Goal: Information Seeking & Learning: Learn about a topic

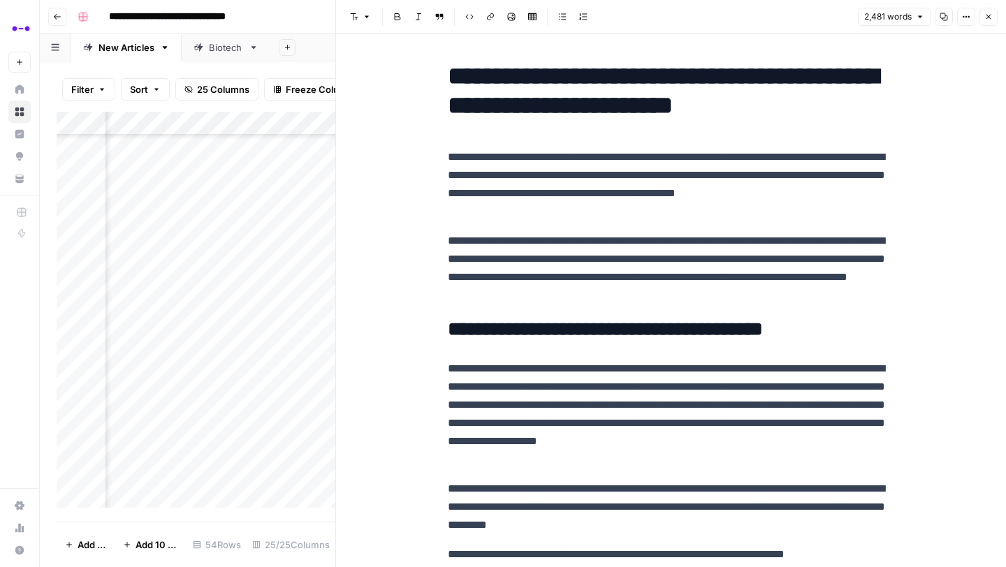
scroll to position [793, 1999]
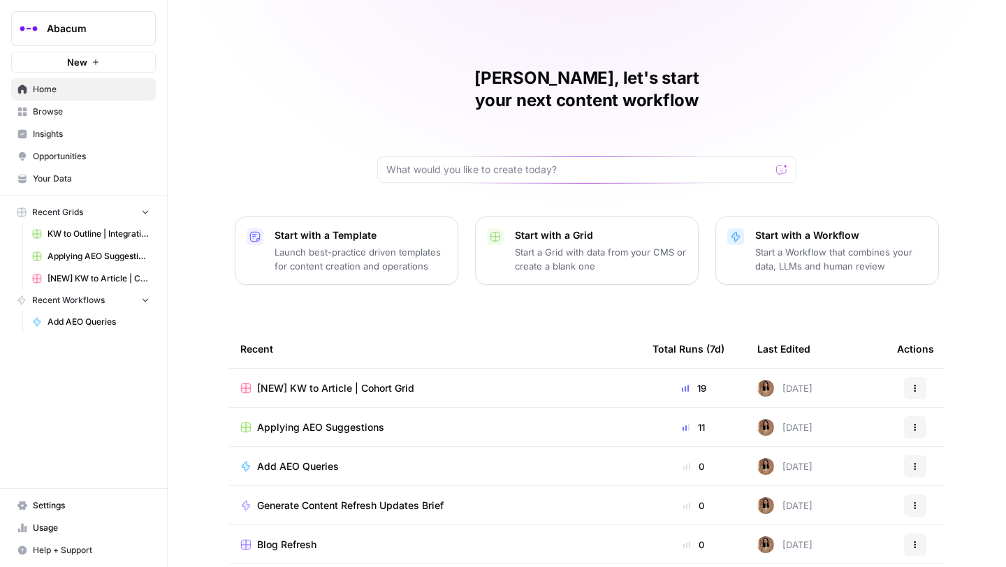
click at [79, 137] on span "Insights" at bounding box center [91, 134] width 117 height 13
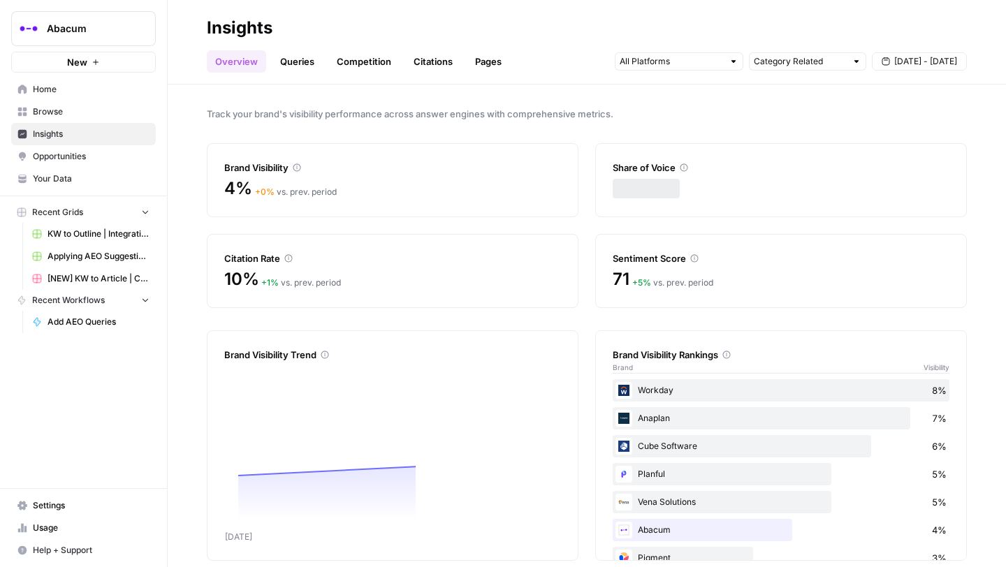
click at [299, 59] on link "Queries" at bounding box center [297, 61] width 51 height 22
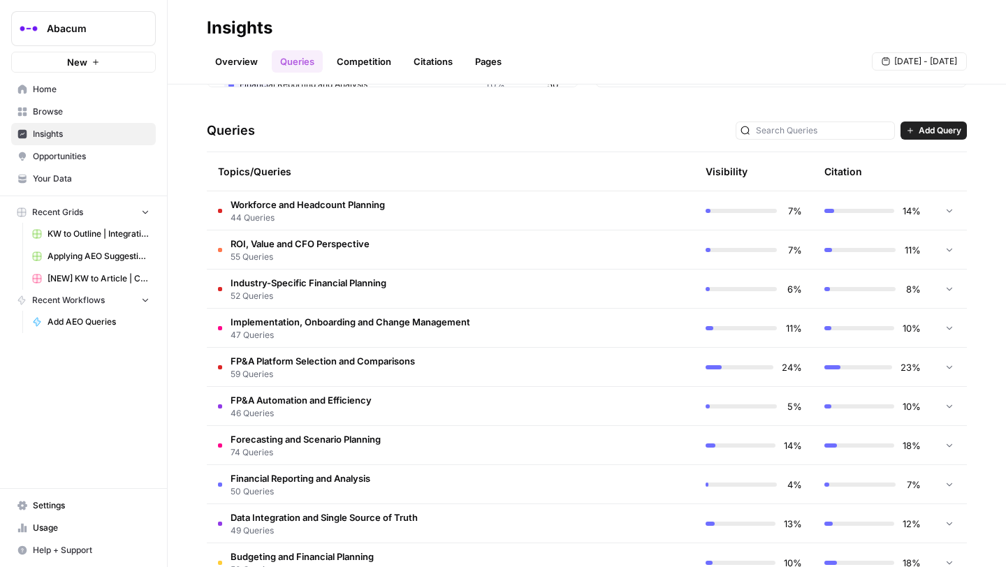
scroll to position [296, 0]
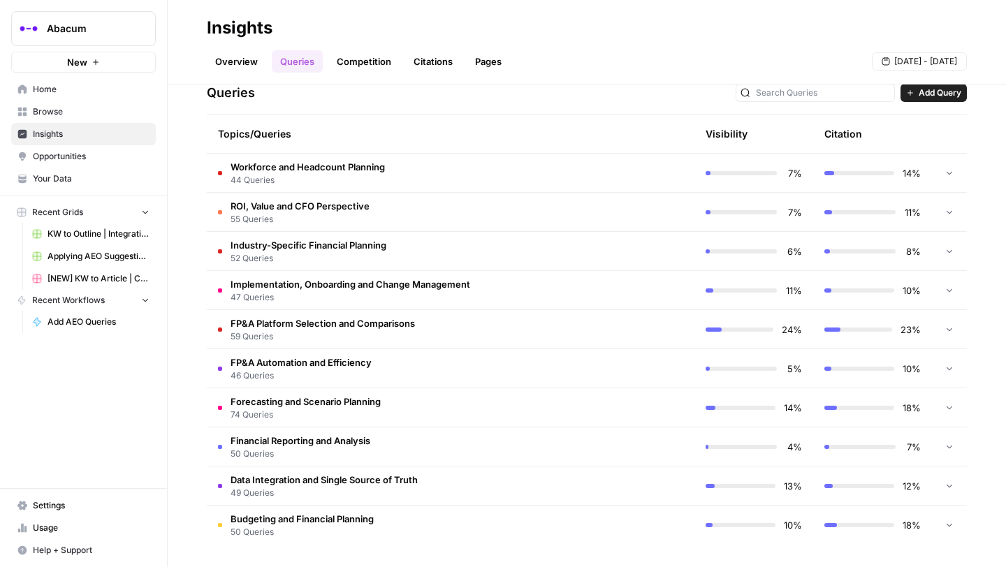
click at [405, 363] on td "FP&A Automation and Efficiency 46 Queries" at bounding box center [391, 368] width 369 height 38
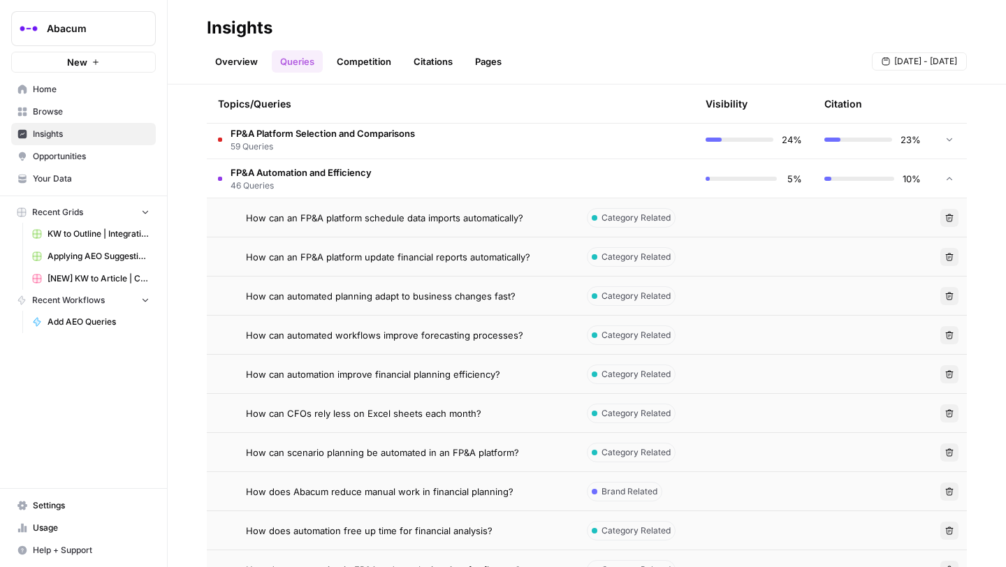
scroll to position [488, 0]
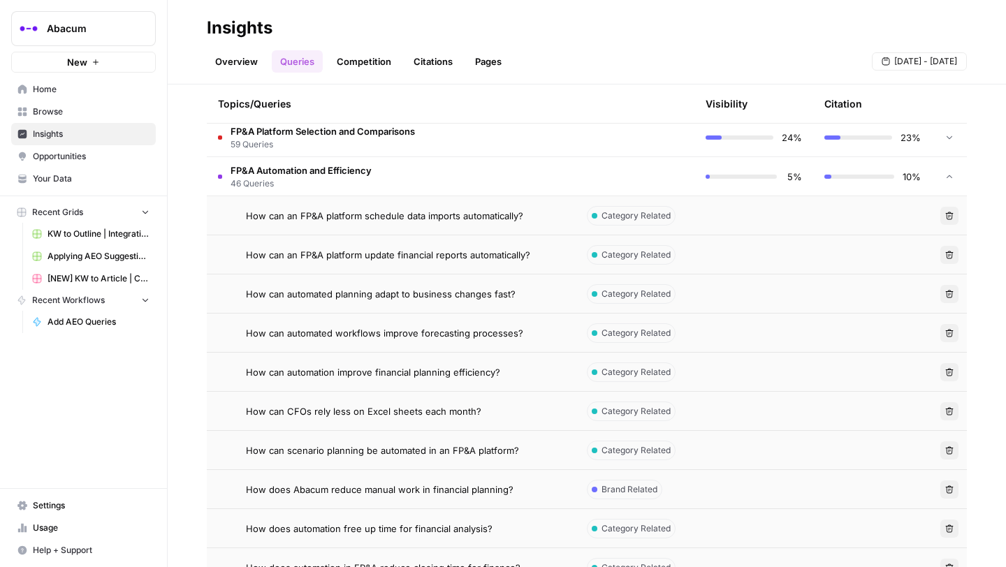
click at [372, 217] on span "How can an FP&A platform schedule data imports automatically?" at bounding box center [384, 216] width 277 height 14
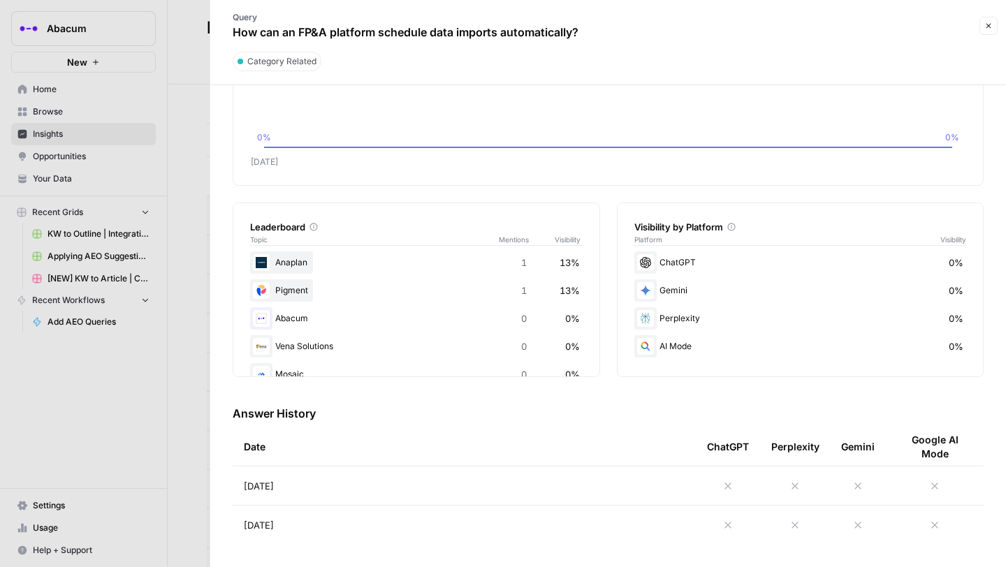
scroll to position [138, 0]
click at [730, 481] on icon at bounding box center [728, 486] width 11 height 11
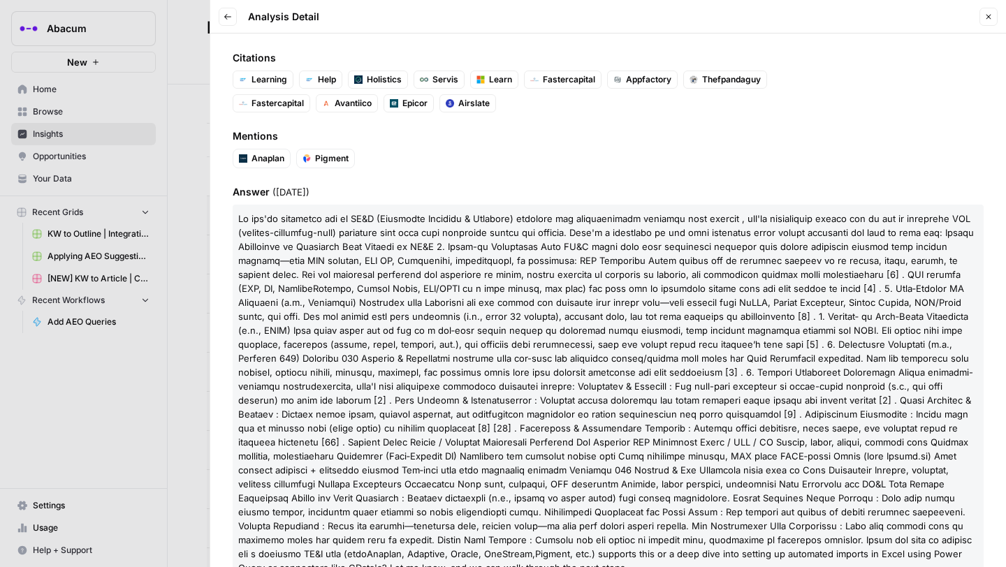
scroll to position [190, 0]
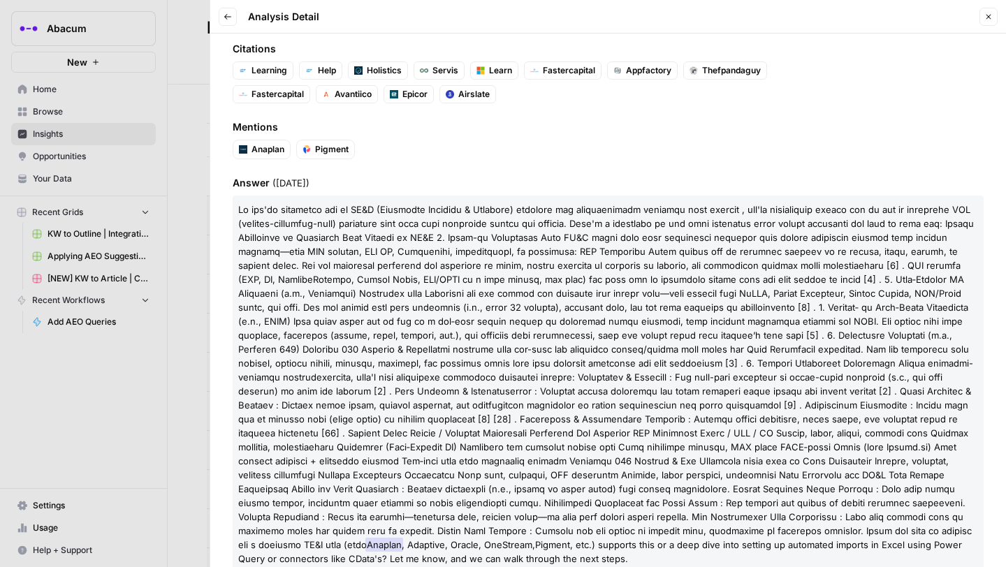
click at [262, 149] on span "Anaplan" at bounding box center [268, 149] width 33 height 13
click at [326, 148] on span "Pigment" at bounding box center [332, 149] width 34 height 13
click at [423, 133] on span "Mentions" at bounding box center [608, 127] width 751 height 14
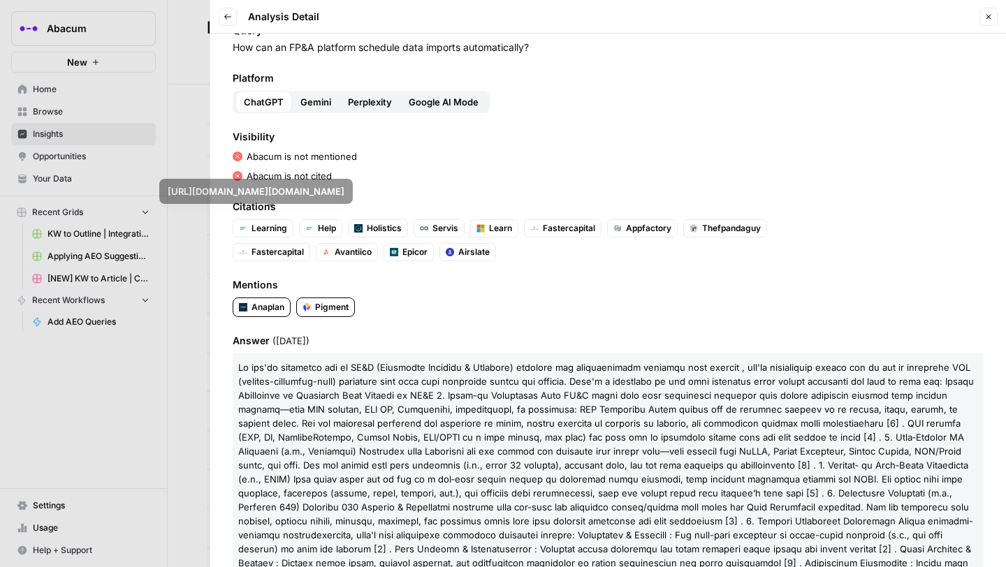
scroll to position [0, 0]
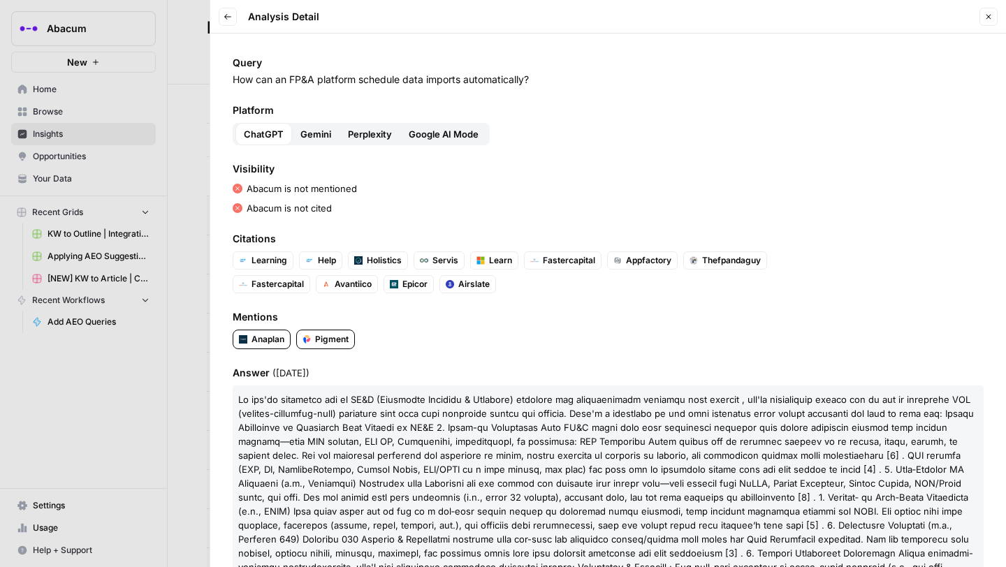
click at [310, 127] on span "Gemini" at bounding box center [315, 134] width 31 height 14
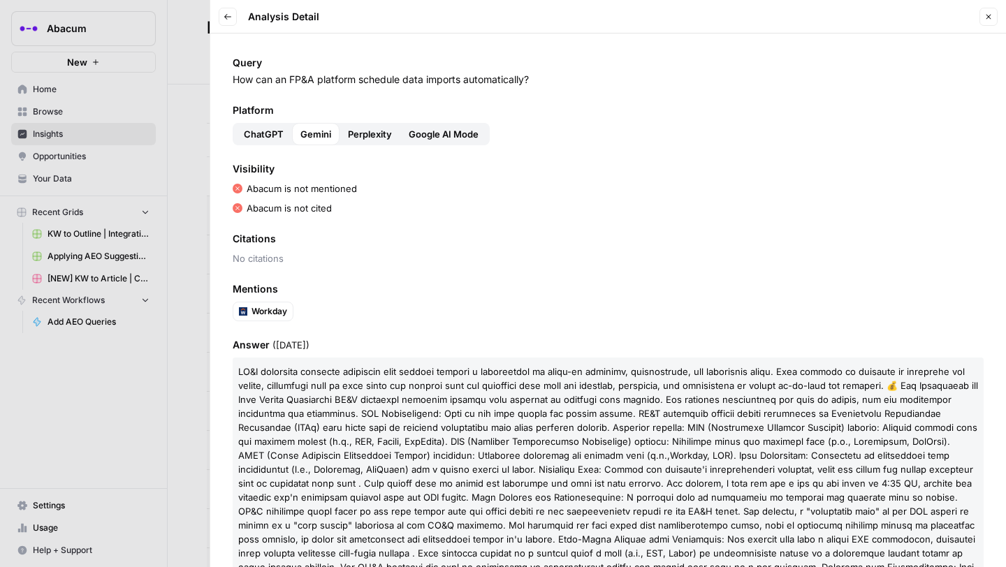
click at [354, 136] on span "Perplexity" at bounding box center [370, 134] width 44 height 14
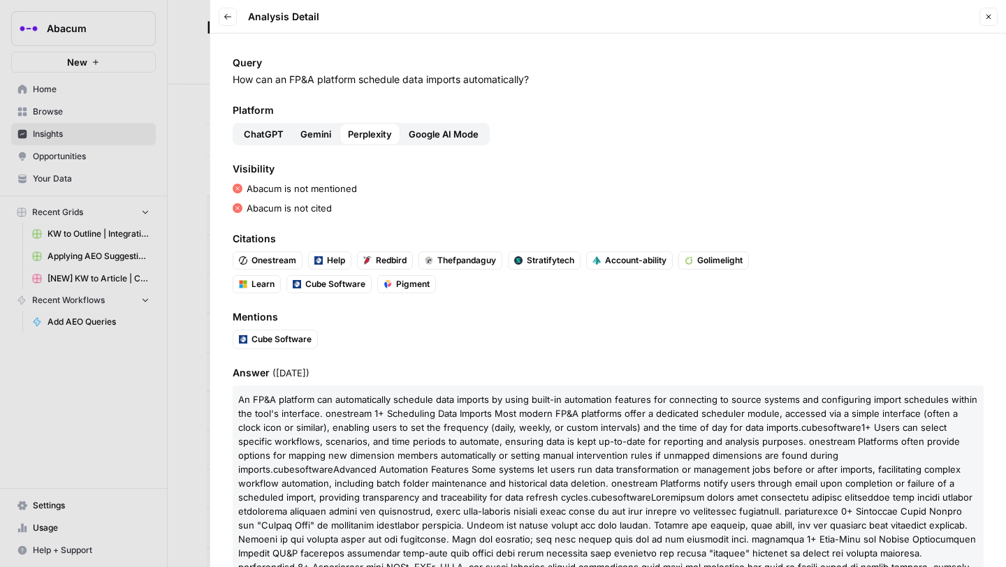
click at [428, 136] on span "Google AI Mode" at bounding box center [444, 134] width 70 height 14
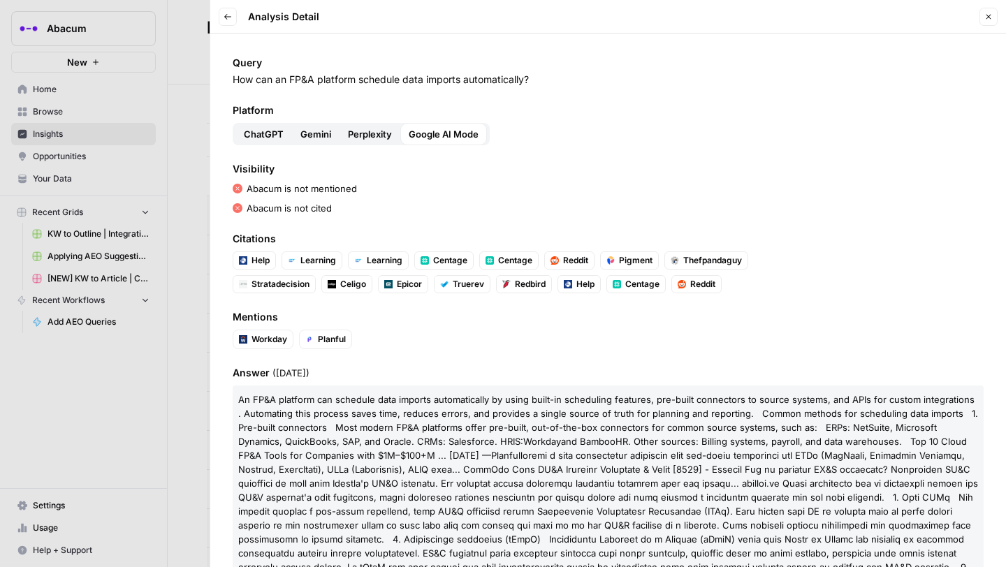
click at [267, 136] on span "ChatGPT" at bounding box center [264, 134] width 40 height 14
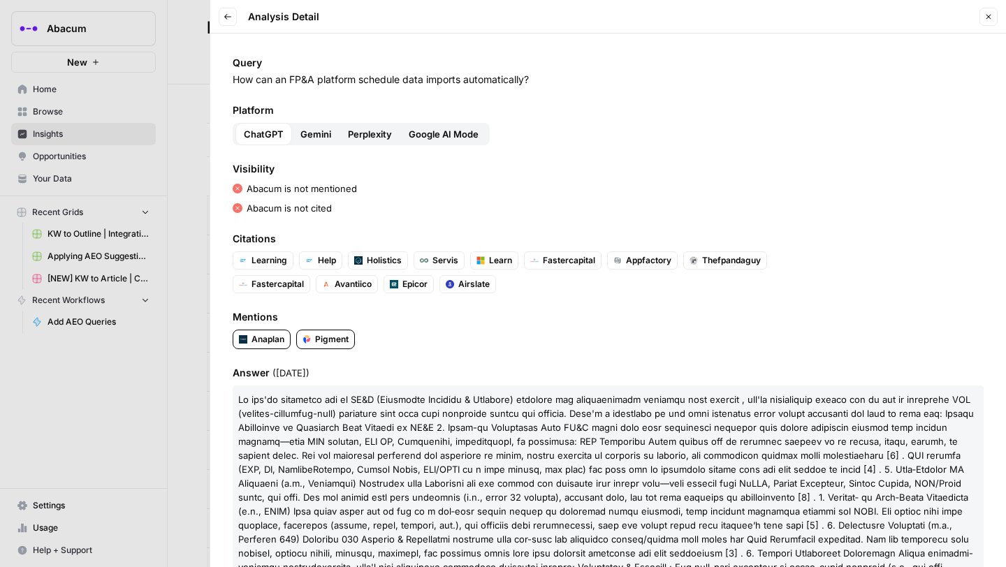
drag, startPoint x: 233, startPoint y: 80, endPoint x: 543, endPoint y: 78, distance: 310.3
click at [543, 78] on p "How can an FP&A platform schedule data imports automatically?" at bounding box center [608, 80] width 751 height 14
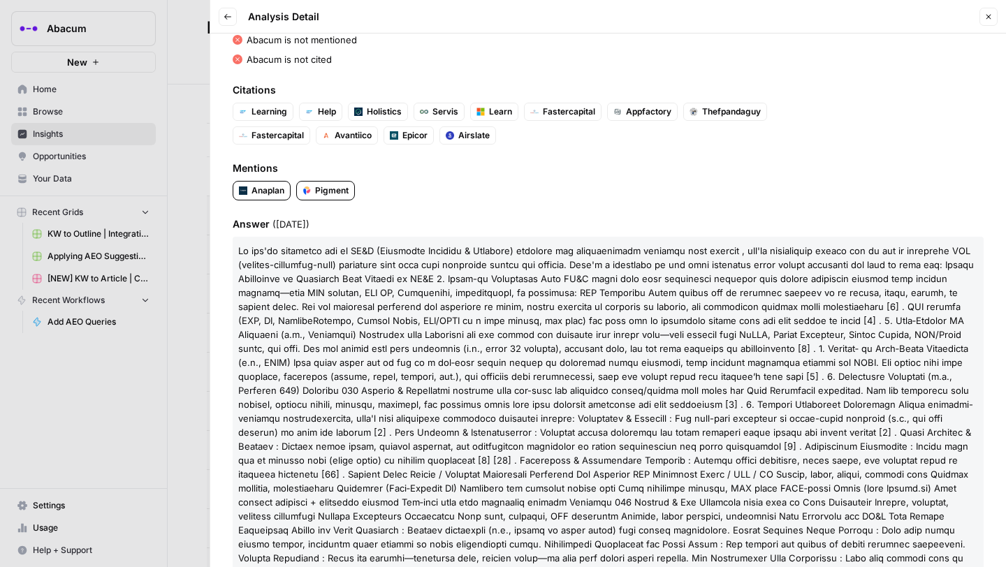
scroll to position [204, 0]
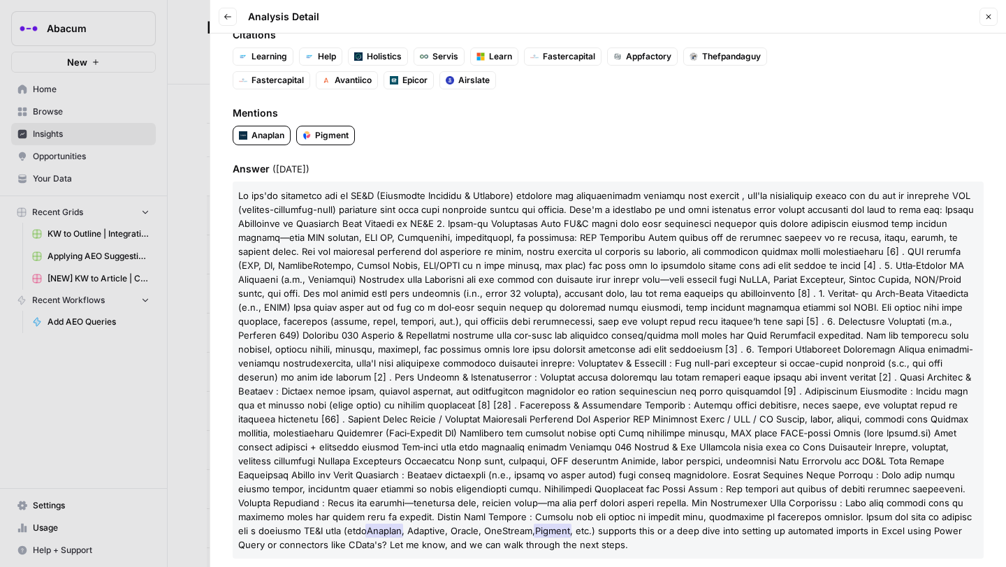
drag, startPoint x: 616, startPoint y: 514, endPoint x: 590, endPoint y: 516, distance: 26.6
click at [616, 514] on span at bounding box center [606, 363] width 736 height 347
drag, startPoint x: 435, startPoint y: 516, endPoint x: 674, endPoint y: 535, distance: 240.4
click at [674, 535] on p "Anaplan , Adaptive, Oracle, OneStream, Pigment , etc.) supports this or a deep …" at bounding box center [608, 370] width 751 height 377
copy p "Would you like to explore how a specific FP&A tool (like Anaplan , Adaptive, Or…"
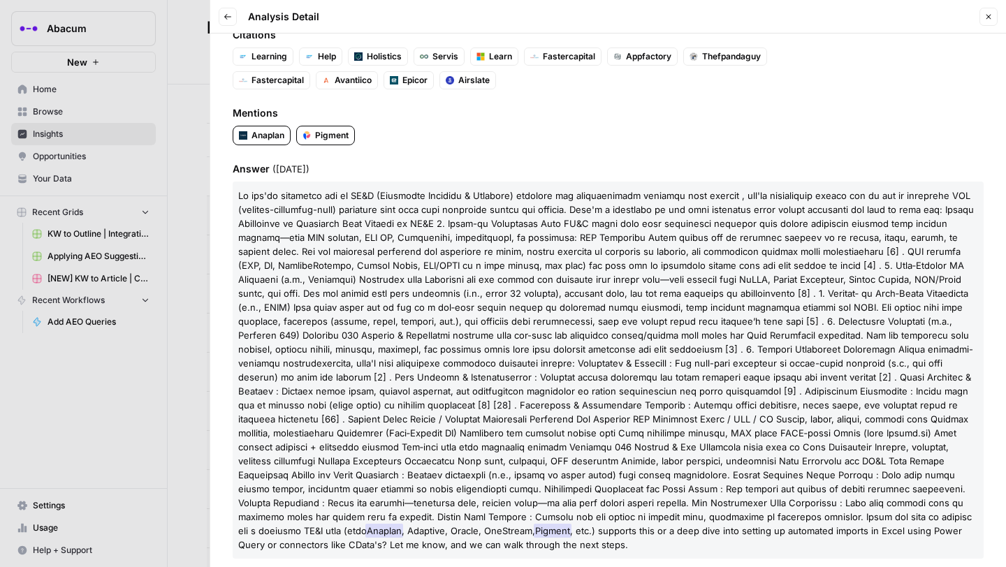
scroll to position [0, 0]
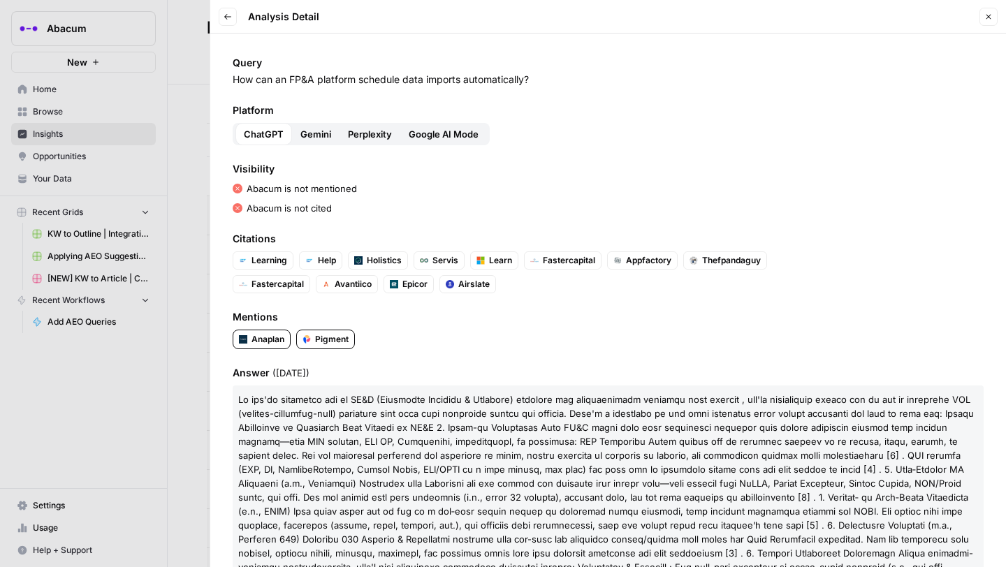
click at [539, 66] on span "Query" at bounding box center [608, 63] width 751 height 14
drag, startPoint x: 542, startPoint y: 80, endPoint x: 235, endPoint y: 82, distance: 306.8
click at [234, 81] on p "How can an FP&A platform schedule data imports automatically?" at bounding box center [608, 80] width 751 height 14
copy p "How can an FP&A platform schedule data imports automatically?"
click at [308, 133] on span "Gemini" at bounding box center [315, 134] width 31 height 14
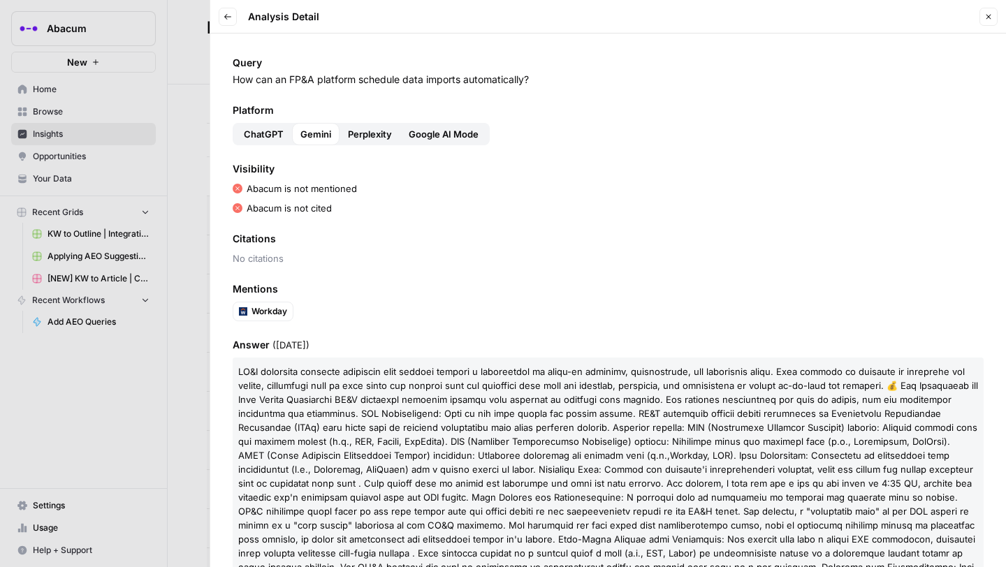
click at [362, 133] on span "Perplexity" at bounding box center [370, 134] width 44 height 14
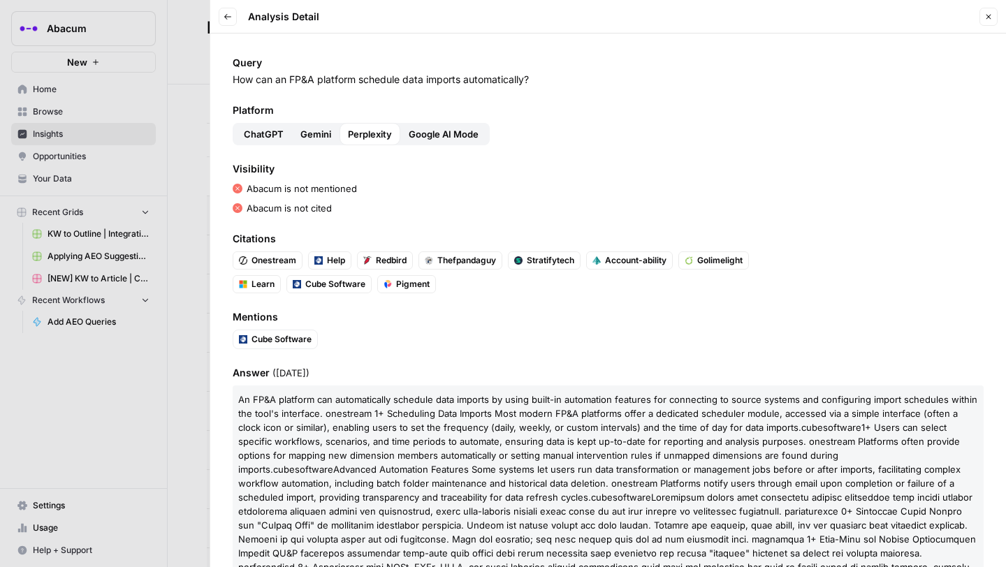
click at [440, 138] on span "Google AI Mode" at bounding box center [444, 134] width 70 height 14
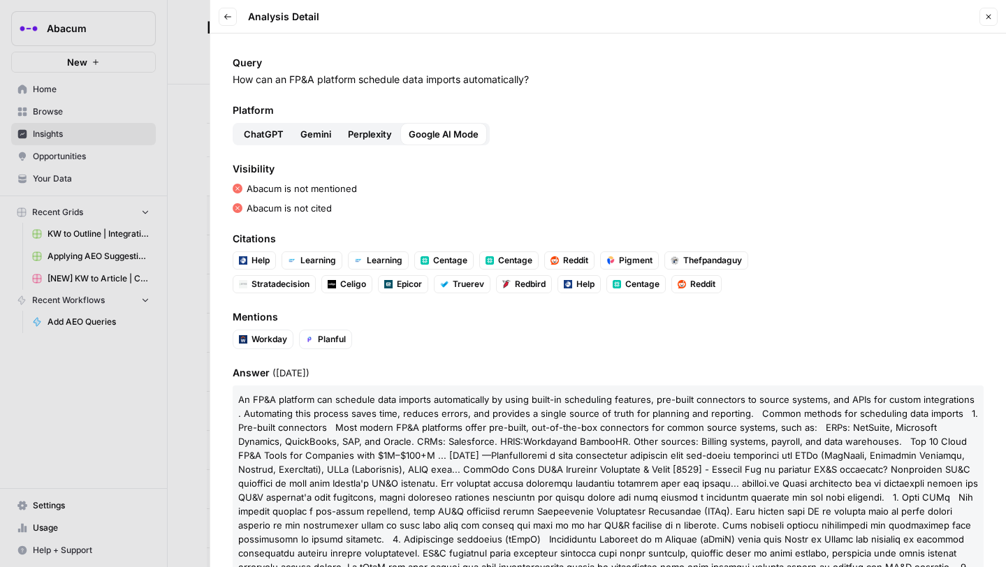
click at [368, 134] on span "Perplexity" at bounding box center [370, 134] width 44 height 14
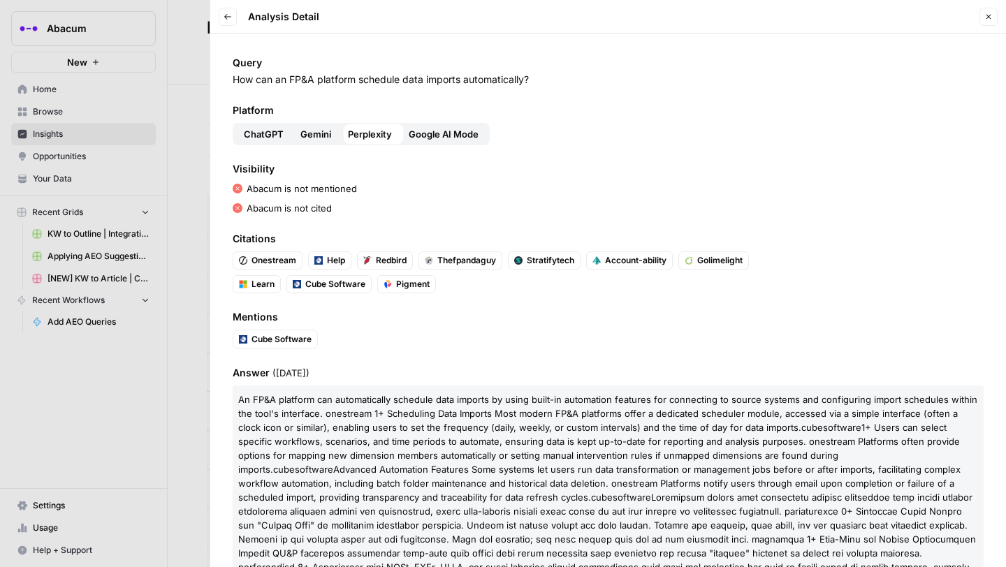
click at [309, 131] on span "Gemini" at bounding box center [315, 134] width 31 height 14
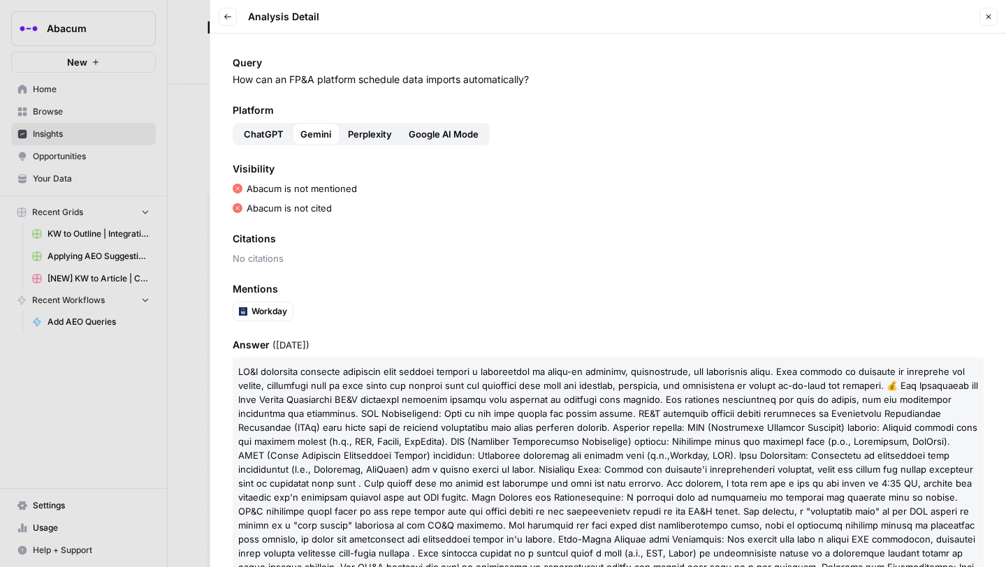
click at [262, 127] on span "ChatGPT" at bounding box center [264, 134] width 40 height 14
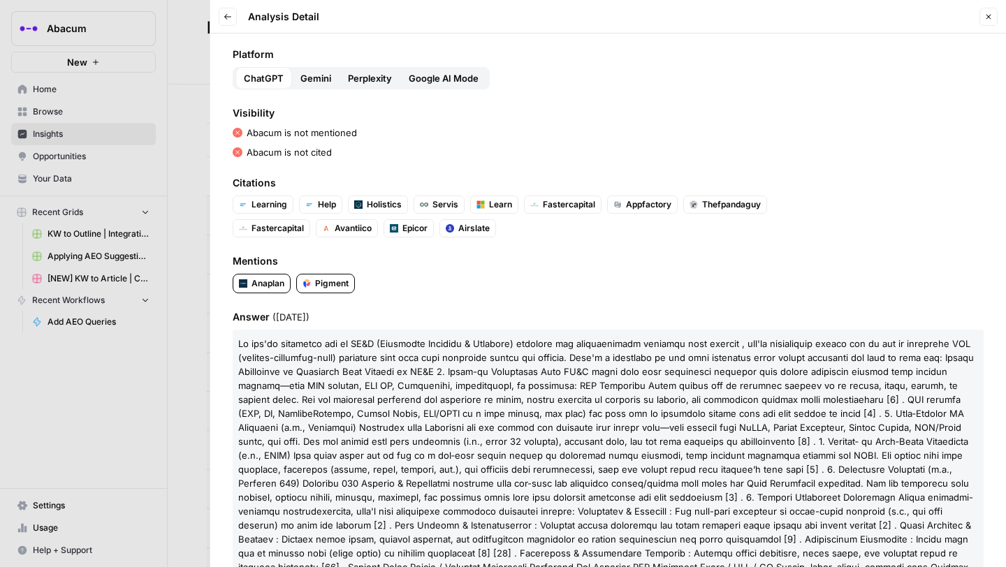
scroll to position [57, 0]
click at [314, 83] on span "Gemini" at bounding box center [315, 78] width 31 height 14
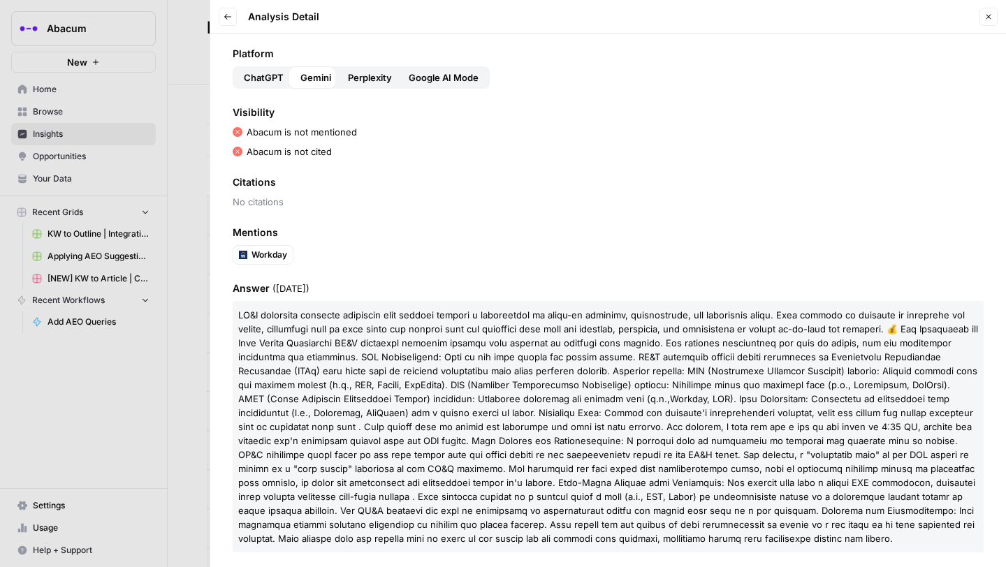
click at [367, 81] on span "Perplexity" at bounding box center [370, 78] width 44 height 14
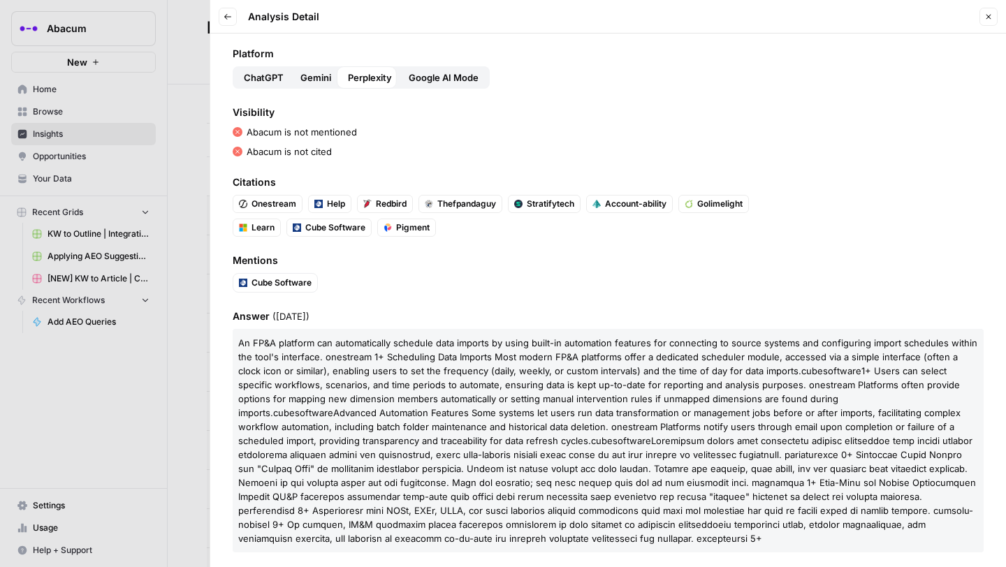
click at [442, 82] on span "Google AI Mode" at bounding box center [444, 78] width 70 height 14
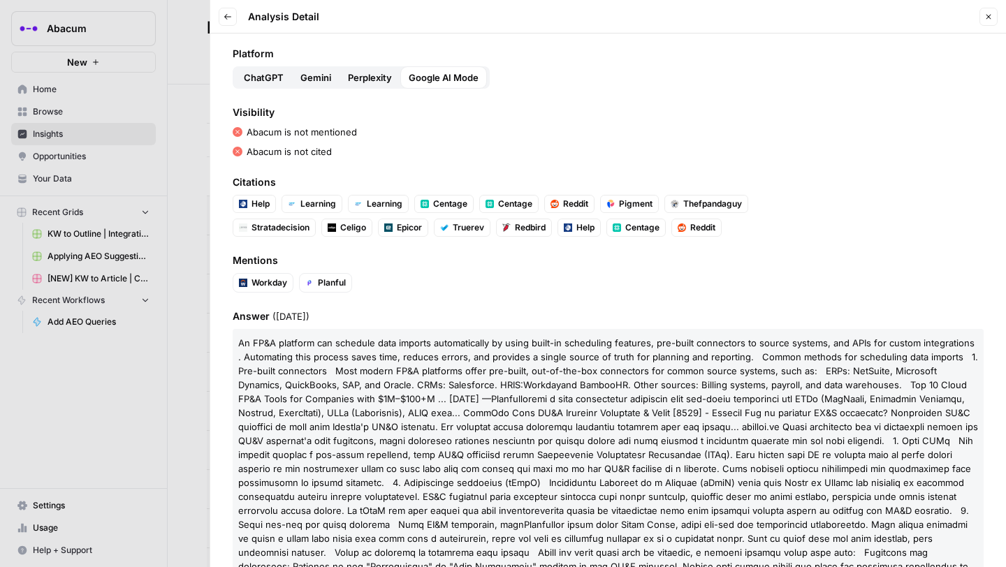
click at [264, 76] on span "ChatGPT" at bounding box center [264, 78] width 40 height 14
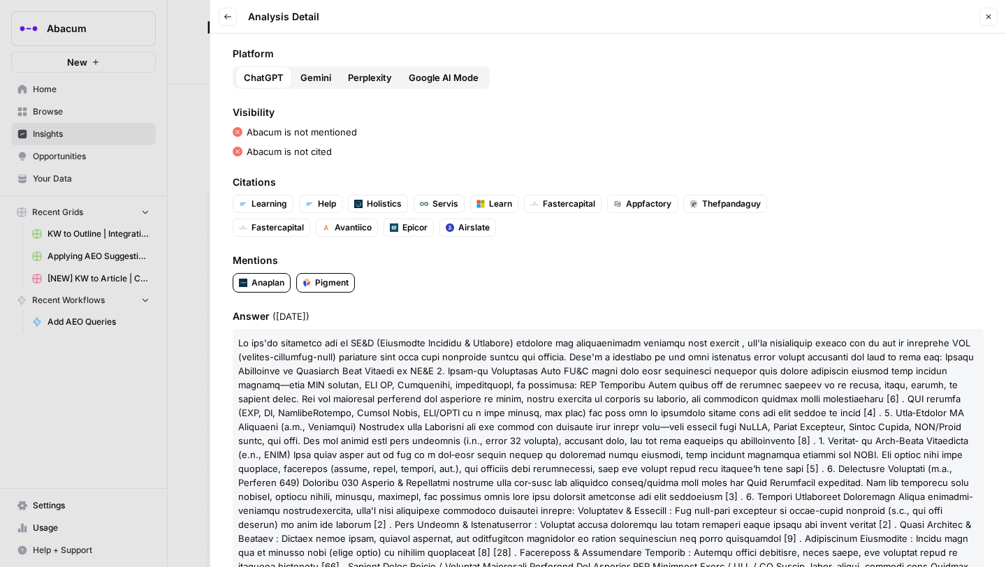
click at [232, 19] on button "Back" at bounding box center [228, 17] width 18 height 18
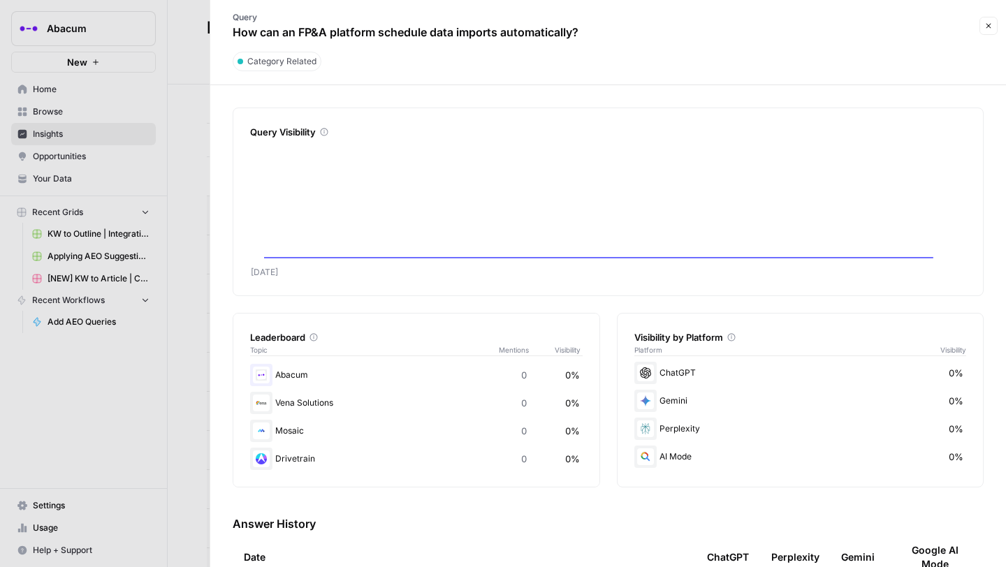
scroll to position [110, 0]
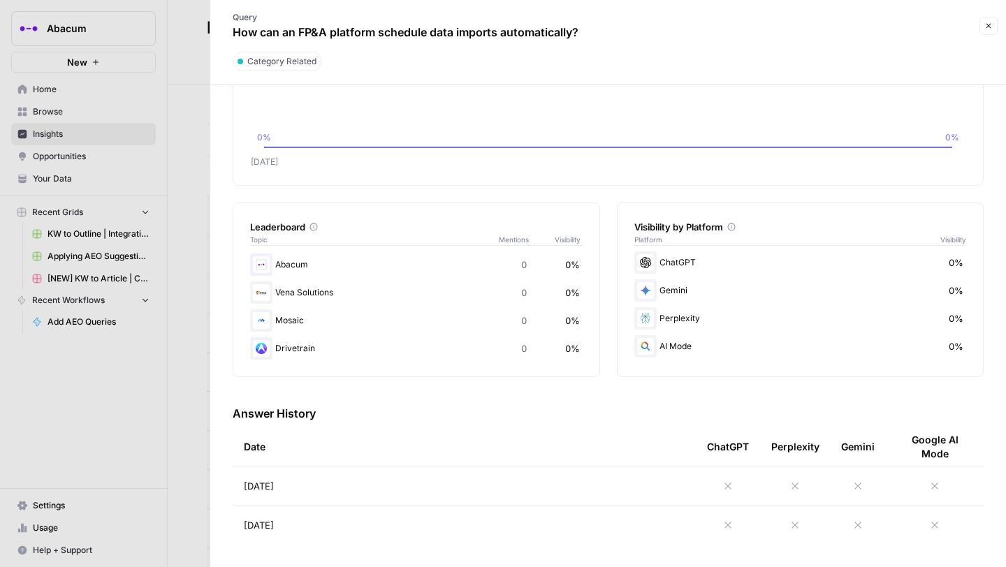
click at [193, 61] on div at bounding box center [503, 283] width 1006 height 567
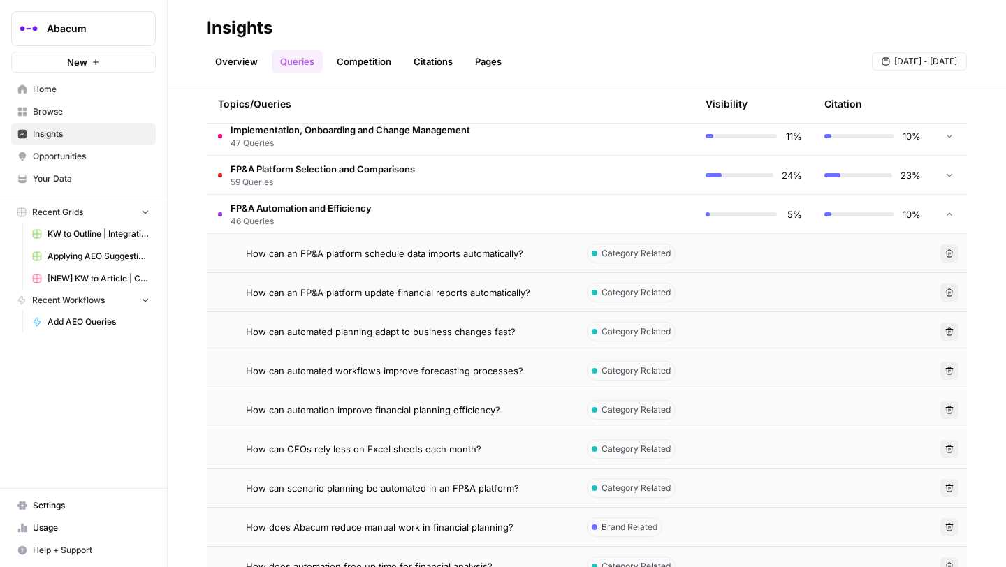
scroll to position [449, 0]
click at [336, 294] on span "How can an FP&A platform update financial reports automatically?" at bounding box center [388, 294] width 284 height 14
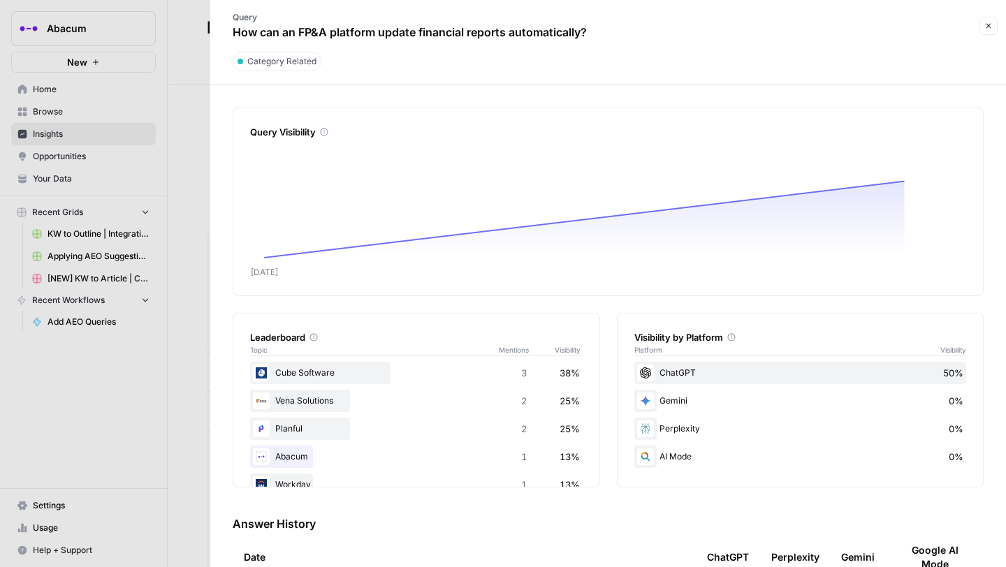
scroll to position [110, 0]
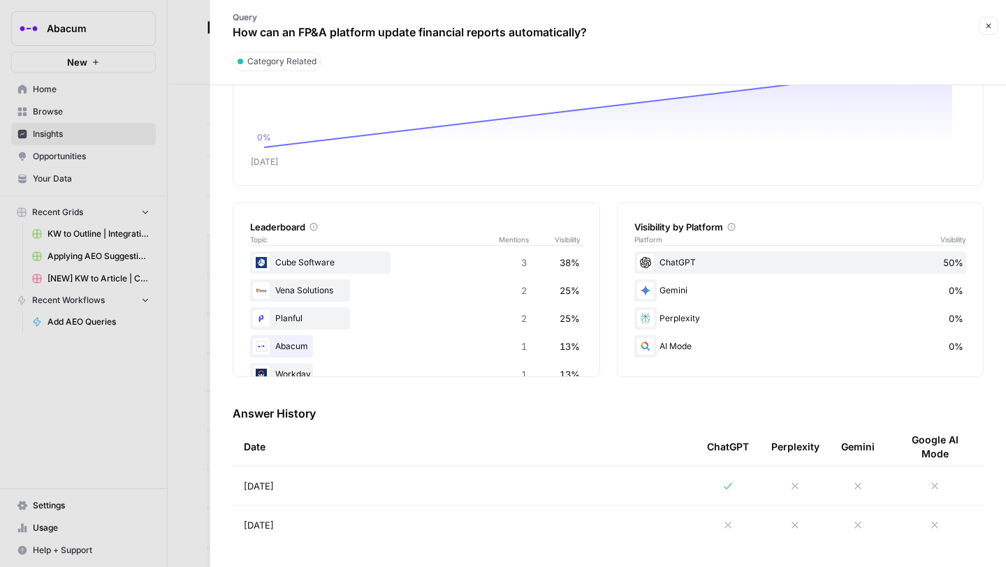
click at [730, 485] on icon at bounding box center [728, 486] width 11 height 11
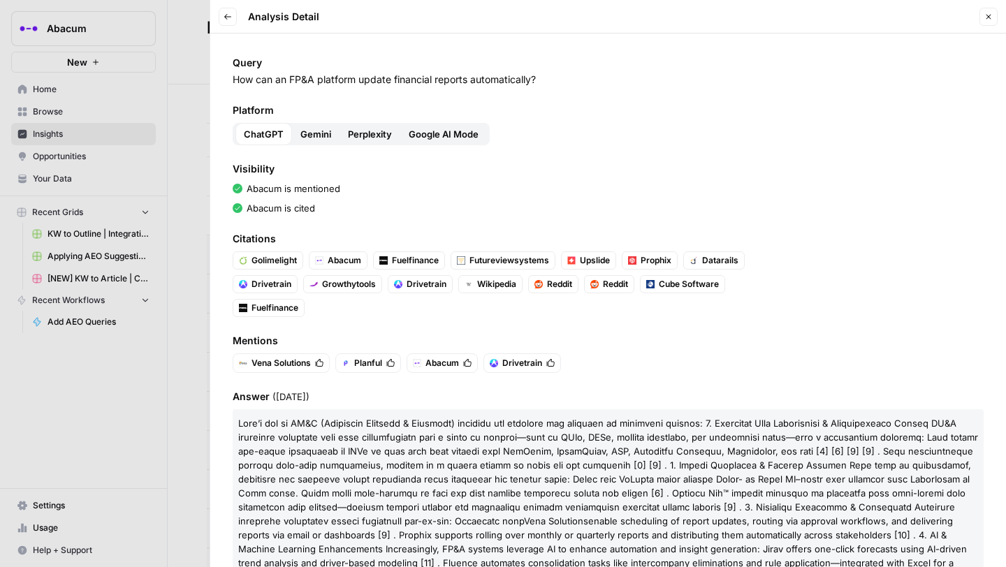
click at [321, 134] on span "Gemini" at bounding box center [315, 134] width 31 height 14
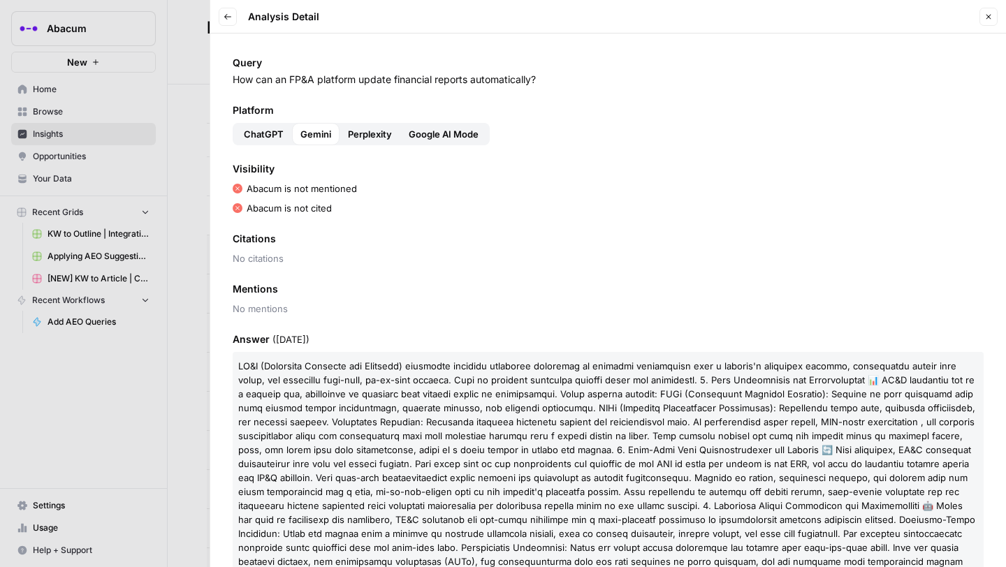
click at [368, 137] on span "Perplexity" at bounding box center [370, 134] width 44 height 14
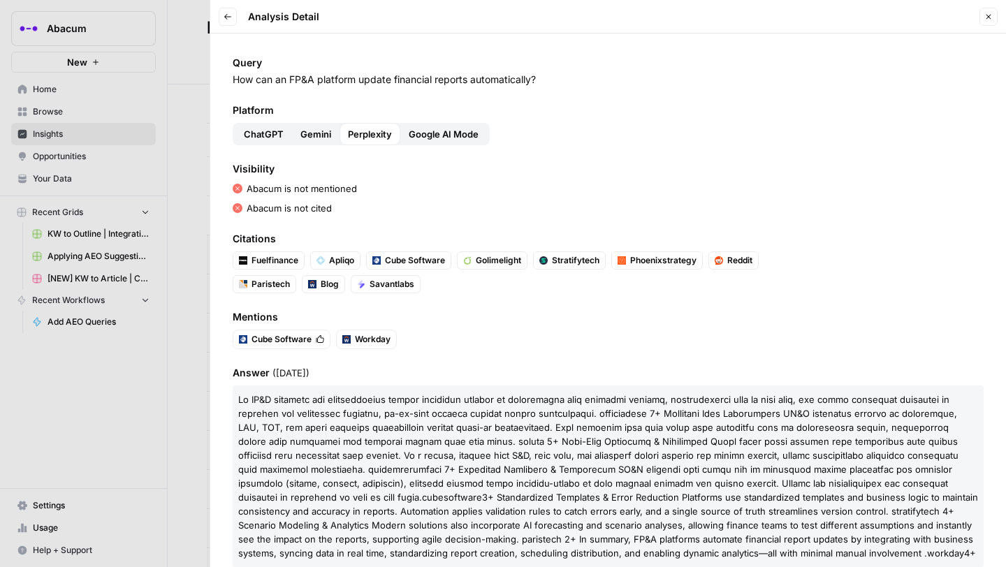
click at [437, 135] on span "Google AI Mode" at bounding box center [444, 134] width 70 height 14
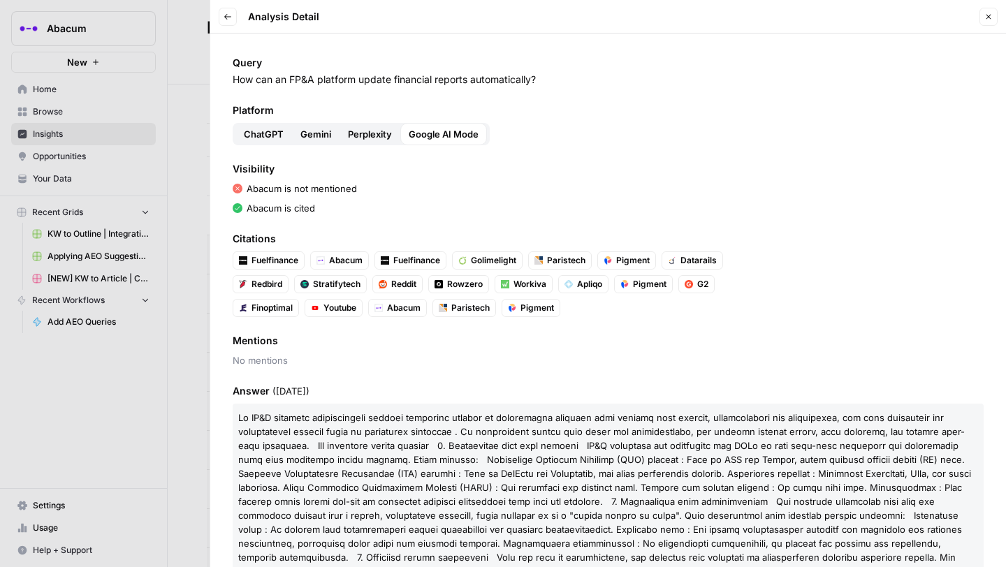
click at [254, 133] on span "ChatGPT" at bounding box center [264, 134] width 40 height 14
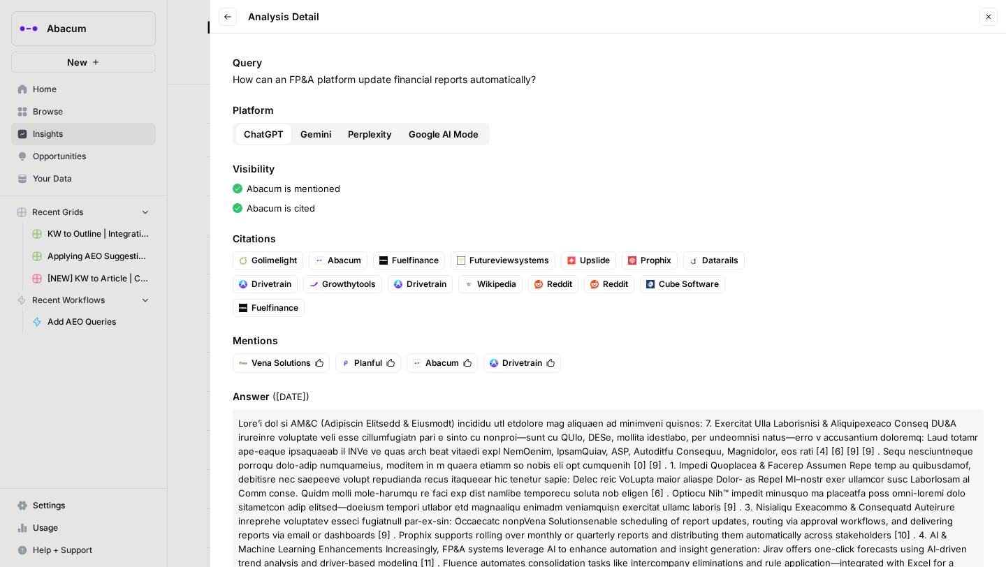
click at [319, 129] on span "Gemini" at bounding box center [315, 134] width 31 height 14
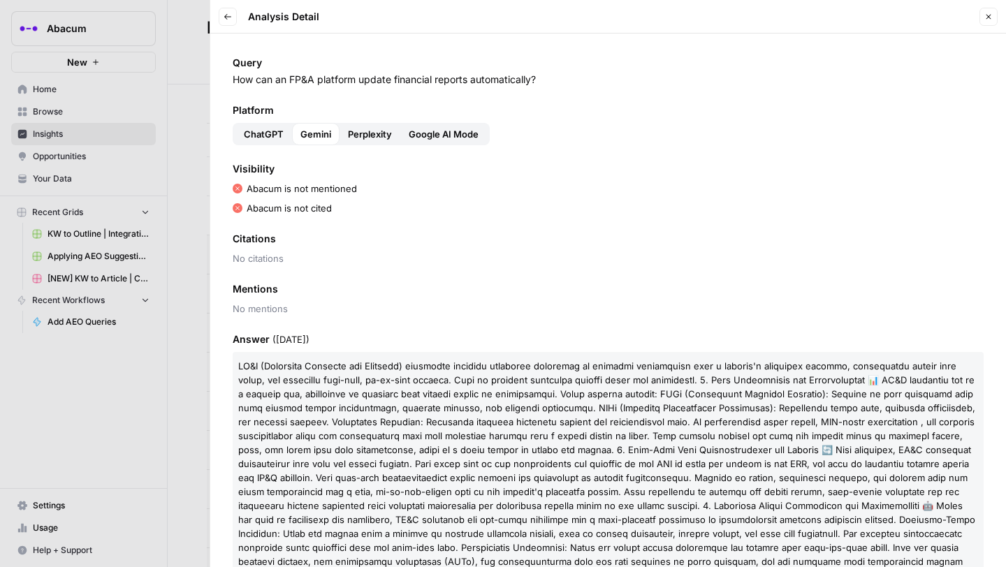
click at [368, 129] on span "Perplexity" at bounding box center [370, 134] width 44 height 14
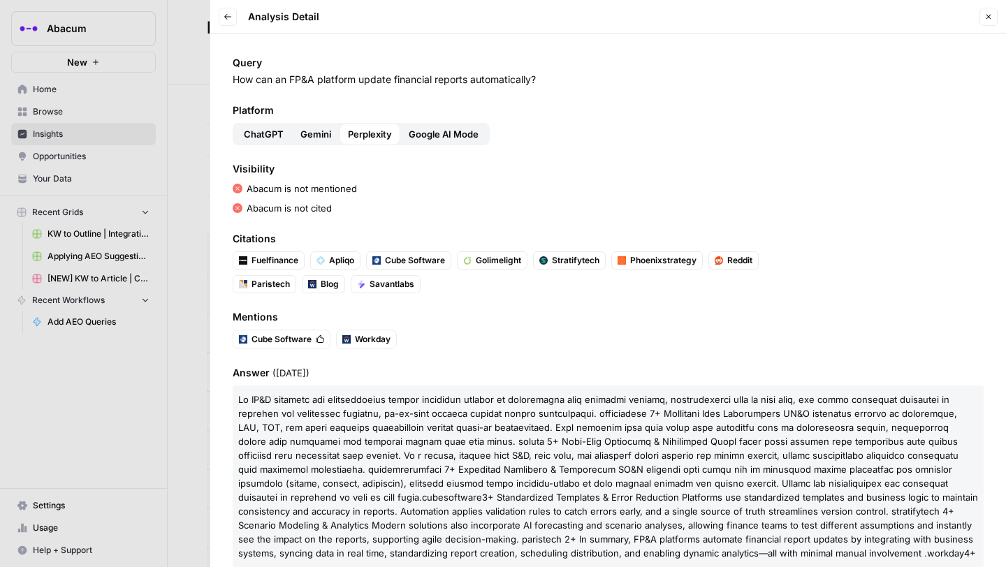
click at [450, 138] on span "Google AI Mode" at bounding box center [444, 134] width 70 height 14
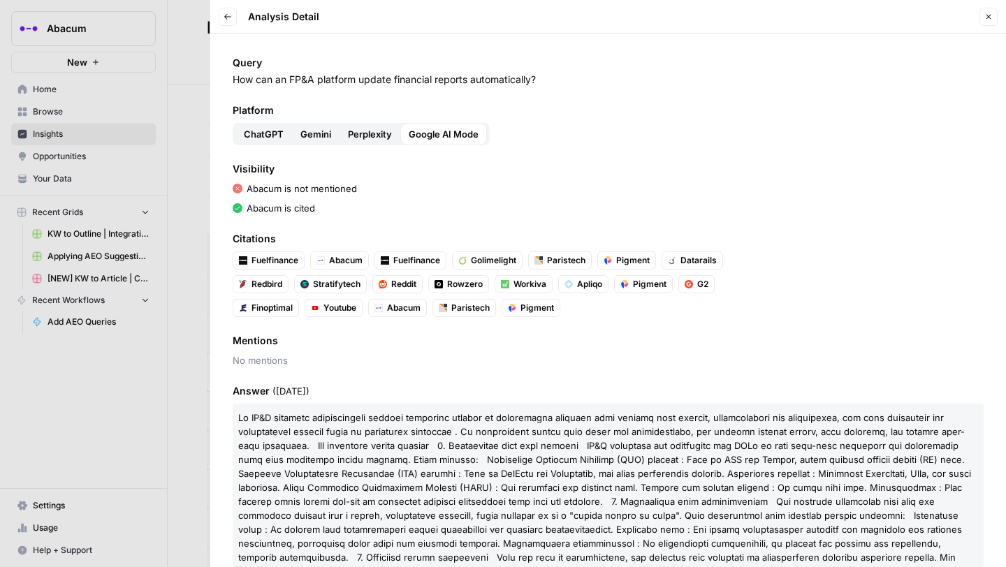
click at [367, 139] on span "Perplexity" at bounding box center [370, 134] width 44 height 14
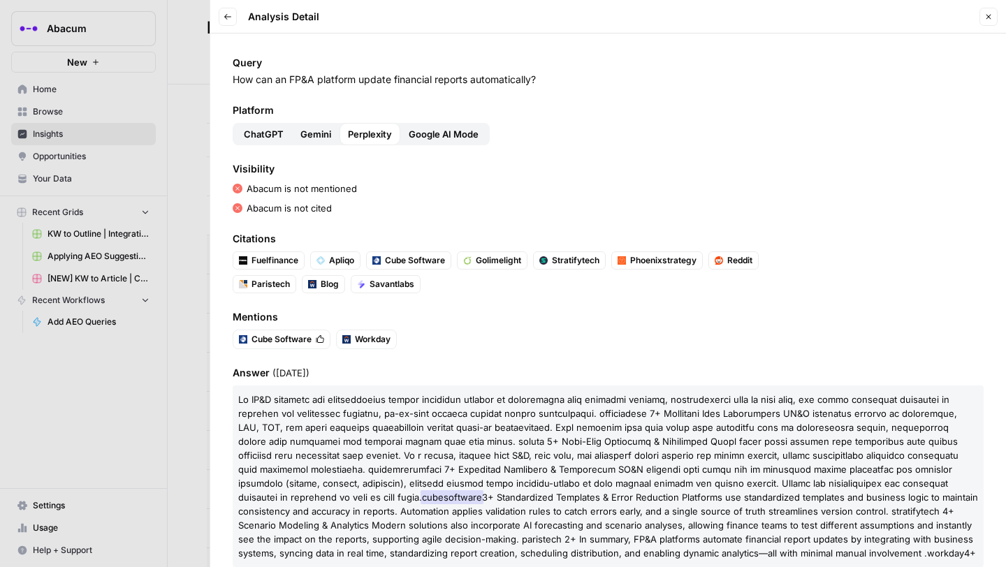
click at [293, 338] on span "Cube Software" at bounding box center [282, 339] width 60 height 13
click at [269, 133] on span "ChatGPT" at bounding box center [264, 133] width 40 height 14
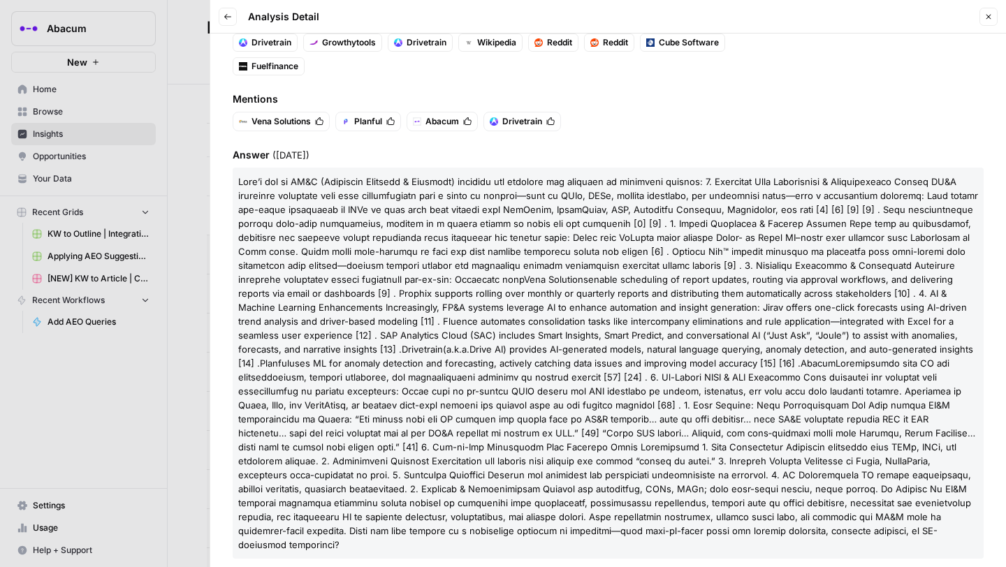
scroll to position [0, 0]
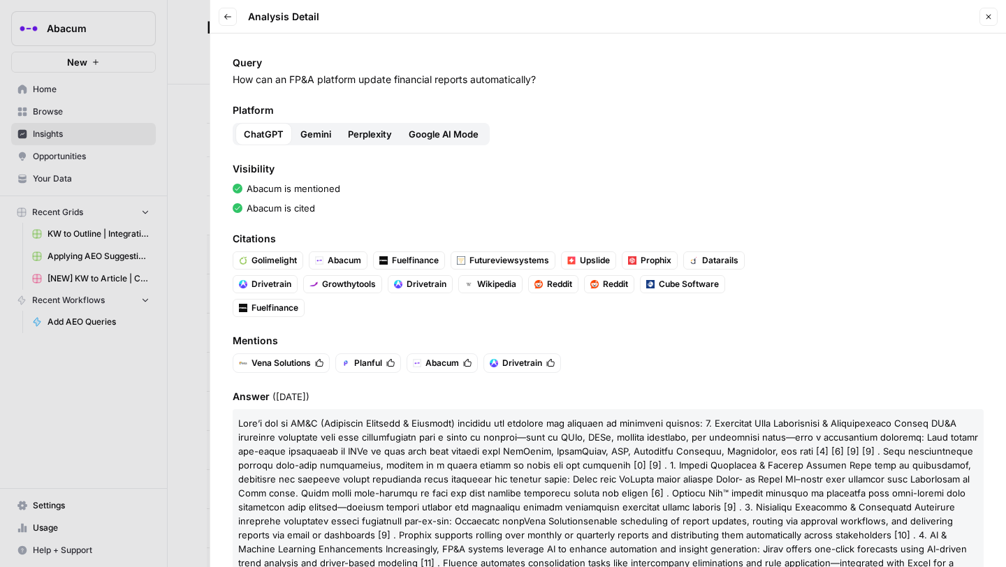
click at [314, 135] on span "Gemini" at bounding box center [315, 134] width 31 height 14
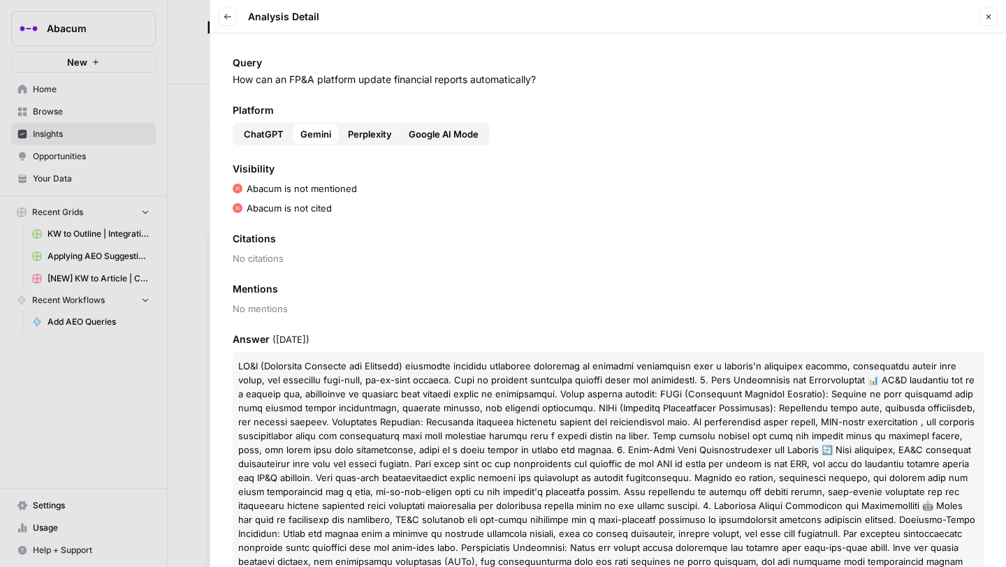
click at [365, 133] on span "Perplexity" at bounding box center [370, 134] width 44 height 14
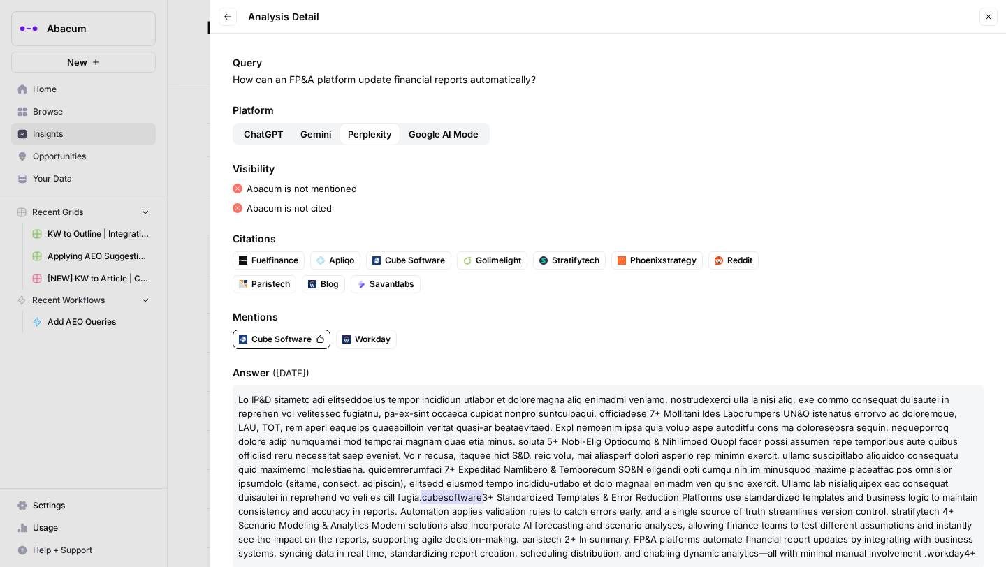
click at [426, 127] on span "Google AI Mode" at bounding box center [444, 134] width 70 height 14
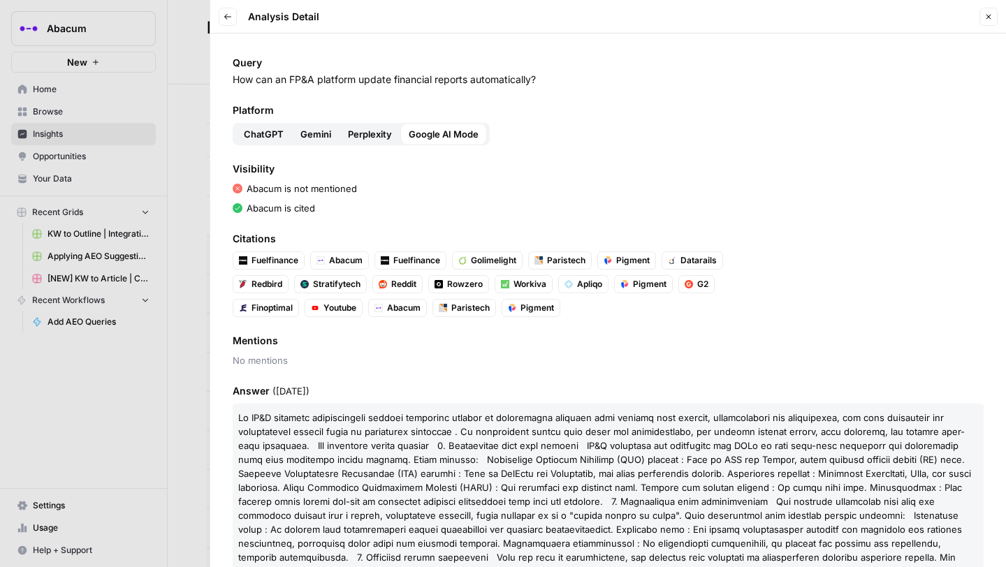
scroll to position [19, 0]
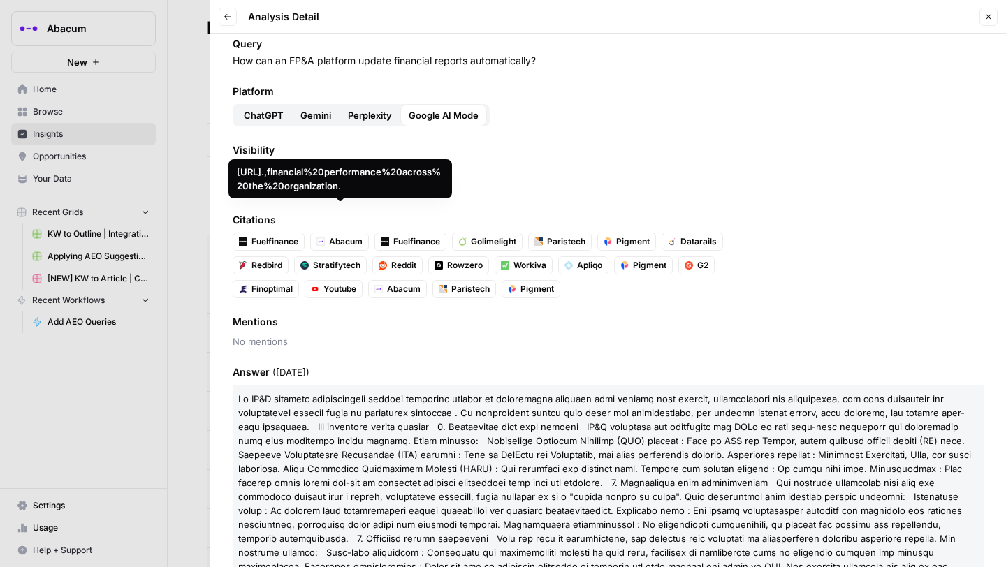
click at [259, 121] on span "ChatGPT" at bounding box center [264, 115] width 40 height 14
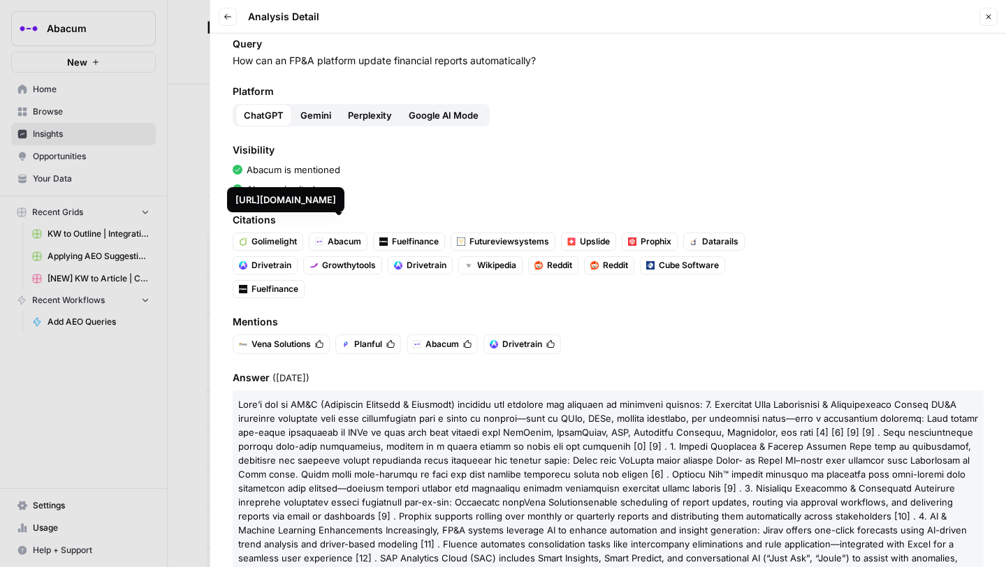
click at [340, 238] on span "Abacum" at bounding box center [345, 242] width 34 height 13
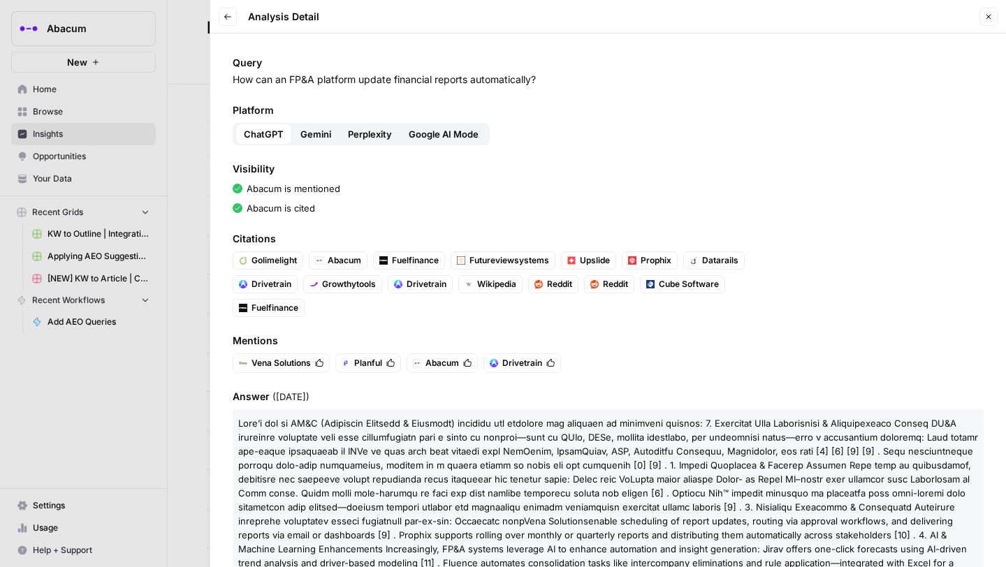
click at [417, 82] on p "How can an FP&A platform update financial reports automatically?" at bounding box center [608, 80] width 751 height 14
copy p "How can an FP&A platform update financial reports automatically?"
click at [172, 130] on div at bounding box center [503, 283] width 1006 height 567
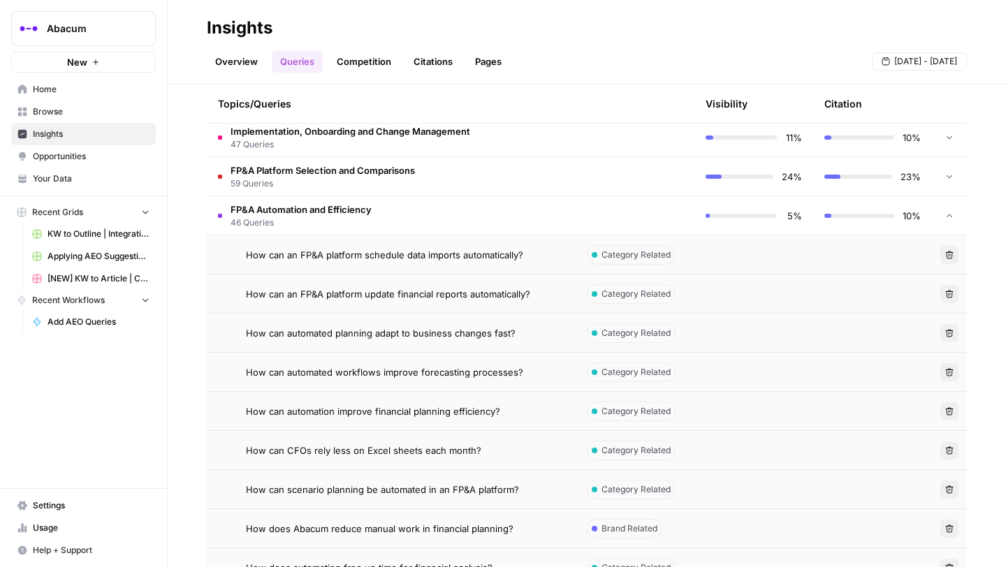
click at [353, 329] on span "How can automated planning adapt to business changes fast?" at bounding box center [381, 333] width 270 height 14
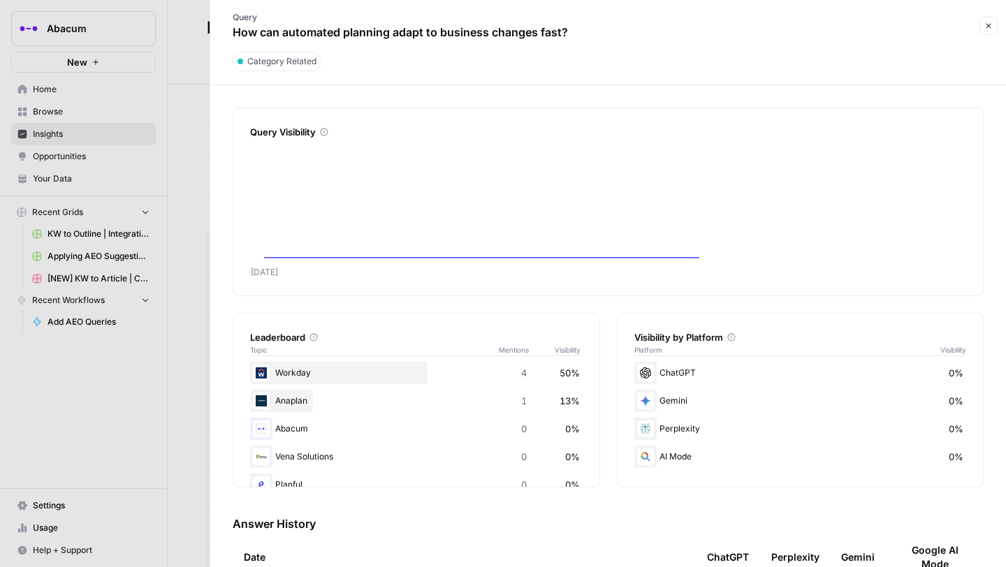
scroll to position [110, 0]
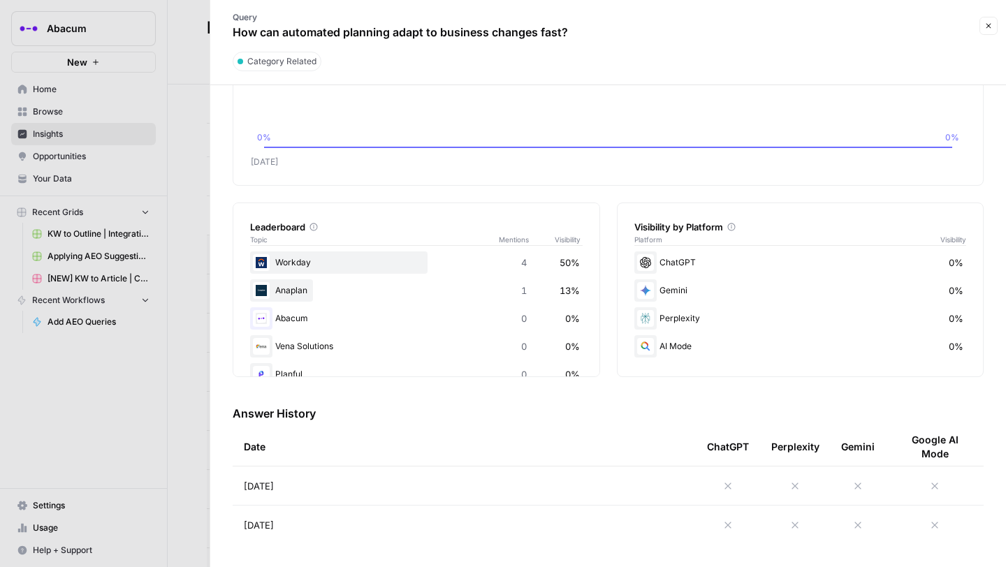
click at [732, 484] on icon at bounding box center [728, 486] width 11 height 11
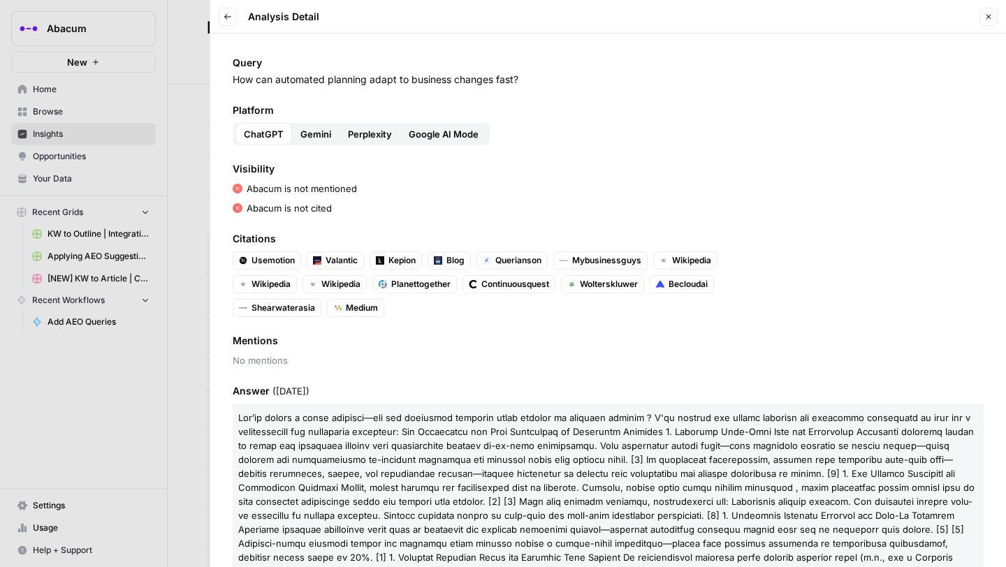
click at [319, 136] on span "Gemini" at bounding box center [315, 134] width 31 height 14
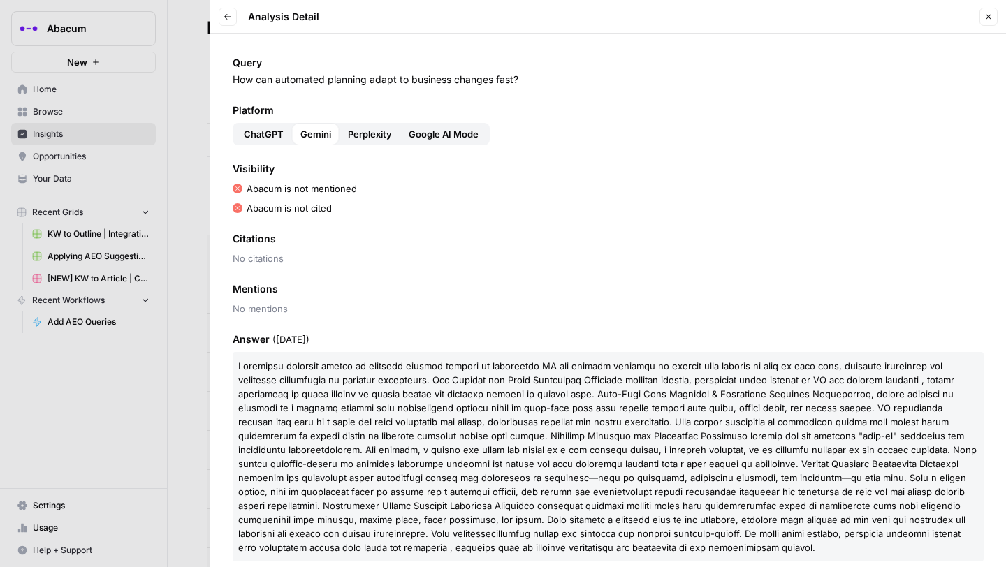
click at [365, 128] on span "Perplexity" at bounding box center [370, 134] width 44 height 14
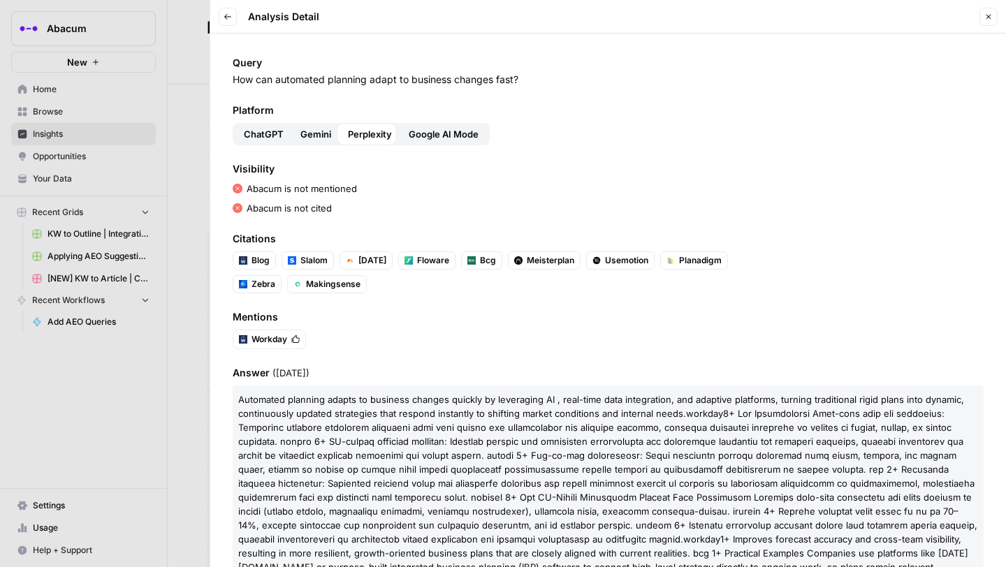
click at [429, 131] on span "Google AI Mode" at bounding box center [444, 134] width 70 height 14
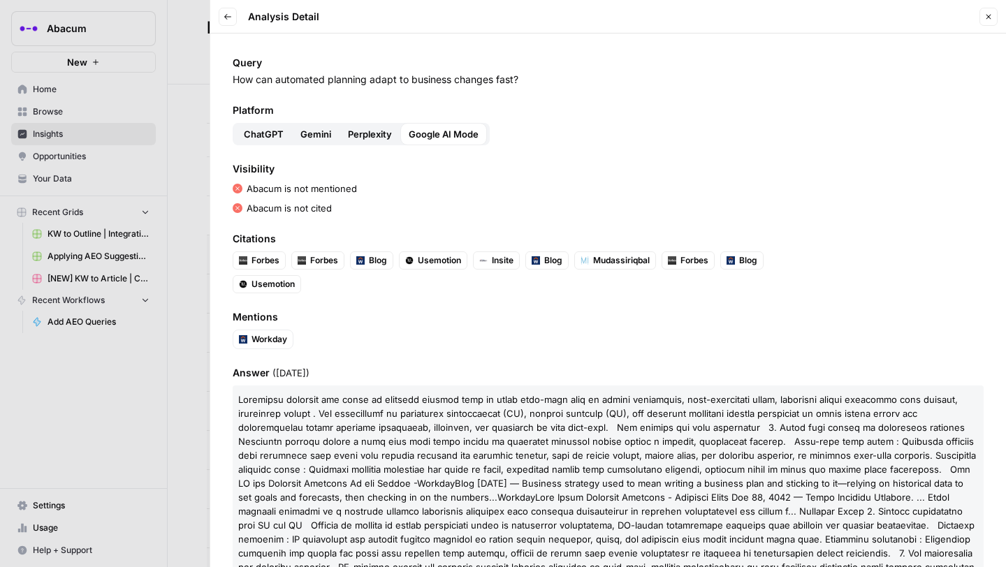
click at [387, 138] on span "Perplexity" at bounding box center [370, 134] width 44 height 14
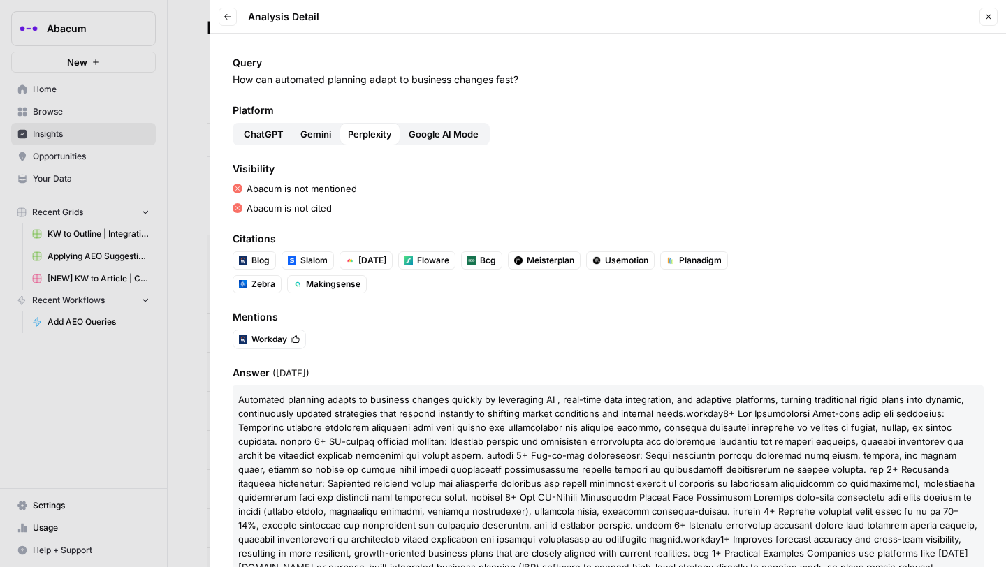
click at [312, 136] on span "Gemini" at bounding box center [315, 134] width 31 height 14
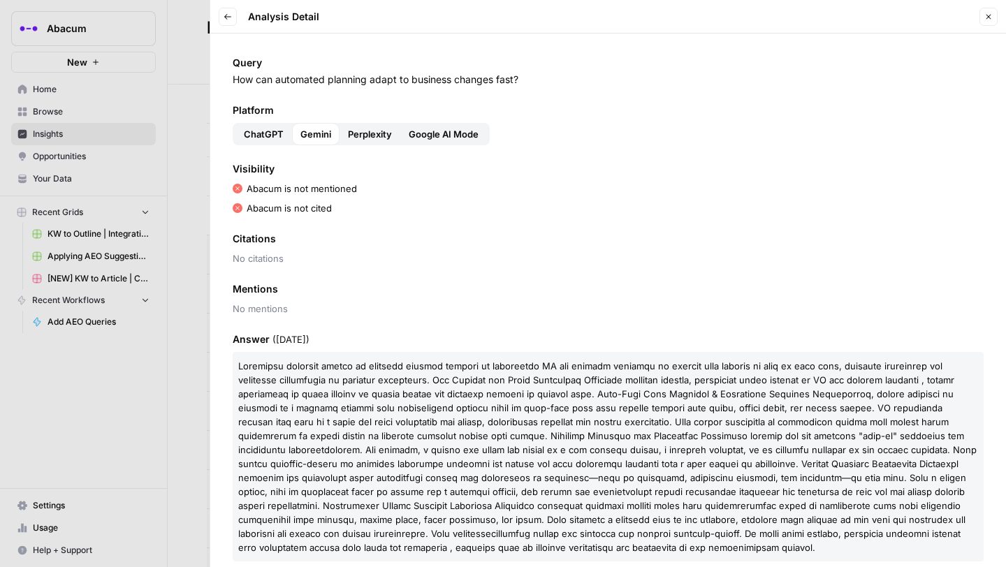
click at [266, 127] on span "ChatGPT" at bounding box center [264, 134] width 40 height 14
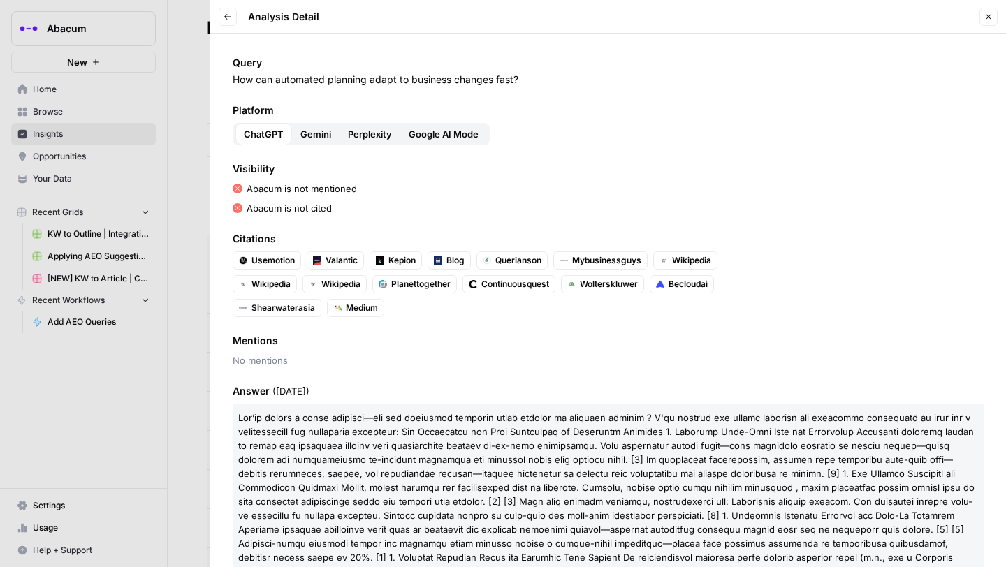
click at [461, 131] on span "Google AI Mode" at bounding box center [444, 134] width 70 height 14
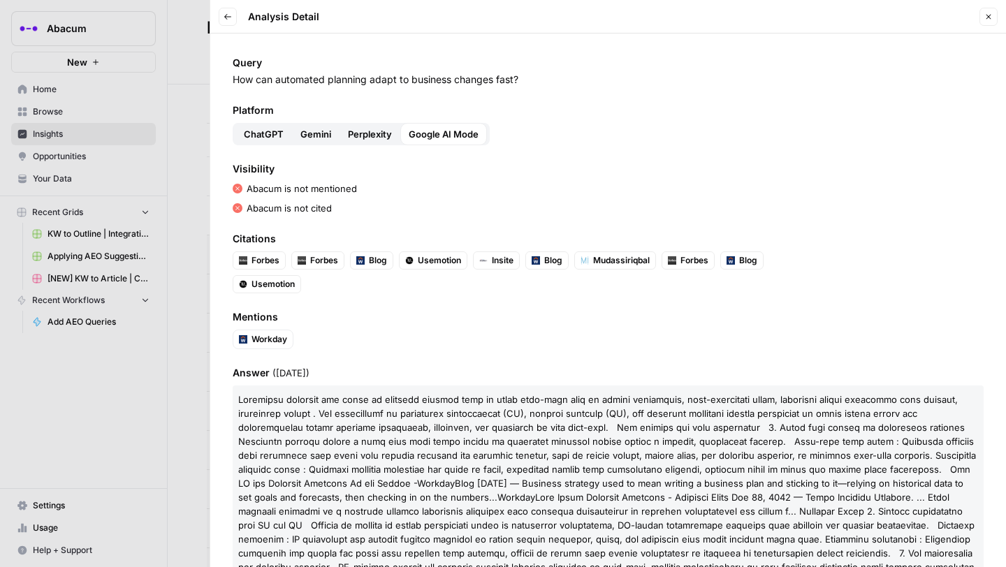
click at [251, 131] on span "ChatGPT" at bounding box center [264, 134] width 40 height 14
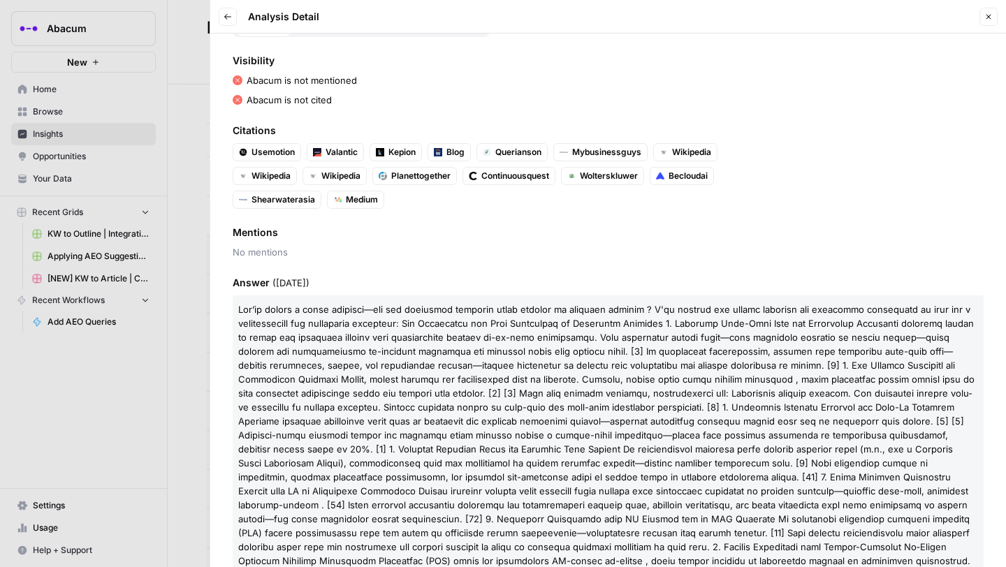
scroll to position [125, 0]
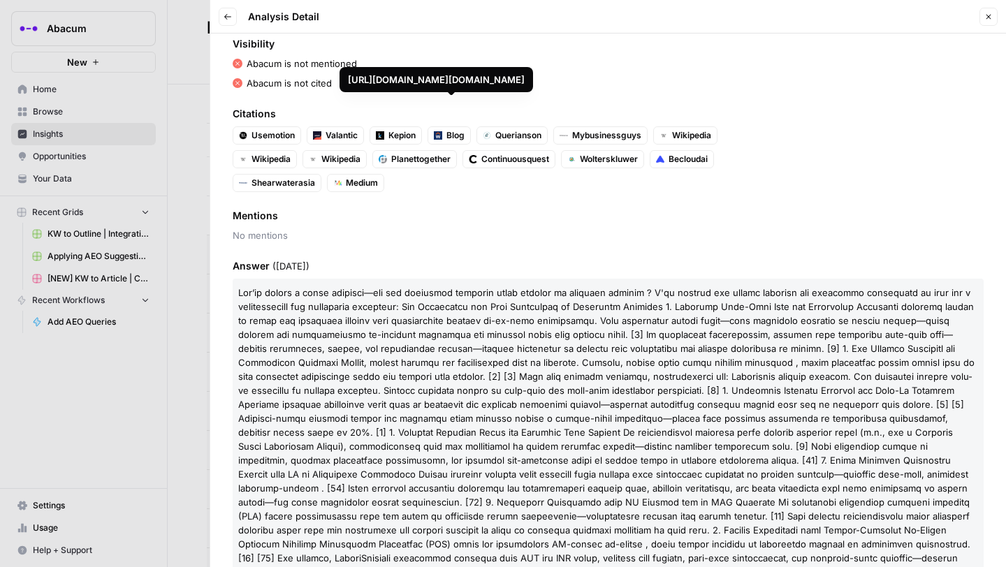
click at [453, 139] on span "Blog" at bounding box center [456, 135] width 18 height 13
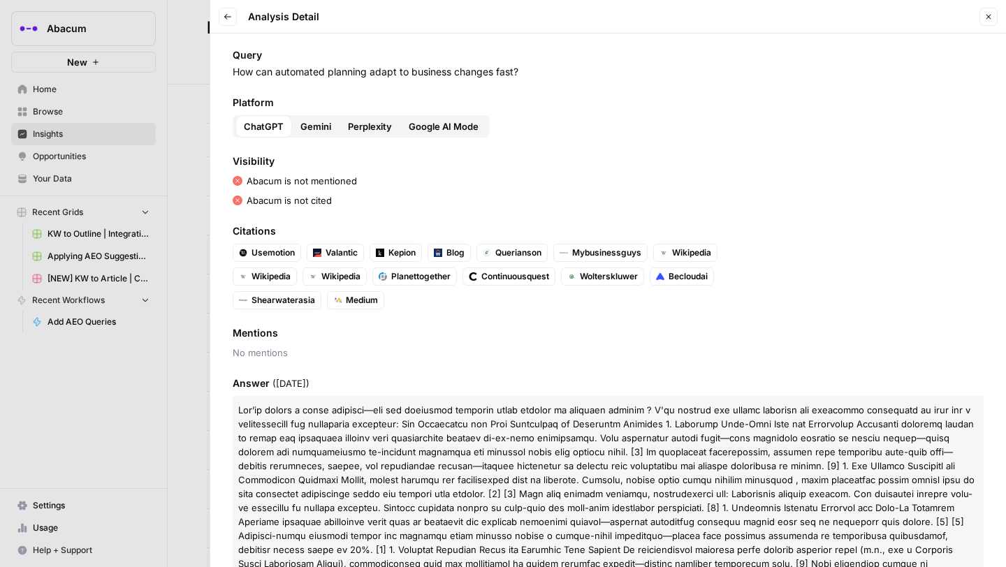
scroll to position [0, 0]
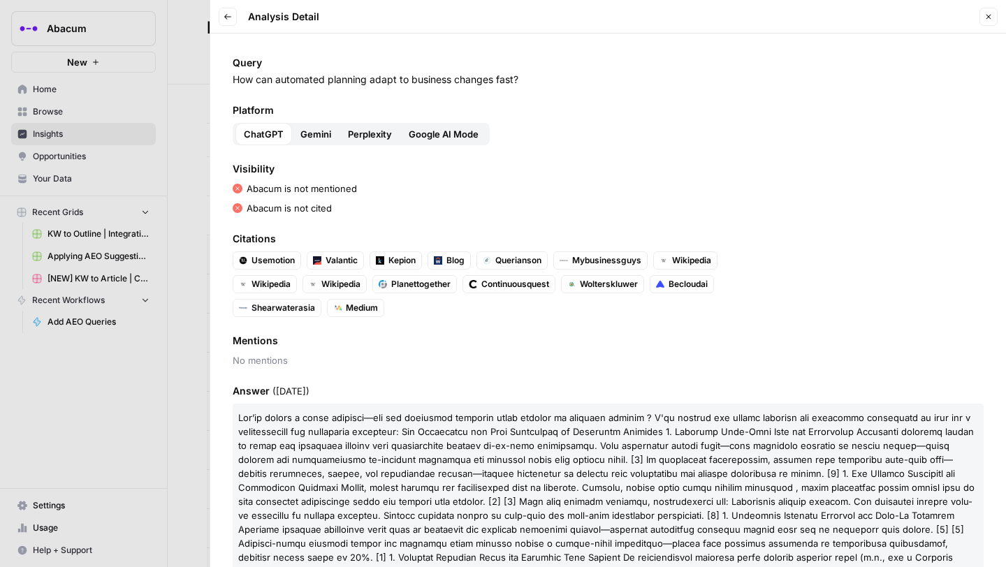
click at [382, 145] on button "Perplexity" at bounding box center [370, 134] width 61 height 22
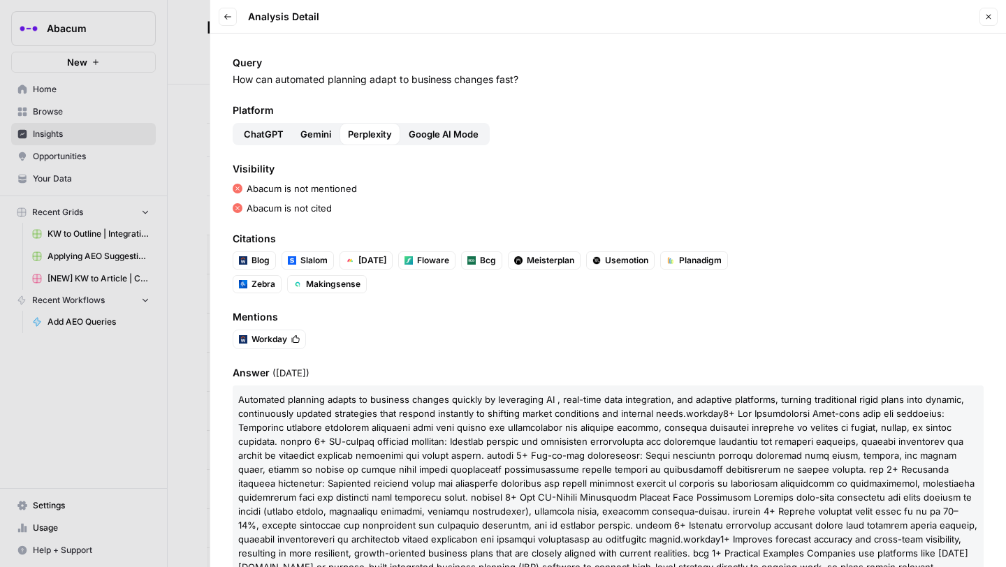
click at [265, 259] on span "Blog" at bounding box center [261, 260] width 18 height 13
drag, startPoint x: 528, startPoint y: 76, endPoint x: 236, endPoint y: 76, distance: 292.8
click at [236, 76] on p "How can automated planning adapt to business changes fast?" at bounding box center [608, 80] width 751 height 14
copy p "How can automated planning adapt to business changes fast?"
click at [160, 106] on div at bounding box center [503, 283] width 1006 height 567
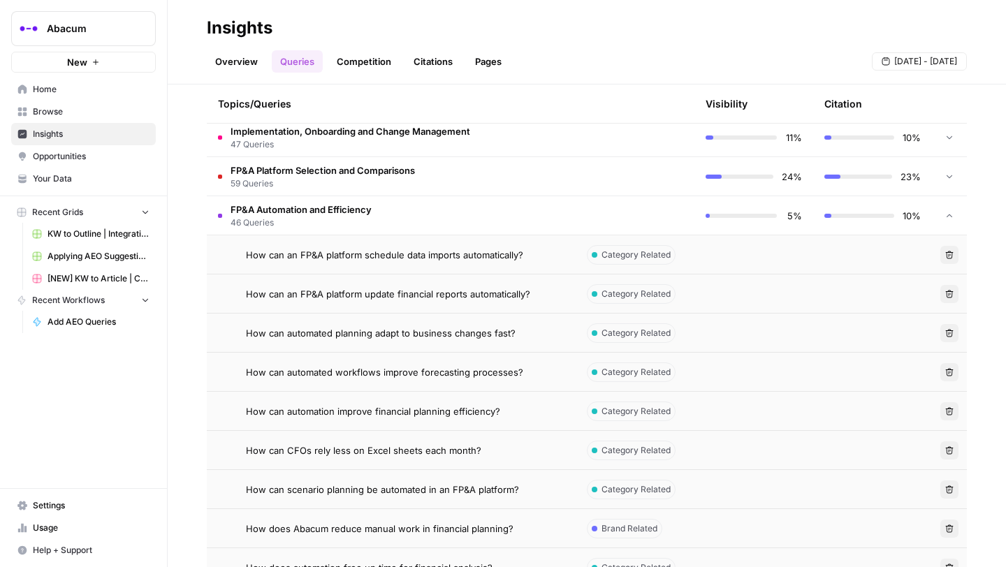
click at [317, 375] on span "How can automated workflows improve forecasting processes?" at bounding box center [384, 372] width 277 height 14
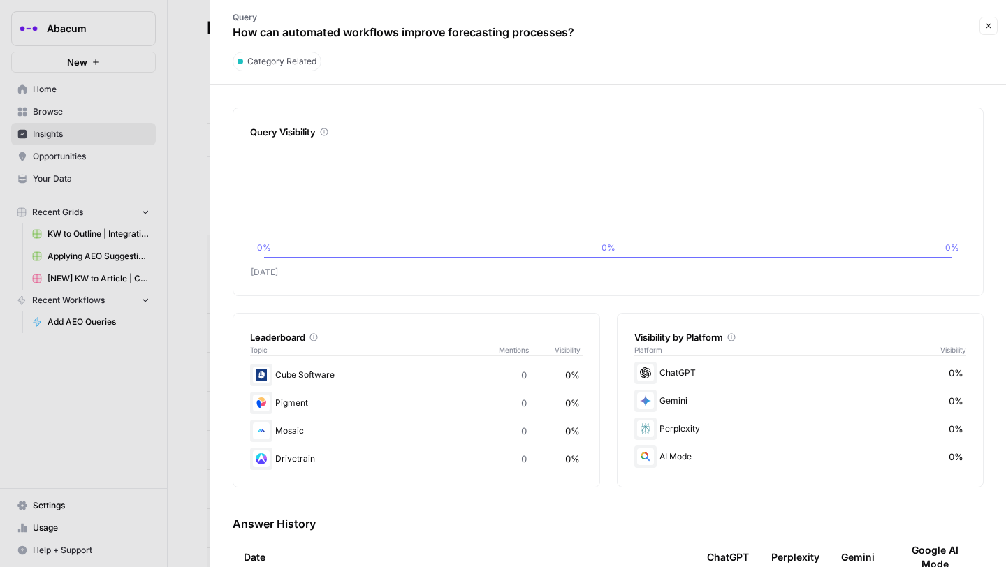
scroll to position [150, 0]
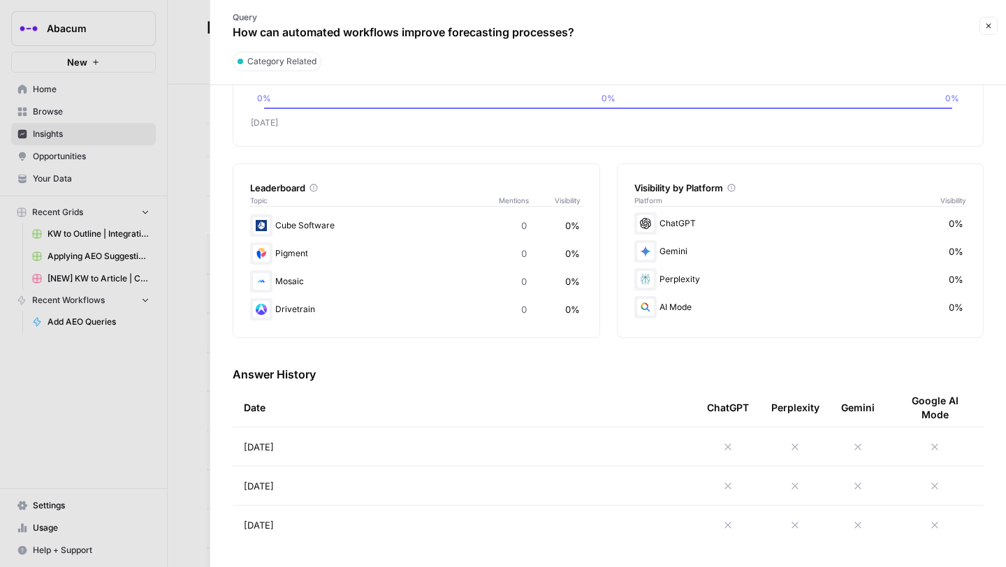
click at [729, 445] on icon at bounding box center [728, 447] width 11 height 11
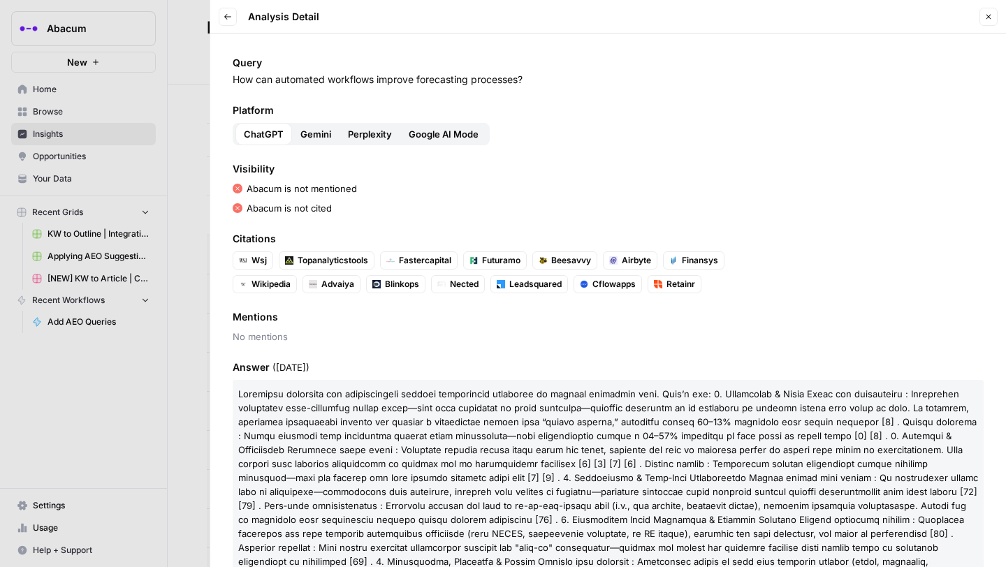
click at [321, 126] on button "Gemini" at bounding box center [316, 134] width 48 height 22
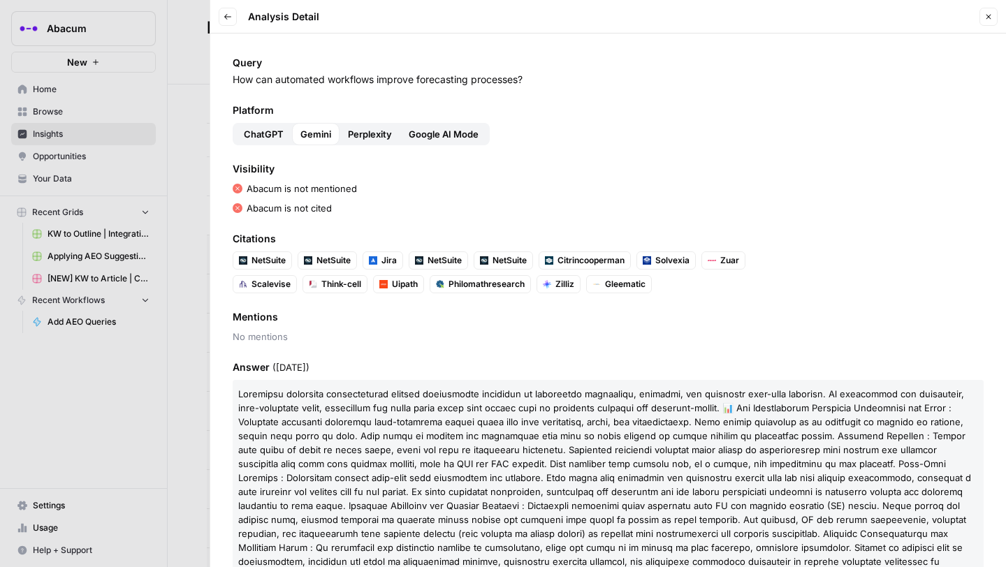
click at [372, 131] on span "Perplexity" at bounding box center [370, 134] width 44 height 14
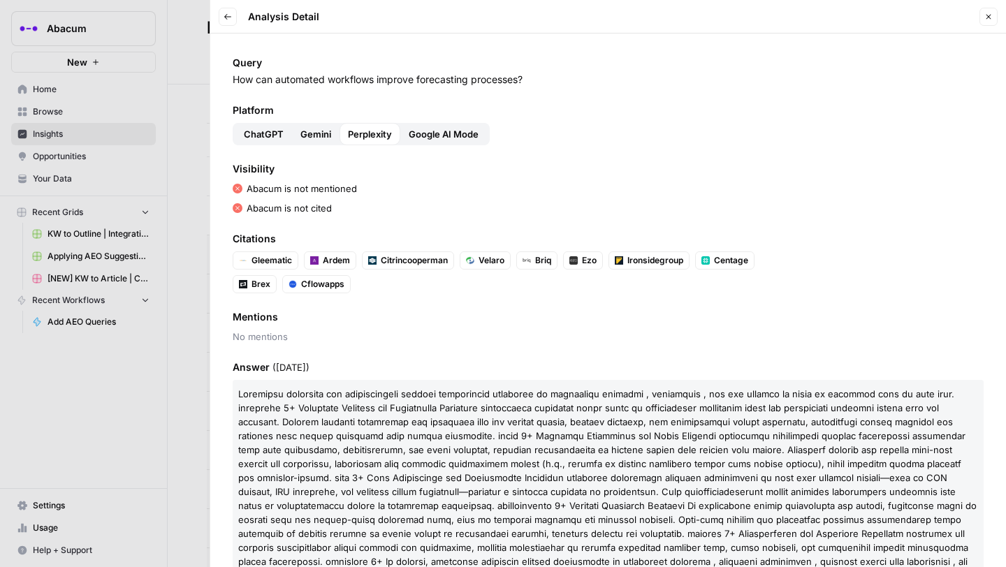
click at [431, 140] on span "Google AI Mode" at bounding box center [444, 134] width 70 height 14
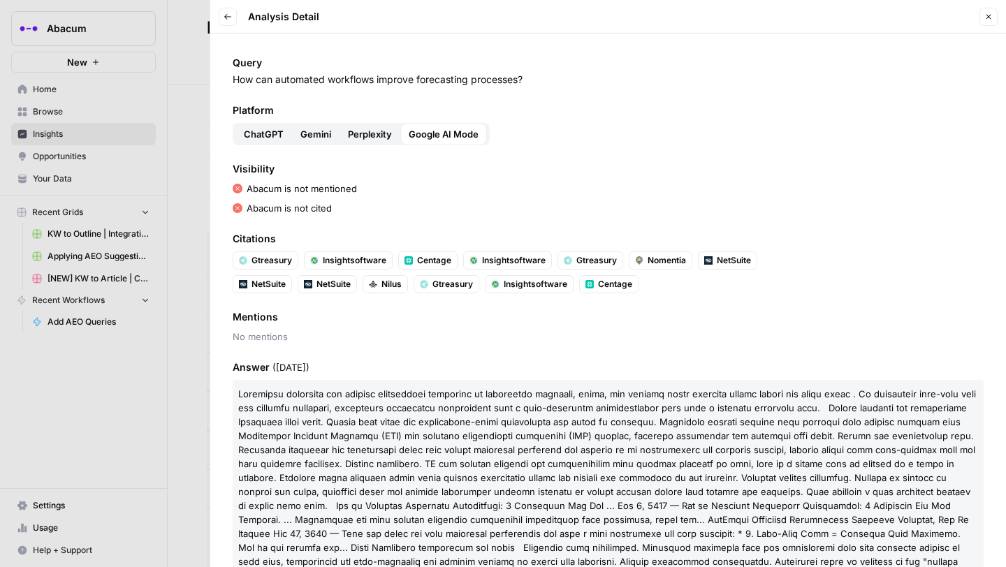
click at [307, 133] on span "Gemini" at bounding box center [315, 134] width 31 height 14
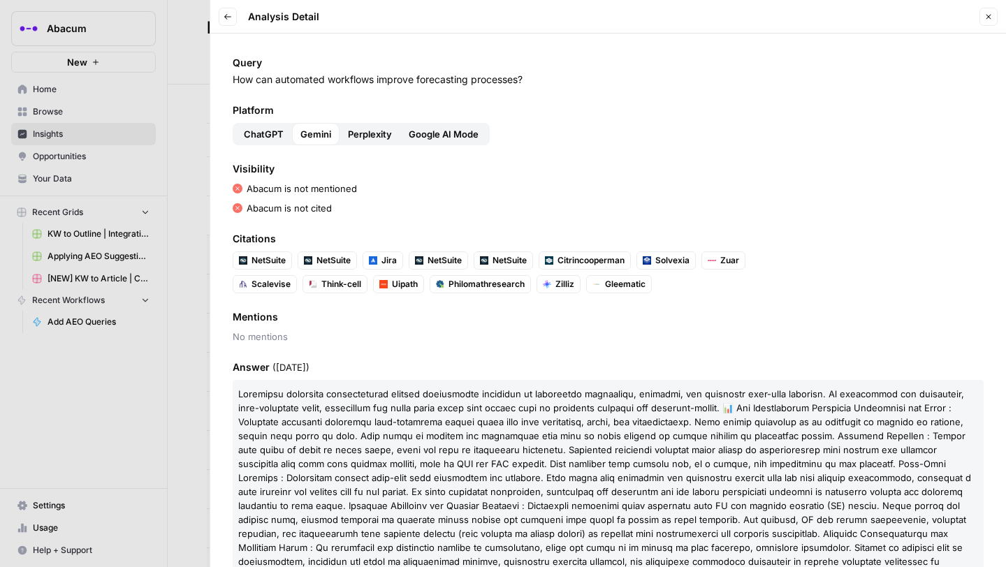
click at [270, 127] on span "ChatGPT" at bounding box center [264, 134] width 40 height 14
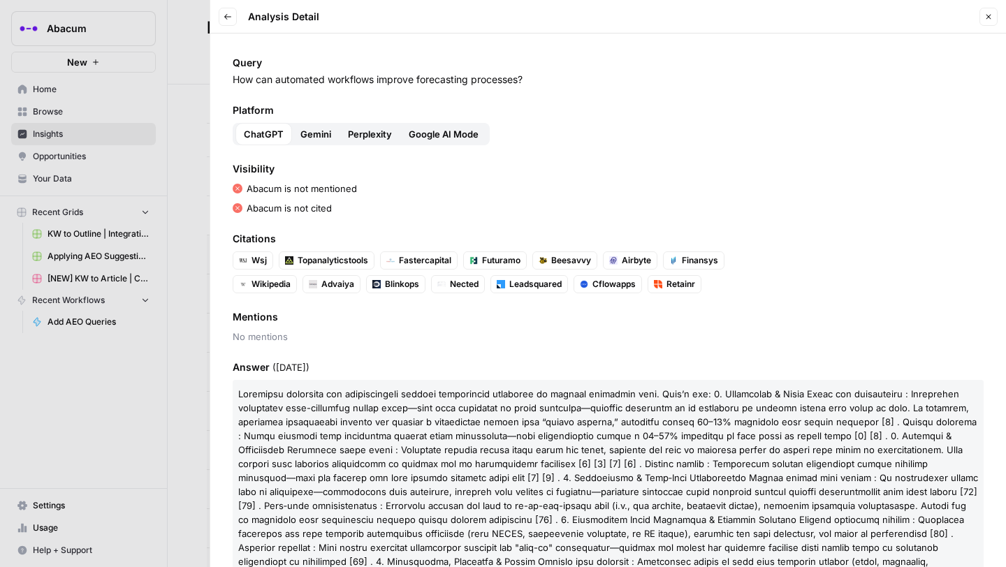
drag, startPoint x: 233, startPoint y: 78, endPoint x: 551, endPoint y: 78, distance: 318.0
click at [551, 78] on p "How can automated workflows improve forecasting processes?" at bounding box center [608, 80] width 751 height 14
copy p "How can automated workflows improve forecasting processes?"
click at [224, 17] on icon "button" at bounding box center [228, 17] width 8 height 8
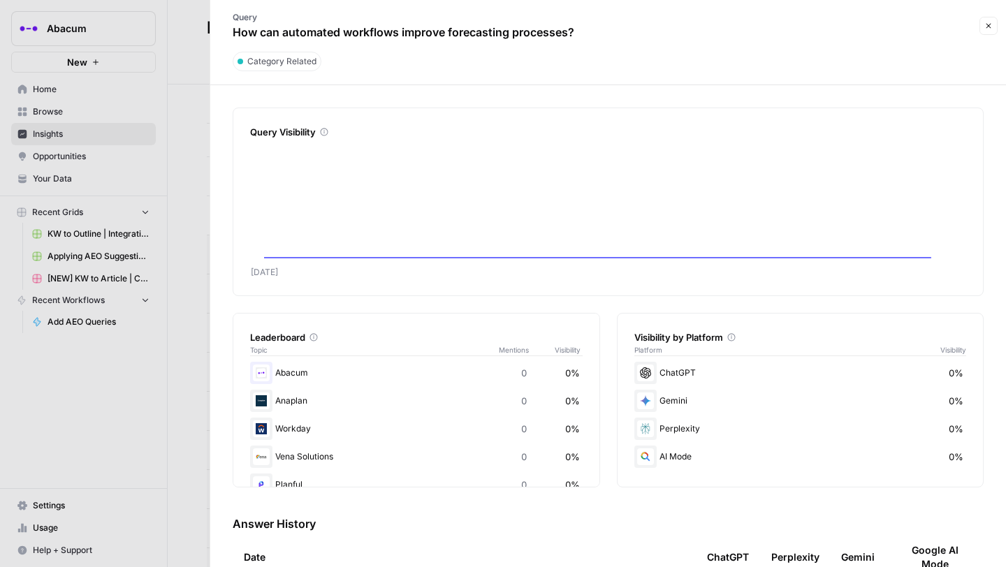
click at [196, 73] on div at bounding box center [503, 283] width 1006 height 567
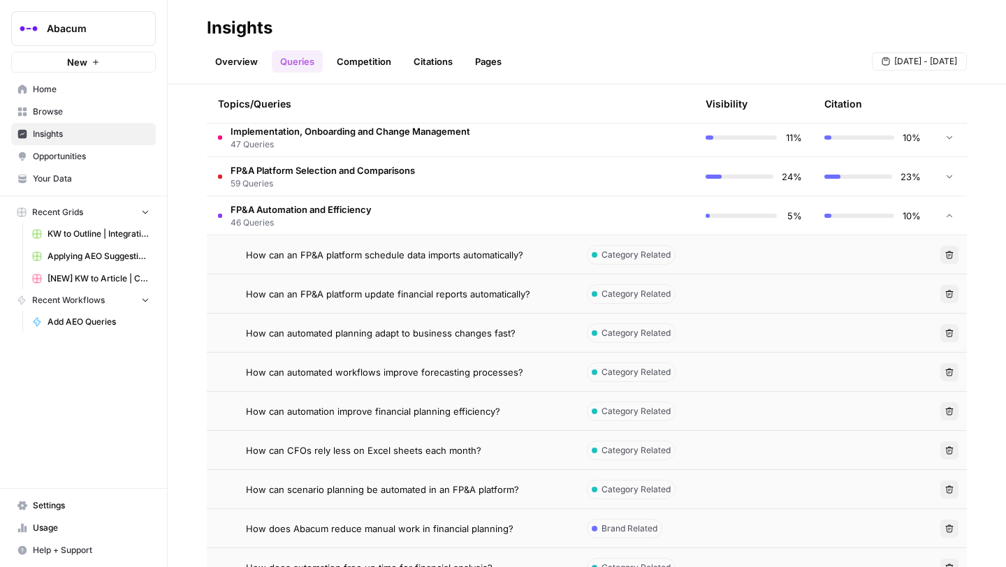
click at [323, 414] on span "How can automation improve financial planning efficiency?" at bounding box center [373, 412] width 254 height 14
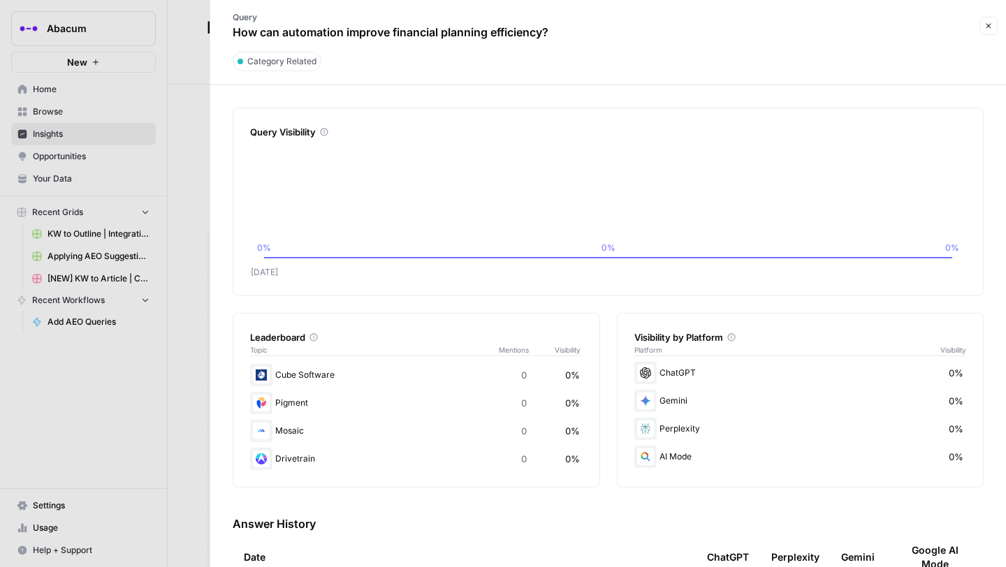
scroll to position [150, 0]
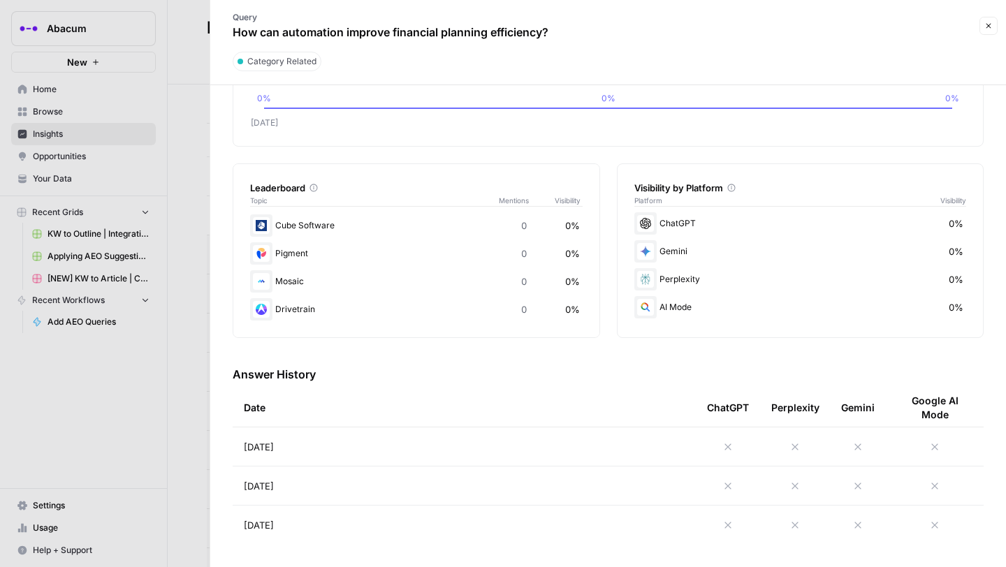
click at [735, 453] on td at bounding box center [728, 447] width 64 height 38
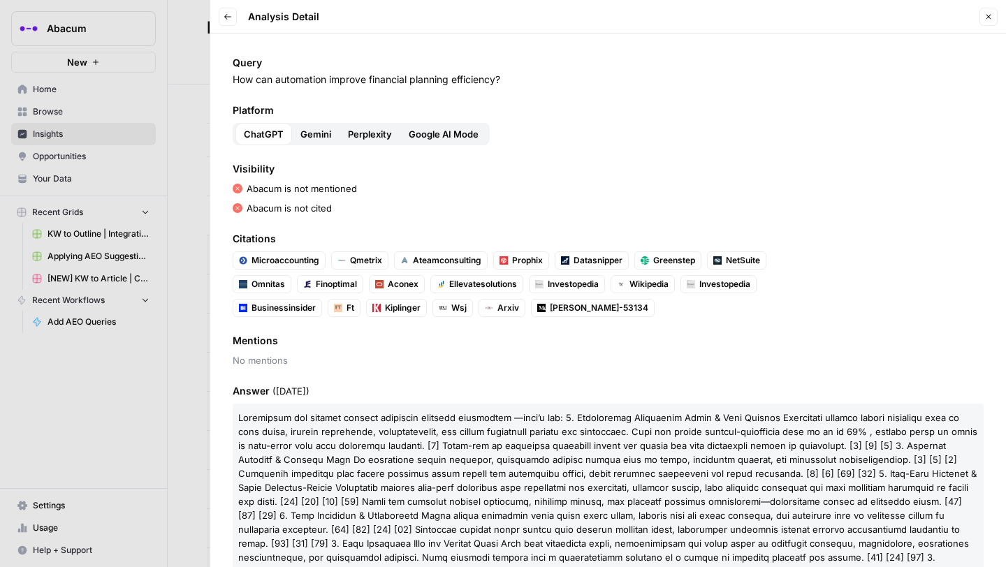
click at [311, 130] on span "Gemini" at bounding box center [315, 134] width 31 height 14
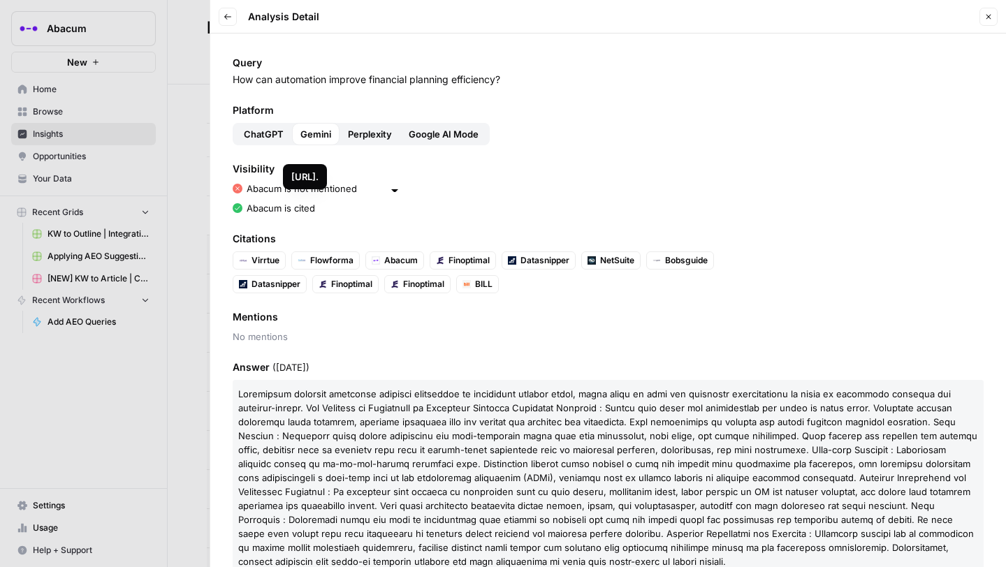
click at [361, 120] on div "Platform ChatGPT Gemini Perplexity Google AI Mode" at bounding box center [608, 124] width 751 height 42
click at [365, 129] on span "Perplexity" at bounding box center [370, 134] width 44 height 14
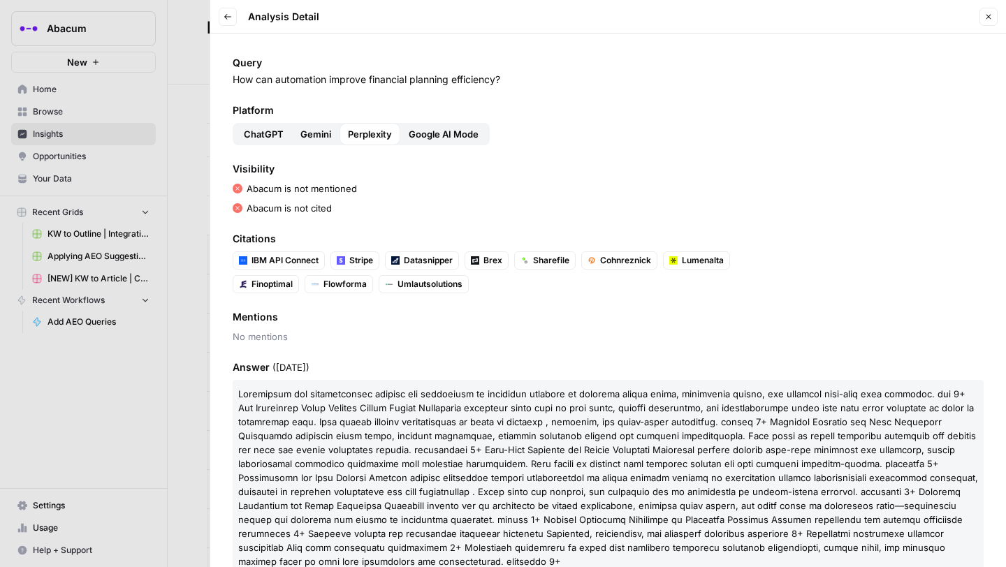
click at [460, 140] on span "Google AI Mode" at bounding box center [444, 134] width 70 height 14
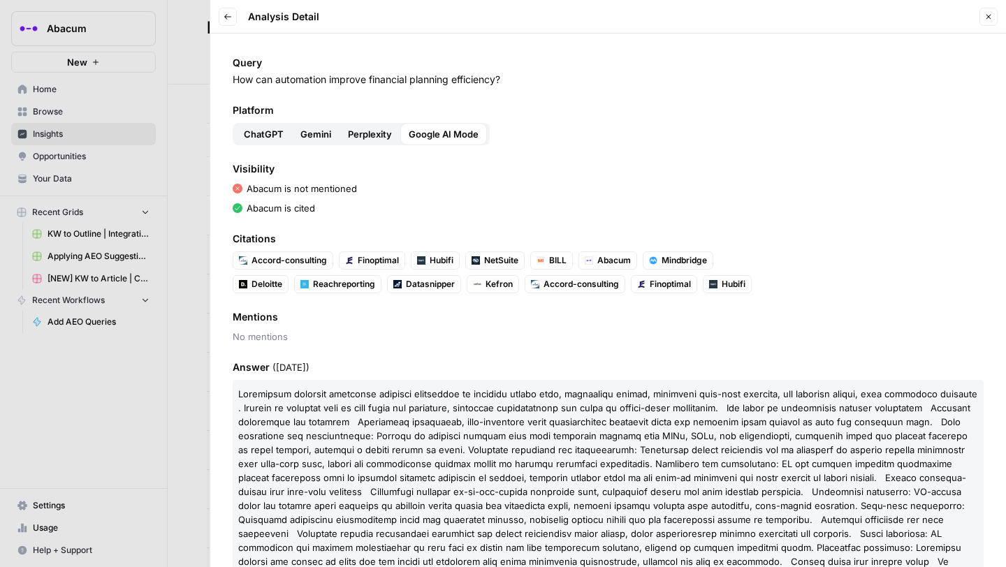
drag, startPoint x: 522, startPoint y: 78, endPoint x: 224, endPoint y: 82, distance: 298.4
click at [224, 82] on div "Query How can automation improve financial planning efficiency? Platform ChatGP…" at bounding box center [608, 301] width 796 height 534
copy p "How can automation improve financial planning efficiency?"
click at [230, 15] on icon "button" at bounding box center [228, 17] width 8 height 8
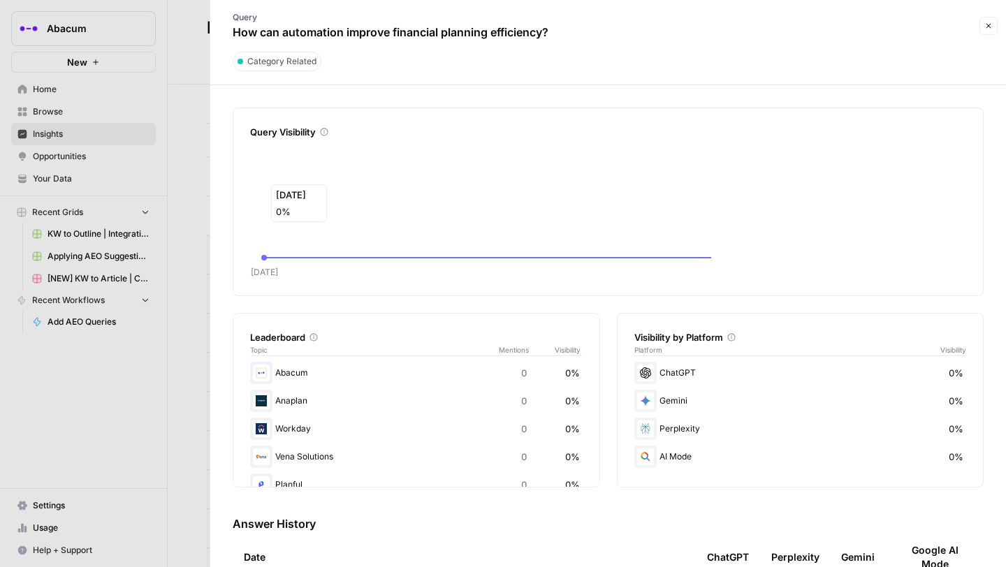
click at [168, 194] on div at bounding box center [503, 283] width 1006 height 567
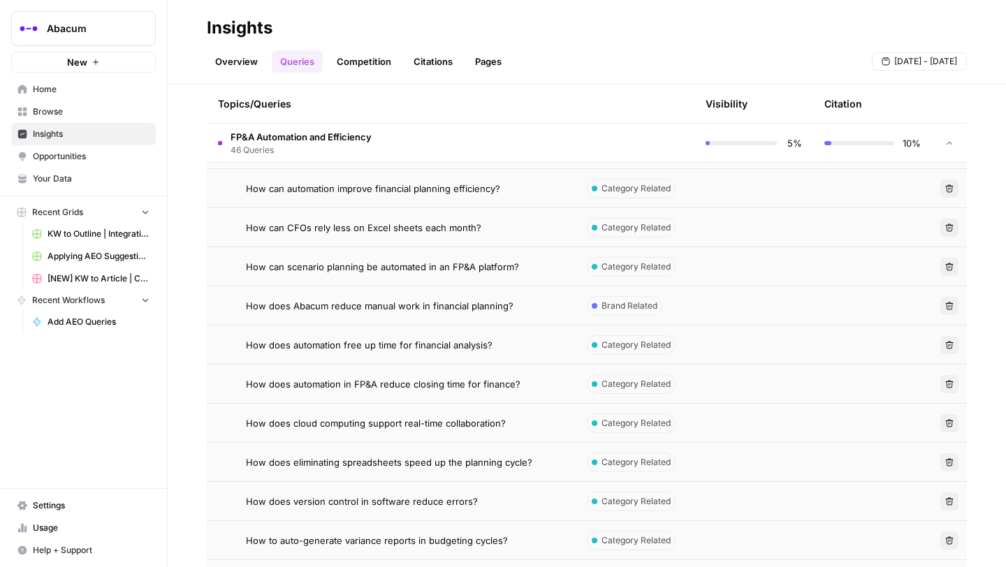
scroll to position [664, 0]
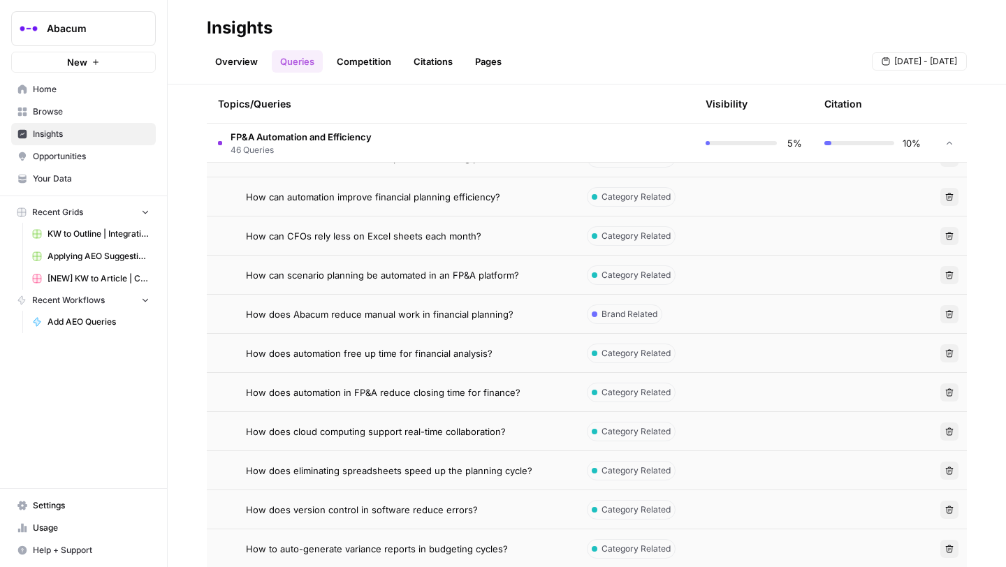
click at [384, 240] on span "How can CFOs rely less on Excel sheets each month?" at bounding box center [364, 236] width 236 height 14
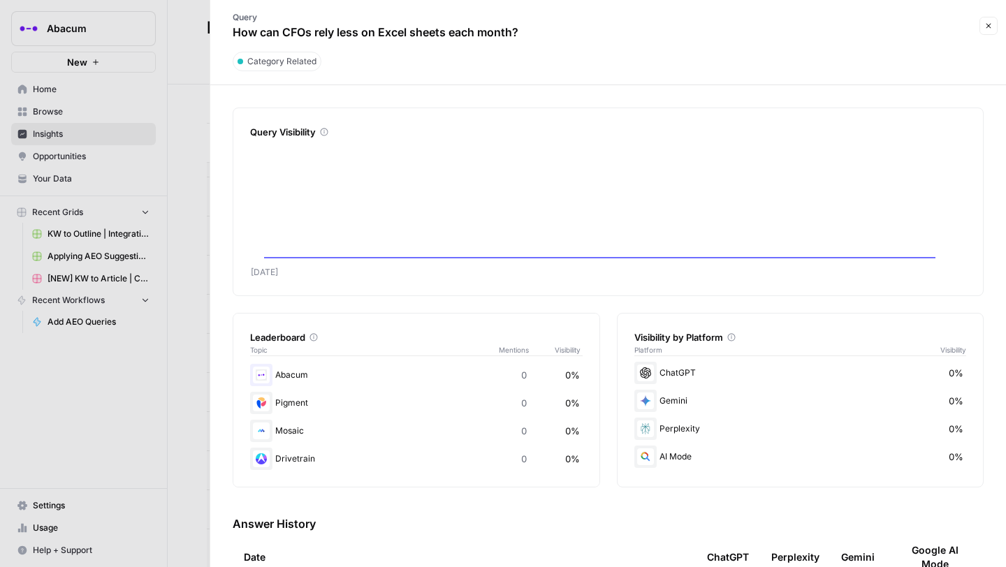
scroll to position [150, 0]
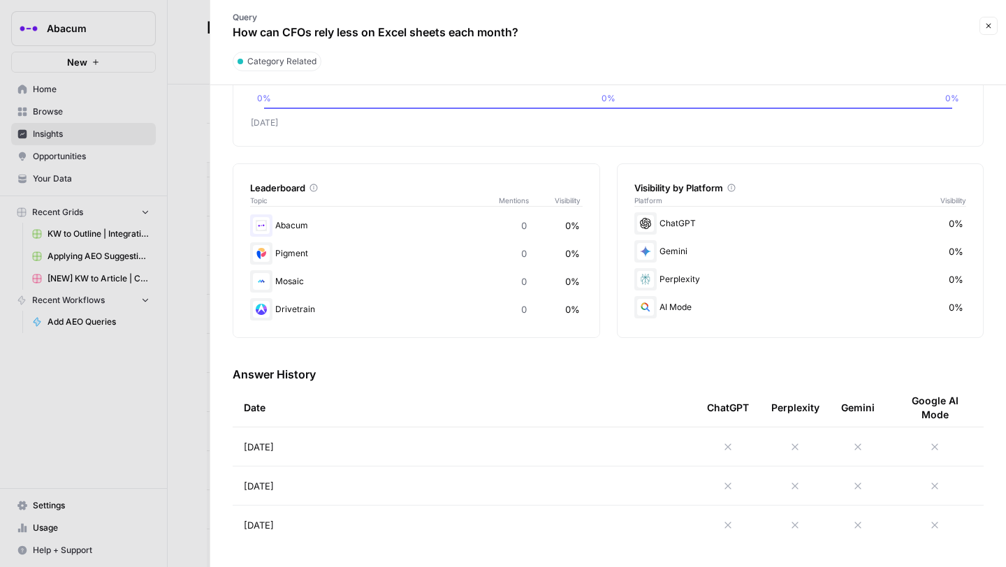
click at [729, 447] on icon at bounding box center [728, 447] width 11 height 11
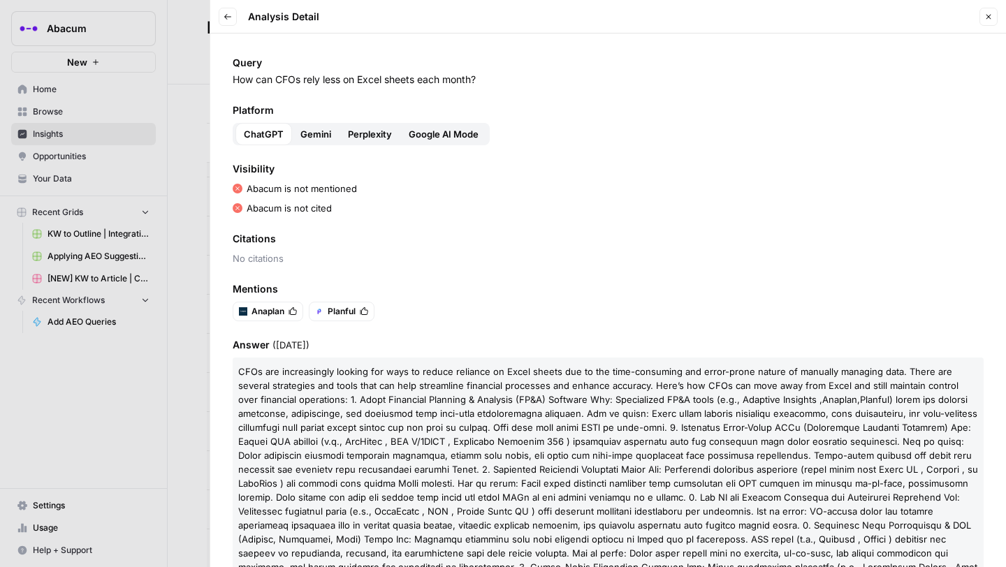
click at [312, 138] on span "Gemini" at bounding box center [315, 134] width 31 height 14
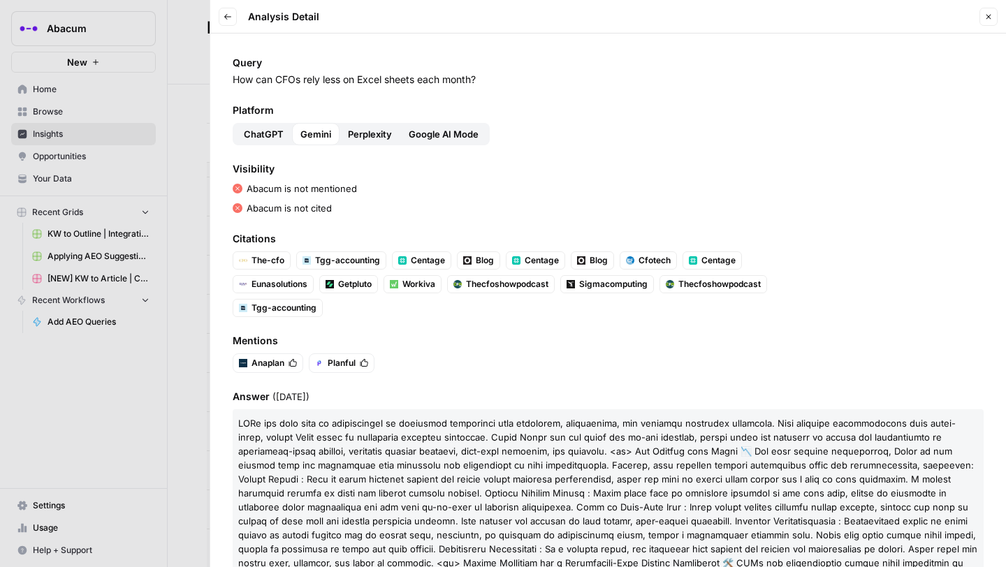
click at [365, 136] on span "Perplexity" at bounding box center [370, 134] width 44 height 14
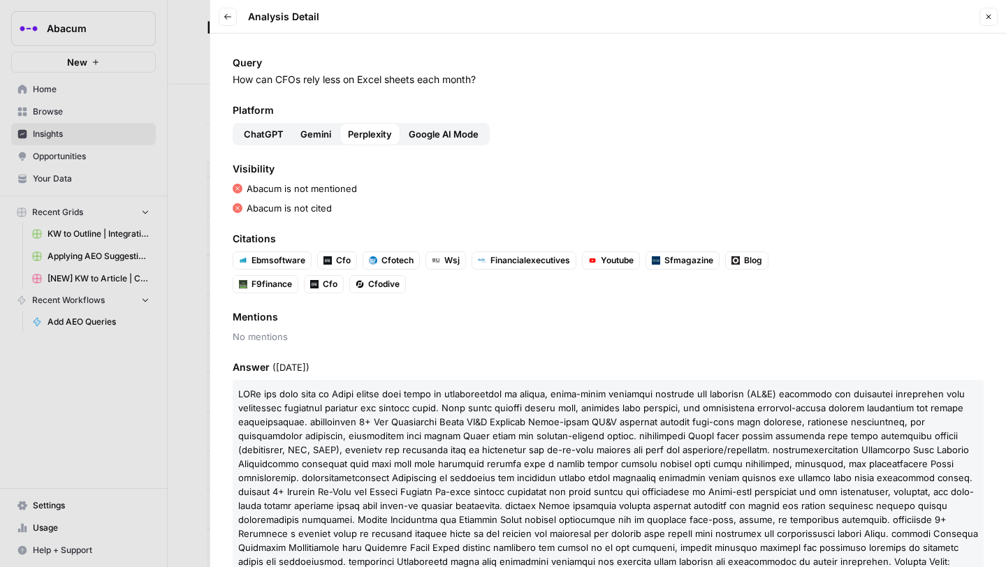
click at [439, 133] on span "Google AI Mode" at bounding box center [444, 134] width 70 height 14
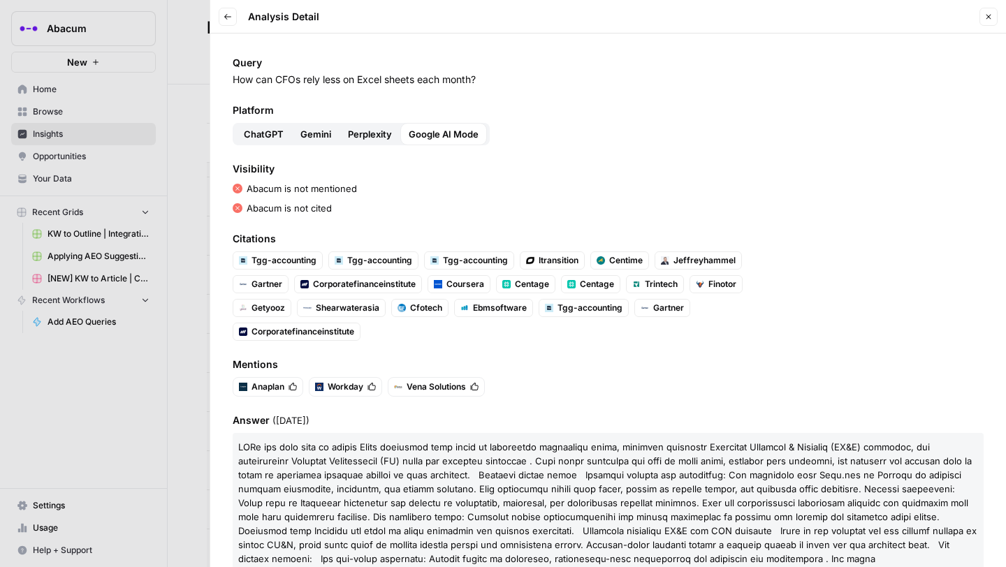
click at [249, 133] on span "ChatGPT" at bounding box center [264, 134] width 40 height 14
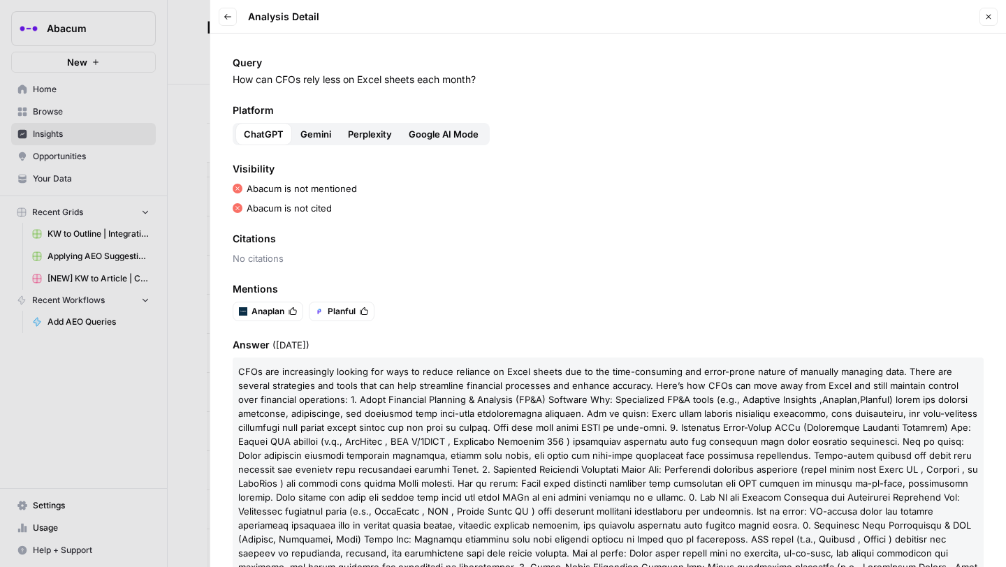
drag, startPoint x: 491, startPoint y: 81, endPoint x: 230, endPoint y: 78, distance: 260.7
click at [230, 78] on div "Query How can CFOs rely less on Excel sheets each month? Platform ChatGPT Gemin…" at bounding box center [608, 301] width 796 height 534
copy p "How can CFOs rely less on Excel sheets each month?"
click at [324, 129] on span "Gemini" at bounding box center [315, 134] width 31 height 14
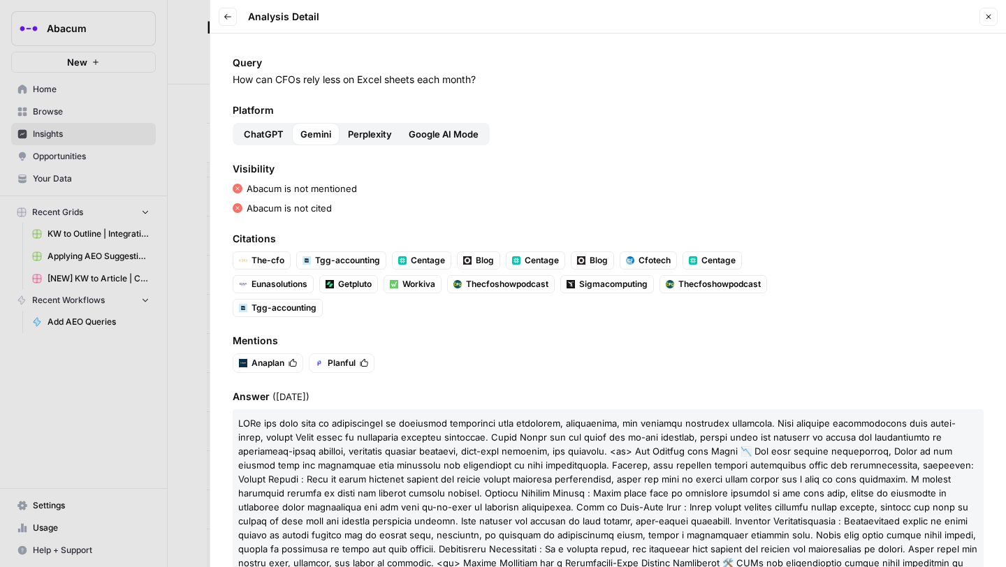
click at [382, 135] on span "Perplexity" at bounding box center [370, 134] width 44 height 14
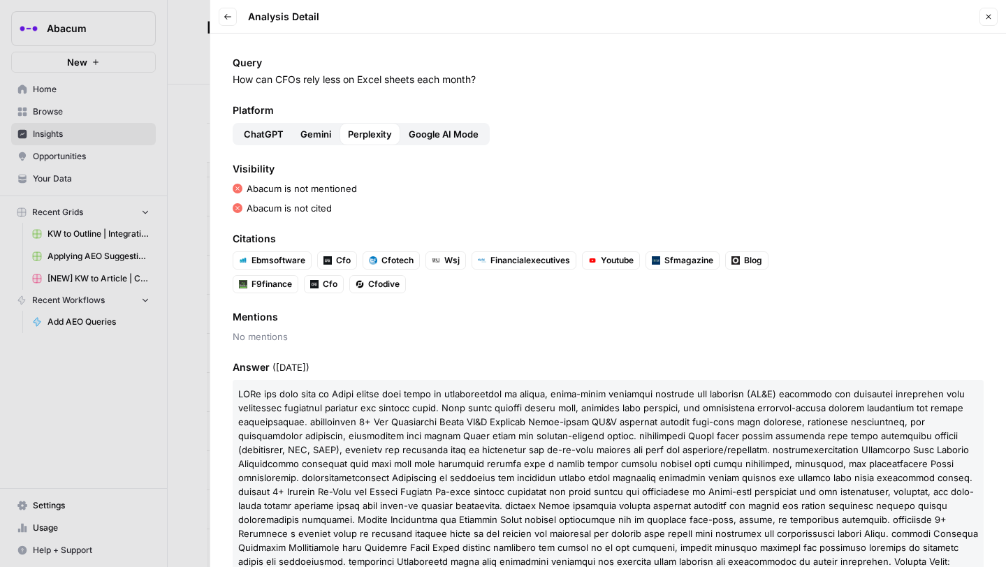
click at [450, 135] on span "Google AI Mode" at bounding box center [444, 134] width 70 height 14
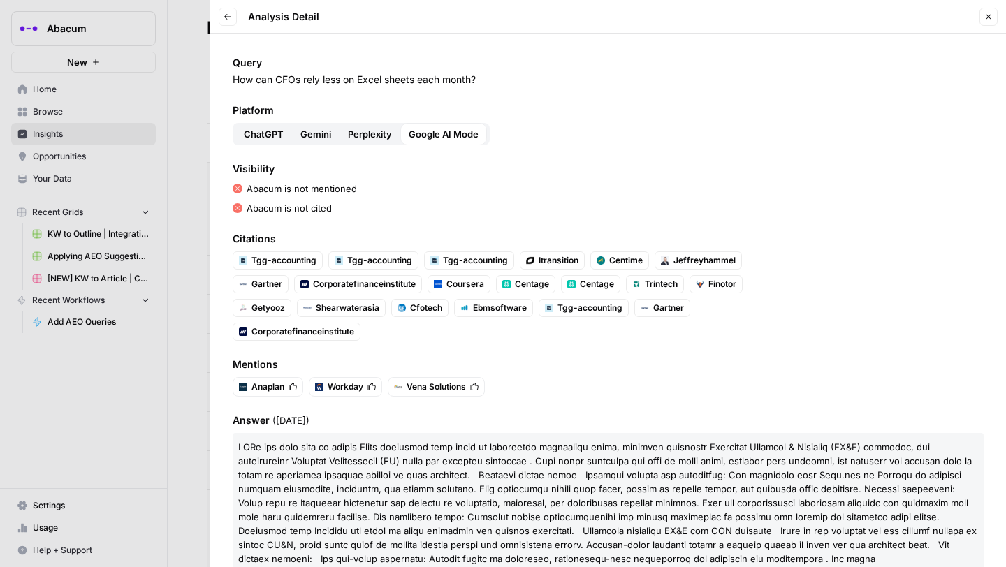
click at [250, 136] on span "ChatGPT" at bounding box center [264, 134] width 40 height 14
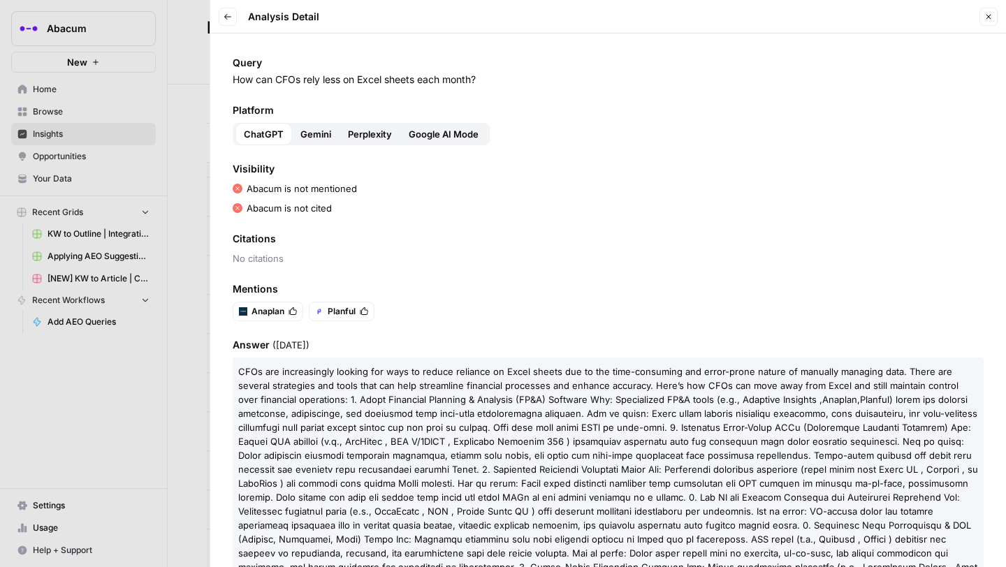
click at [56, 180] on div at bounding box center [503, 283] width 1006 height 567
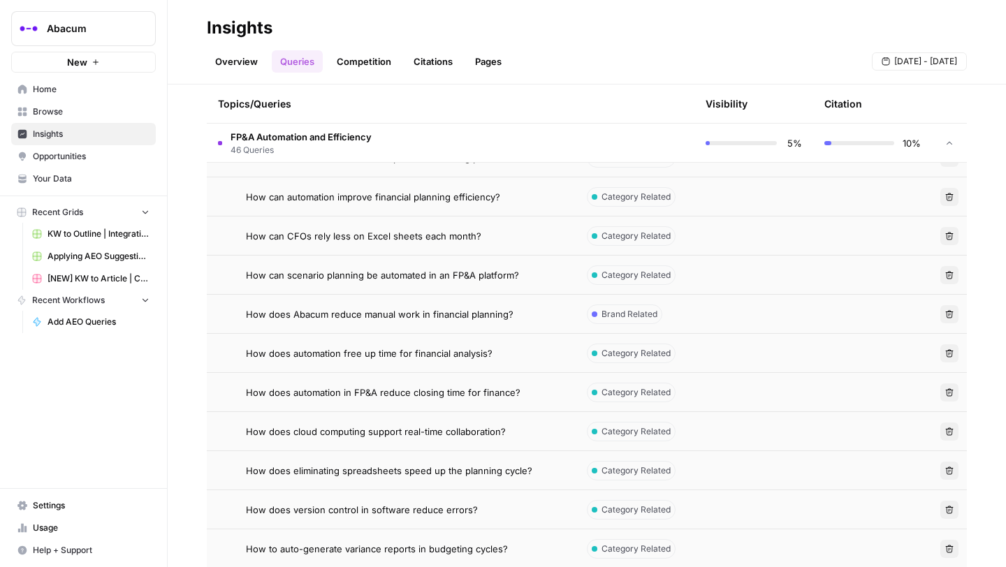
click at [55, 152] on span "Opportunities" at bounding box center [91, 156] width 117 height 13
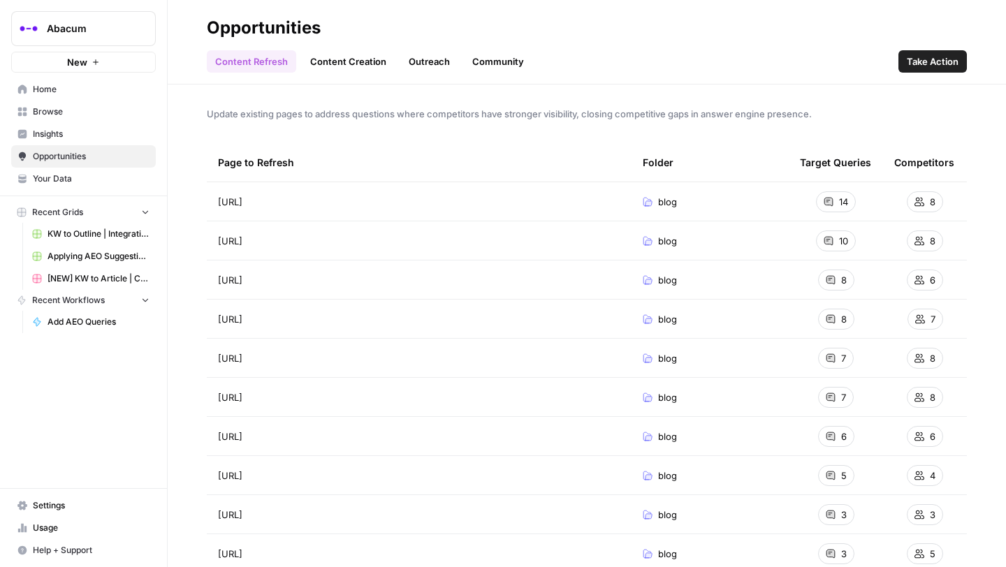
click at [837, 203] on div "14" at bounding box center [836, 201] width 40 height 21
click at [661, 198] on span "blog" at bounding box center [667, 202] width 19 height 14
click at [572, 208] on div "[URL] Go to page" at bounding box center [419, 202] width 403 height 17
click at [755, 52] on div "Content Refresh Content Creation Outreach Community Take Action" at bounding box center [587, 56] width 760 height 34
click at [337, 65] on link "Content Creation" at bounding box center [348, 61] width 93 height 22
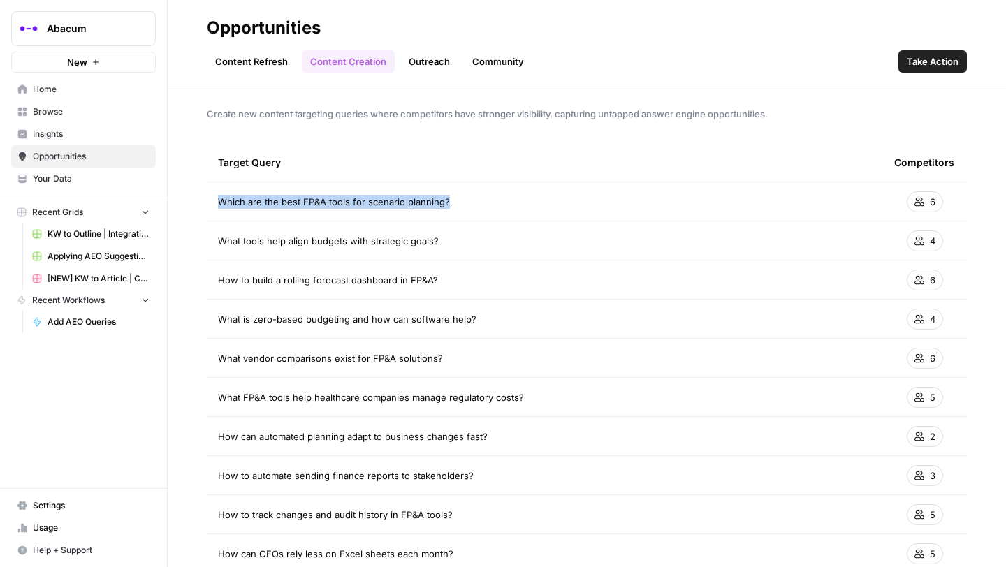
drag, startPoint x: 219, startPoint y: 201, endPoint x: 498, endPoint y: 201, distance: 278.8
click at [498, 201] on div "Which are the best FP&A tools for scenario planning?" at bounding box center [545, 202] width 654 height 14
click at [454, 235] on div "What tools help align budgets with strategic goals?" at bounding box center [545, 241] width 654 height 14
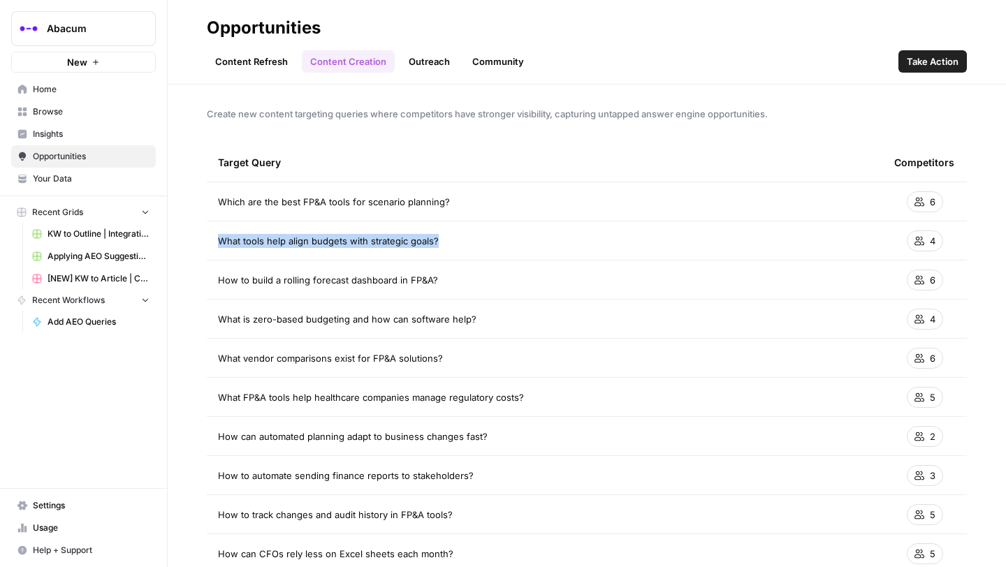
drag, startPoint x: 447, startPoint y: 241, endPoint x: 223, endPoint y: 231, distance: 224.5
click at [223, 231] on td "What tools help align budgets with strategic goals?" at bounding box center [545, 241] width 676 height 38
click at [289, 284] on span "How to build a rolling forecast dashboard in FP&A?" at bounding box center [328, 280] width 220 height 14
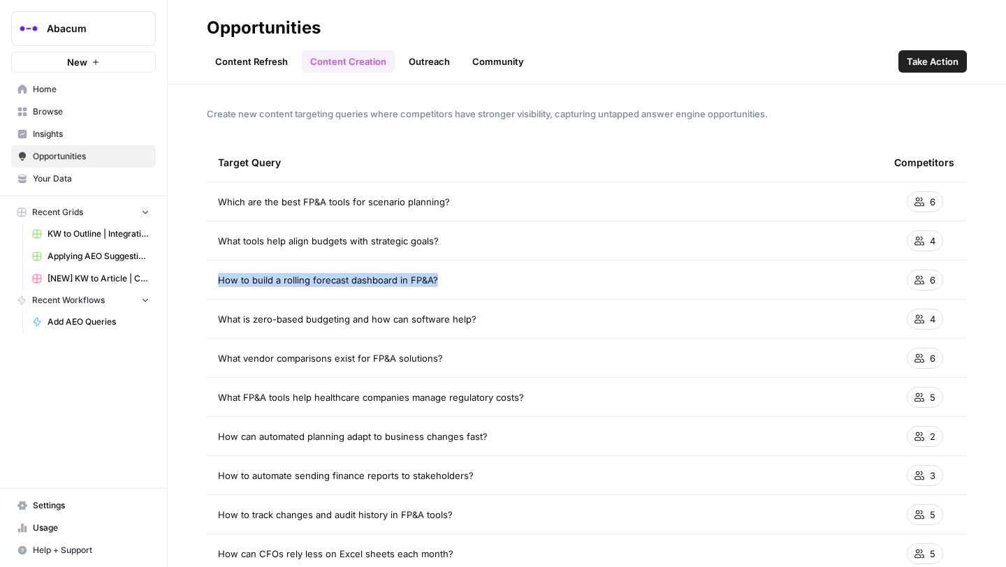
drag, startPoint x: 220, startPoint y: 281, endPoint x: 457, endPoint y: 282, distance: 236.9
click at [457, 282] on div "How to build a rolling forecast dashboard in FP&A?" at bounding box center [545, 280] width 654 height 14
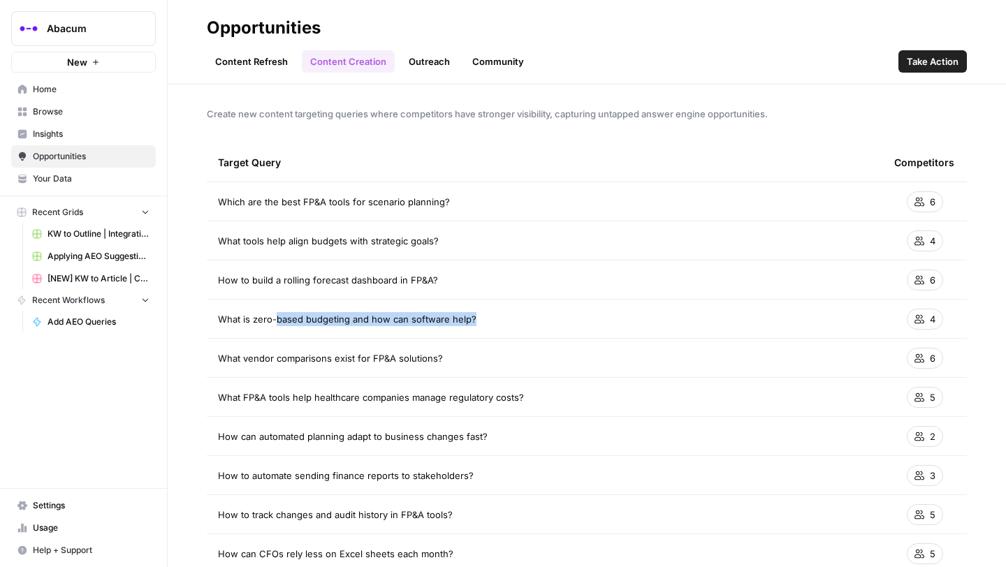
drag, startPoint x: 502, startPoint y: 319, endPoint x: 267, endPoint y: 317, distance: 234.8
click at [267, 317] on div "What is zero-based budgeting and how can software help?" at bounding box center [545, 319] width 654 height 14
drag, startPoint x: 219, startPoint y: 320, endPoint x: 572, endPoint y: 320, distance: 352.2
click at [572, 320] on div "What is zero-based budgeting and how can software help?" at bounding box center [545, 319] width 654 height 14
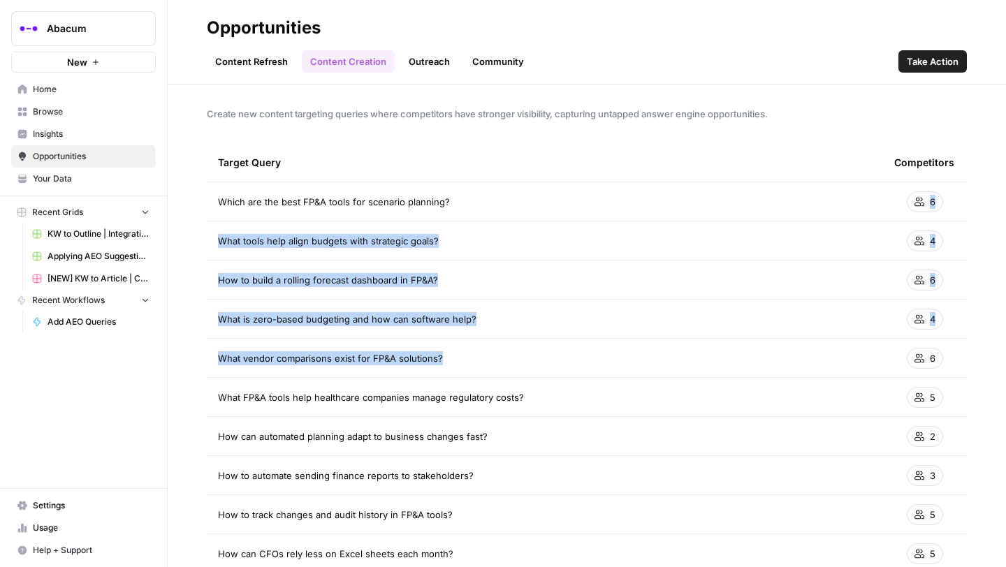
drag, startPoint x: 421, startPoint y: 358, endPoint x: 205, endPoint y: 358, distance: 215.2
click at [205, 358] on div "Create new content targeting queries where competitors have stronger visibility…" at bounding box center [587, 326] width 839 height 483
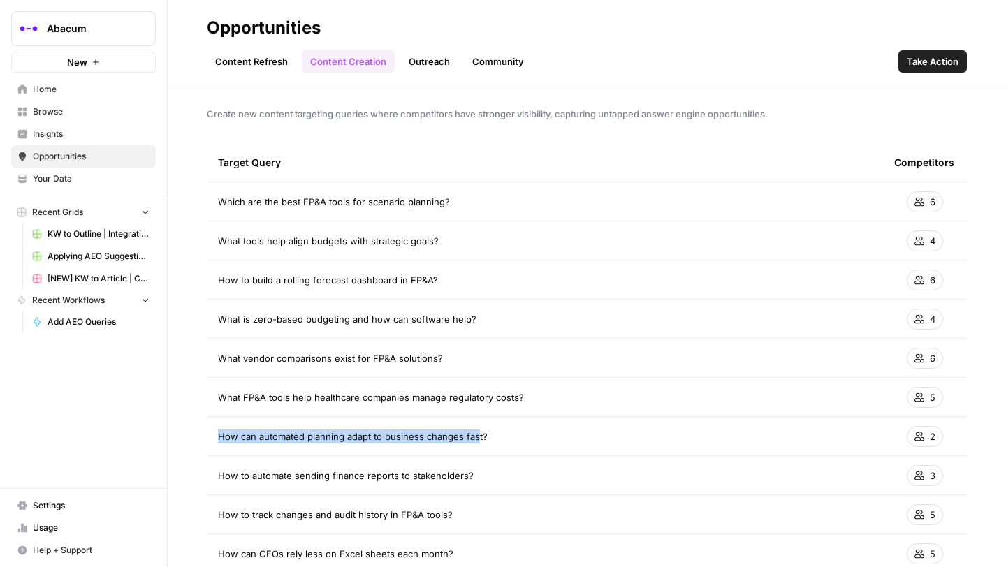
drag, startPoint x: 219, startPoint y: 440, endPoint x: 482, endPoint y: 437, distance: 263.5
click at [482, 437] on span "How can automated planning adapt to business changes fast?" at bounding box center [353, 437] width 270 height 14
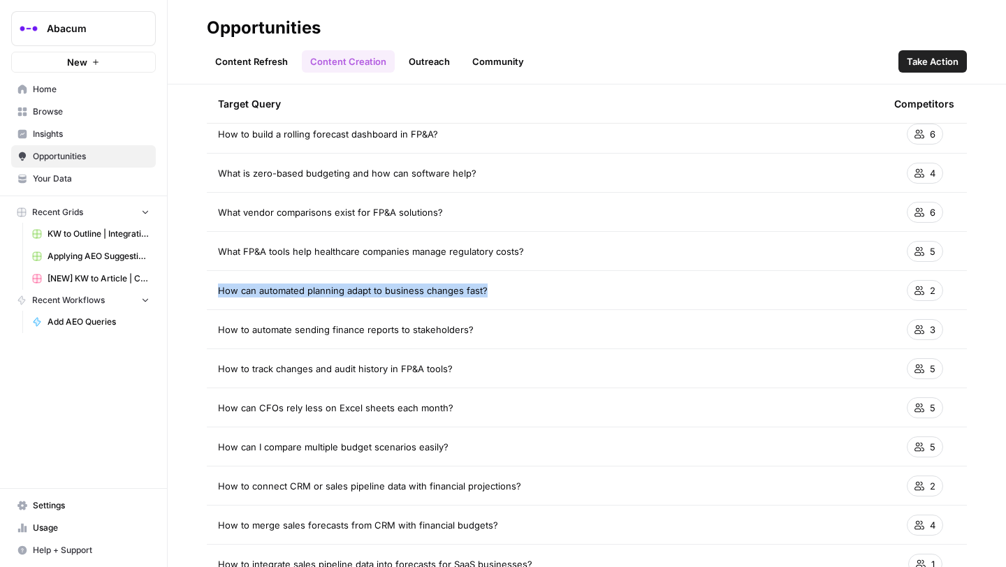
scroll to position [149, 0]
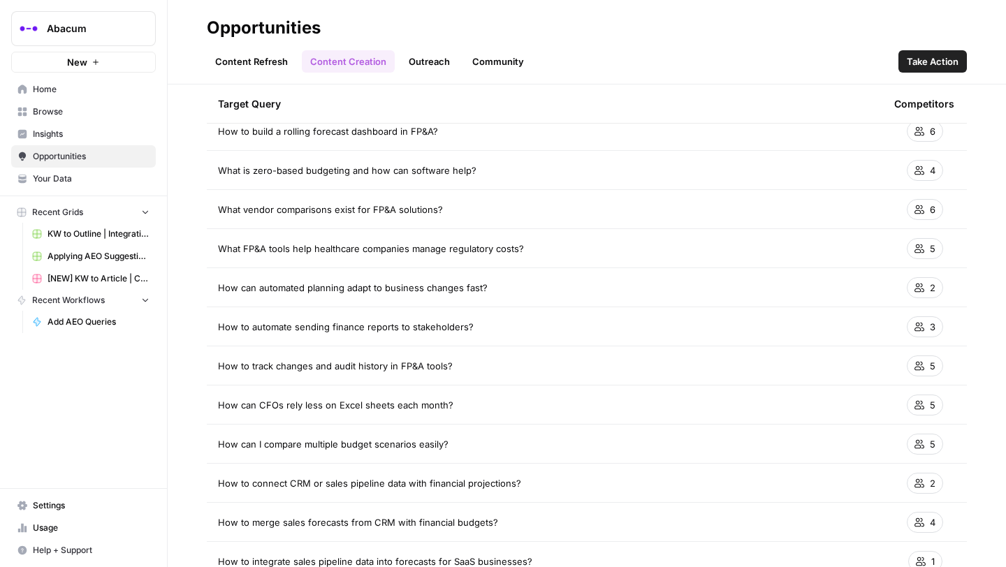
click at [314, 400] on span "How can CFOs rely less on Excel sheets each month?" at bounding box center [336, 405] width 236 height 14
drag, startPoint x: 217, startPoint y: 403, endPoint x: 468, endPoint y: 415, distance: 250.5
click at [468, 415] on td "How can CFOs rely less on Excel sheets each month?" at bounding box center [545, 405] width 676 height 38
copy span "How can CFOs rely less on Excel sheets each month?"
click at [76, 138] on span "Insights" at bounding box center [91, 134] width 117 height 13
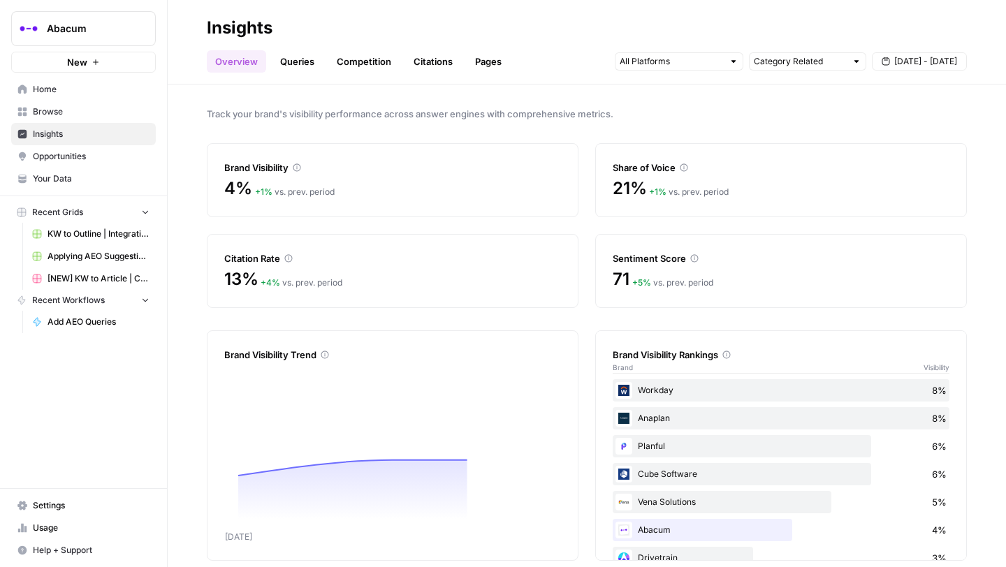
click at [303, 61] on link "Queries" at bounding box center [297, 61] width 51 height 22
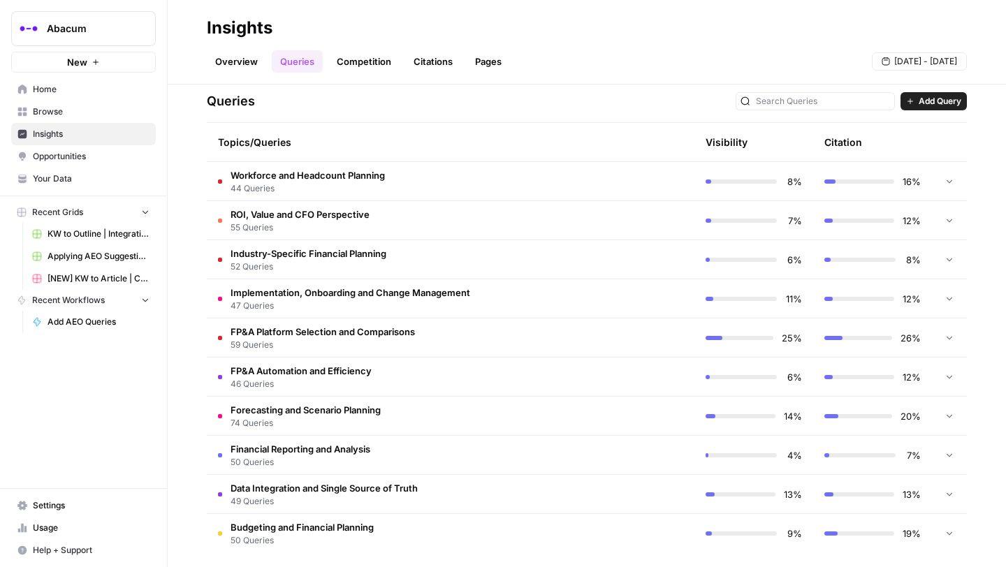
scroll to position [296, 0]
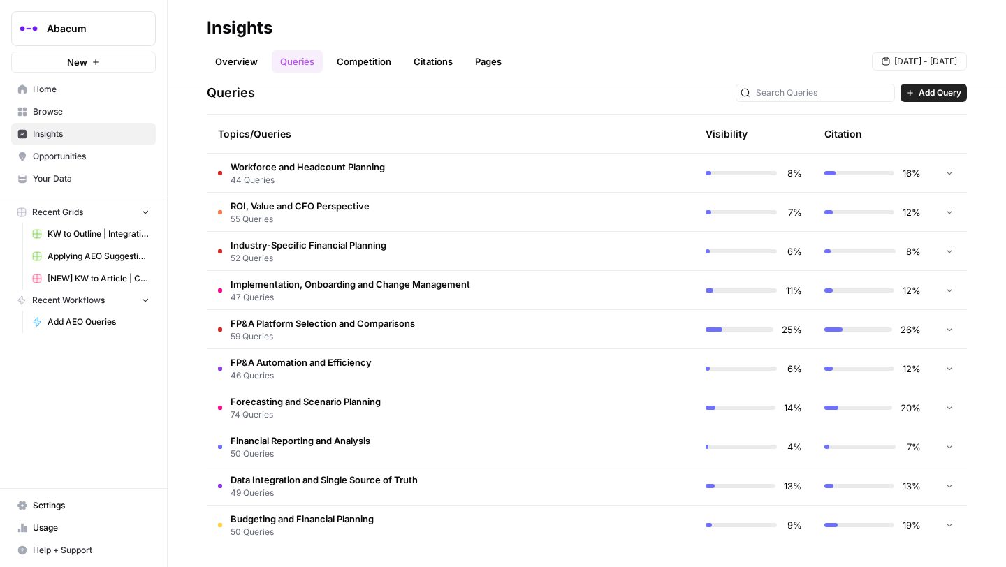
click at [314, 365] on span "FP&A Automation and Efficiency" at bounding box center [301, 363] width 141 height 14
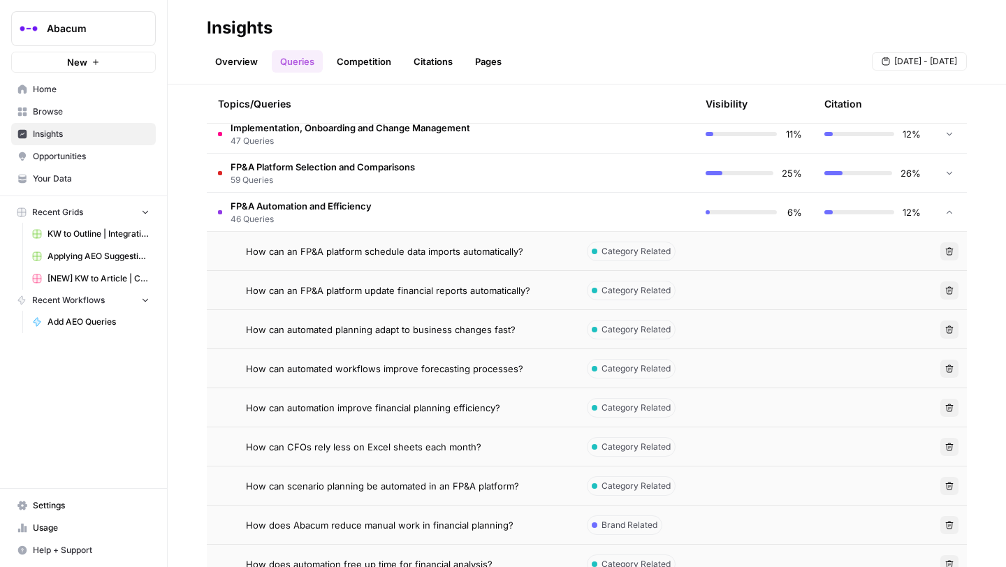
scroll to position [466, 0]
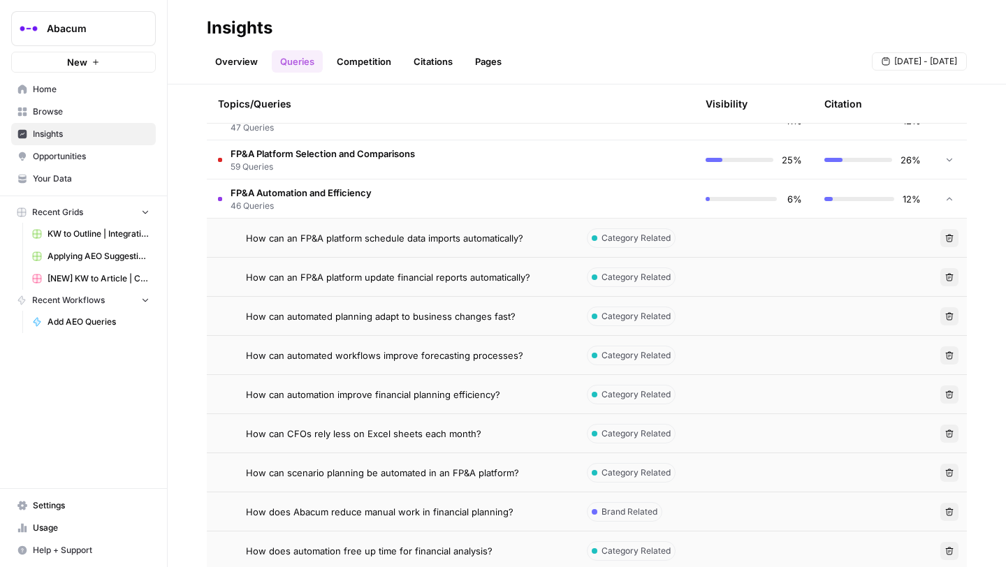
click at [389, 435] on span "How can CFOs rely less on Excel sheets each month?" at bounding box center [364, 434] width 236 height 14
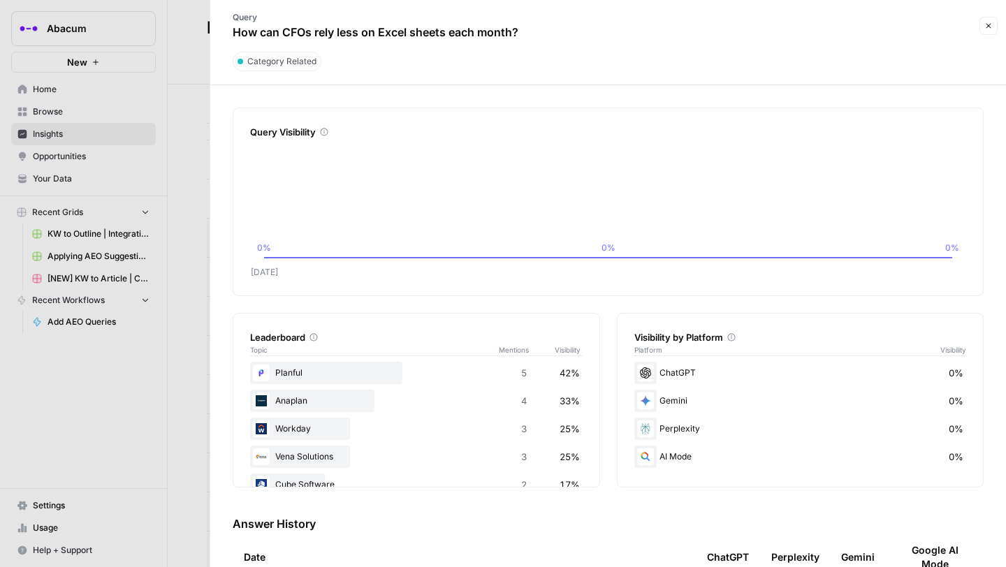
scroll to position [150, 0]
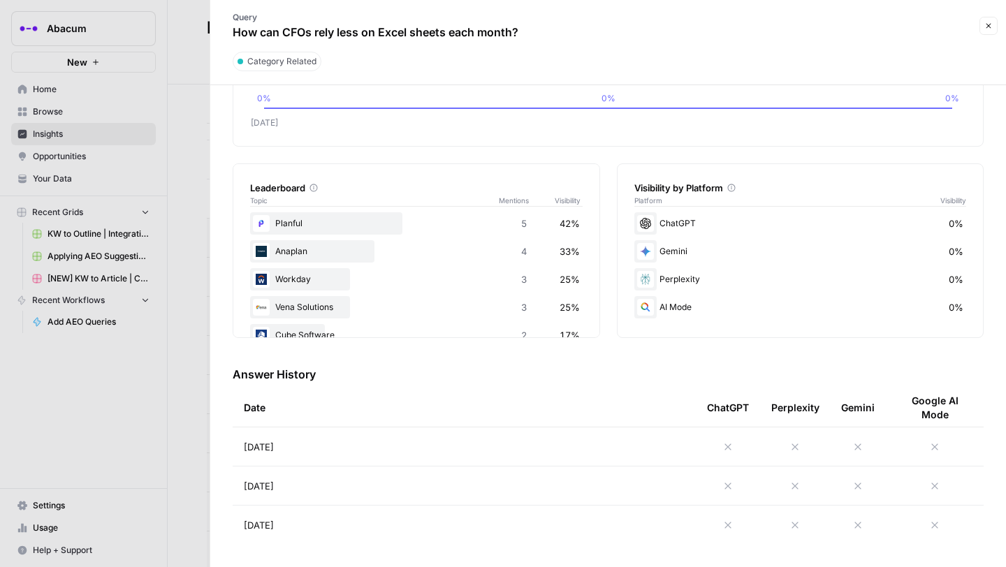
click at [203, 43] on div at bounding box center [503, 283] width 1006 height 567
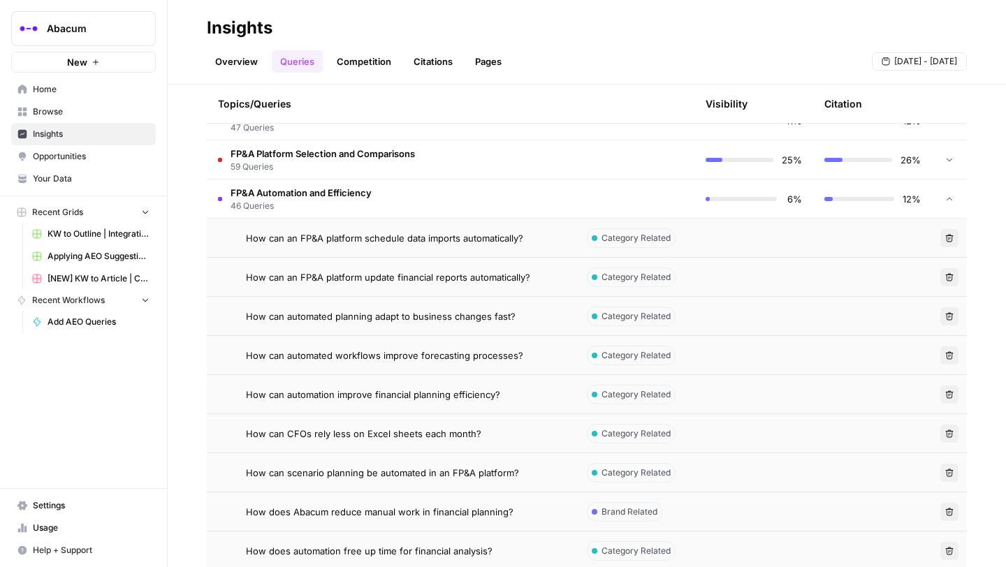
click at [376, 476] on span "How can scenario planning be automated in an FP&A platform?" at bounding box center [382, 473] width 273 height 14
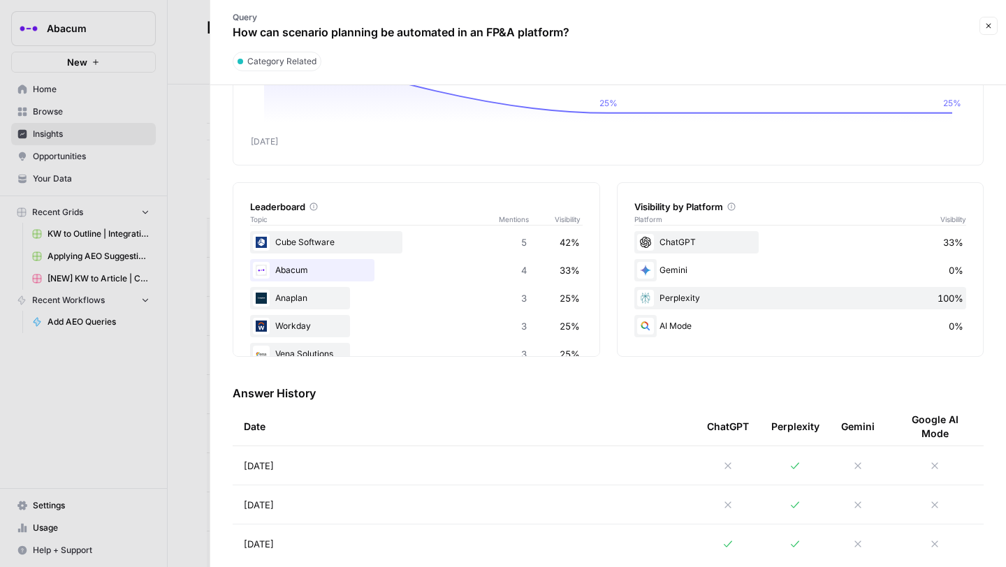
scroll to position [150, 0]
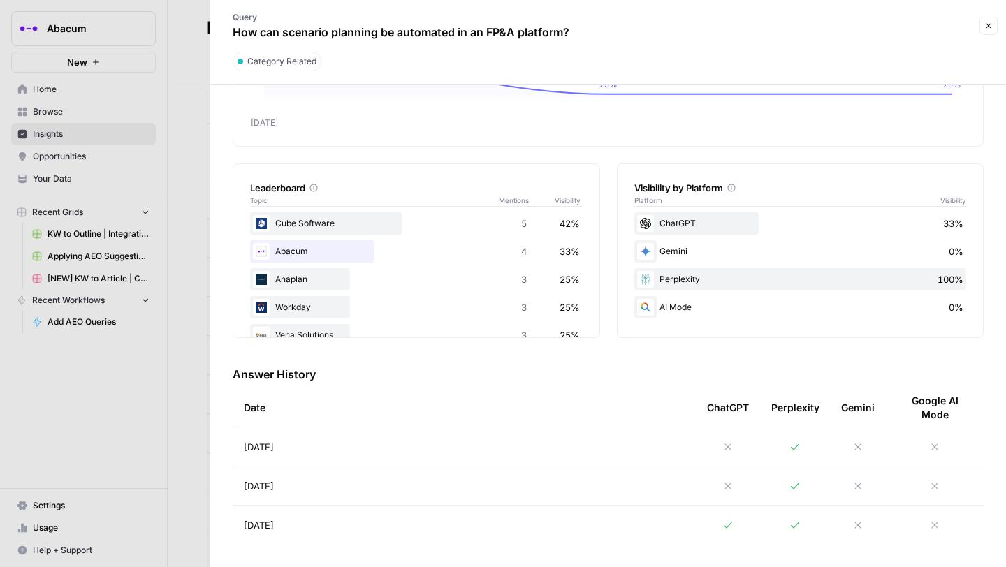
click at [797, 446] on icon at bounding box center [795, 447] width 11 height 11
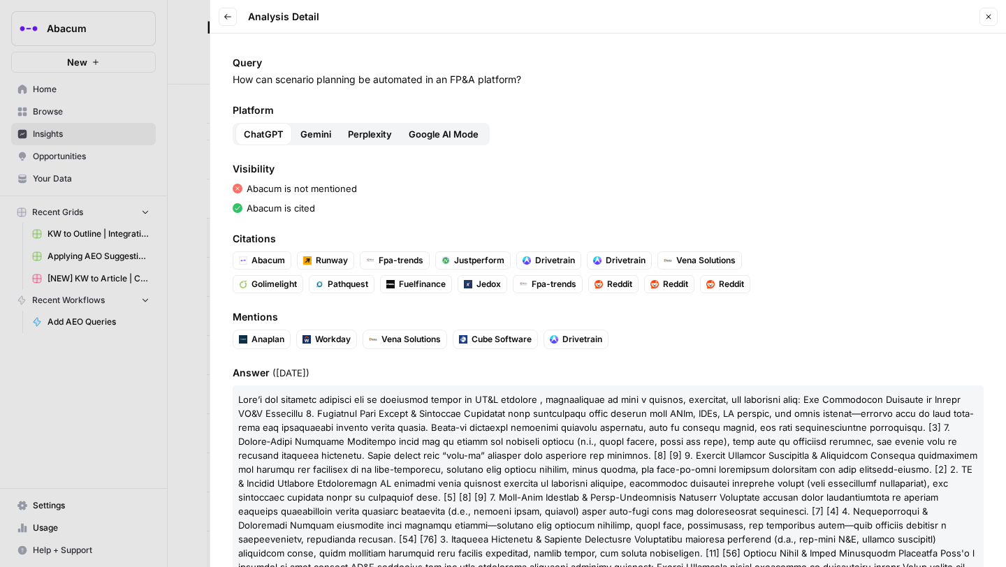
click at [320, 131] on span "Gemini" at bounding box center [315, 134] width 31 height 14
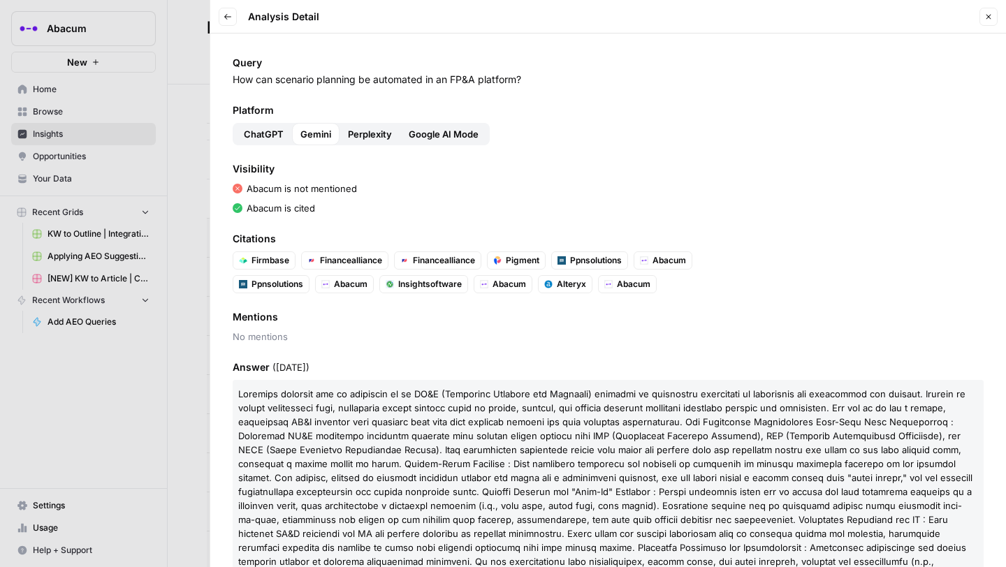
click at [363, 131] on span "Perplexity" at bounding box center [370, 134] width 44 height 14
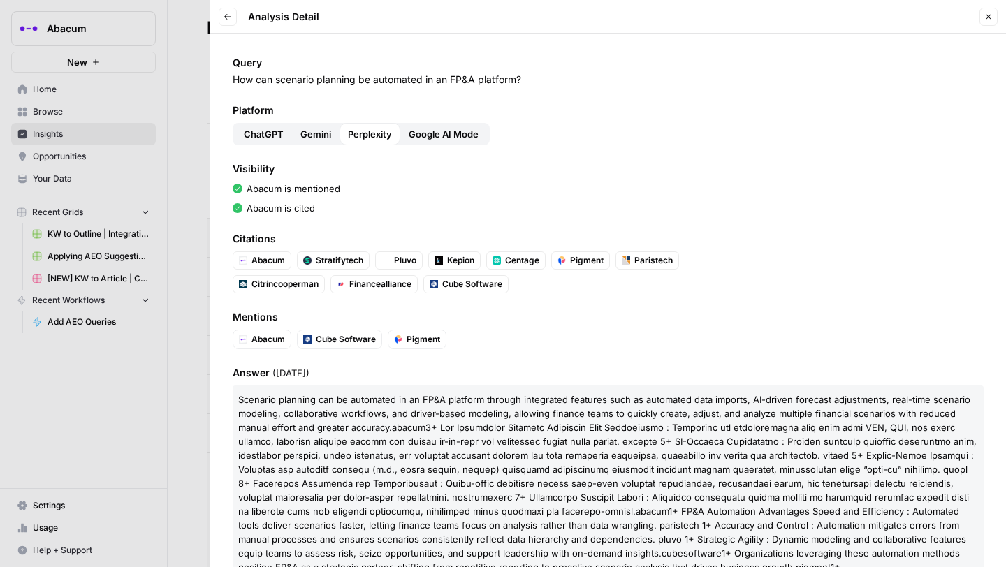
click at [418, 130] on span "Google AI Mode" at bounding box center [444, 134] width 70 height 14
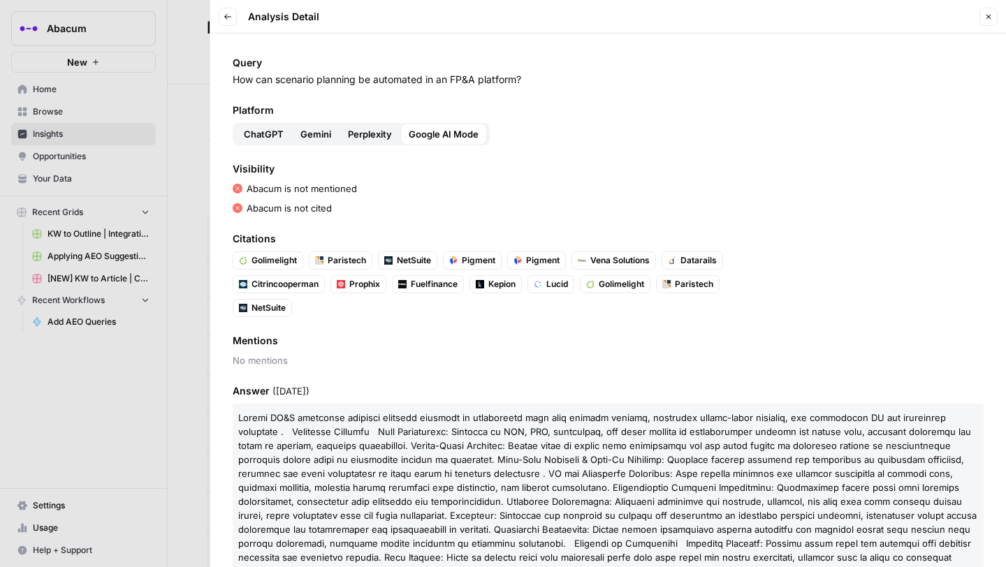
click at [341, 131] on button "Perplexity" at bounding box center [370, 134] width 61 height 22
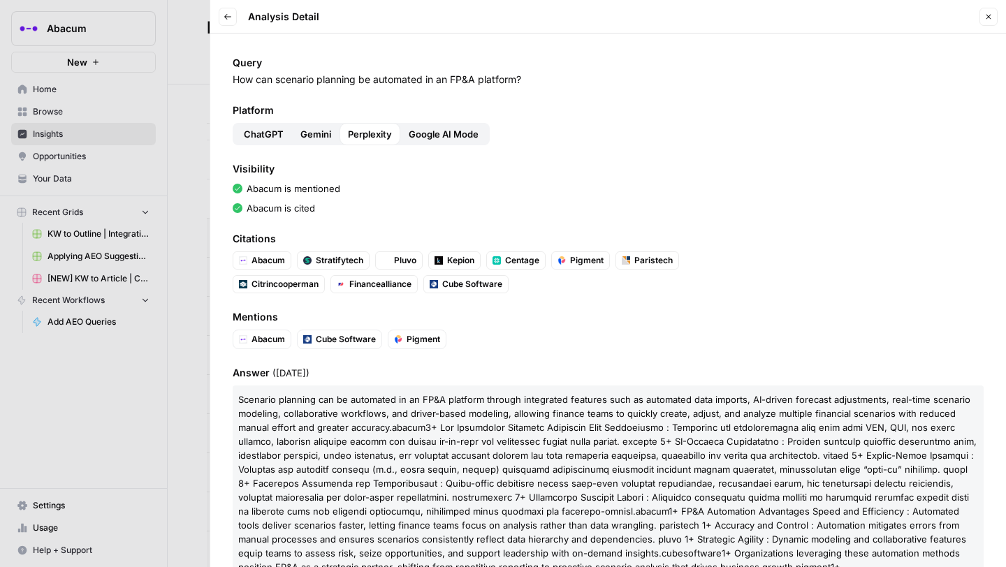
click at [316, 126] on button "Gemini" at bounding box center [316, 134] width 48 height 22
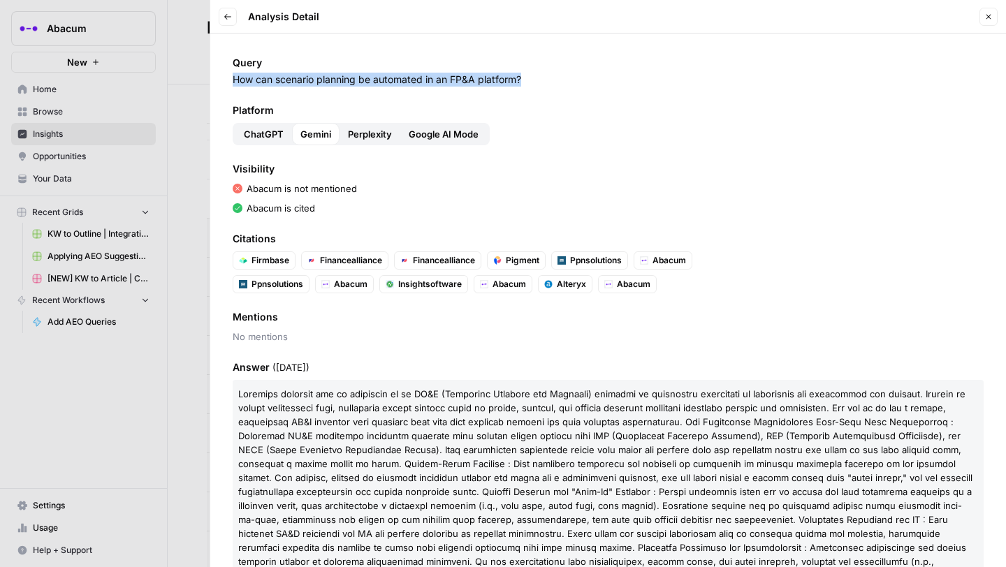
drag, startPoint x: 524, startPoint y: 78, endPoint x: 211, endPoint y: 82, distance: 313.1
click at [211, 82] on div "Query How can scenario planning be automated in an FP&A platform? Platform Chat…" at bounding box center [608, 301] width 796 height 534
copy p "How can scenario planning be automated in an FP&A platform?"
click at [195, 220] on div at bounding box center [503, 283] width 1006 height 567
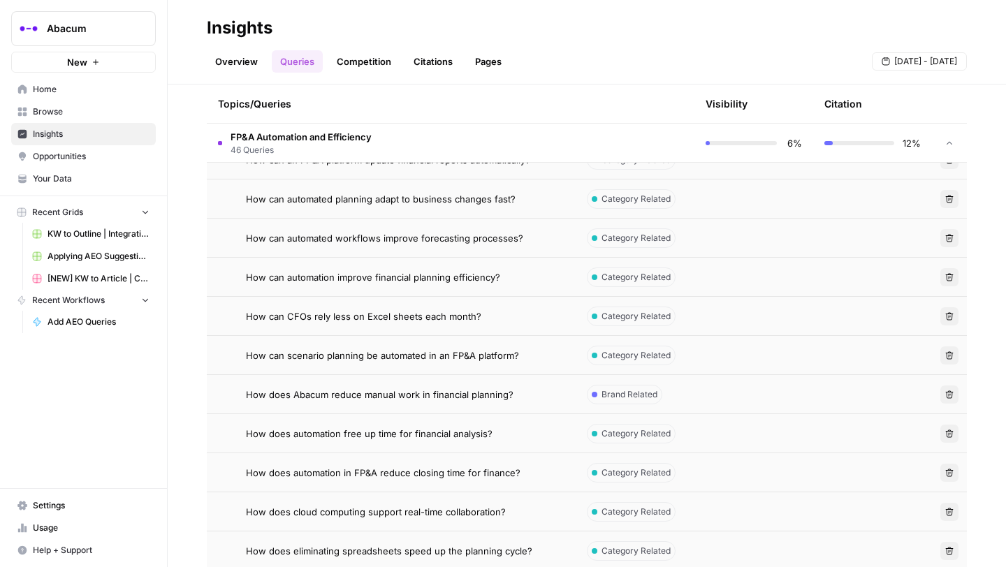
scroll to position [597, 0]
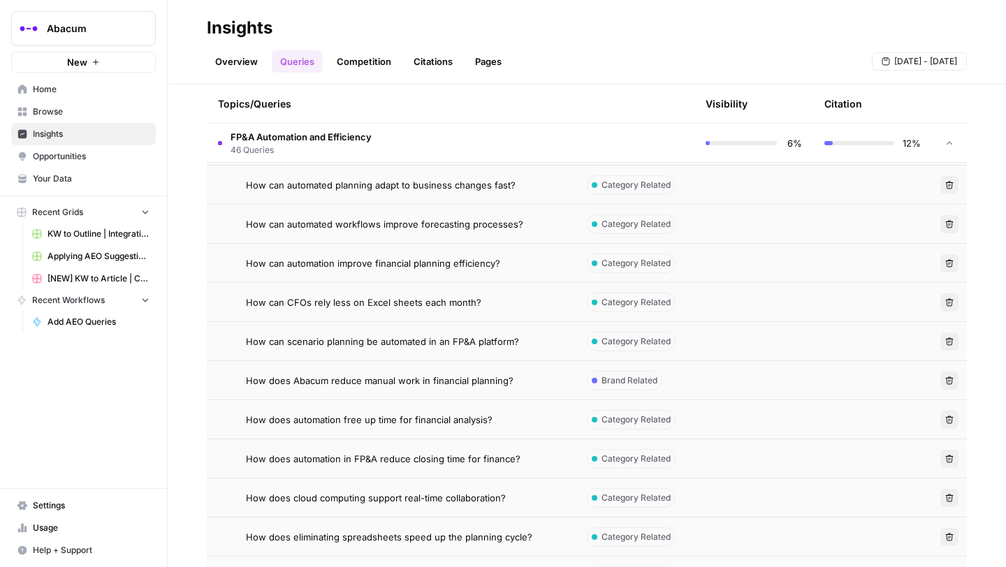
click at [384, 335] on span "How can scenario planning be automated in an FP&A platform?" at bounding box center [382, 342] width 273 height 14
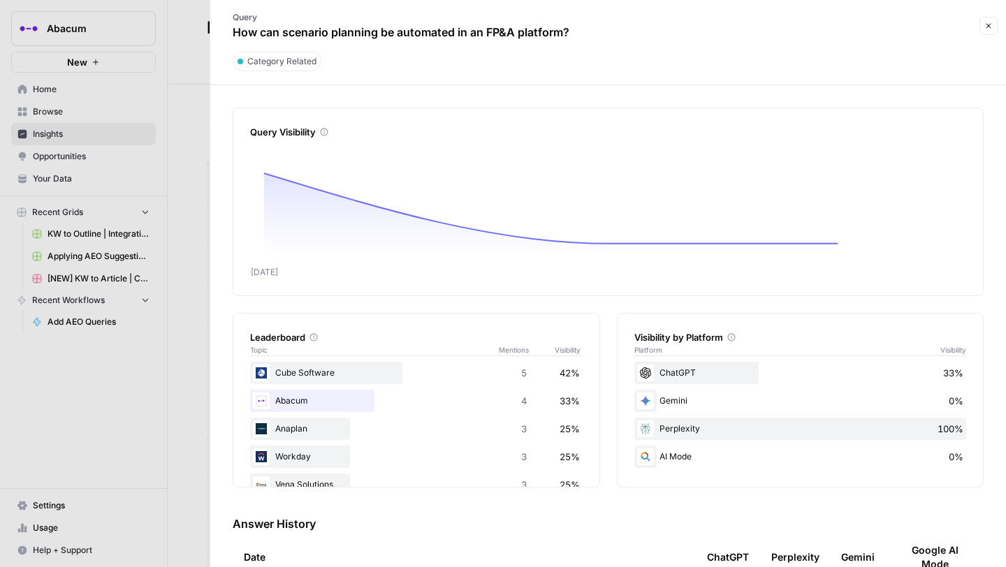
scroll to position [96, 0]
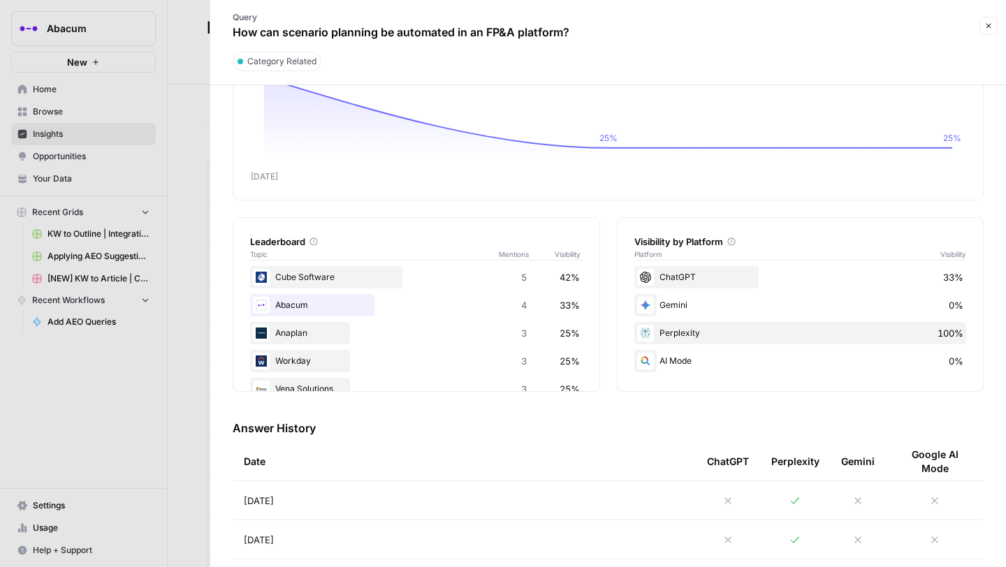
click at [792, 500] on icon at bounding box center [795, 500] width 11 height 11
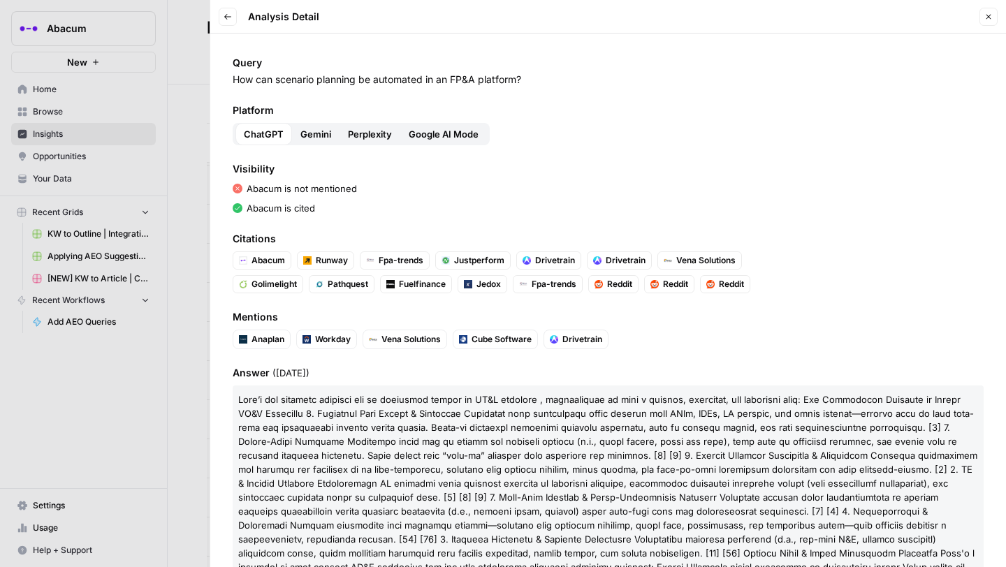
click at [305, 138] on span "Gemini" at bounding box center [315, 134] width 31 height 14
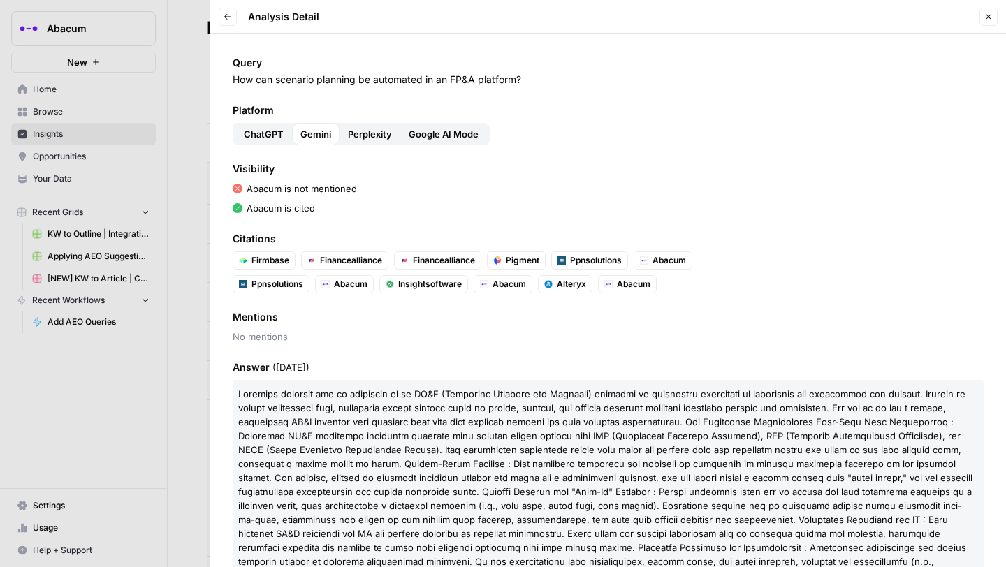
click at [358, 133] on span "Perplexity" at bounding box center [370, 134] width 44 height 14
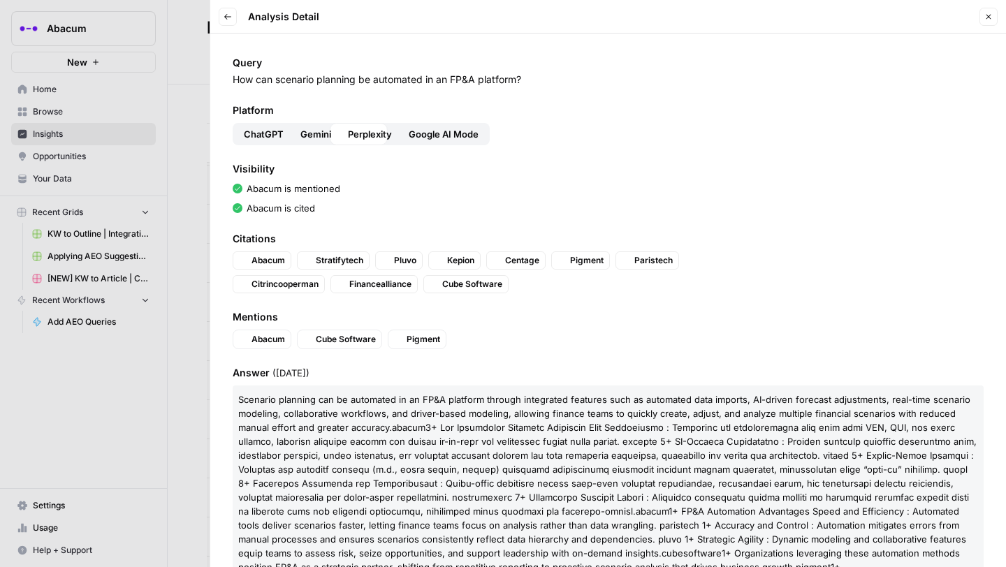
click at [444, 143] on button "Google AI Mode" at bounding box center [443, 134] width 87 height 22
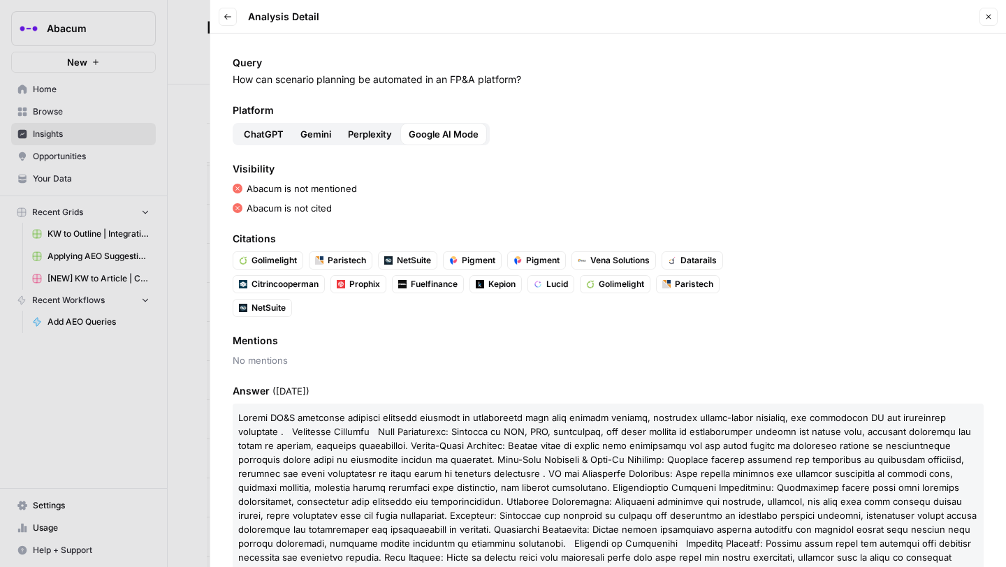
click at [262, 129] on span "ChatGPT" at bounding box center [264, 134] width 40 height 14
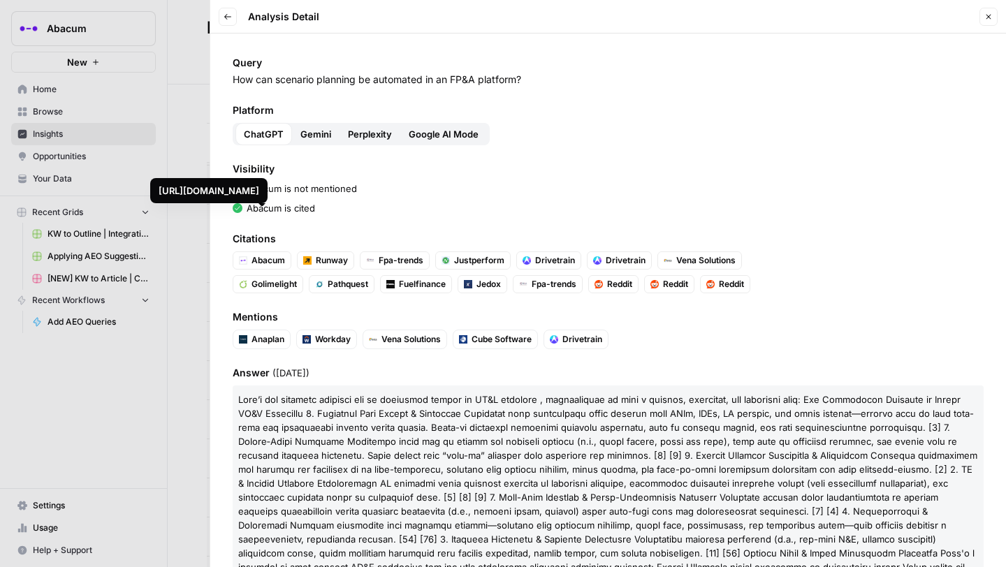
click at [316, 129] on span "Gemini" at bounding box center [315, 134] width 31 height 14
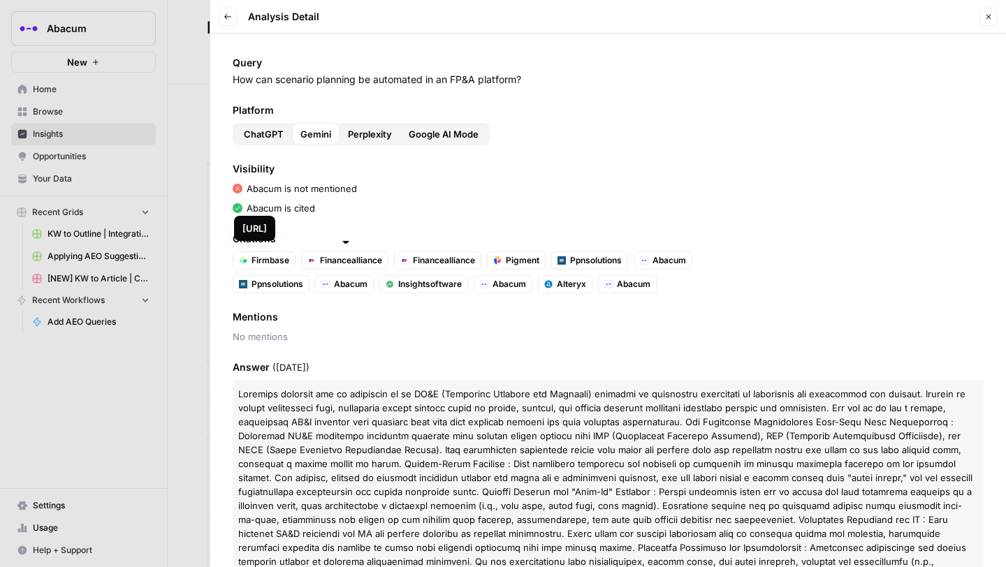
click at [361, 135] on span "Perplexity" at bounding box center [370, 134] width 44 height 14
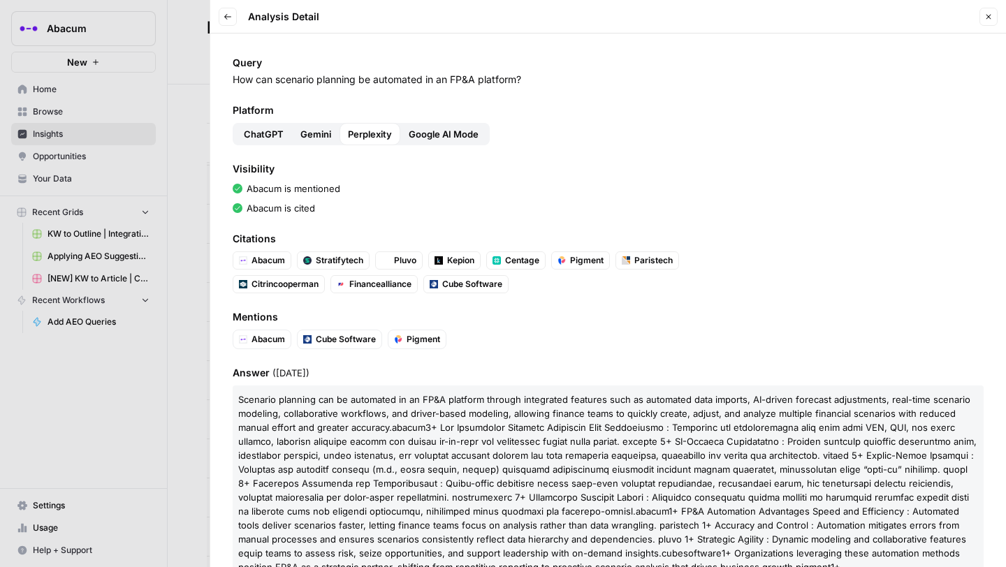
click at [430, 129] on span "Google AI Mode" at bounding box center [444, 134] width 70 height 14
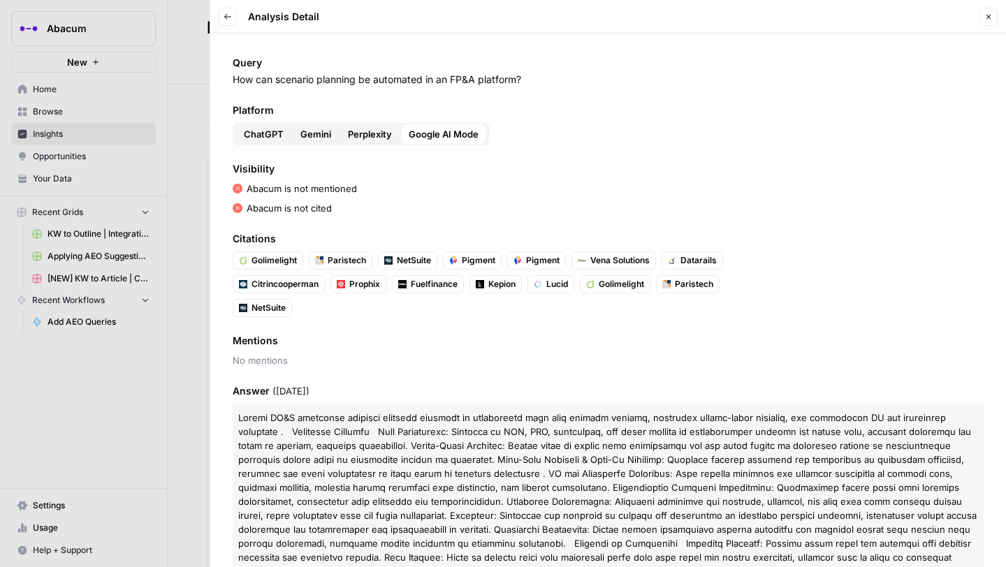
click at [300, 136] on span "Gemini" at bounding box center [315, 134] width 31 height 14
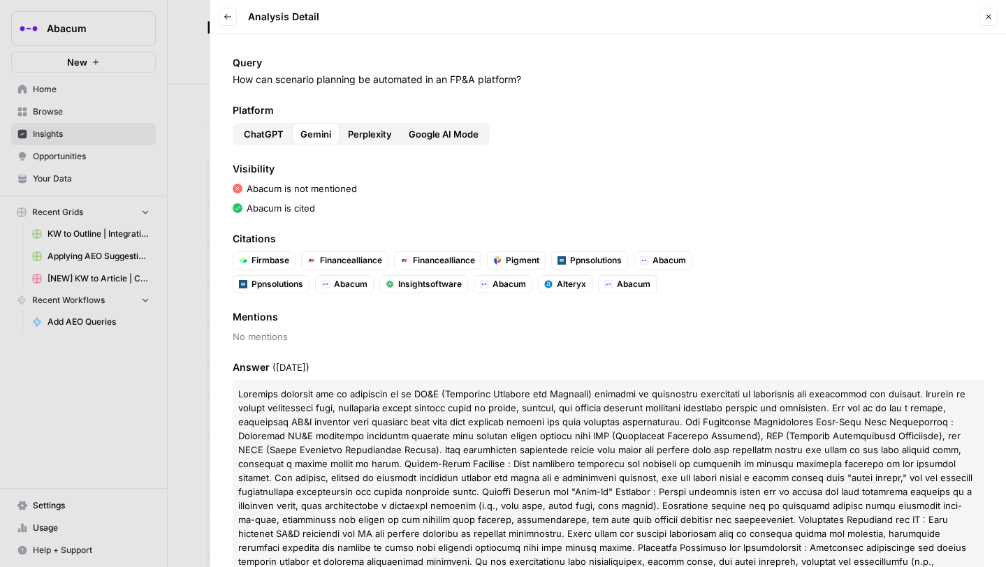
click at [512, 288] on span "Abacum" at bounding box center [510, 284] width 34 height 13
click at [661, 257] on span "Abacum" at bounding box center [670, 260] width 34 height 13
click at [621, 282] on span "Abacum" at bounding box center [634, 284] width 34 height 13
click at [184, 127] on div at bounding box center [503, 283] width 1006 height 567
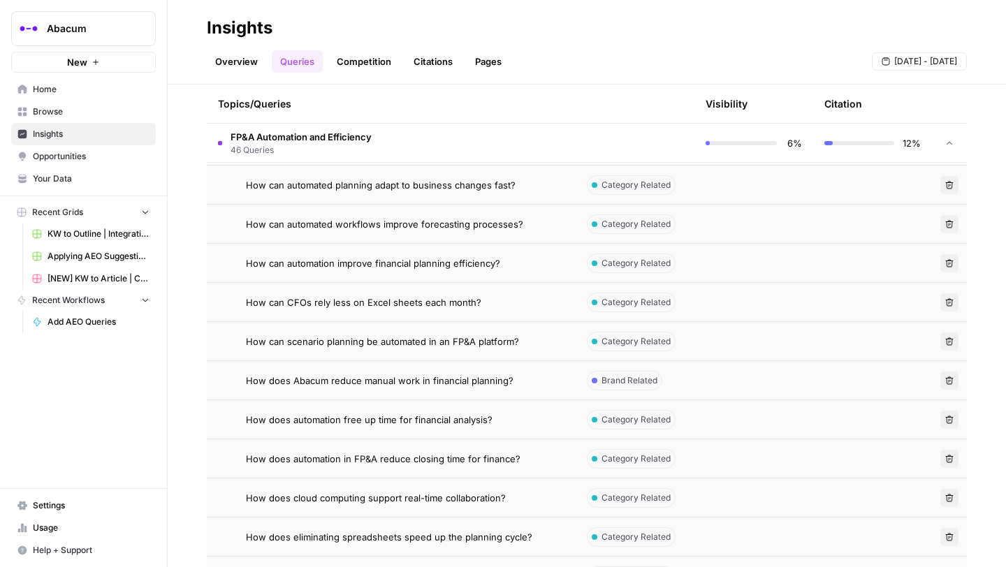
click at [384, 382] on span "How does Abacum reduce manual work in financial planning?" at bounding box center [380, 381] width 268 height 14
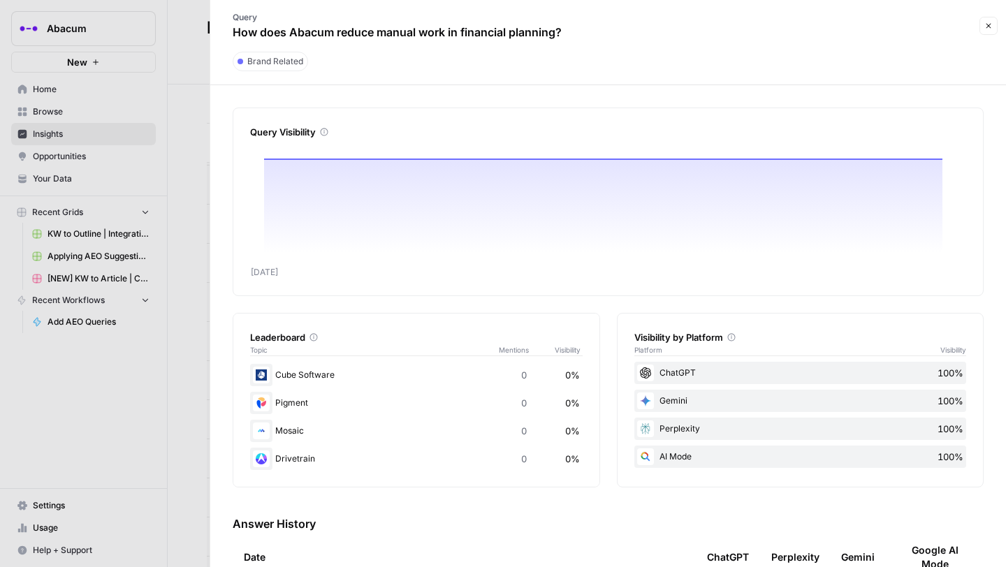
scroll to position [150, 0]
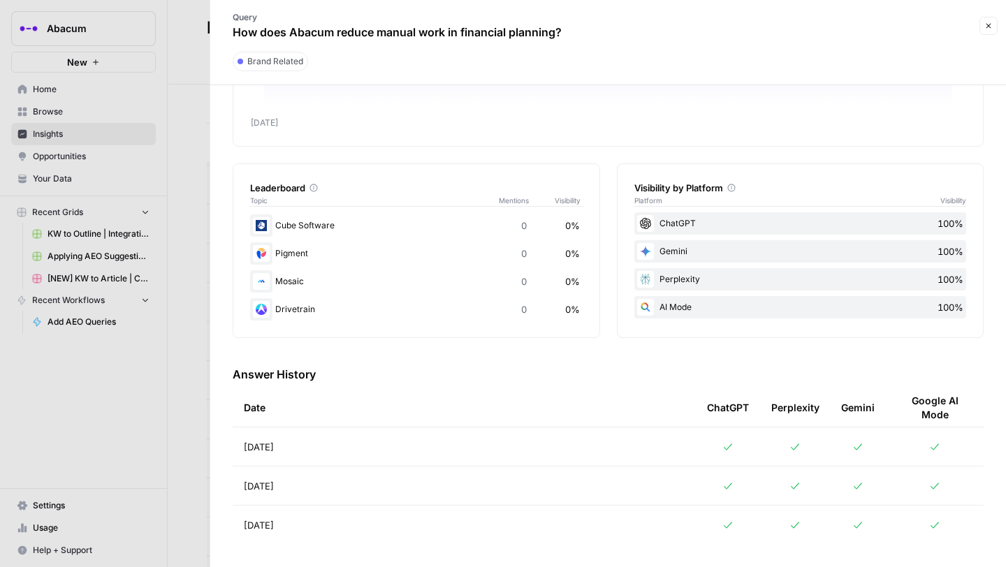
click at [727, 446] on icon at bounding box center [728, 447] width 11 height 11
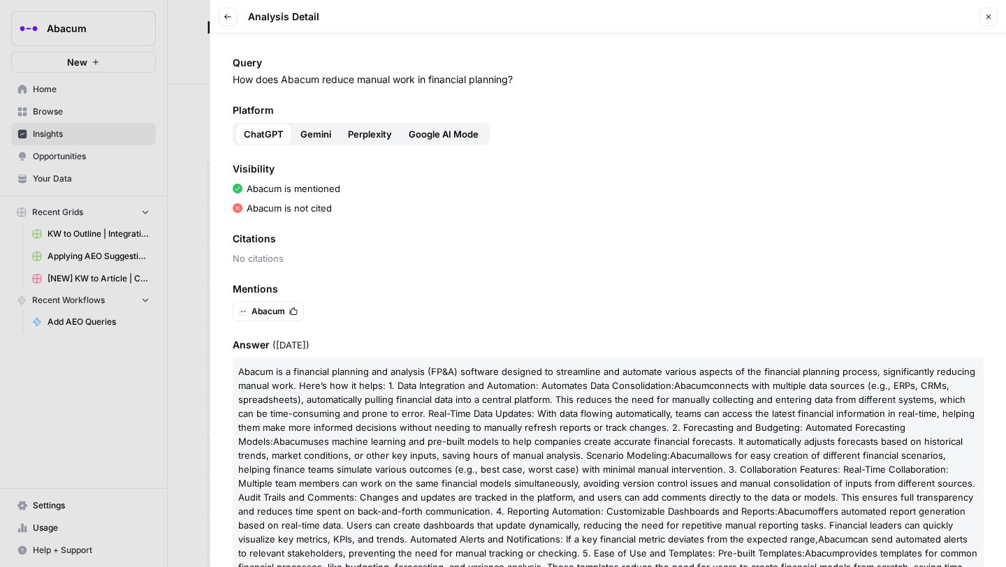
click at [307, 137] on span "Gemini" at bounding box center [315, 134] width 31 height 14
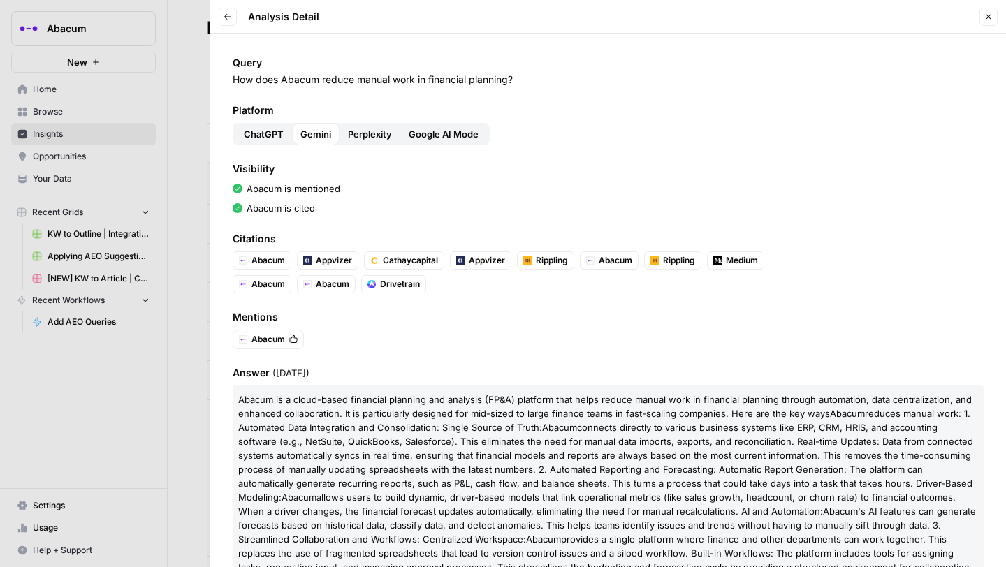
click at [376, 132] on span "Perplexity" at bounding box center [370, 134] width 44 height 14
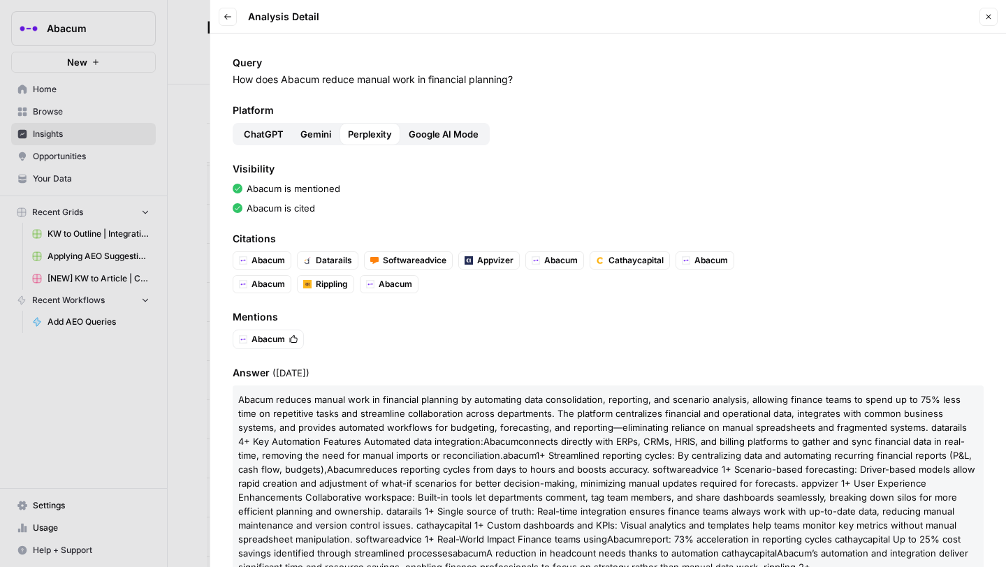
click at [437, 132] on span "Google AI Mode" at bounding box center [444, 134] width 70 height 14
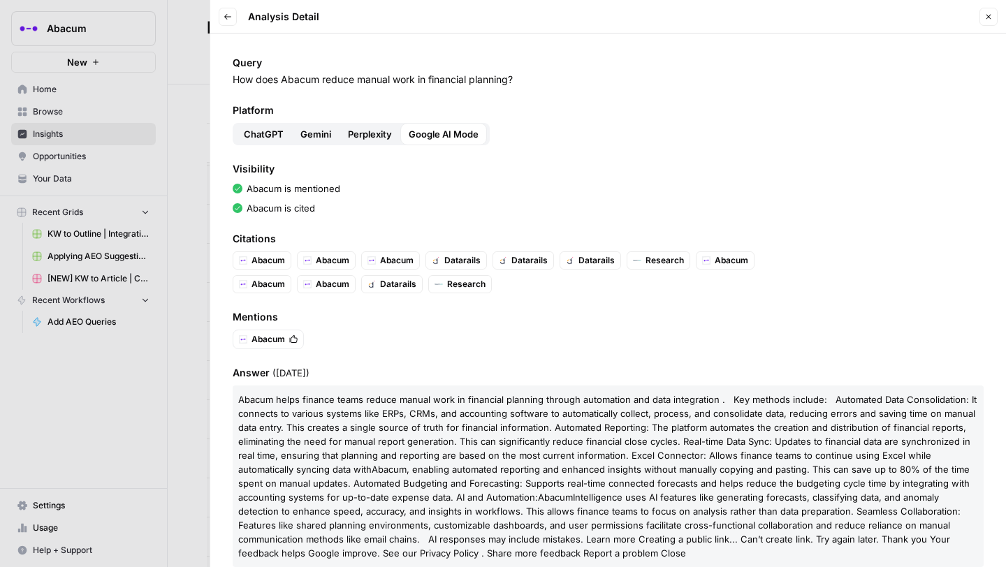
click at [226, 9] on button "Back" at bounding box center [228, 17] width 18 height 18
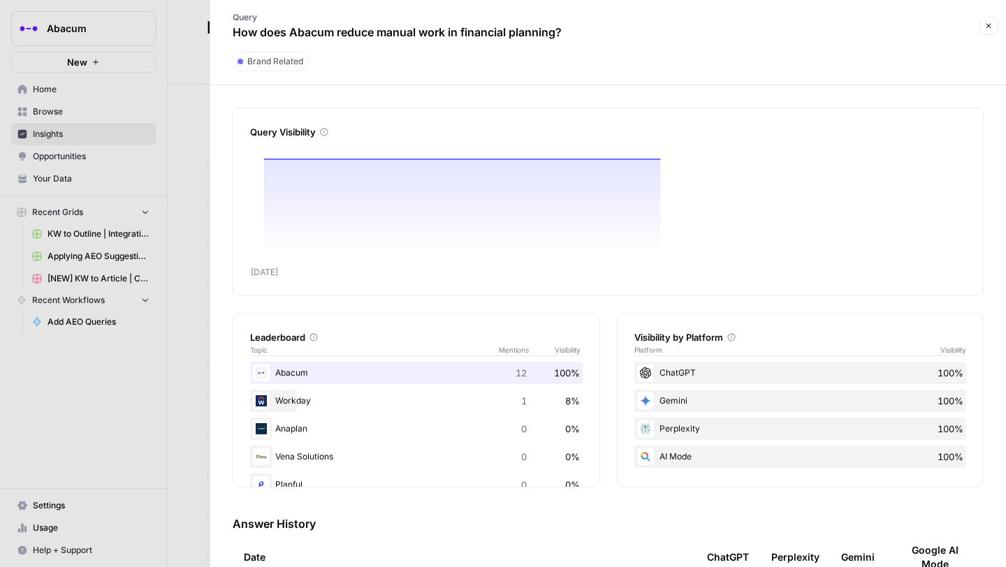
scroll to position [49, 0]
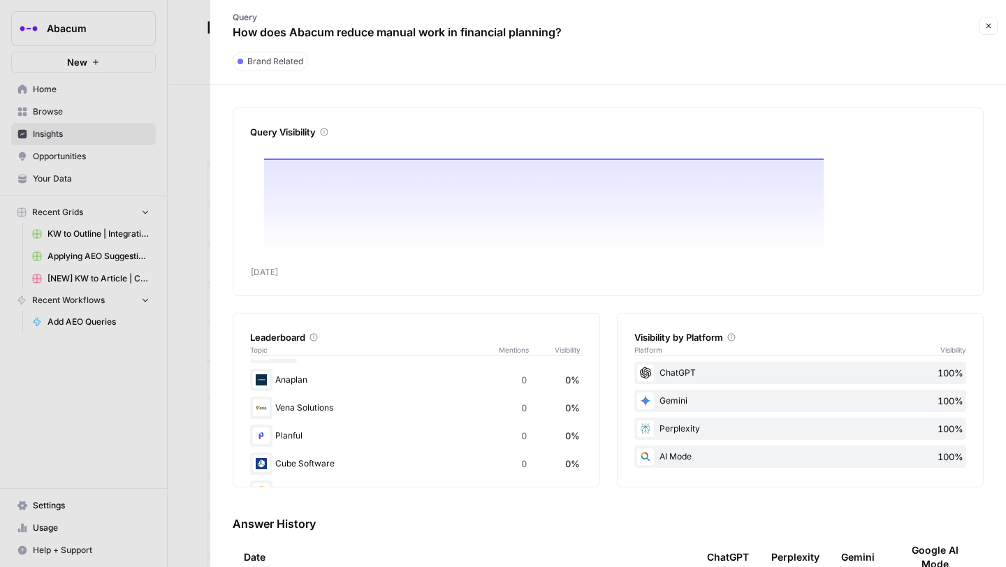
click at [184, 310] on div at bounding box center [503, 283] width 1006 height 567
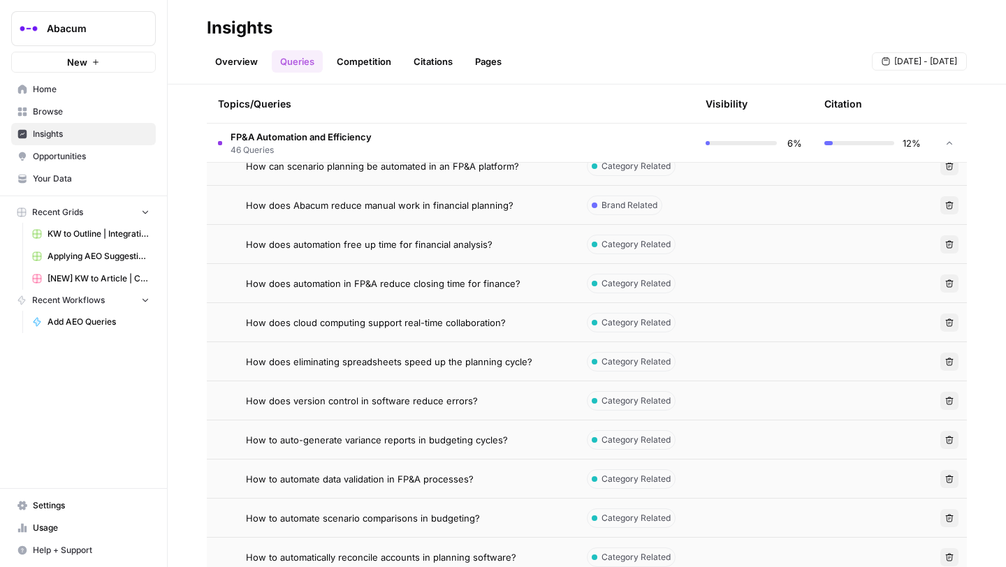
scroll to position [778, 0]
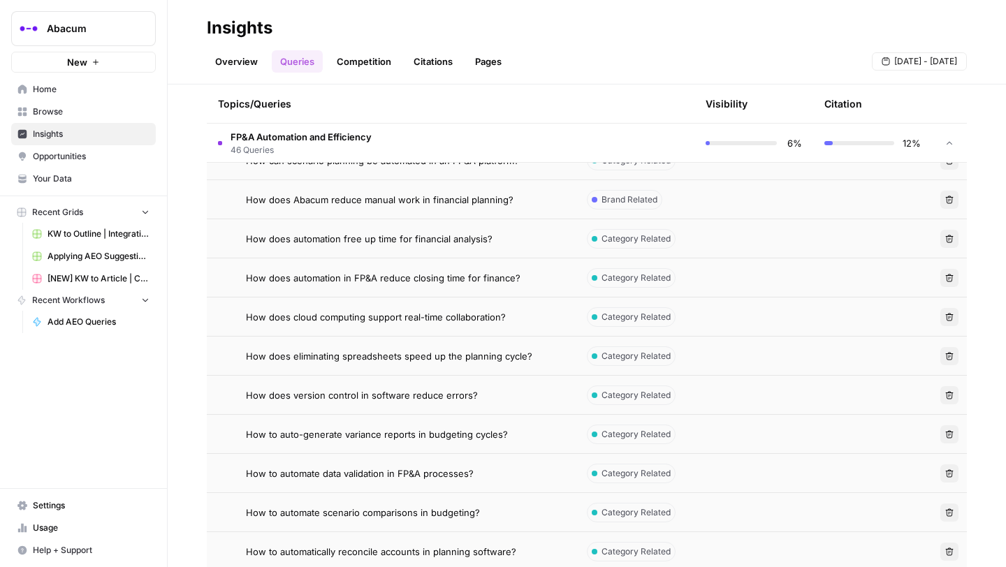
click at [410, 237] on span "How does automation free up time for financial analysis?" at bounding box center [369, 239] width 247 height 14
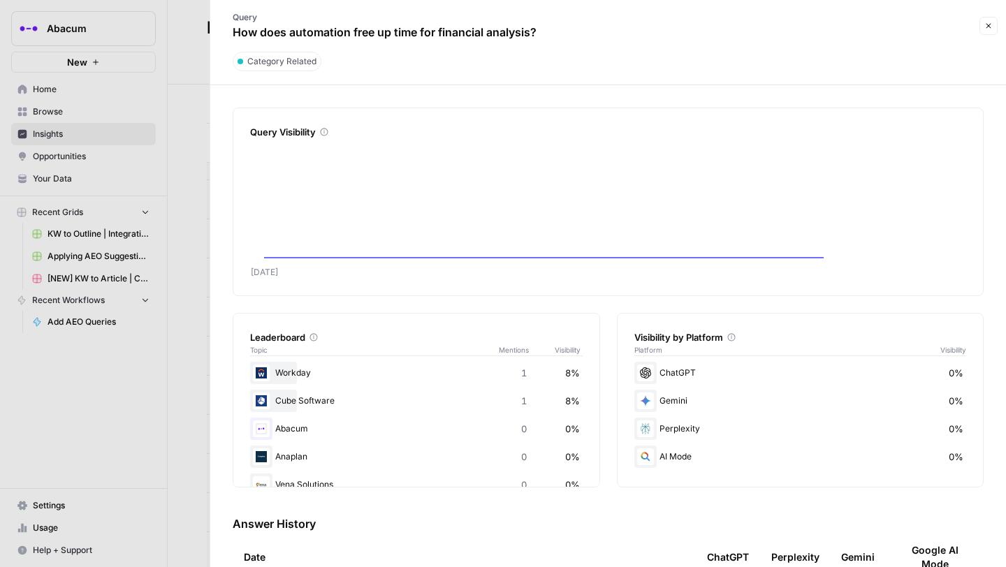
scroll to position [150, 0]
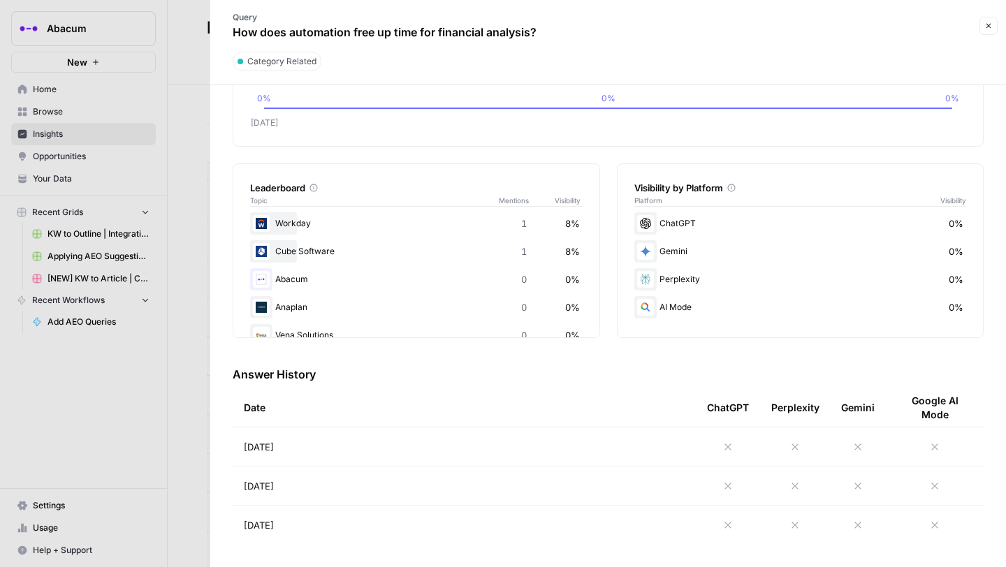
click at [728, 449] on icon at bounding box center [728, 447] width 11 height 11
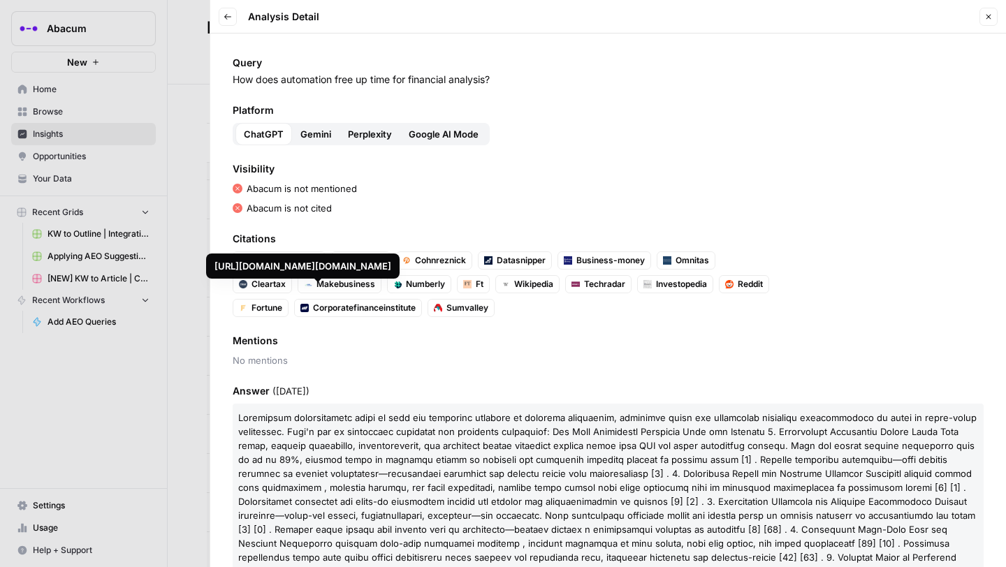
click at [319, 140] on span "Gemini" at bounding box center [315, 134] width 31 height 14
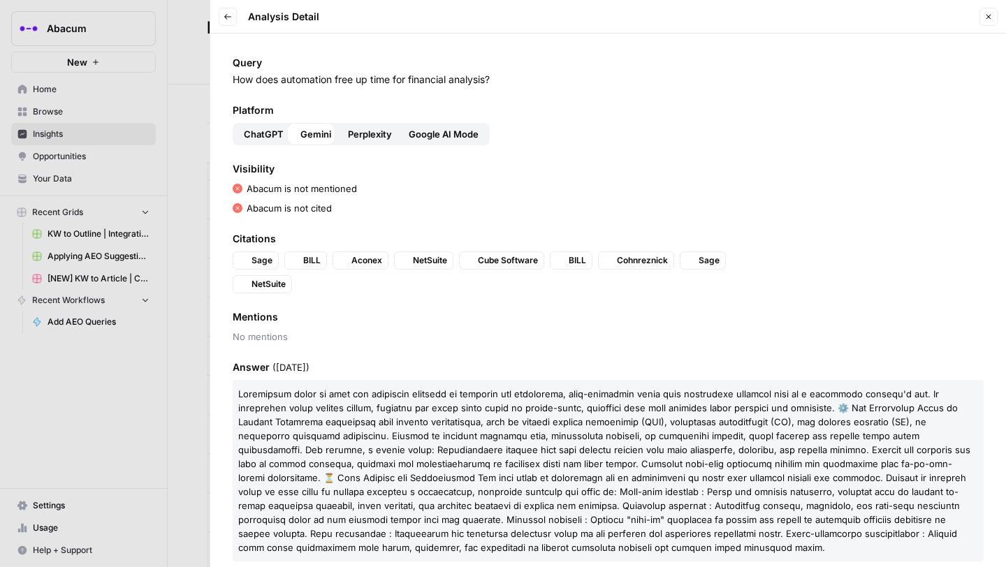
click at [363, 133] on span "Perplexity" at bounding box center [370, 134] width 44 height 14
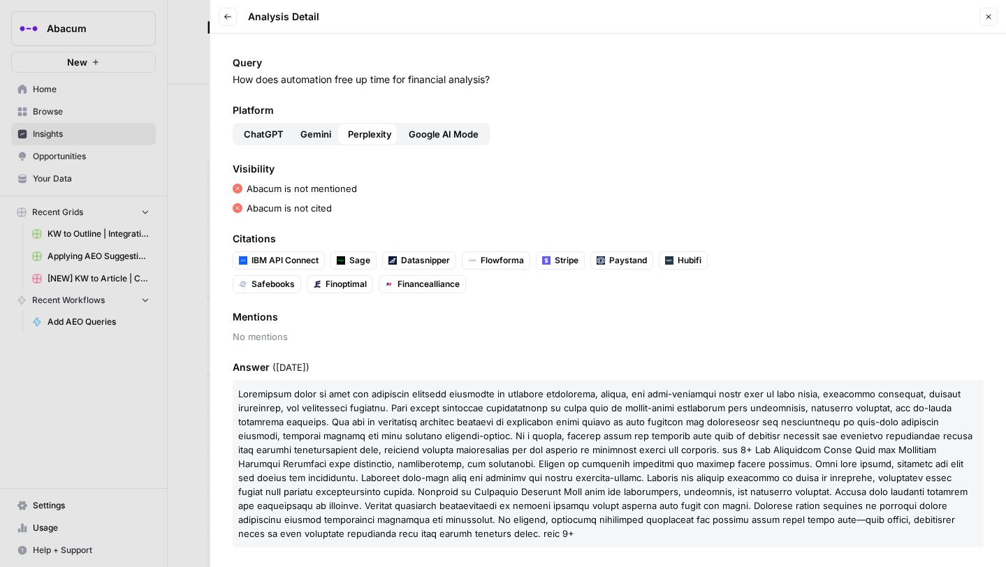
click at [456, 133] on span "Google AI Mode" at bounding box center [444, 134] width 70 height 14
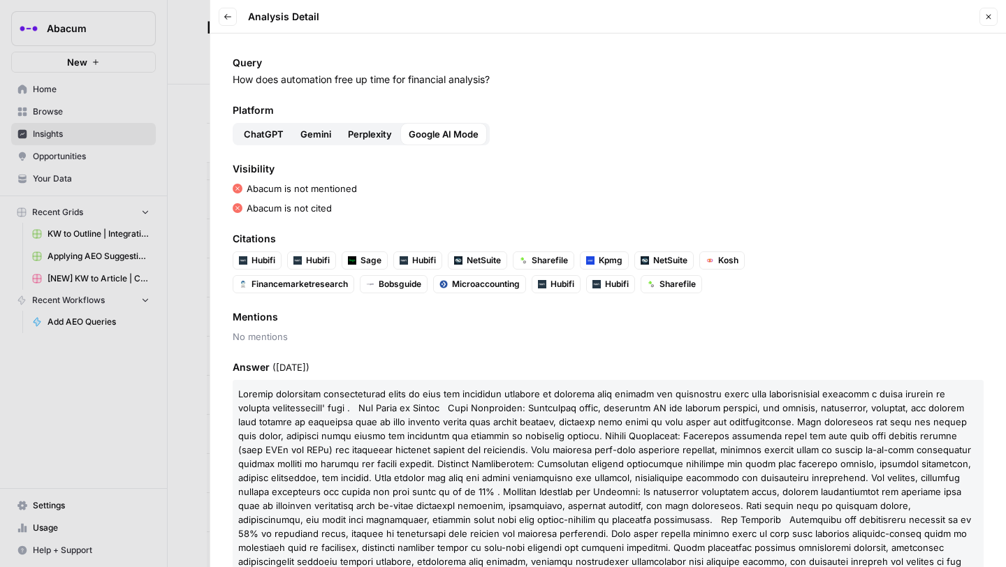
click at [262, 133] on span "ChatGPT" at bounding box center [264, 134] width 40 height 14
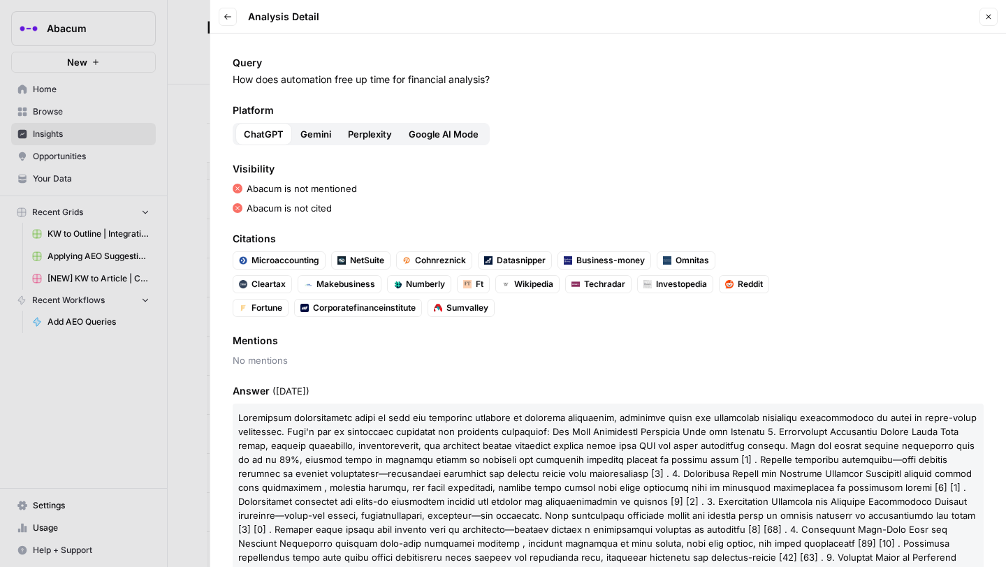
drag, startPoint x: 504, startPoint y: 75, endPoint x: 233, endPoint y: 83, distance: 270.6
click at [233, 83] on p "How does automation free up time for financial analysis?" at bounding box center [608, 80] width 751 height 14
copy p "How does automation free up time for financial analysis?"
click at [193, 32] on div at bounding box center [503, 283] width 1006 height 567
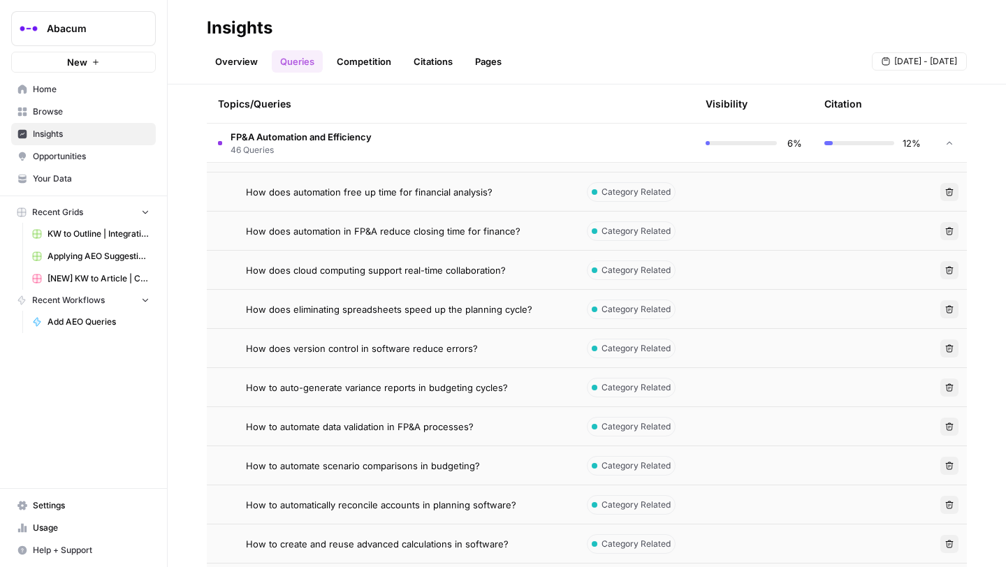
scroll to position [824, 0]
click at [434, 233] on span "How does automation in FP&A reduce closing time for finance?" at bounding box center [383, 233] width 275 height 14
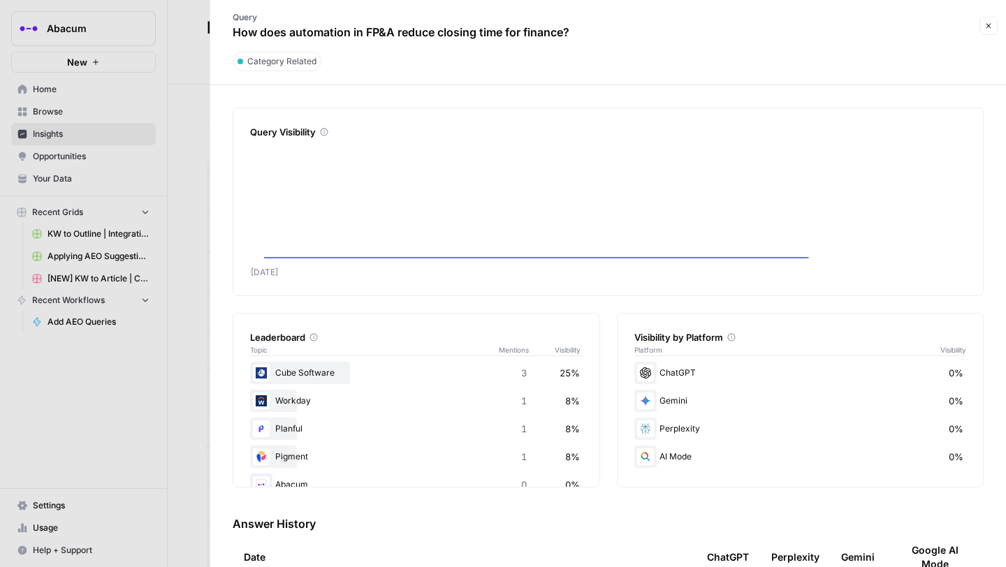
scroll to position [150, 0]
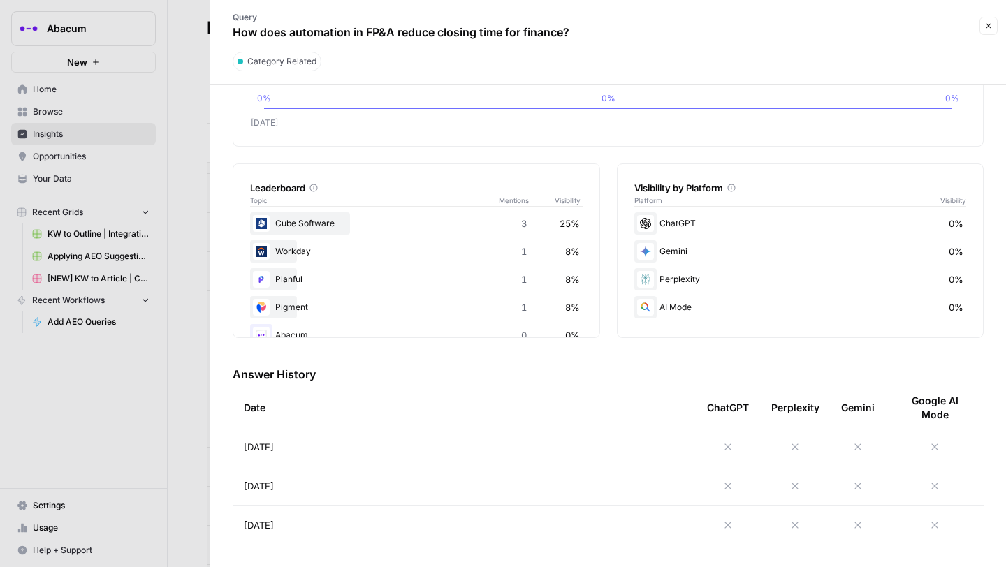
click at [727, 447] on icon at bounding box center [728, 447] width 11 height 11
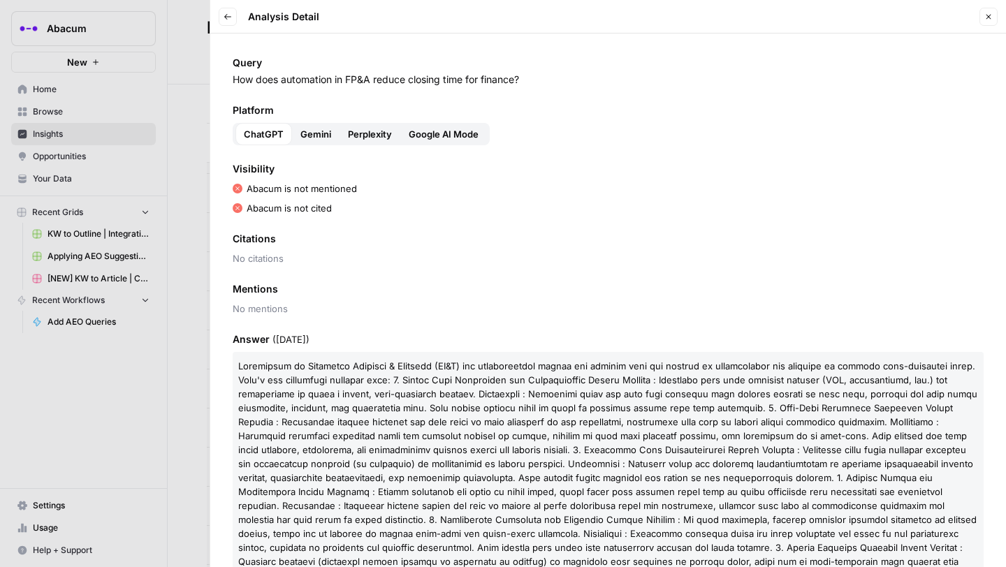
click at [312, 133] on span "Gemini" at bounding box center [315, 134] width 31 height 14
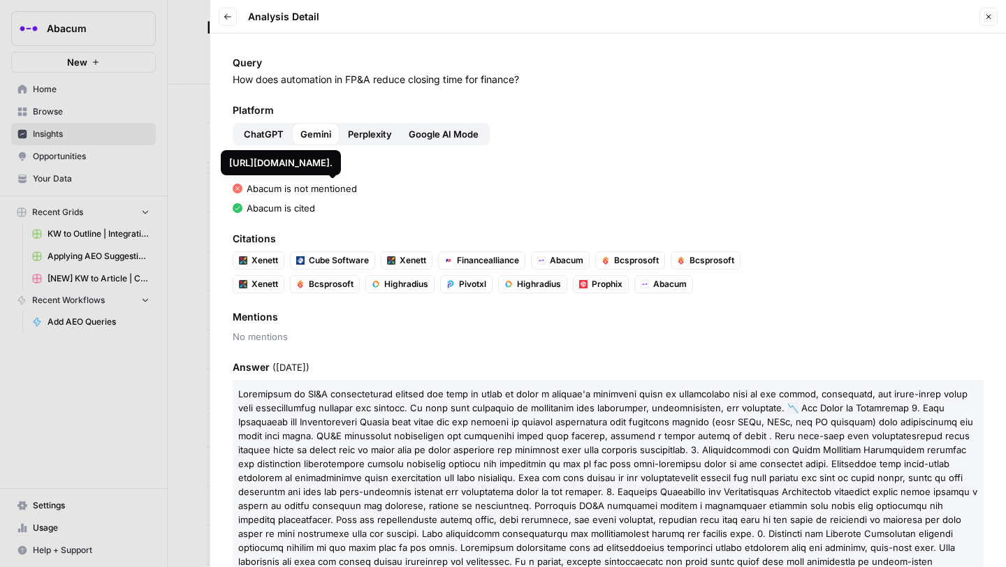
click at [332, 259] on span "Cube Software" at bounding box center [339, 260] width 60 height 13
click at [359, 133] on span "Perplexity" at bounding box center [370, 134] width 44 height 14
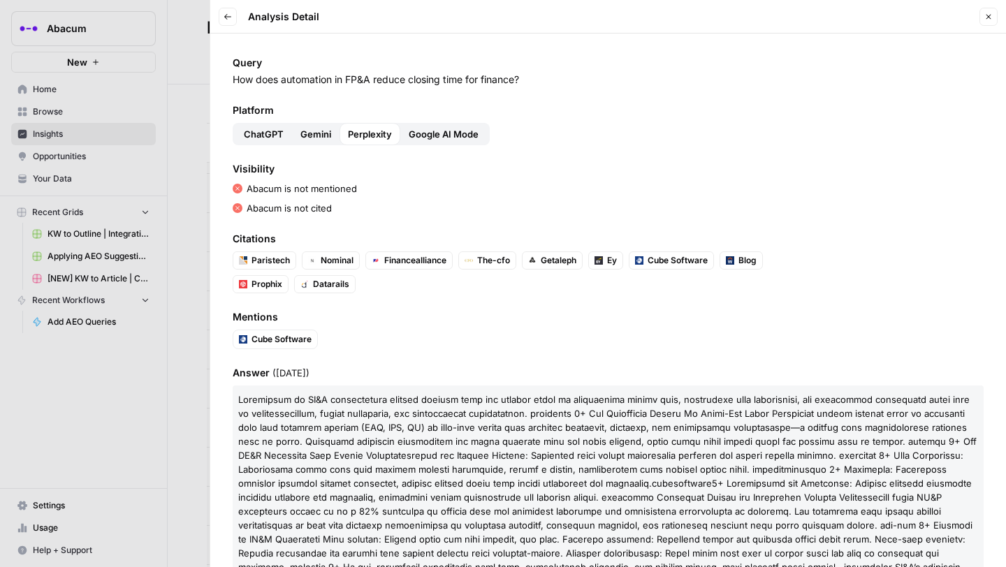
click at [449, 124] on button "Google AI Mode" at bounding box center [443, 134] width 87 height 22
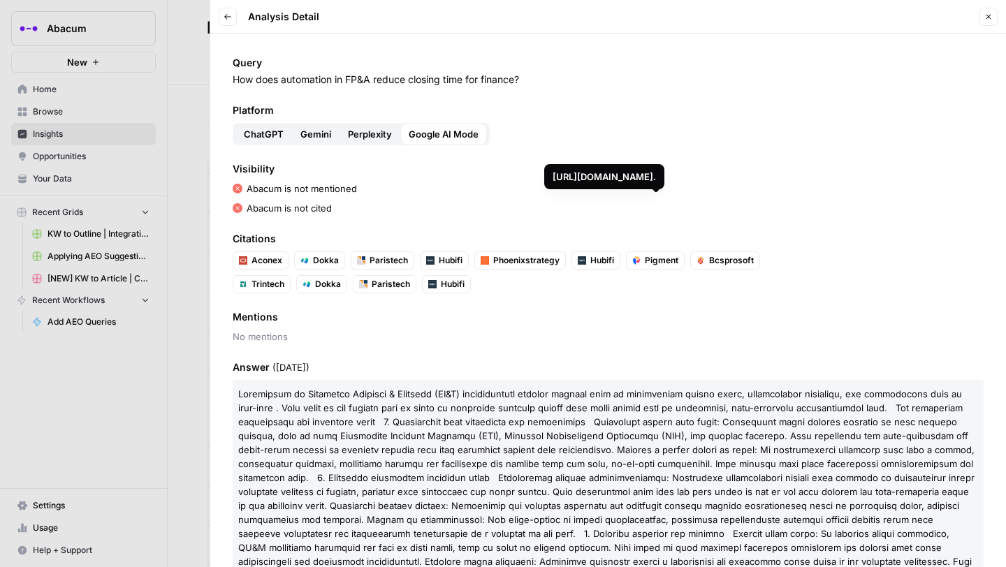
click at [370, 132] on span "Perplexity" at bounding box center [370, 134] width 44 height 14
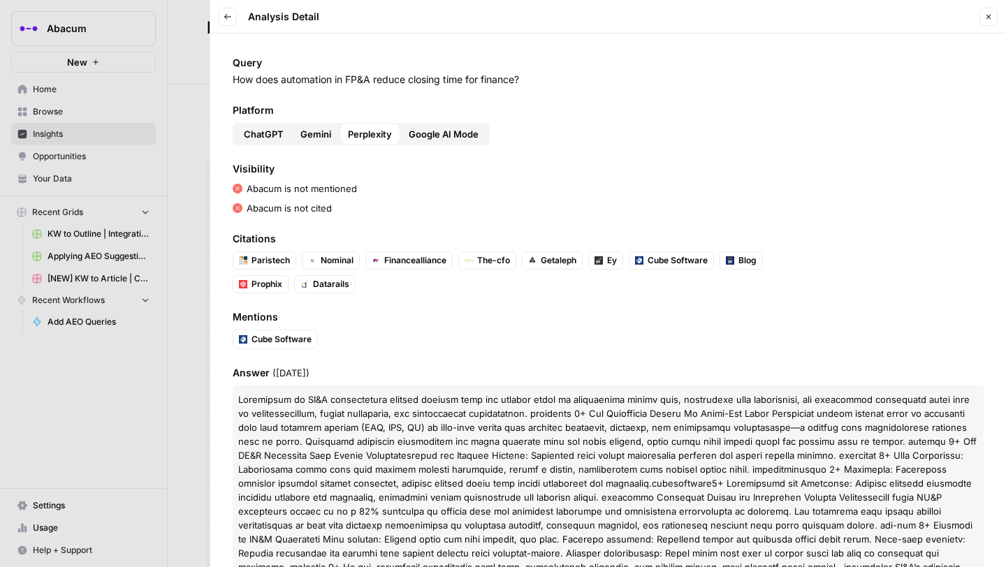
drag, startPoint x: 530, startPoint y: 80, endPoint x: 229, endPoint y: 82, distance: 301.2
click at [229, 82] on div "Query How does automation in FP&A reduce closing time for finance? Platform Cha…" at bounding box center [608, 301] width 796 height 534
copy p "How does automation in FP&A reduce closing time for finance?"
click at [147, 233] on div at bounding box center [503, 283] width 1006 height 567
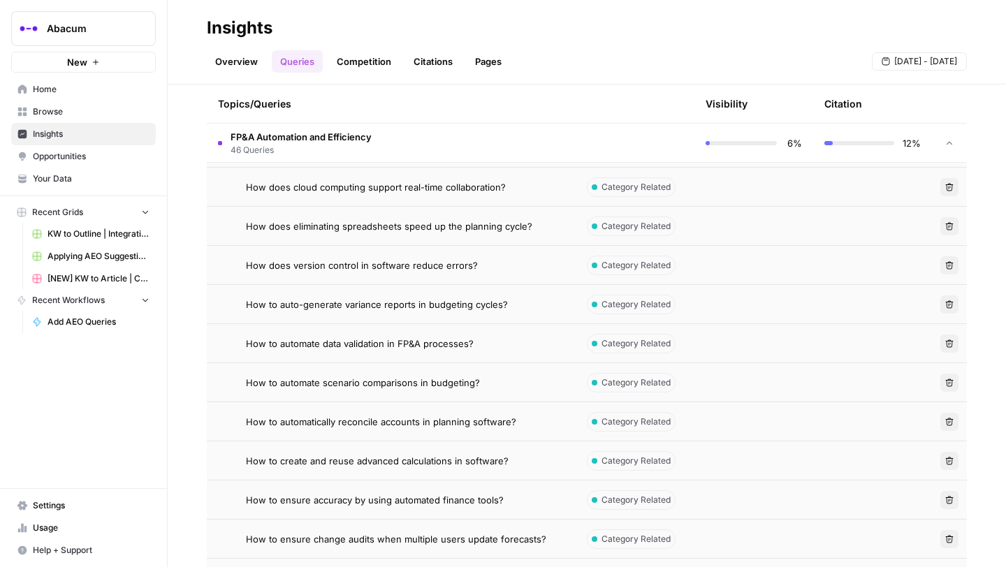
scroll to position [916, 0]
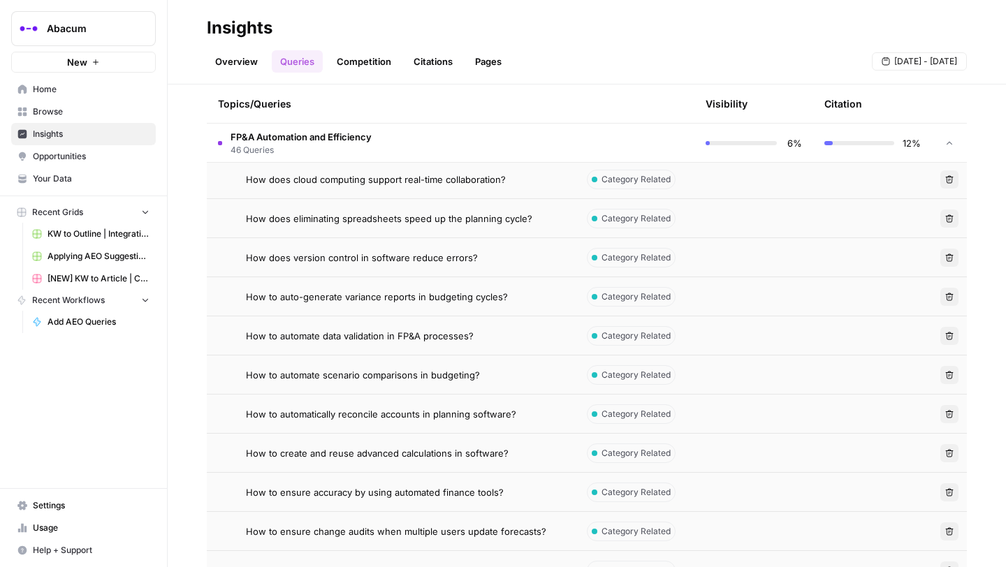
click at [419, 215] on span "How does eliminating spreadsheets speed up the planning cycle?" at bounding box center [389, 219] width 287 height 14
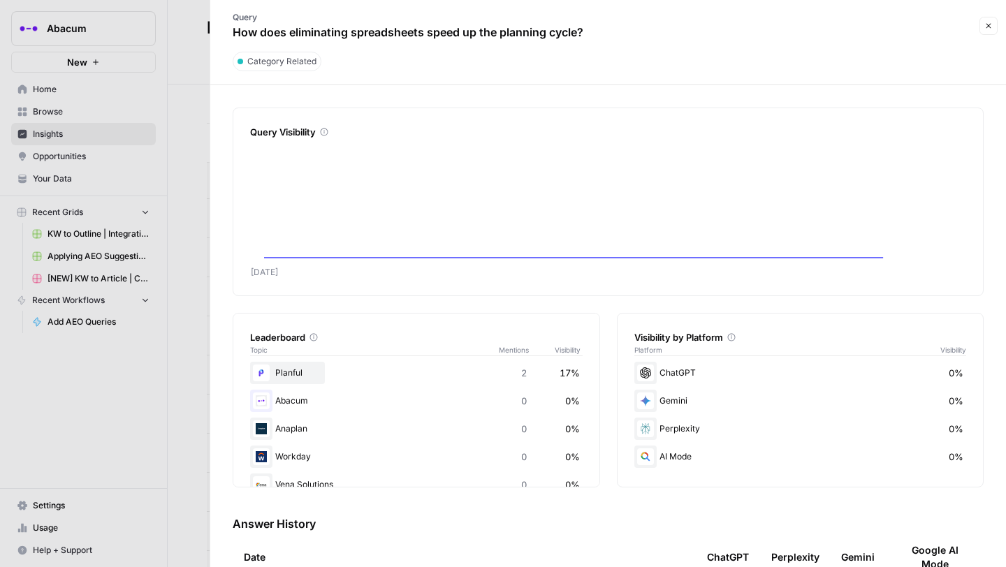
scroll to position [150, 0]
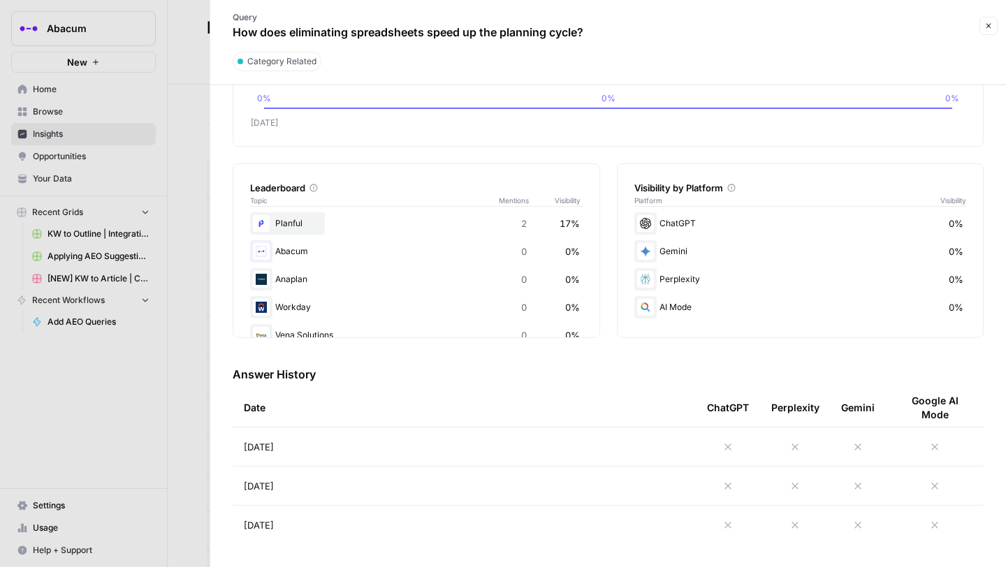
click at [730, 442] on icon at bounding box center [728, 447] width 11 height 11
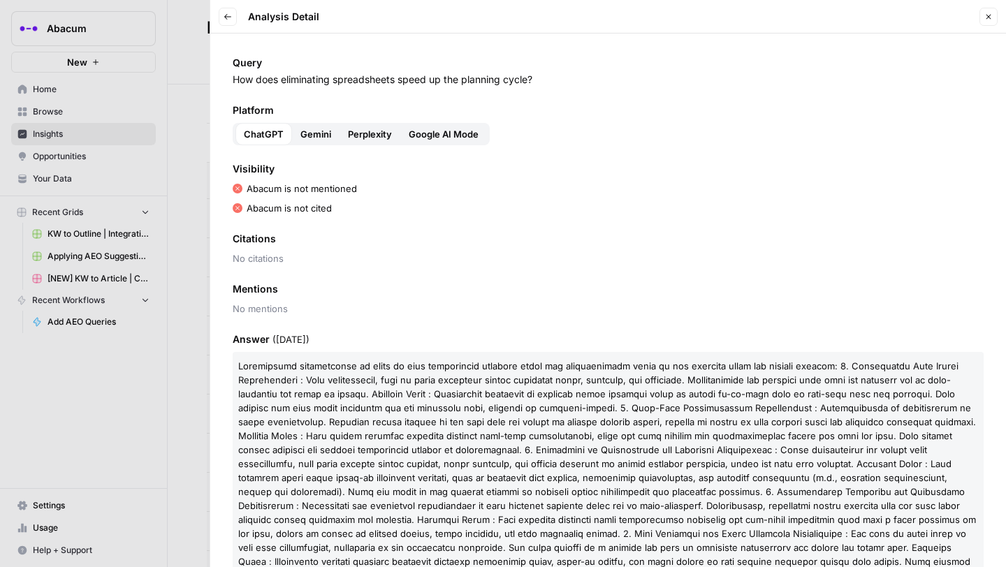
click at [299, 133] on button "Gemini" at bounding box center [316, 134] width 48 height 22
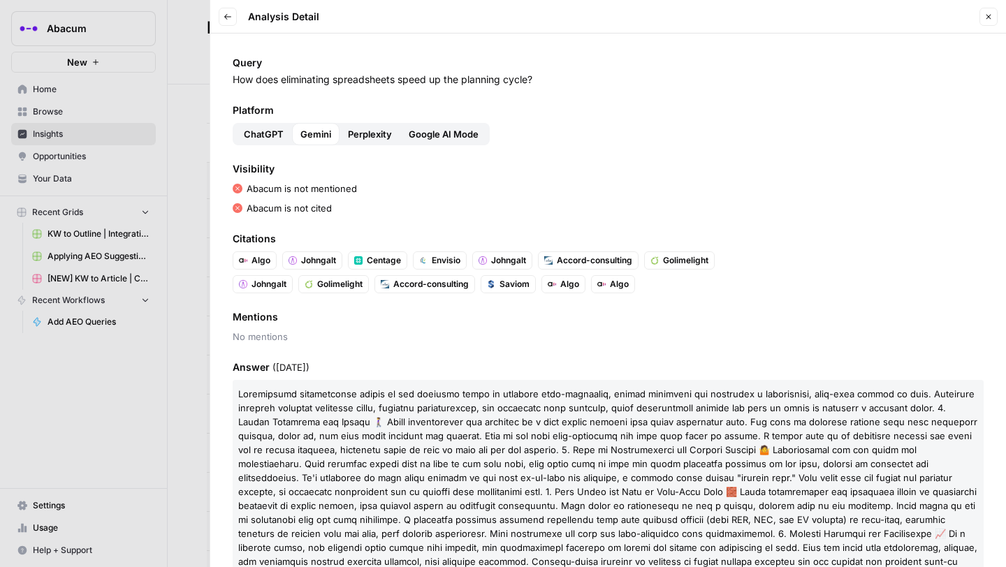
click at [368, 136] on span "Perplexity" at bounding box center [370, 134] width 44 height 14
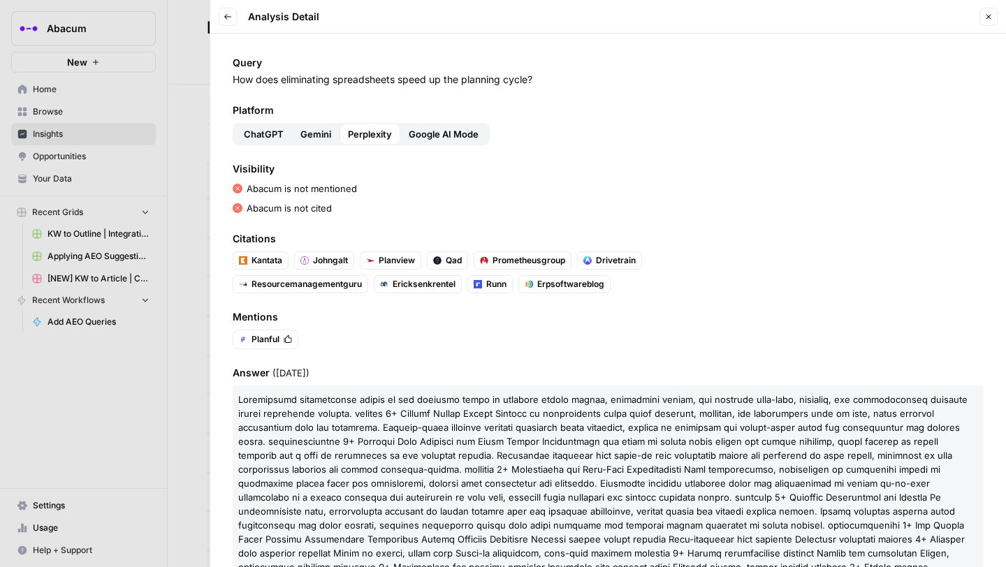
click at [443, 133] on span "Google AI Mode" at bounding box center [444, 134] width 70 height 14
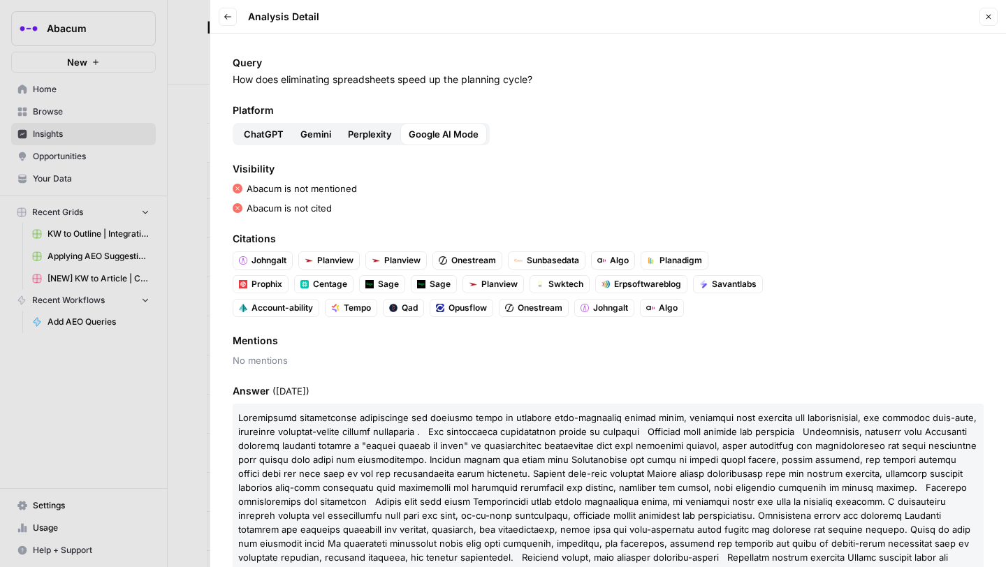
click at [372, 131] on span "Perplexity" at bounding box center [370, 134] width 44 height 14
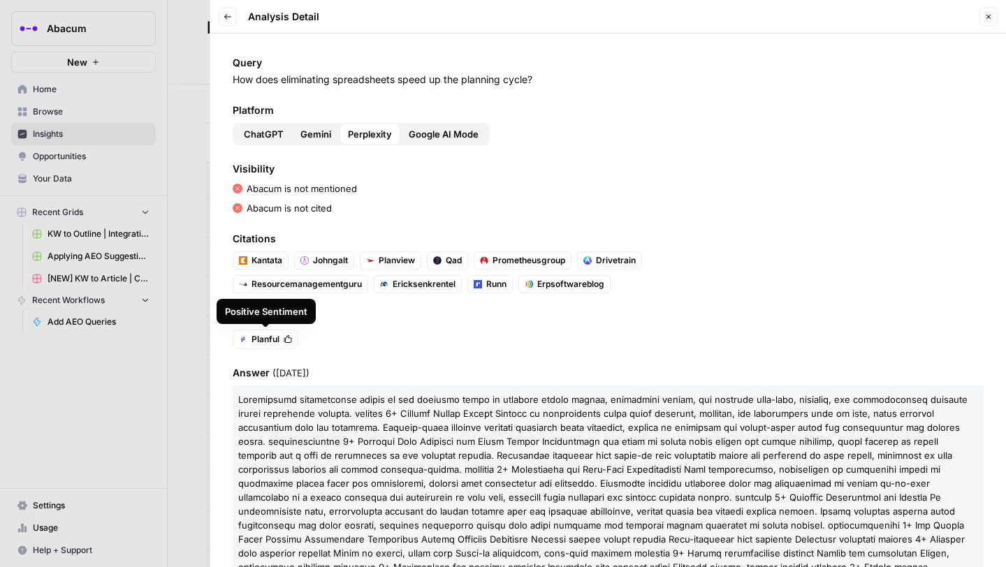
click at [270, 338] on span "Planful" at bounding box center [266, 339] width 28 height 13
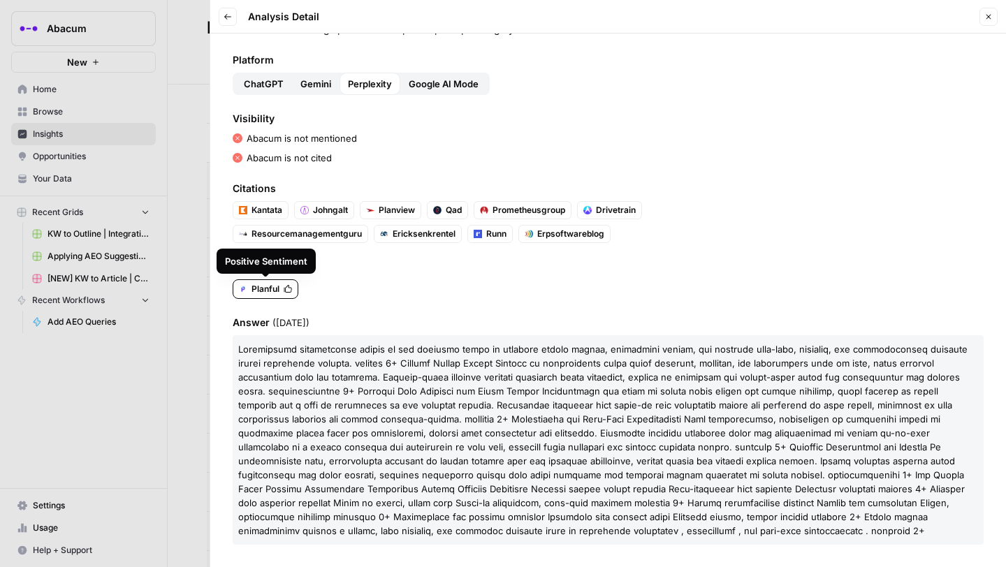
click at [266, 287] on span "Planful" at bounding box center [266, 289] width 28 height 13
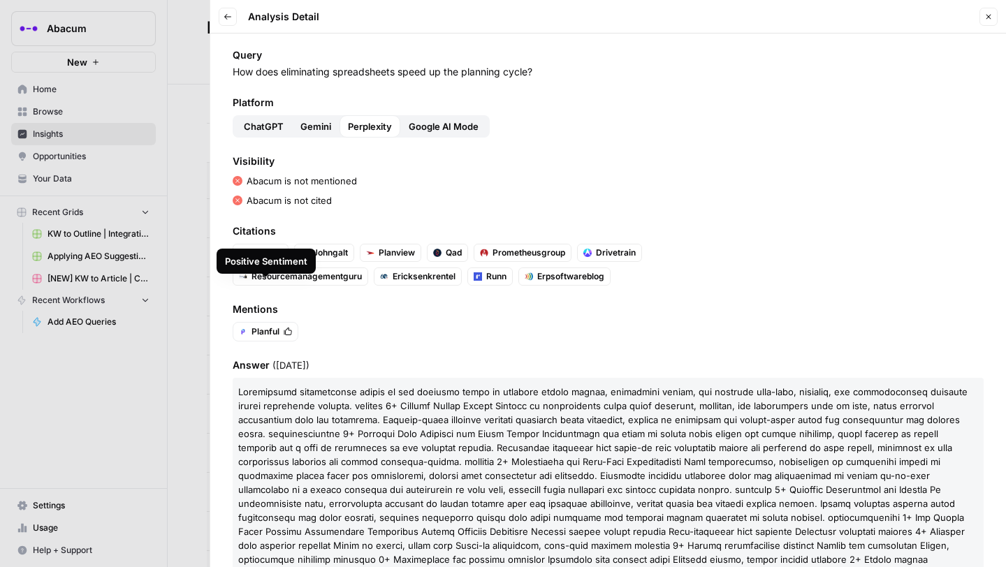
scroll to position [6, 0]
click at [313, 144] on div "Query How does eliminating spreadsheets speed up the planning cycle? Platform C…" at bounding box center [608, 301] width 796 height 534
click at [311, 136] on button "Gemini" at bounding box center [316, 128] width 48 height 22
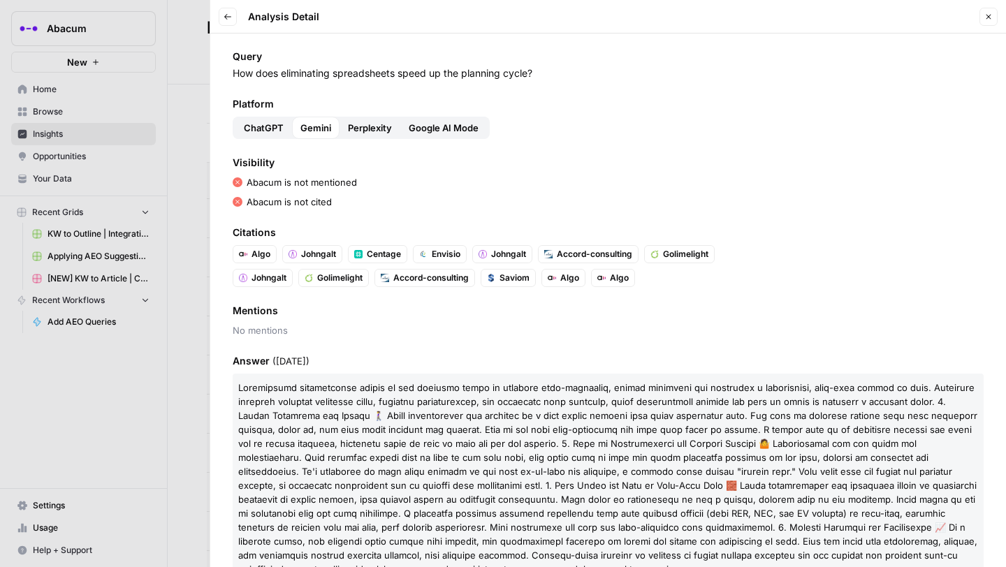
click at [269, 129] on span "ChatGPT" at bounding box center [264, 128] width 40 height 14
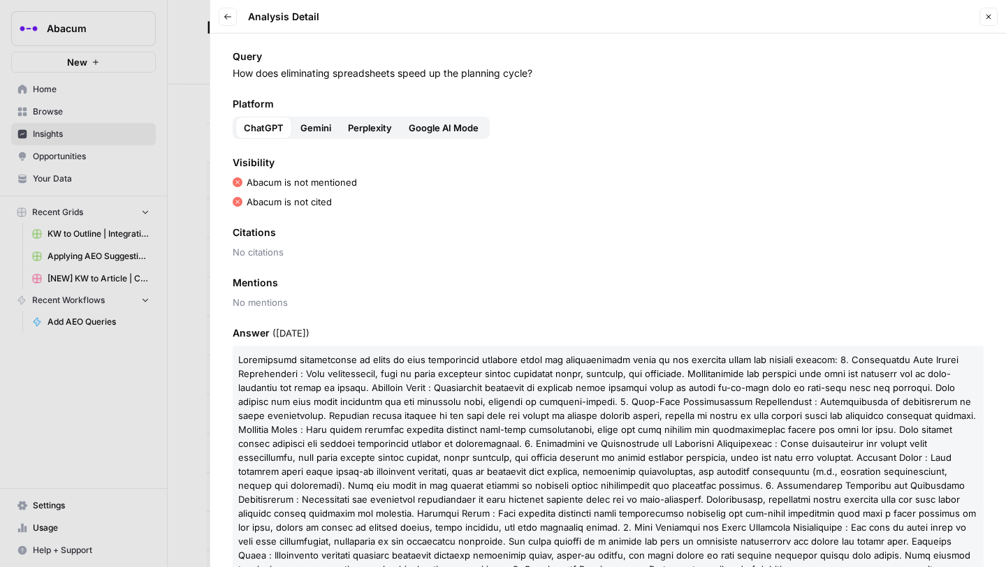
click at [431, 126] on span "Google AI Mode" at bounding box center [444, 128] width 70 height 14
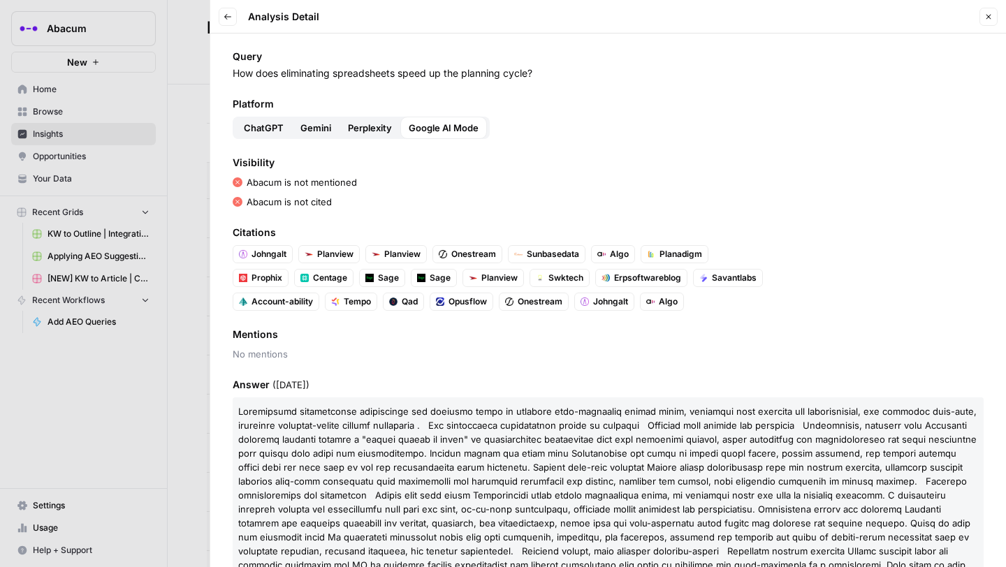
click at [248, 129] on span "ChatGPT" at bounding box center [264, 128] width 40 height 14
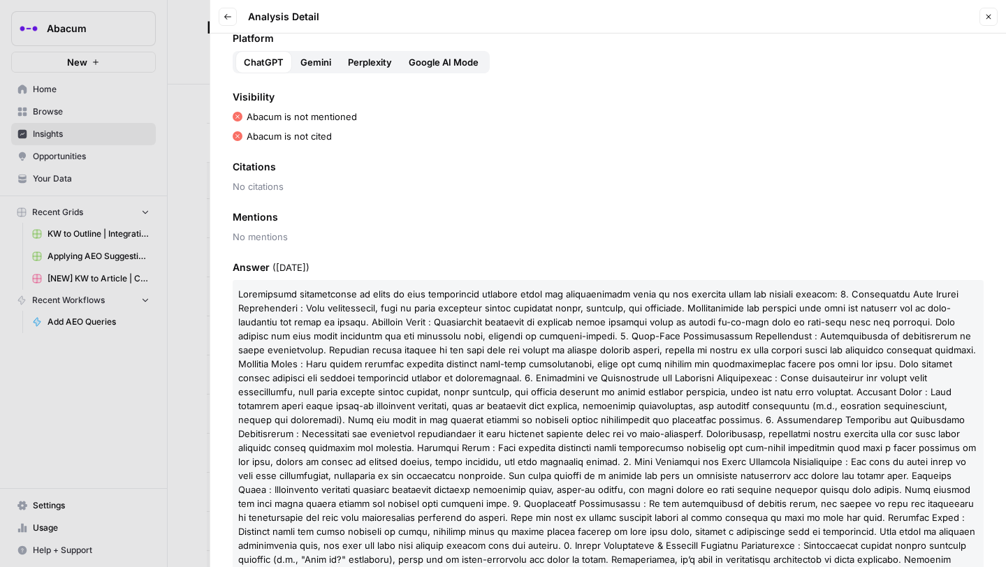
scroll to position [0, 0]
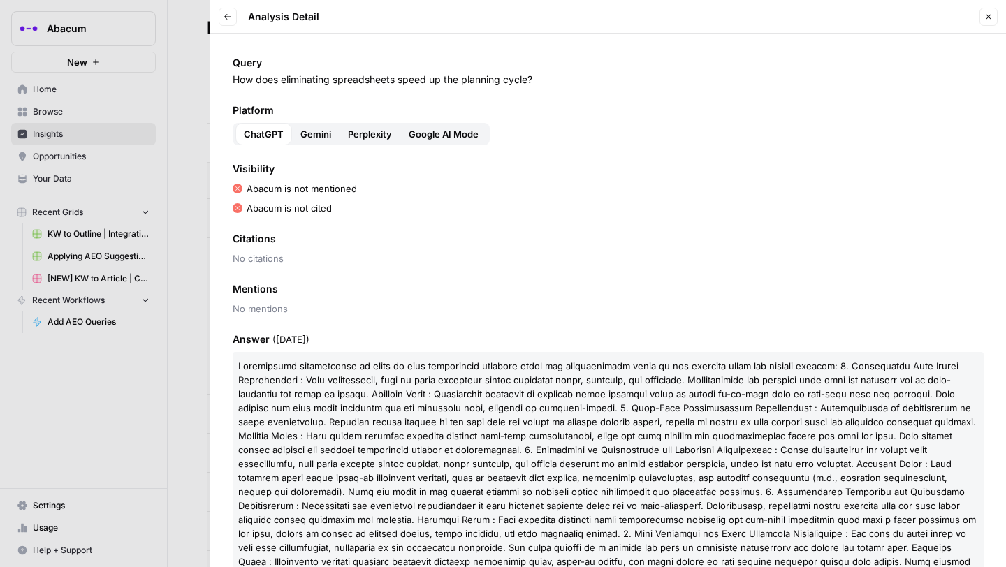
click at [319, 140] on span "Gemini" at bounding box center [315, 134] width 31 height 14
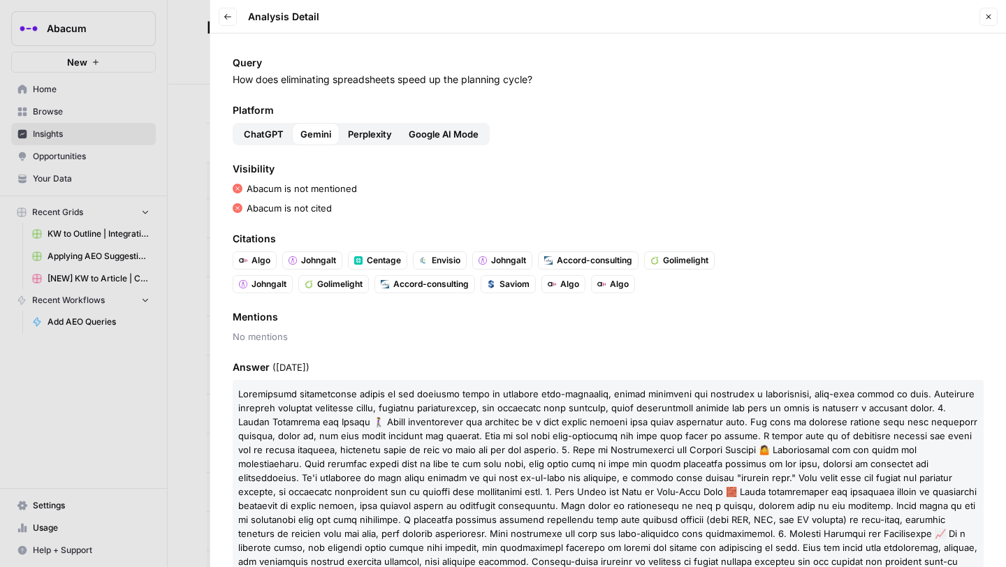
click at [357, 133] on span "Perplexity" at bounding box center [370, 134] width 44 height 14
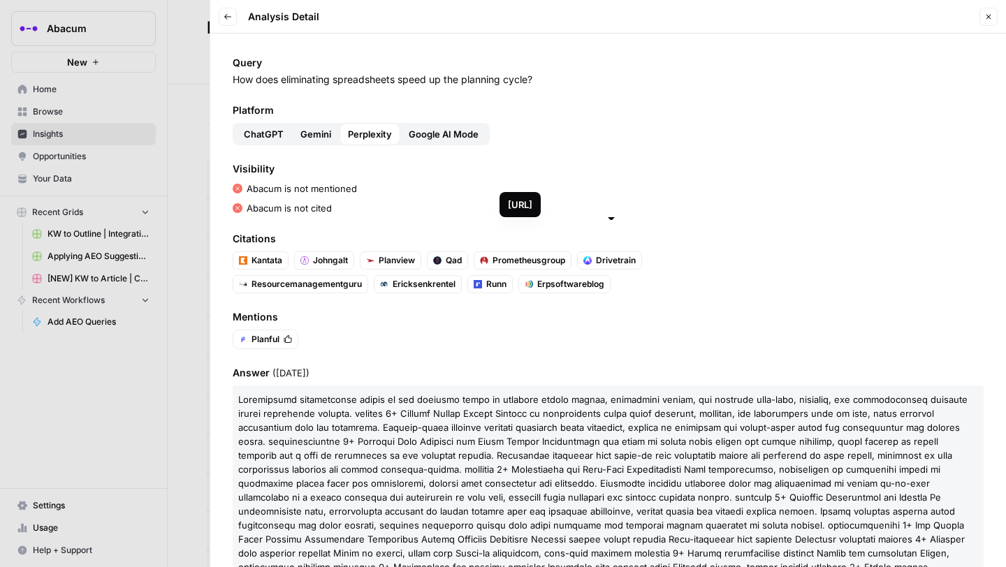
click at [608, 261] on span "Drivetrain" at bounding box center [616, 260] width 40 height 13
drag, startPoint x: 551, startPoint y: 81, endPoint x: 231, endPoint y: 80, distance: 320.8
click at [230, 80] on div "Query How does eliminating spreadsheets speed up the planning cycle? Platform C…" at bounding box center [608, 301] width 796 height 534
copy p "How does eliminating spreadsheets speed up the planning cycle?"
click at [317, 136] on span "Gemini" at bounding box center [315, 134] width 31 height 14
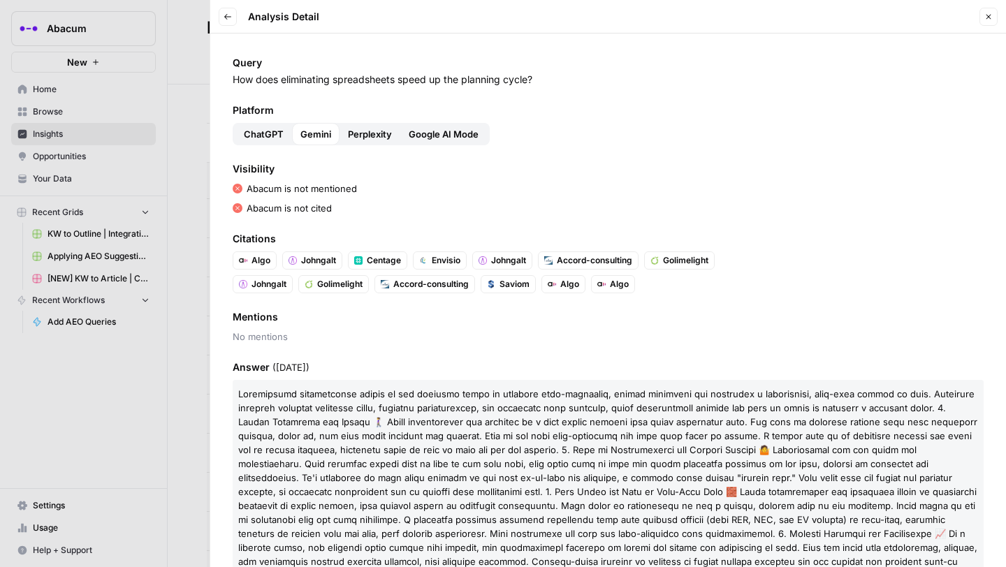
click at [440, 133] on span "Google AI Mode" at bounding box center [444, 134] width 70 height 14
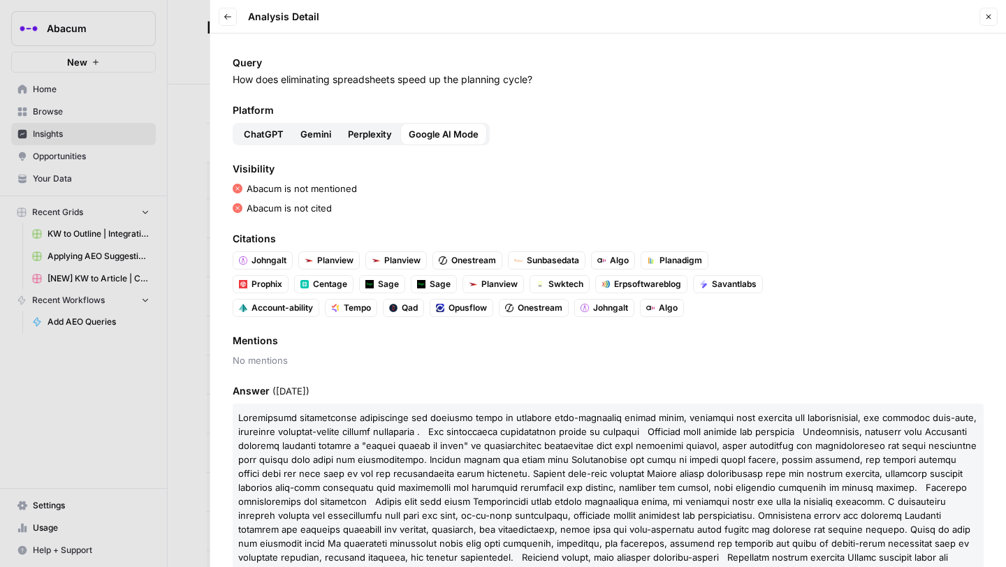
click at [261, 140] on span "ChatGPT" at bounding box center [264, 134] width 40 height 14
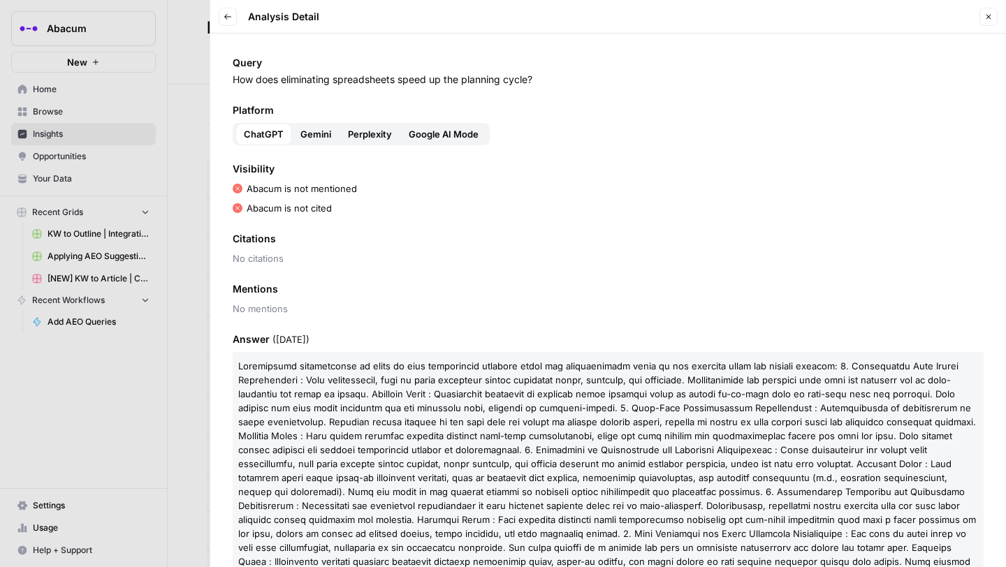
click at [186, 74] on div at bounding box center [503, 283] width 1006 height 567
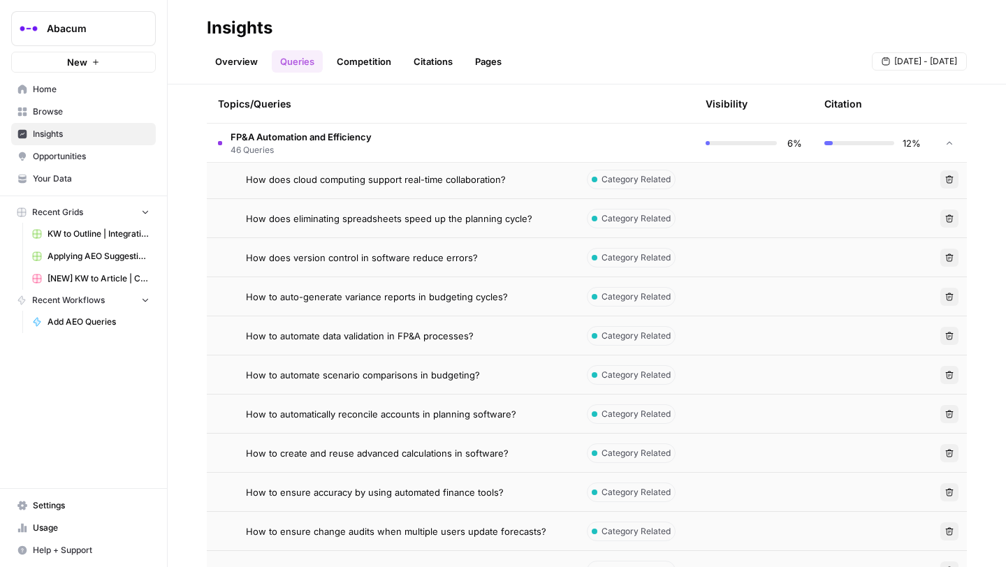
click at [438, 255] on span "How does version control in software reduce errors?" at bounding box center [362, 258] width 232 height 14
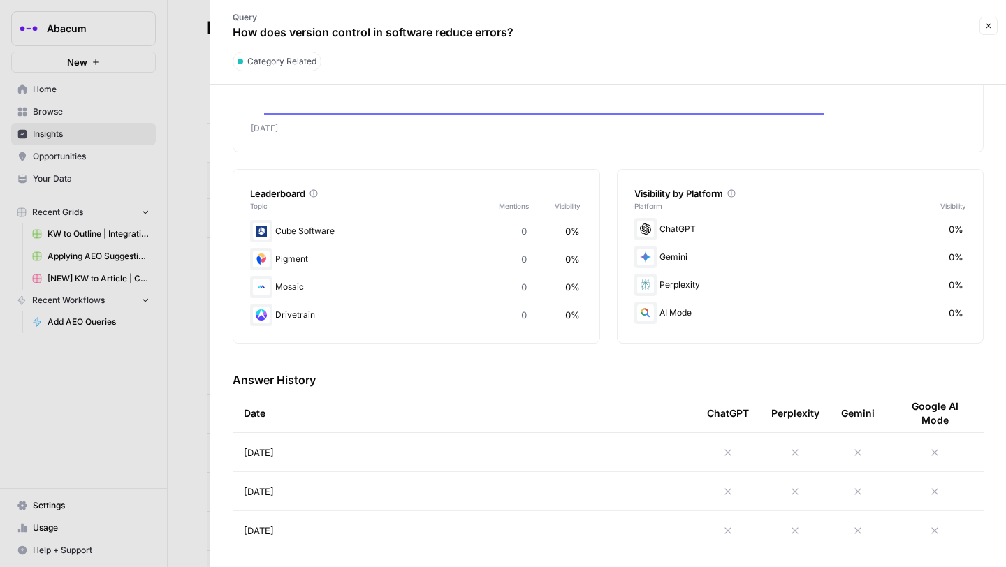
scroll to position [150, 0]
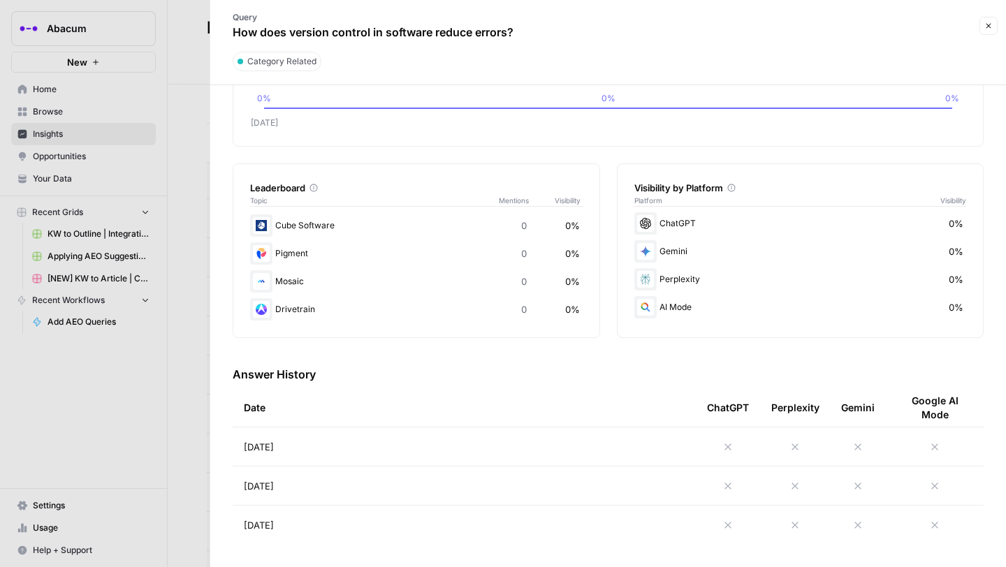
click at [733, 440] on td at bounding box center [728, 447] width 64 height 38
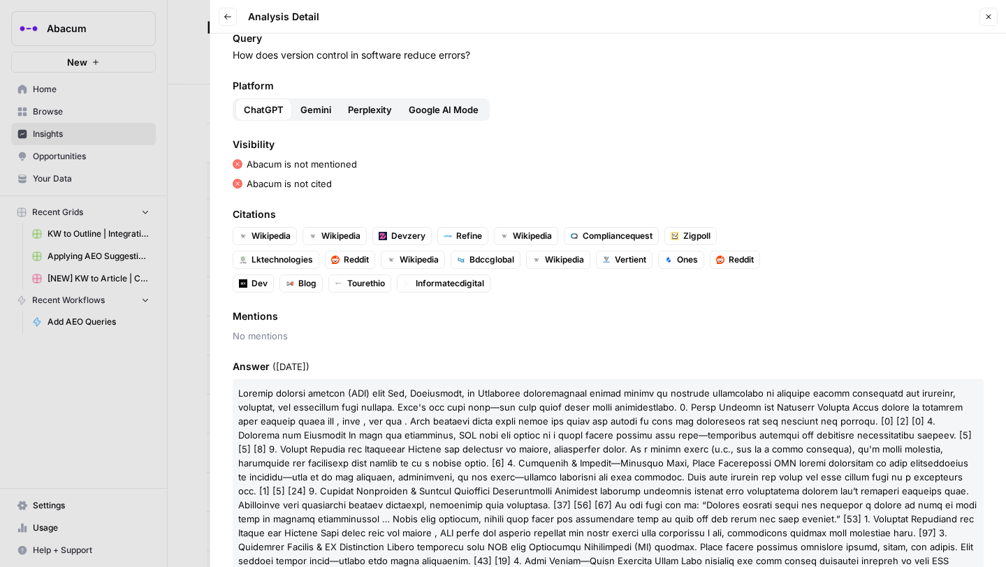
scroll to position [29, 0]
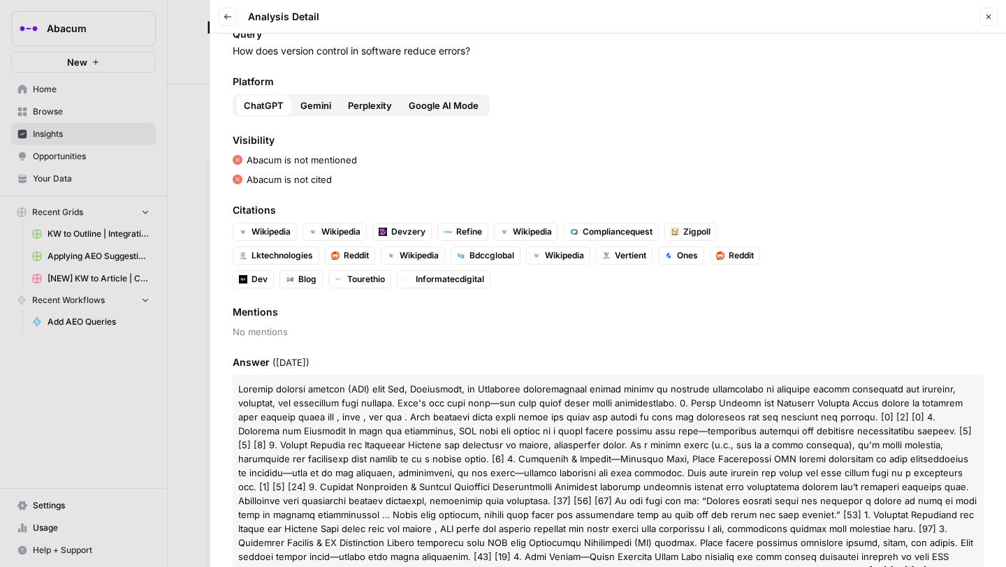
click at [310, 101] on span "Gemini" at bounding box center [315, 106] width 31 height 14
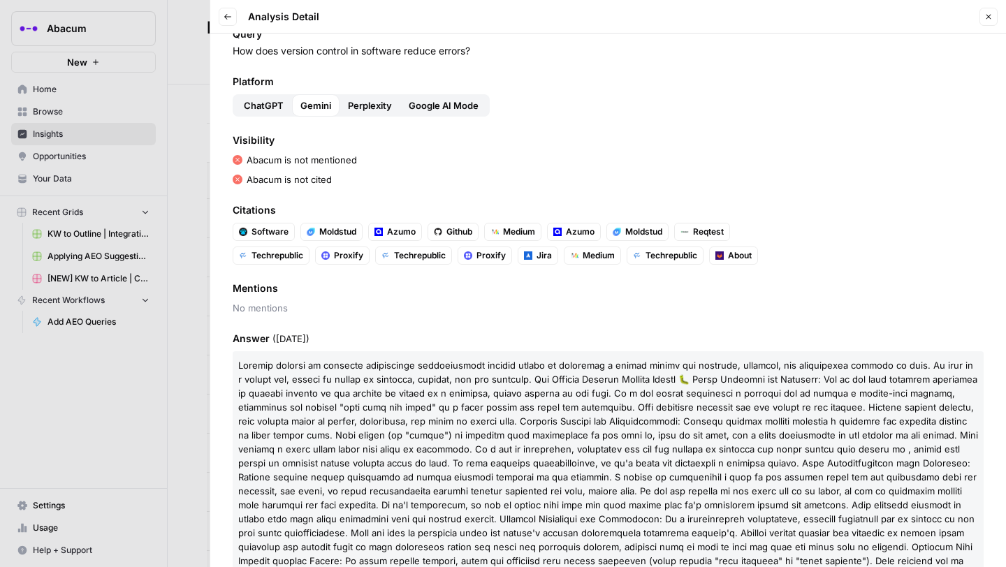
click at [362, 103] on span "Perplexity" at bounding box center [370, 106] width 44 height 14
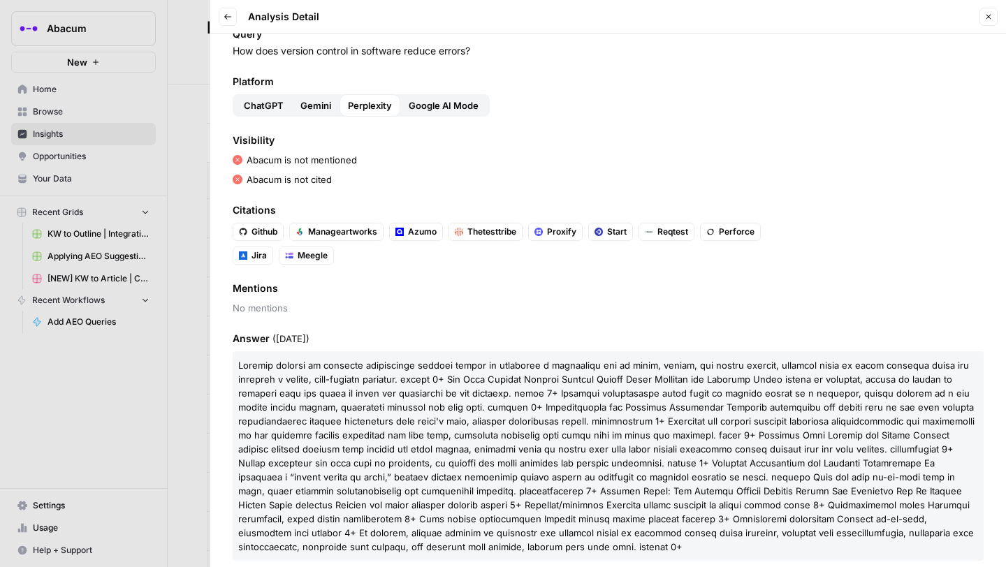
click at [454, 103] on span "Google AI Mode" at bounding box center [444, 106] width 70 height 14
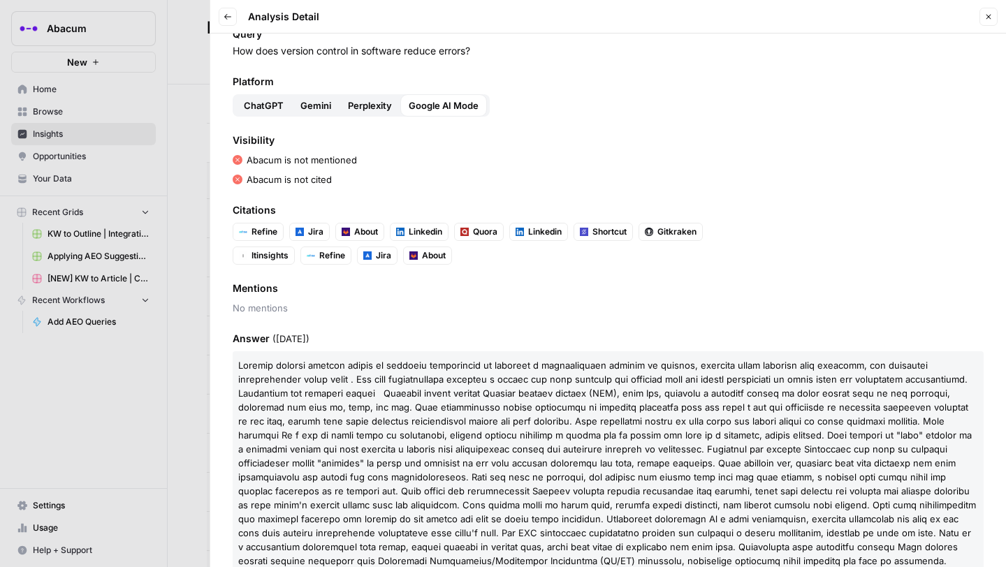
click at [266, 107] on span "ChatGPT" at bounding box center [264, 106] width 40 height 14
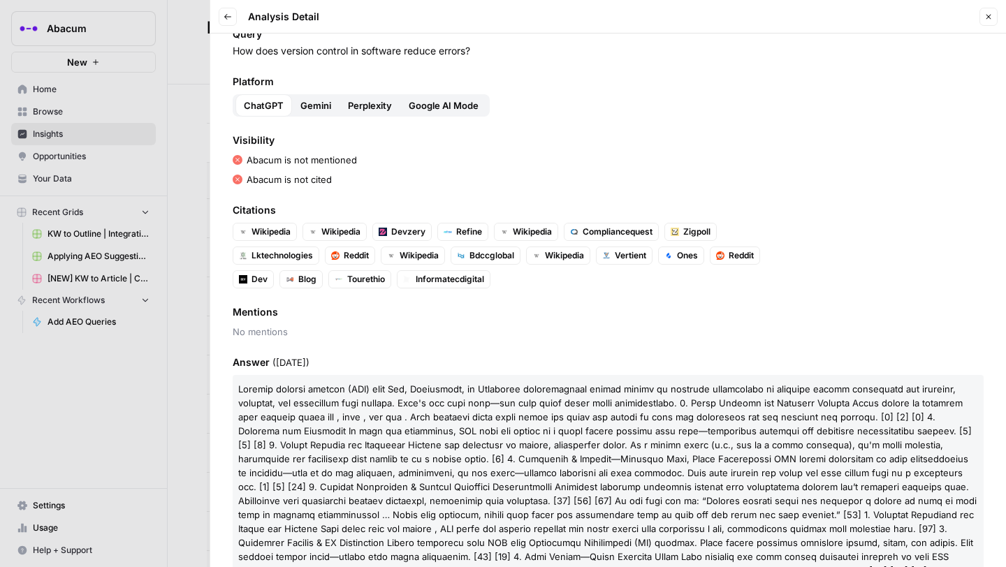
click at [192, 268] on div at bounding box center [503, 283] width 1006 height 567
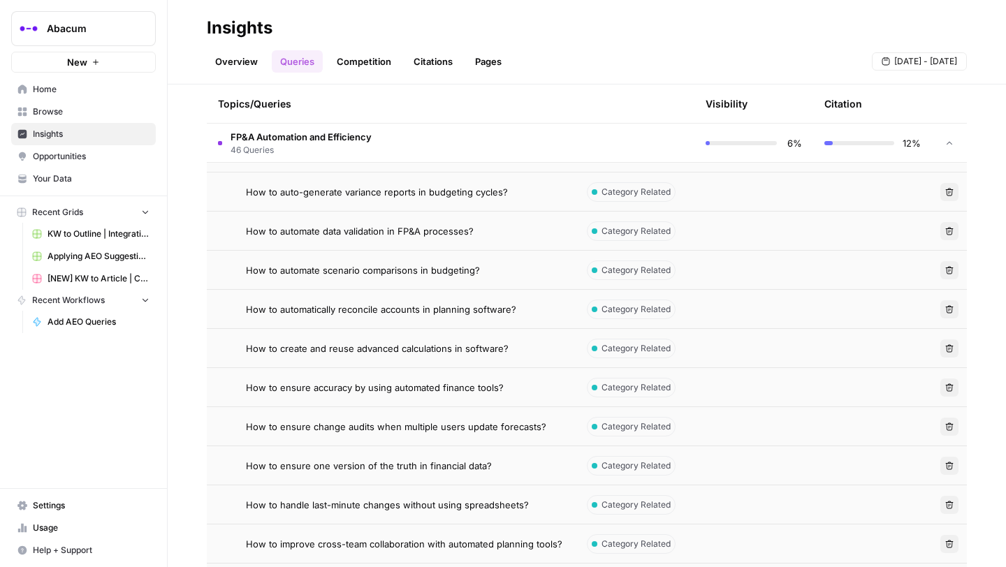
scroll to position [1025, 0]
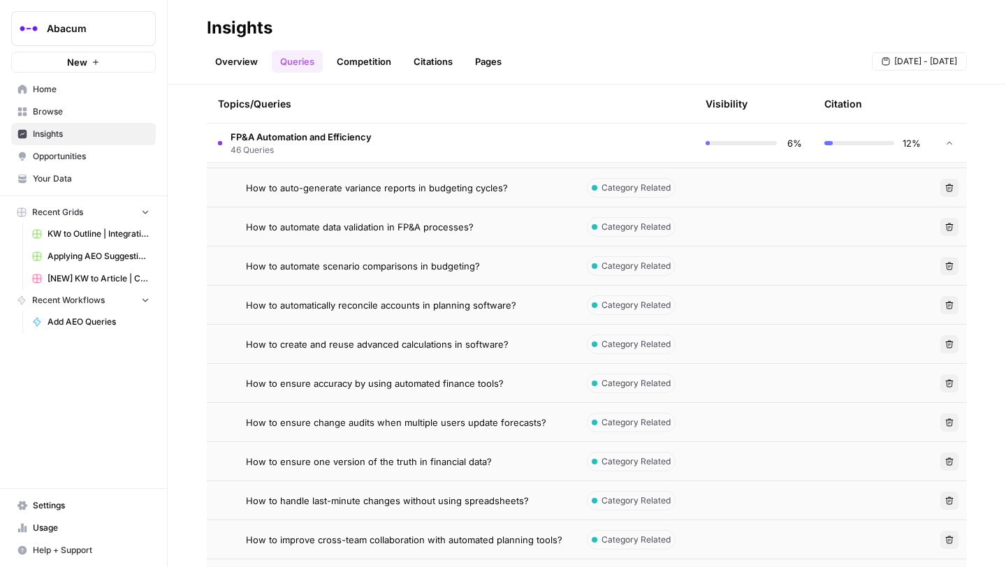
click at [435, 189] on span "How to auto-generate variance reports in budgeting cycles?" at bounding box center [377, 188] width 262 height 14
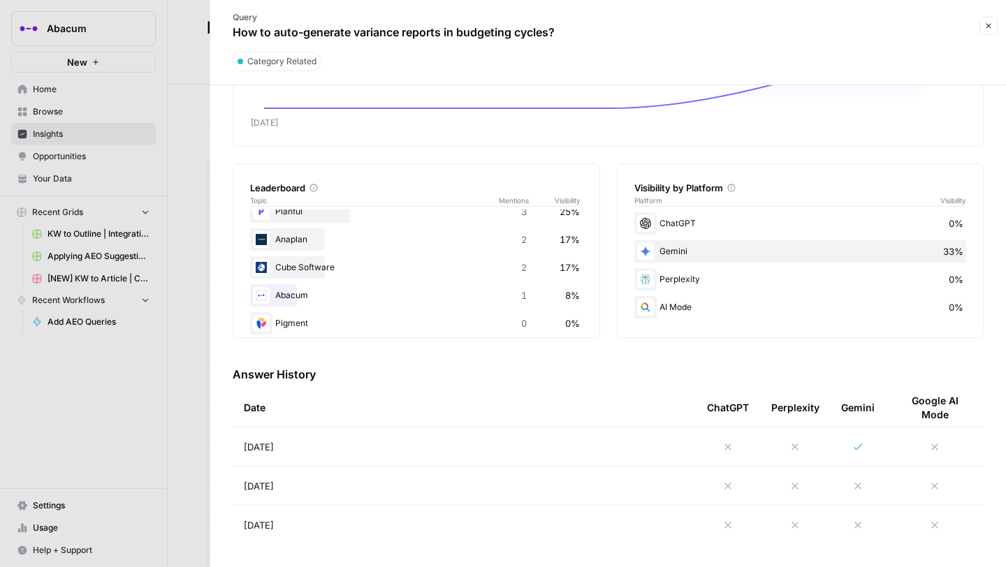
scroll to position [138, 0]
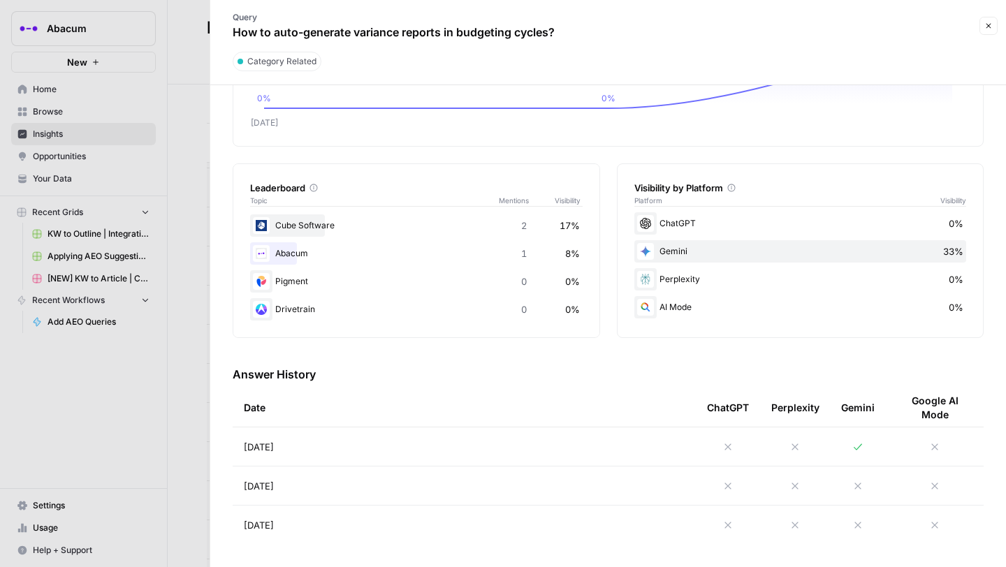
click at [731, 445] on icon at bounding box center [728, 447] width 11 height 11
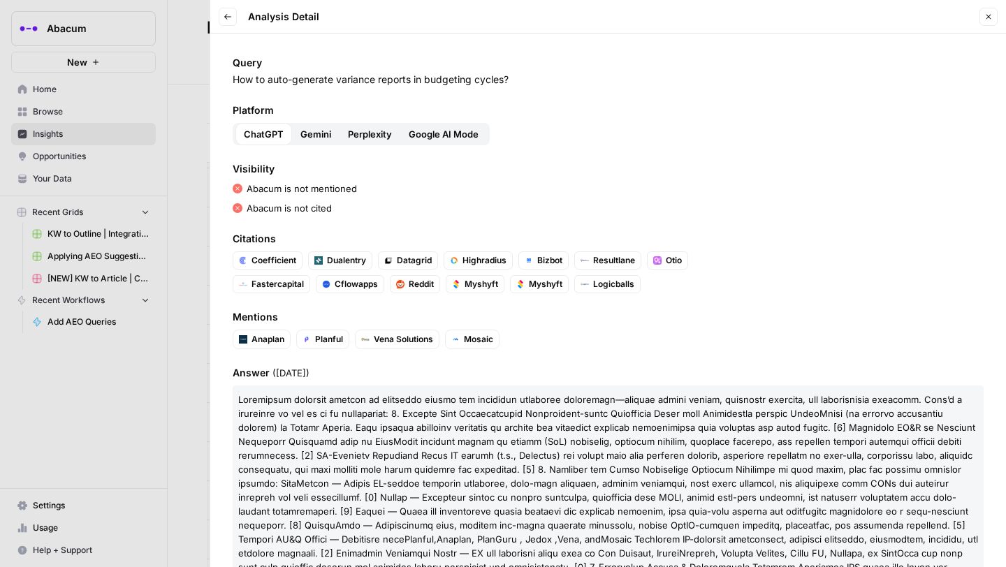
click at [317, 136] on span "Gemini" at bounding box center [315, 134] width 31 height 14
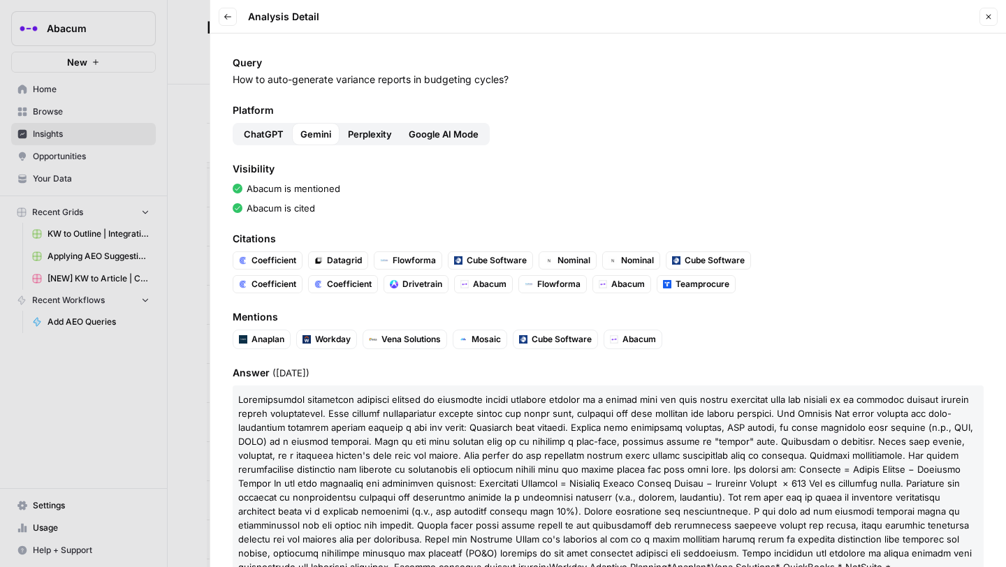
drag, startPoint x: 532, startPoint y: 83, endPoint x: 234, endPoint y: 81, distance: 297.7
click at [234, 81] on p "How to auto-generate variance reports in budgeting cycles?" at bounding box center [608, 80] width 751 height 14
copy p "How to auto-generate variance reports in budgeting cycles?"
click at [546, 222] on div "[URL]." at bounding box center [532, 215] width 27 height 14
click at [625, 276] on link "Abacum" at bounding box center [622, 284] width 59 height 18
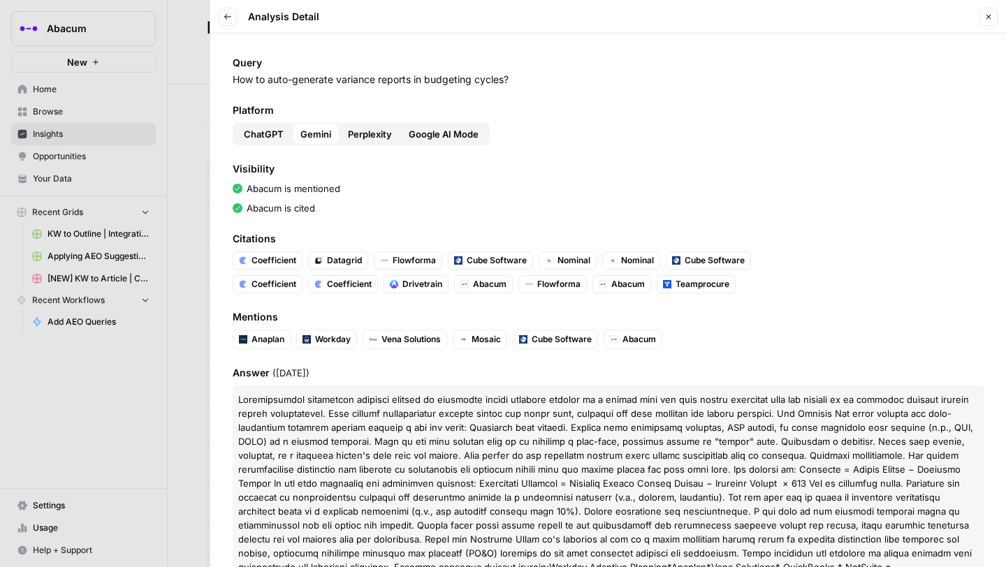
click at [182, 212] on div at bounding box center [503, 283] width 1006 height 567
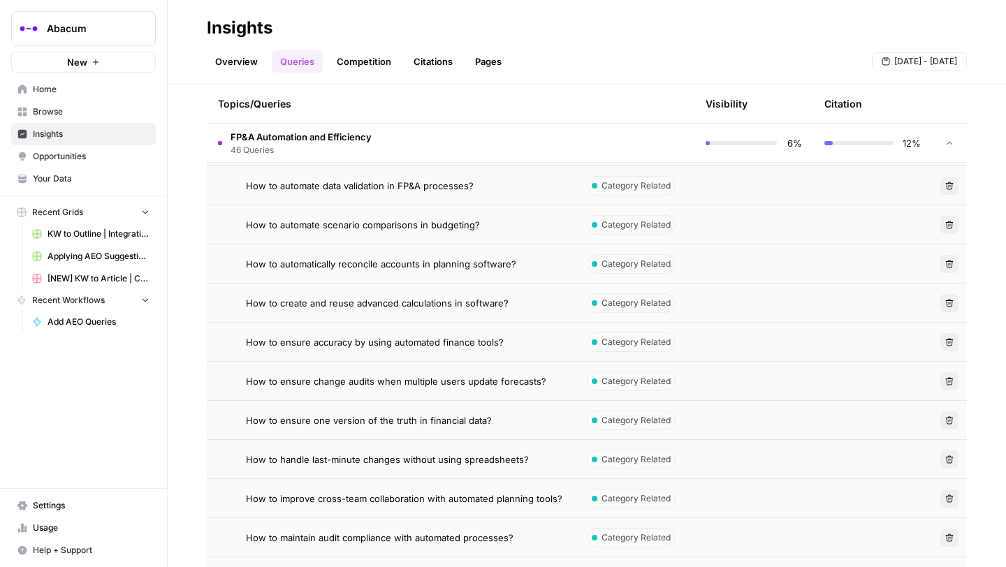
scroll to position [1069, 0]
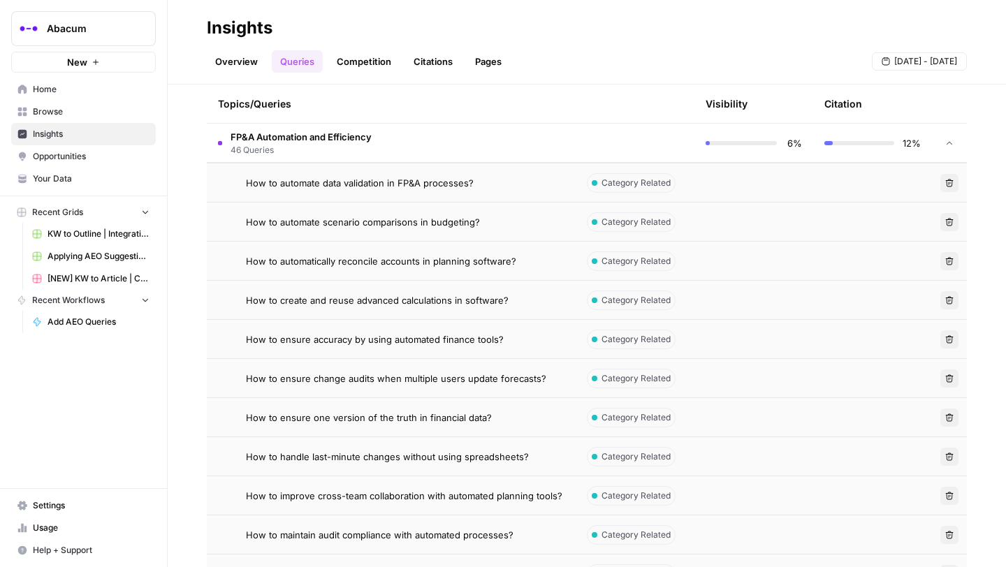
click at [483, 179] on div "How to automate data validation in FP&A processes?" at bounding box center [405, 183] width 319 height 14
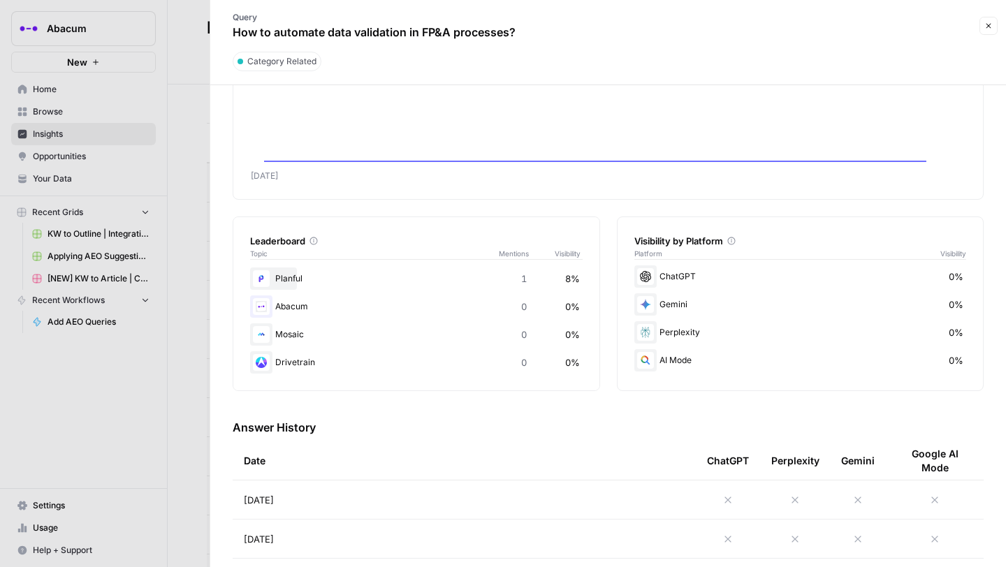
scroll to position [116, 0]
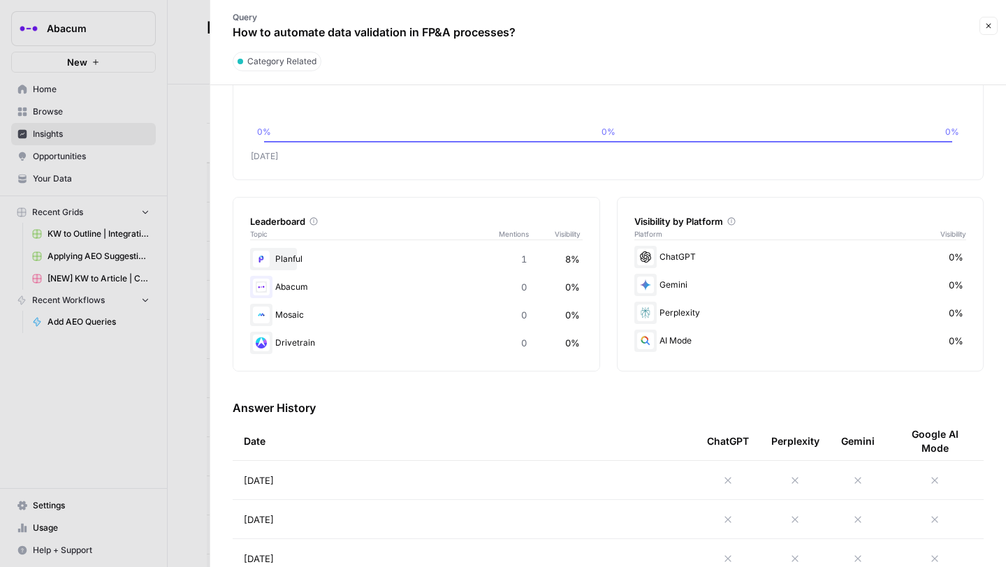
click at [725, 483] on icon at bounding box center [728, 480] width 6 height 6
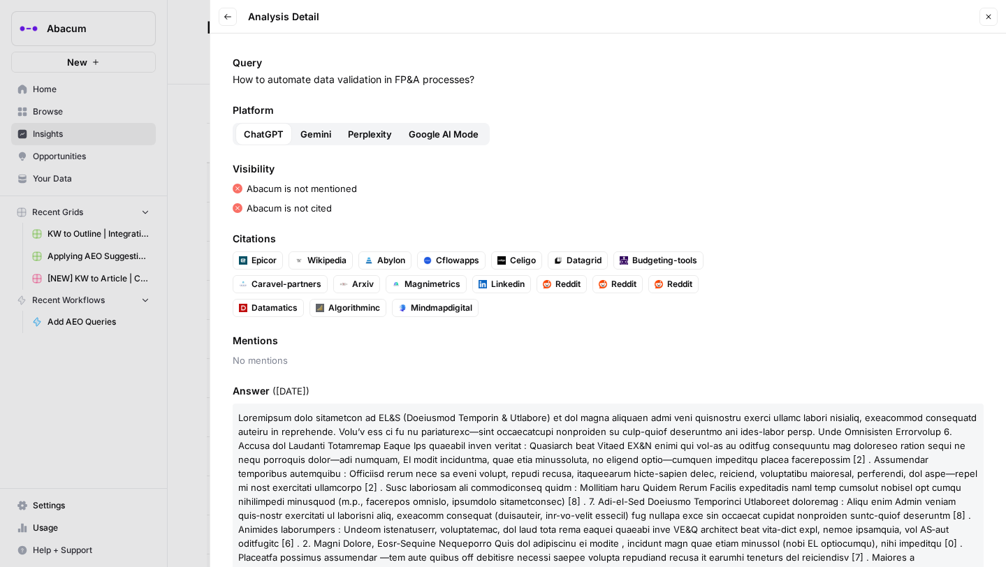
click at [312, 132] on span "Gemini" at bounding box center [315, 134] width 31 height 14
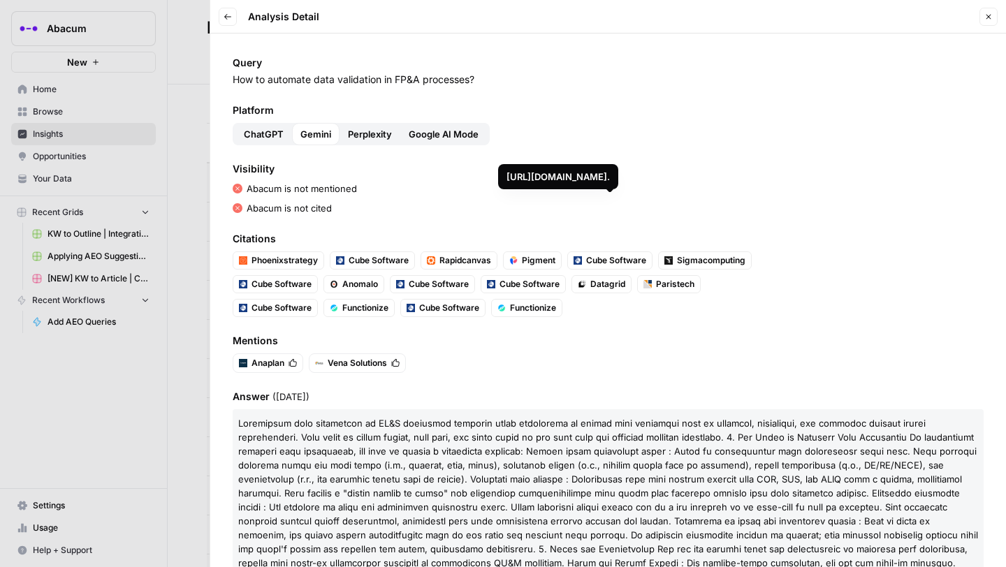
click at [598, 263] on span "Cube Software" at bounding box center [616, 260] width 60 height 13
click at [402, 80] on p "How to automate data validation in FP&A processes?" at bounding box center [608, 80] width 751 height 14
copy p "How to automate data validation in FP&A processes?"
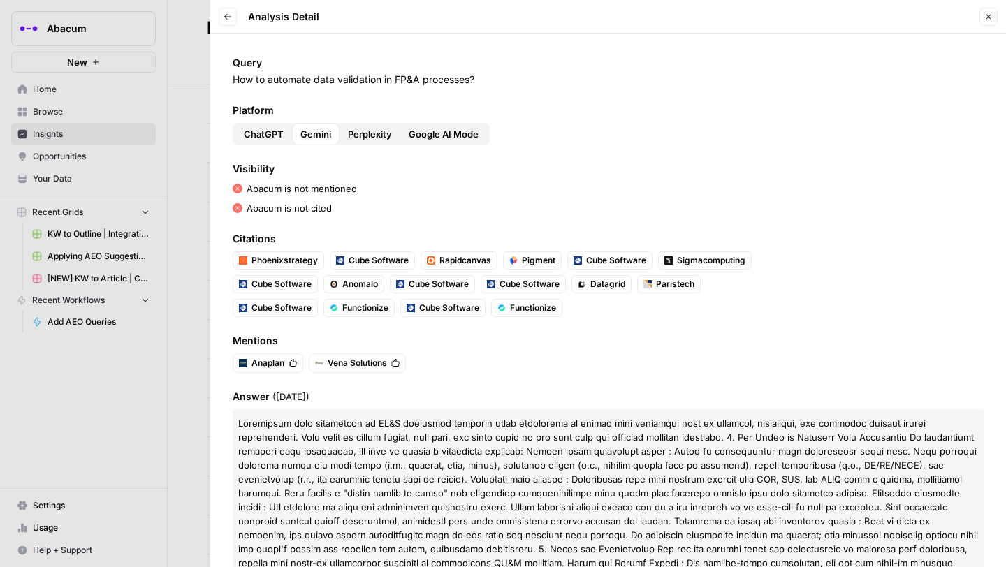
click at [189, 91] on div at bounding box center [503, 283] width 1006 height 567
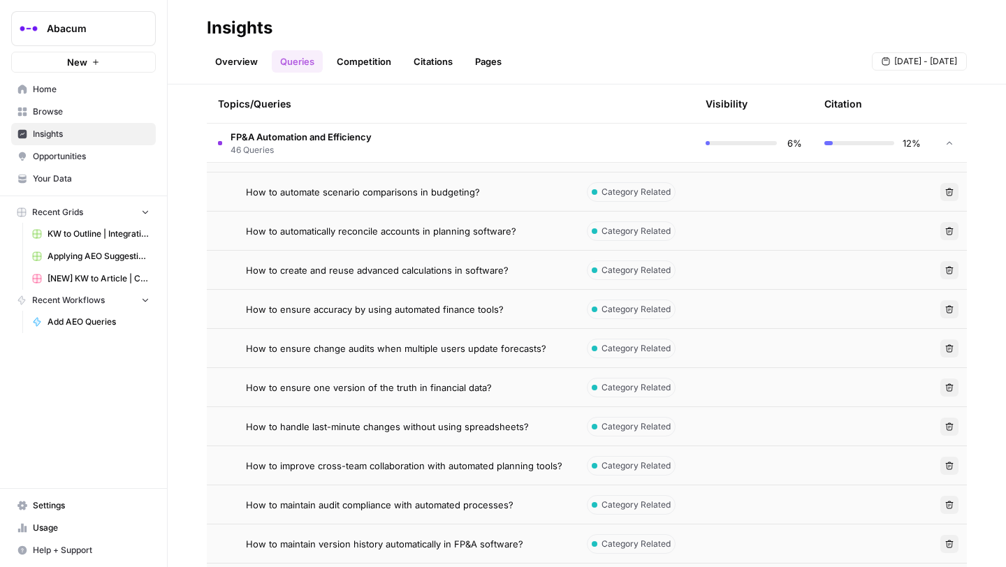
scroll to position [1101, 0]
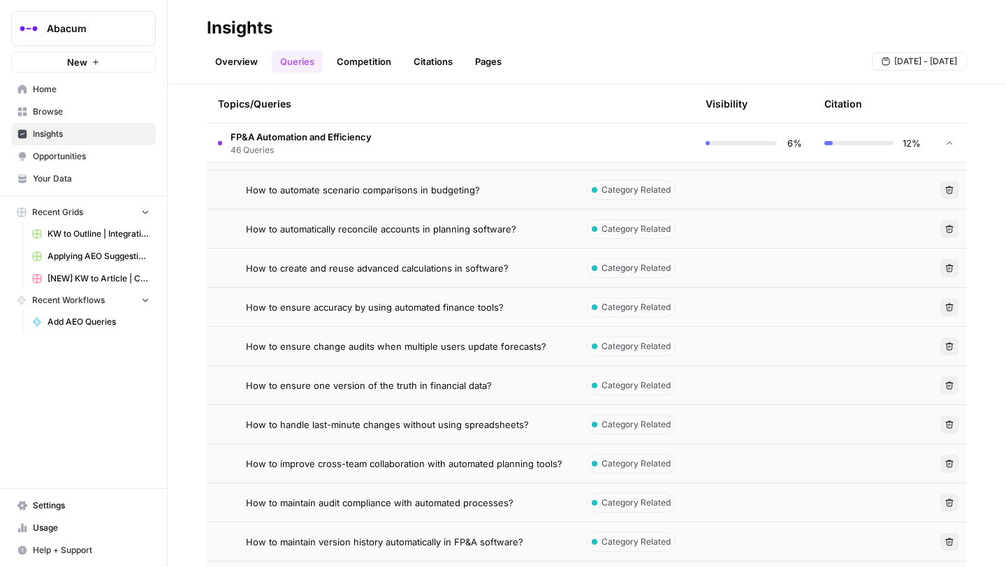
click at [398, 187] on span "How to automate scenario comparisons in budgeting?" at bounding box center [363, 190] width 234 height 14
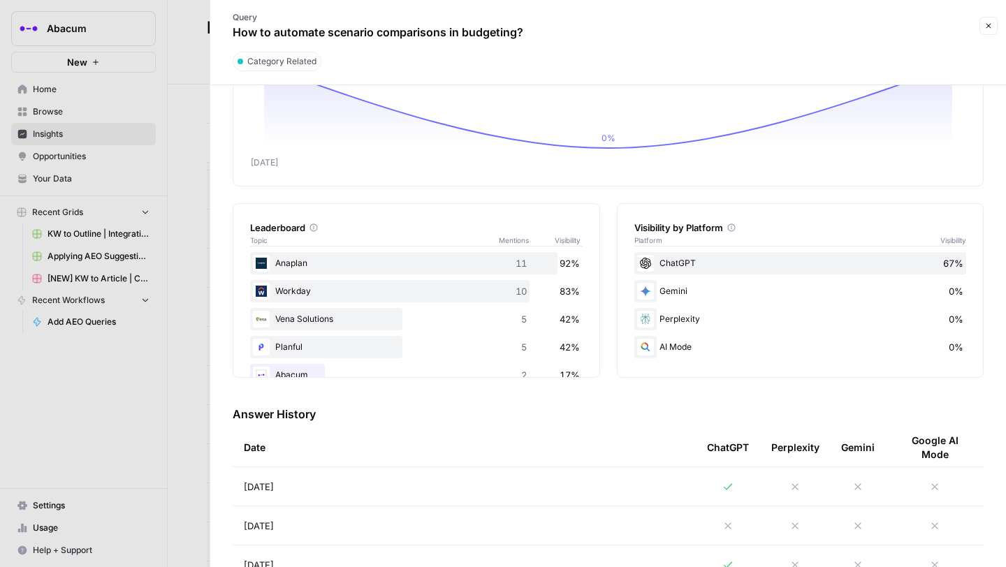
scroll to position [150, 0]
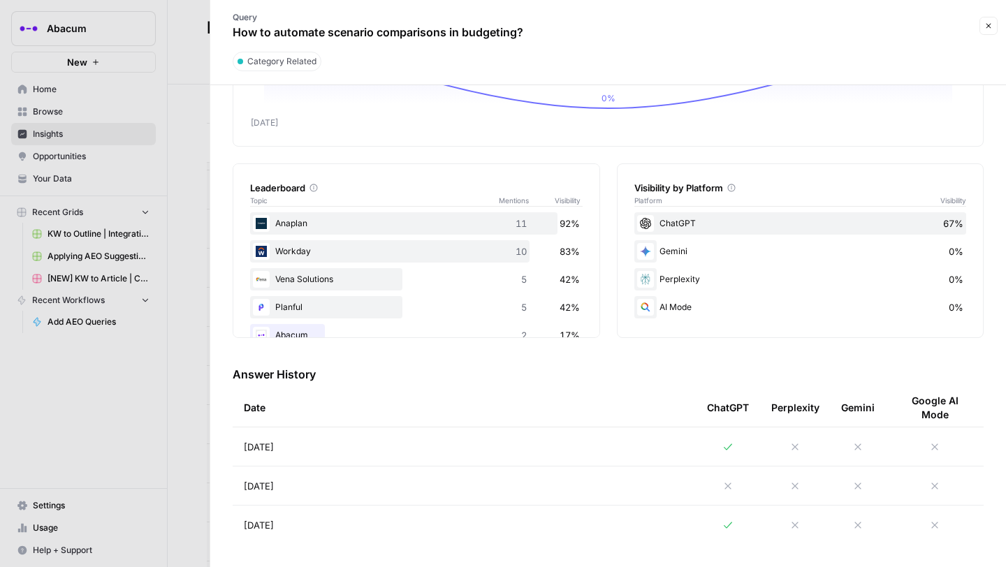
click at [730, 445] on icon at bounding box center [728, 447] width 8 height 6
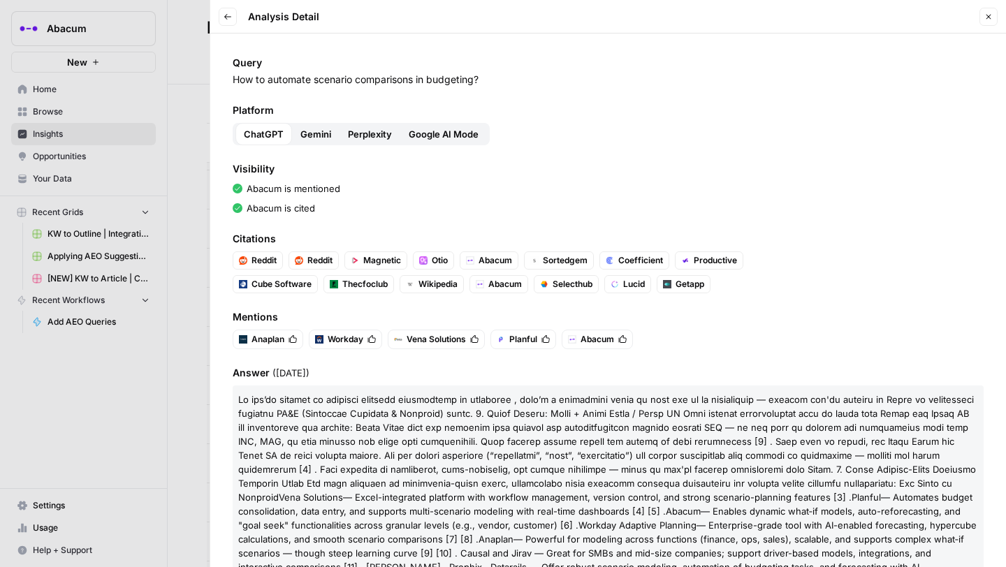
click at [312, 133] on span "Gemini" at bounding box center [315, 134] width 31 height 14
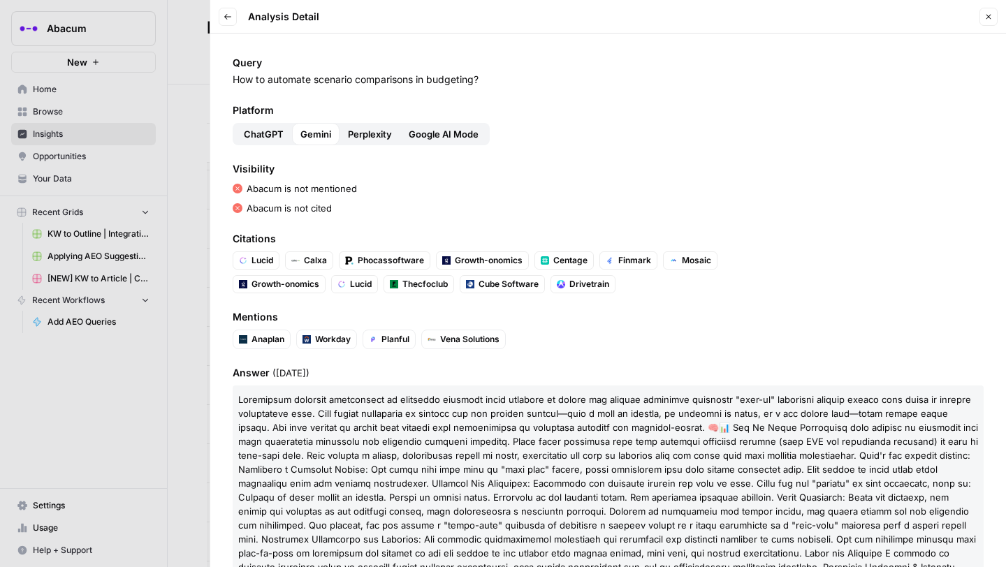
click at [360, 133] on span "Perplexity" at bounding box center [370, 134] width 44 height 14
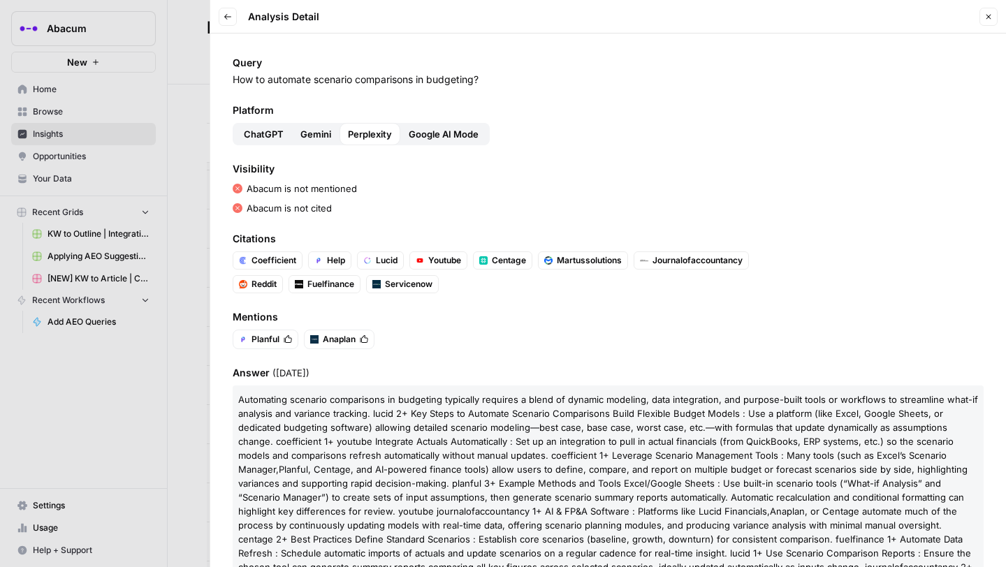
click at [444, 131] on span "Google AI Mode" at bounding box center [444, 134] width 70 height 14
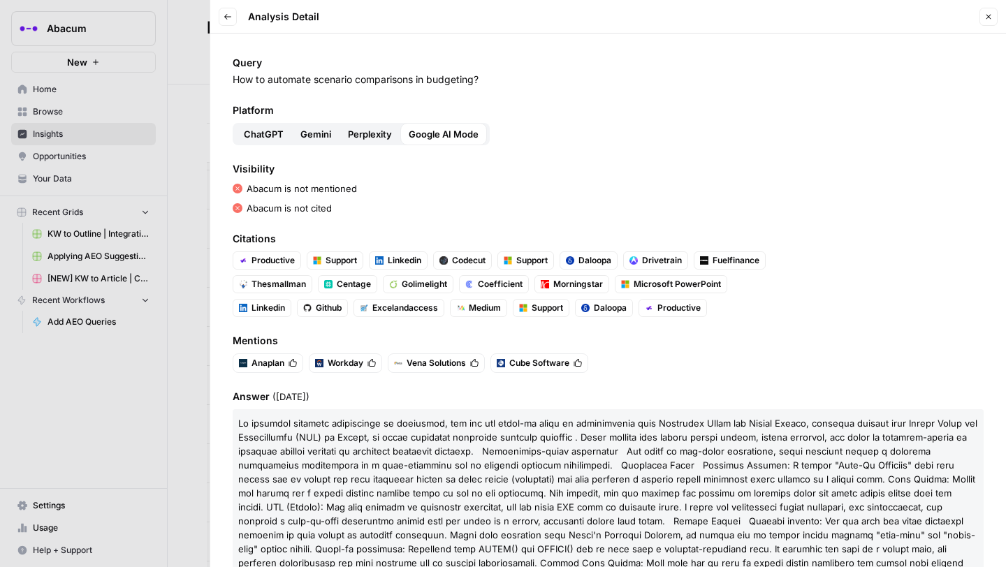
click at [323, 129] on span "Gemini" at bounding box center [315, 134] width 31 height 14
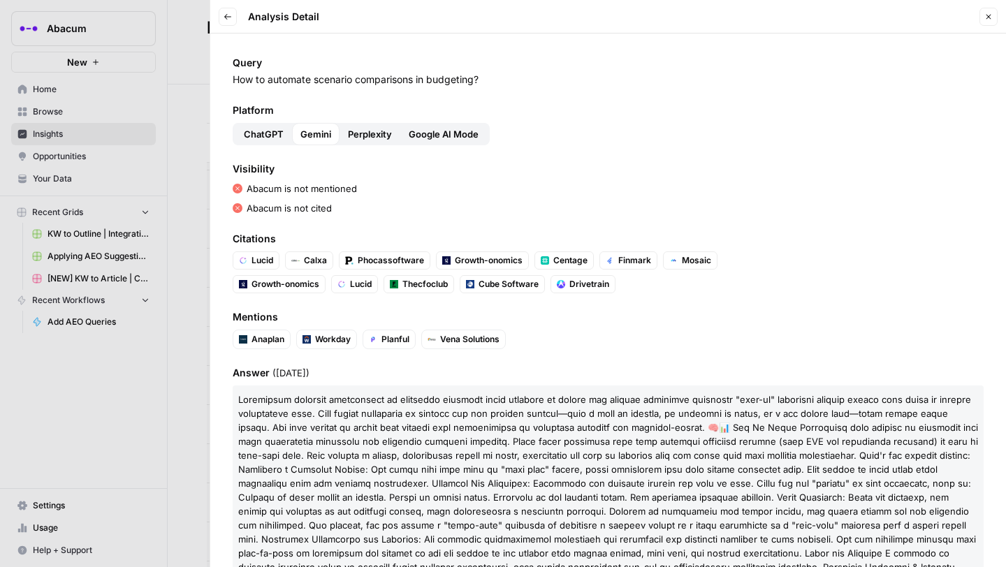
click at [262, 124] on button "ChatGPT" at bounding box center [264, 134] width 57 height 22
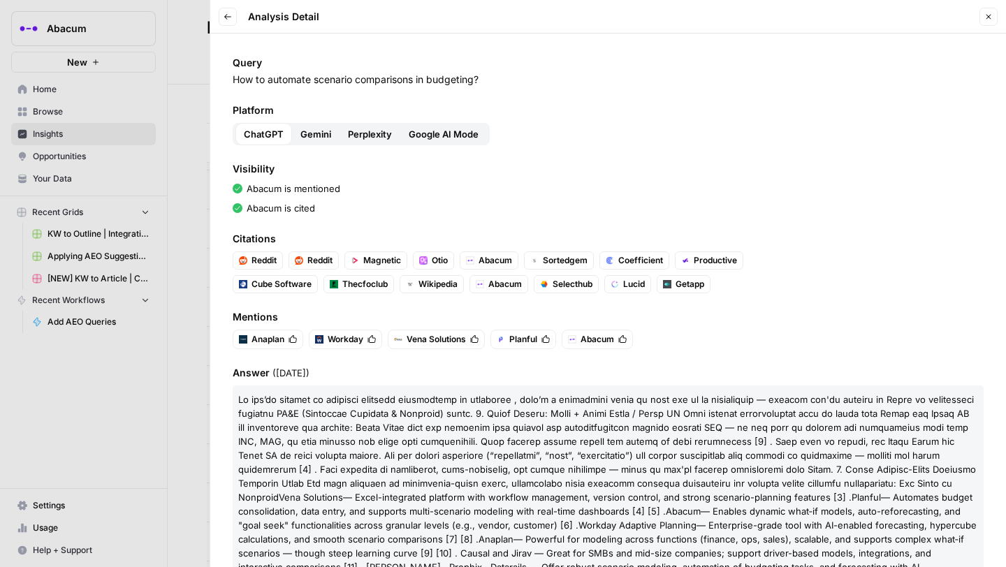
click at [291, 278] on span "Cube Software" at bounding box center [282, 284] width 60 height 13
click at [397, 85] on p "How to automate scenario comparisons in budgeting?" at bounding box center [608, 80] width 751 height 14
copy p "How to automate scenario comparisons in budgeting?"
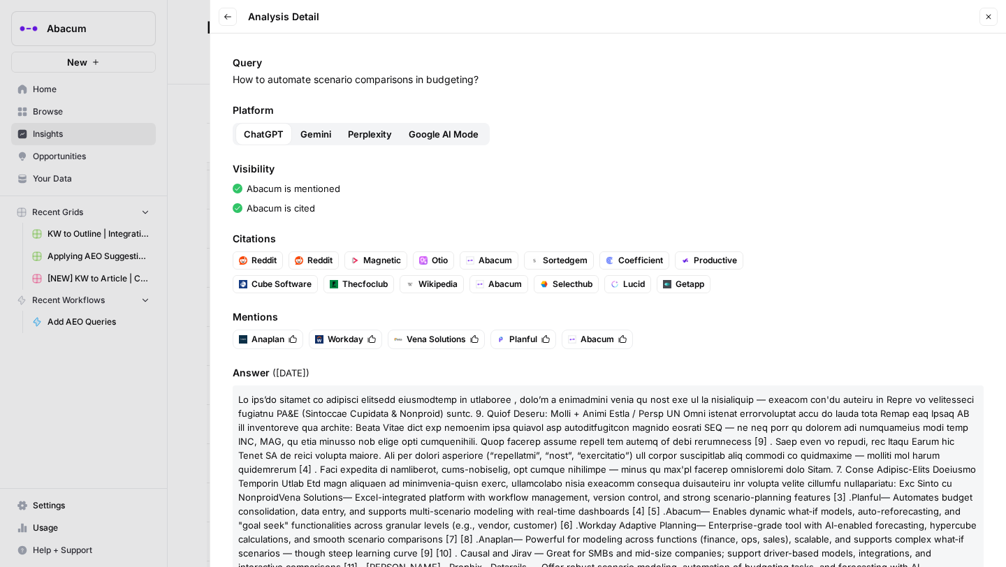
click at [181, 252] on div at bounding box center [503, 283] width 1006 height 567
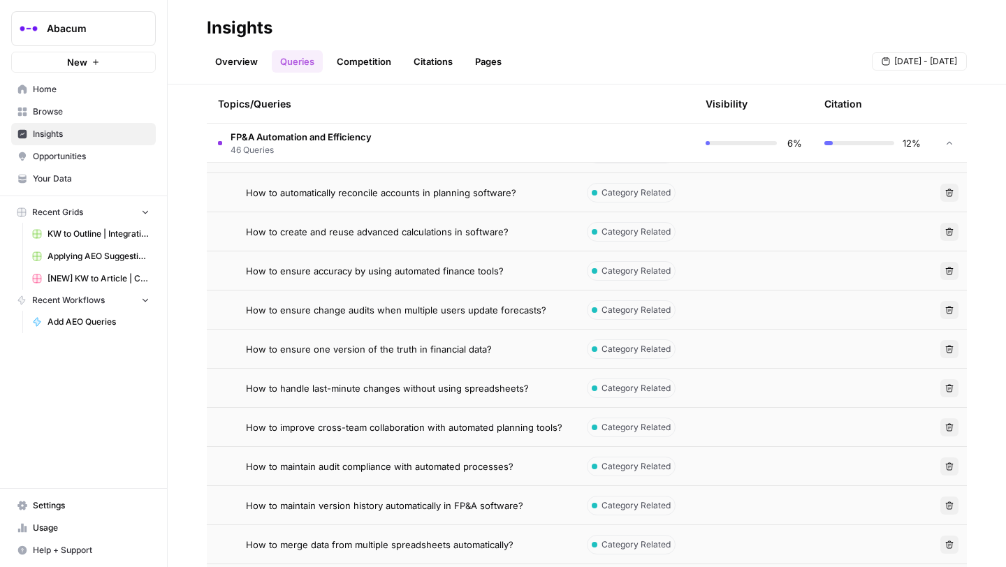
scroll to position [1139, 0]
click at [988, 488] on icon "close" at bounding box center [987, 488] width 10 height 11
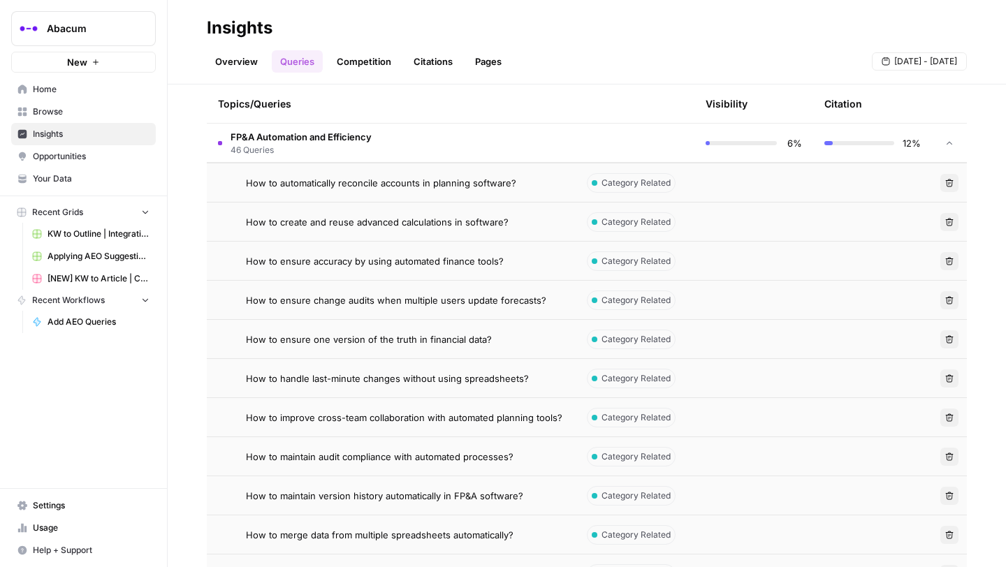
scroll to position [1145, 0]
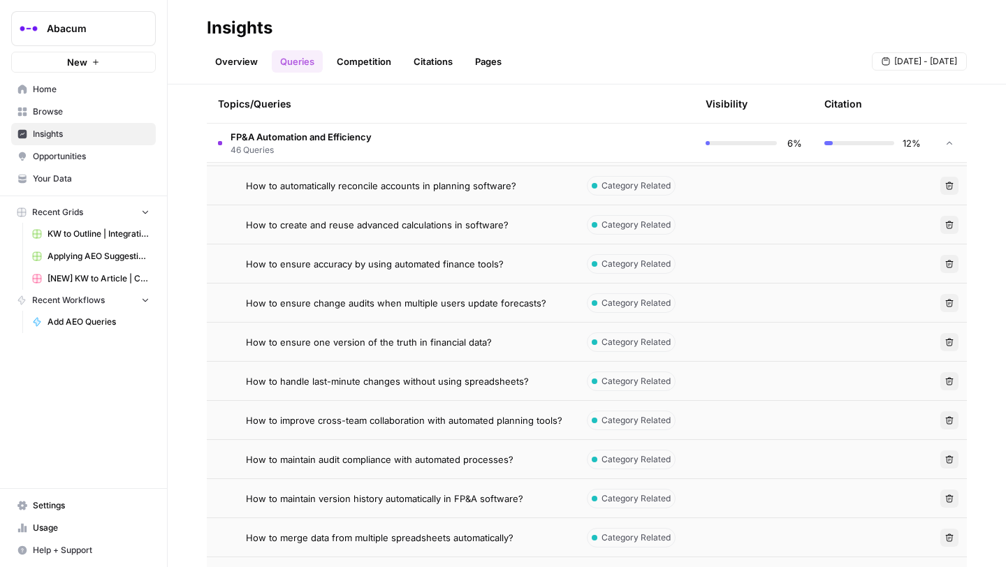
click at [361, 264] on span "How to ensure accuracy by using automated finance tools?" at bounding box center [375, 264] width 258 height 14
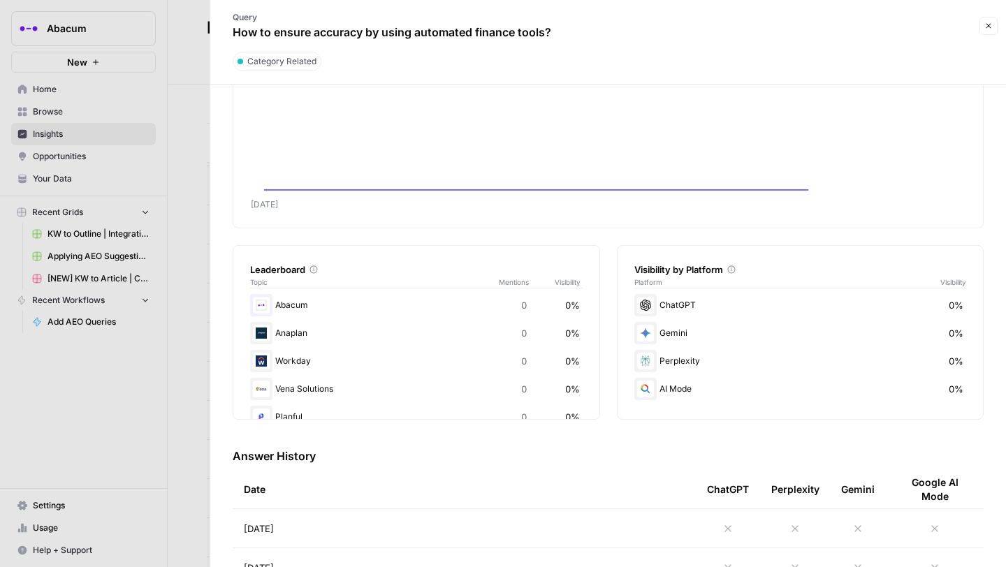
scroll to position [150, 0]
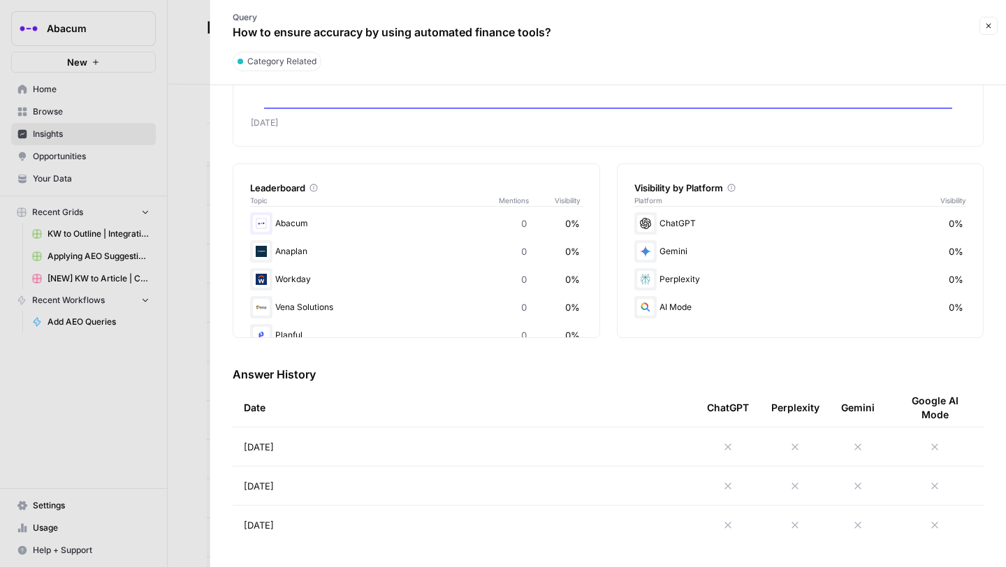
click at [734, 447] on div at bounding box center [728, 447] width 42 height 11
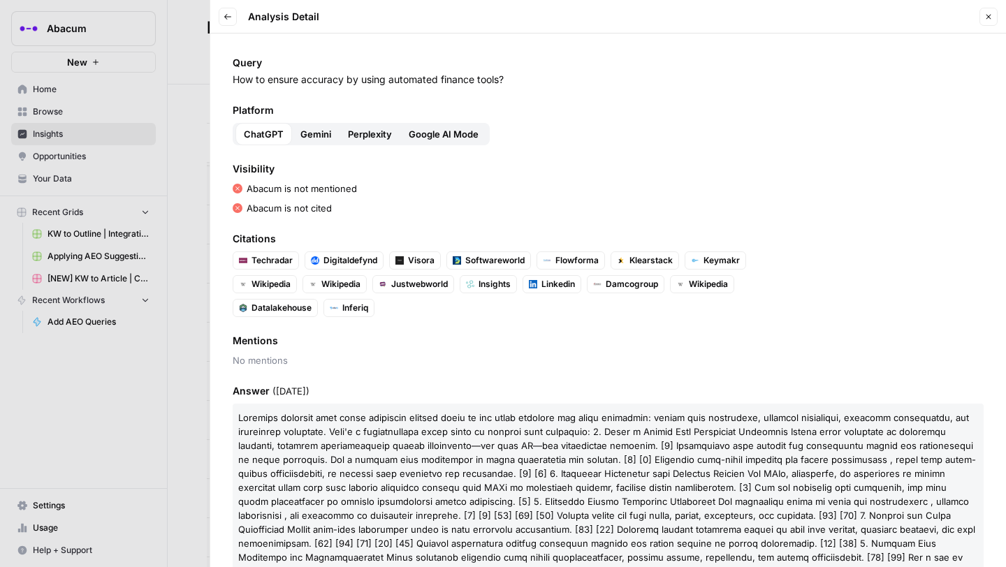
click at [314, 131] on span "Gemini" at bounding box center [315, 134] width 31 height 14
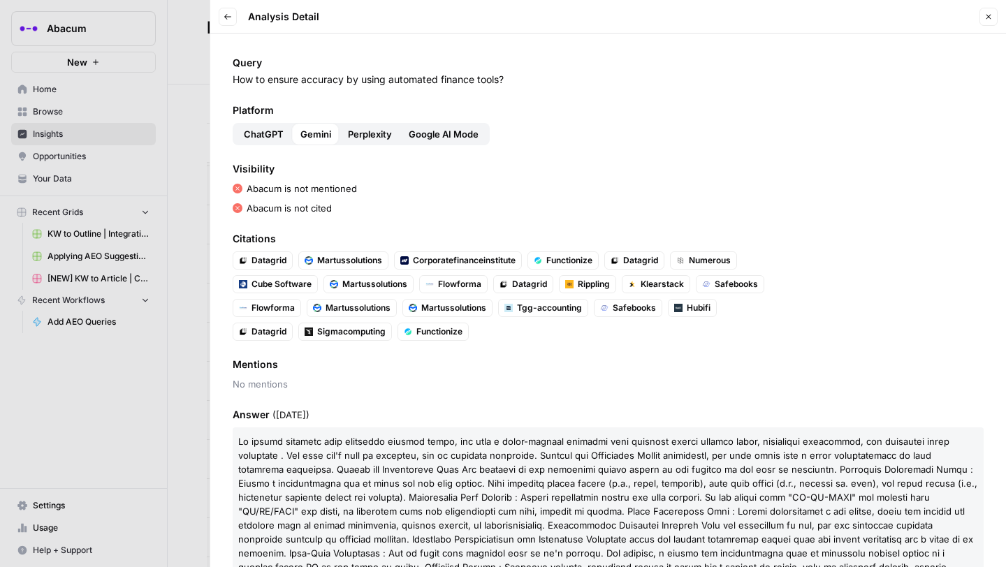
click at [356, 128] on span "Perplexity" at bounding box center [370, 134] width 44 height 14
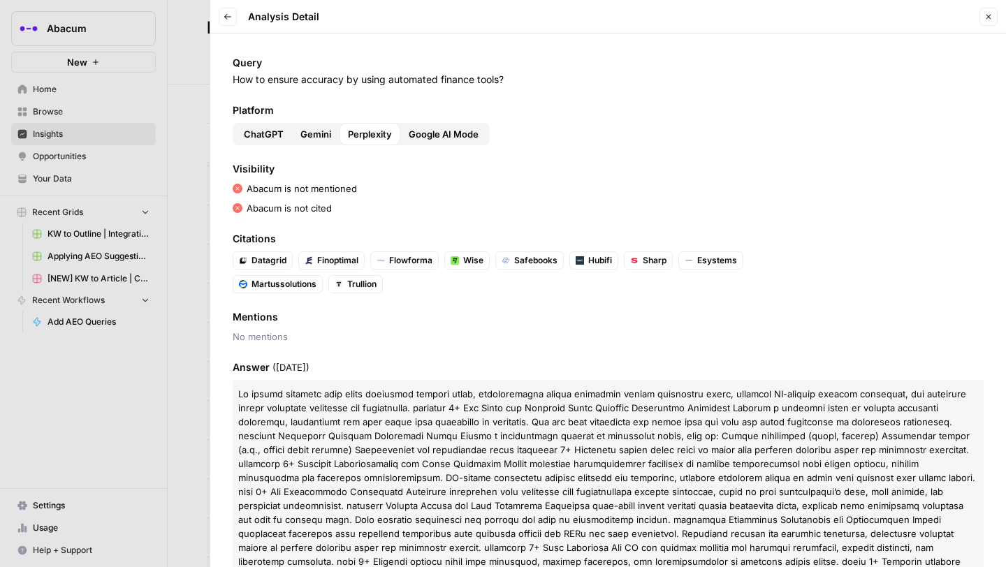
click at [419, 129] on span "Google AI Mode" at bounding box center [444, 134] width 70 height 14
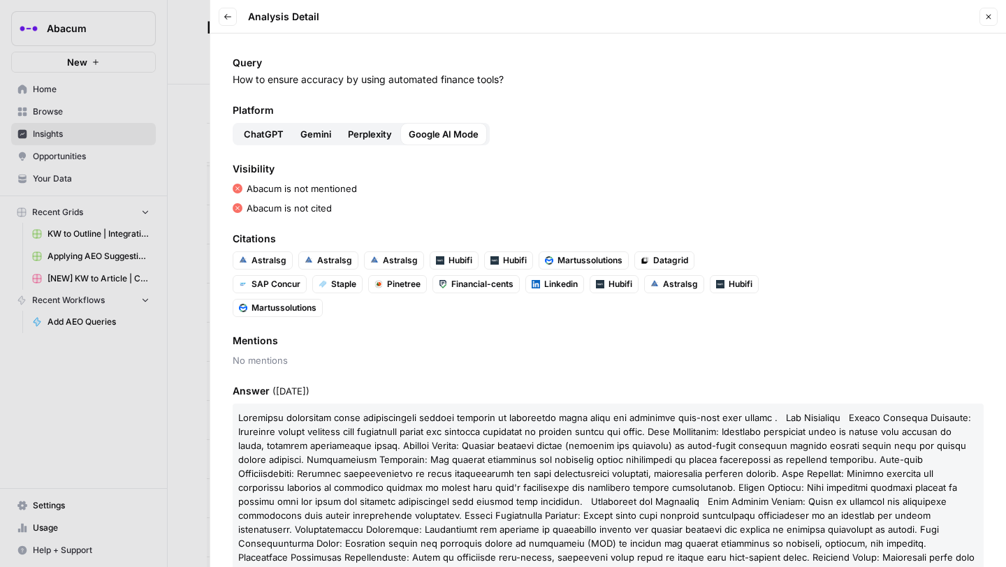
click at [245, 132] on span "ChatGPT" at bounding box center [264, 134] width 40 height 14
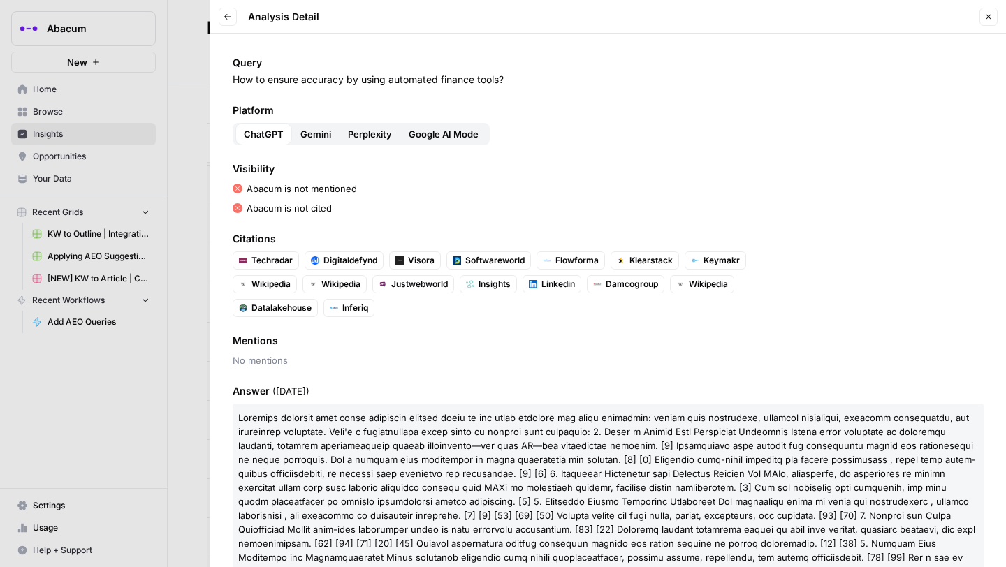
click at [319, 139] on span "Gemini" at bounding box center [315, 134] width 31 height 14
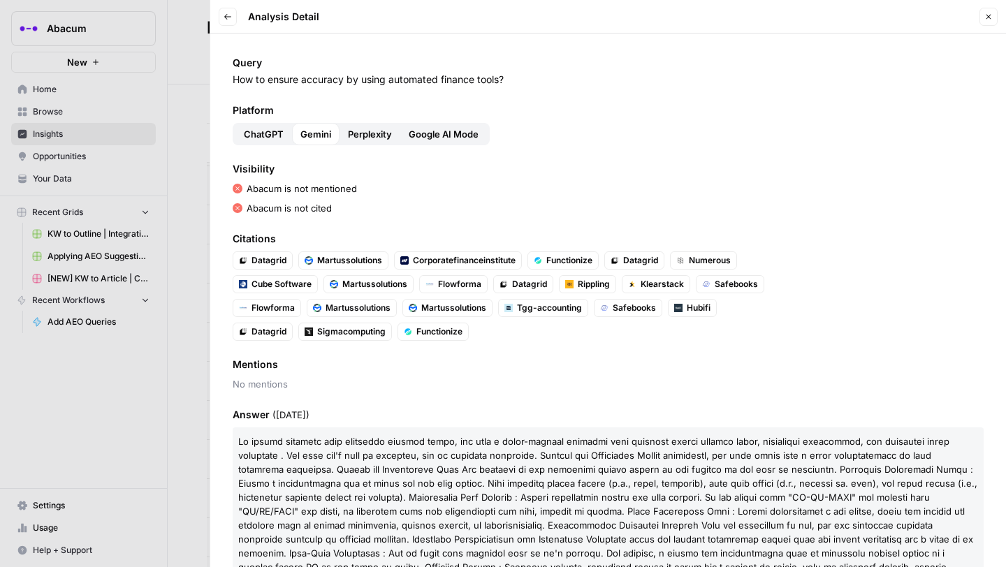
click at [382, 134] on span "Perplexity" at bounding box center [370, 134] width 44 height 14
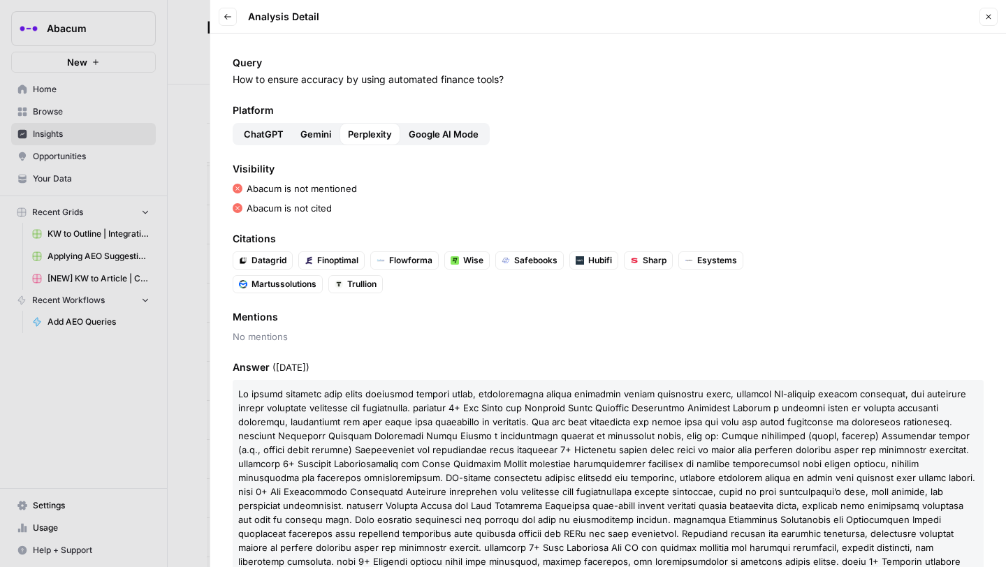
click at [421, 128] on span "Google AI Mode" at bounding box center [444, 134] width 70 height 14
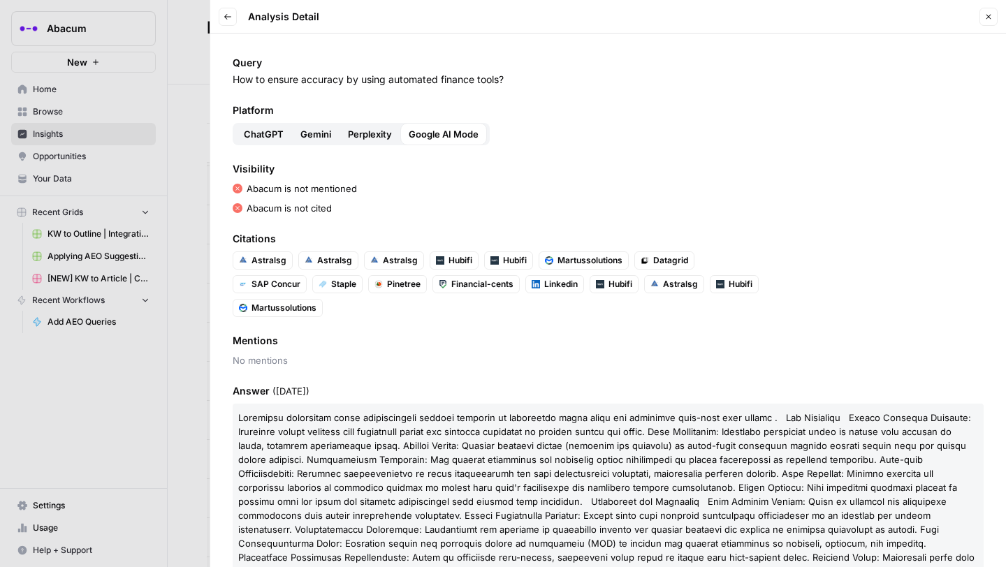
click at [366, 143] on button "Perplexity" at bounding box center [370, 134] width 61 height 22
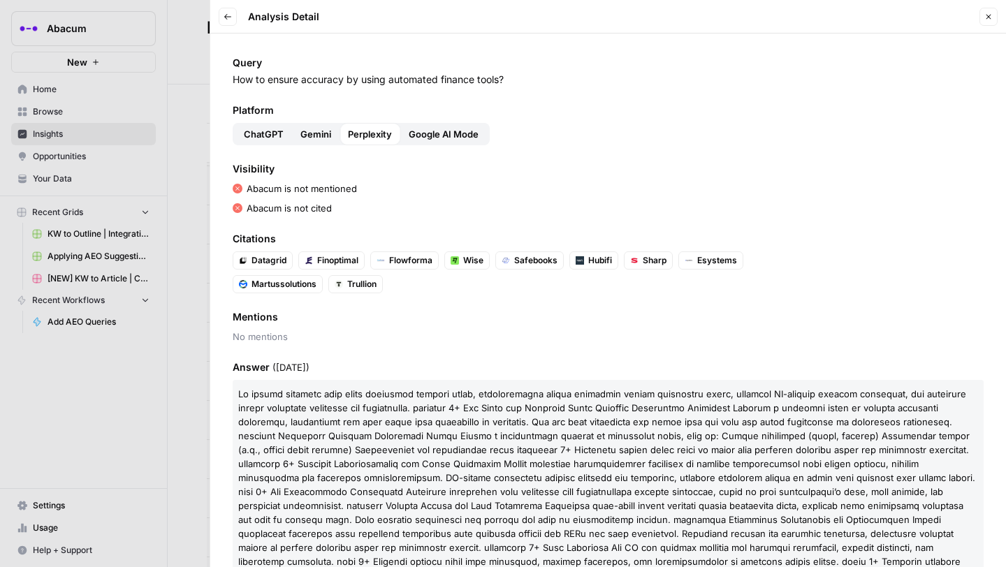
click at [319, 134] on span "Gemini" at bounding box center [315, 134] width 31 height 14
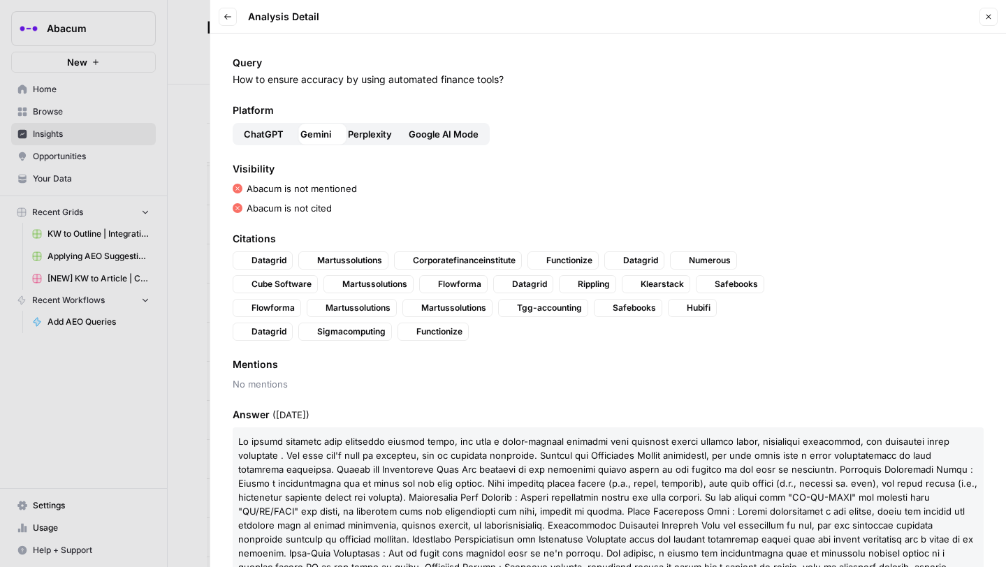
click at [249, 133] on span "ChatGPT" at bounding box center [264, 134] width 40 height 14
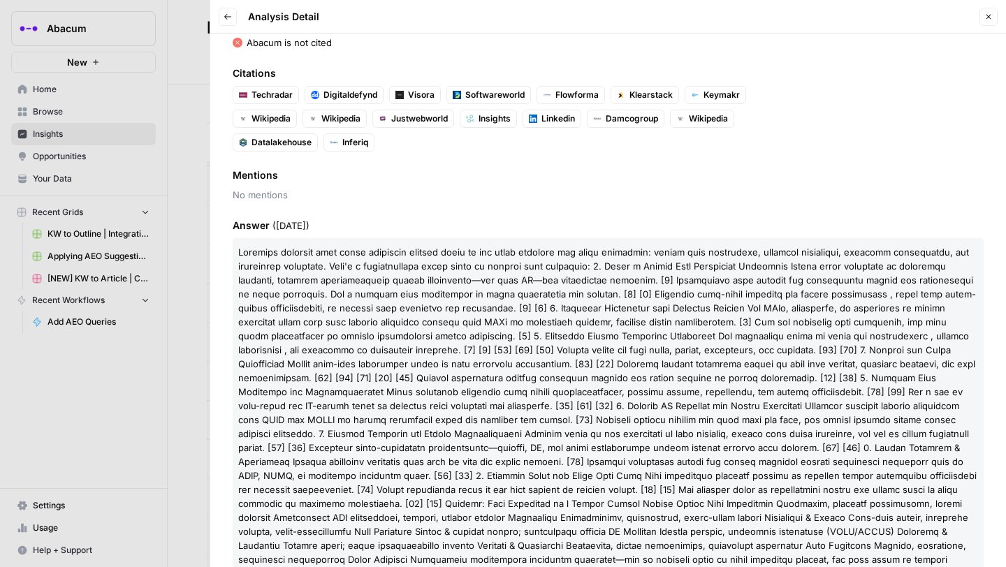
scroll to position [222, 0]
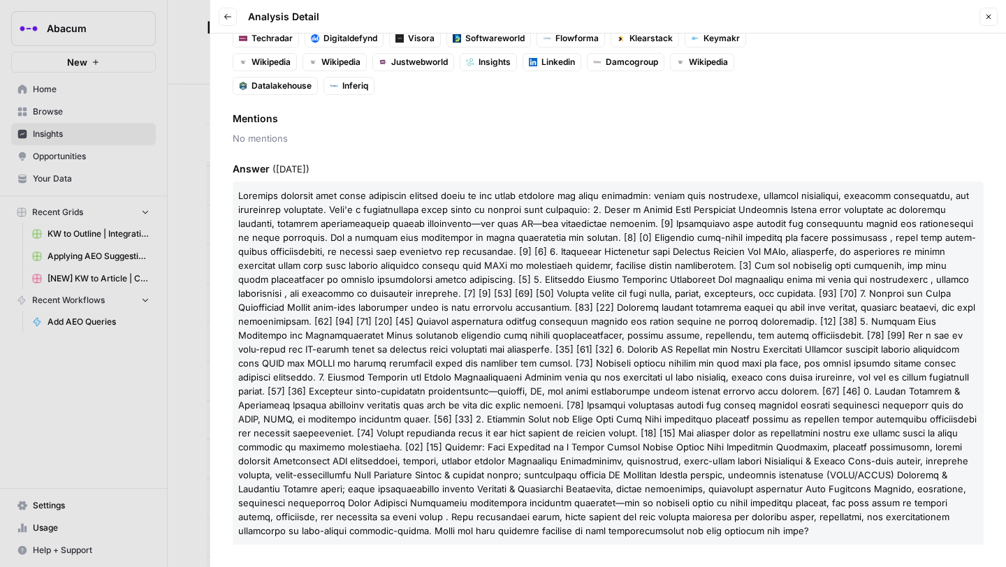
click at [204, 179] on div at bounding box center [503, 283] width 1006 height 567
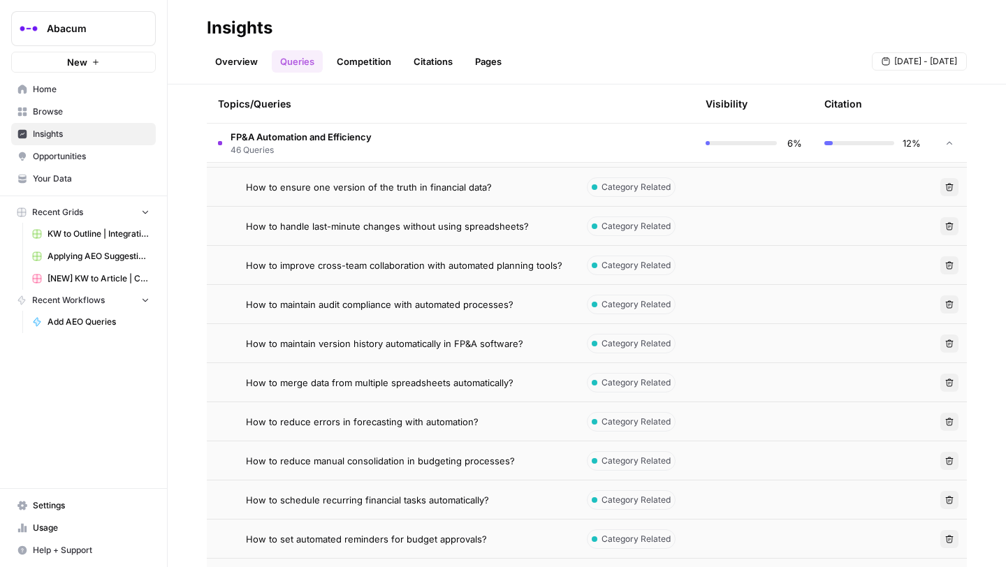
scroll to position [1301, 0]
click at [370, 184] on span "How to ensure one version of the truth in financial data?" at bounding box center [369, 187] width 246 height 14
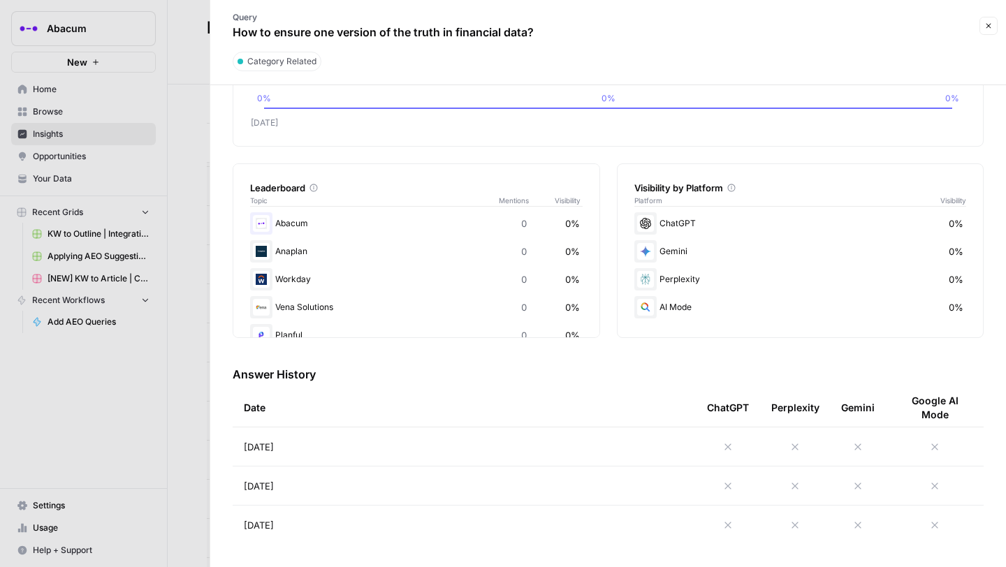
scroll to position [138, 0]
click at [182, 67] on div at bounding box center [503, 283] width 1006 height 567
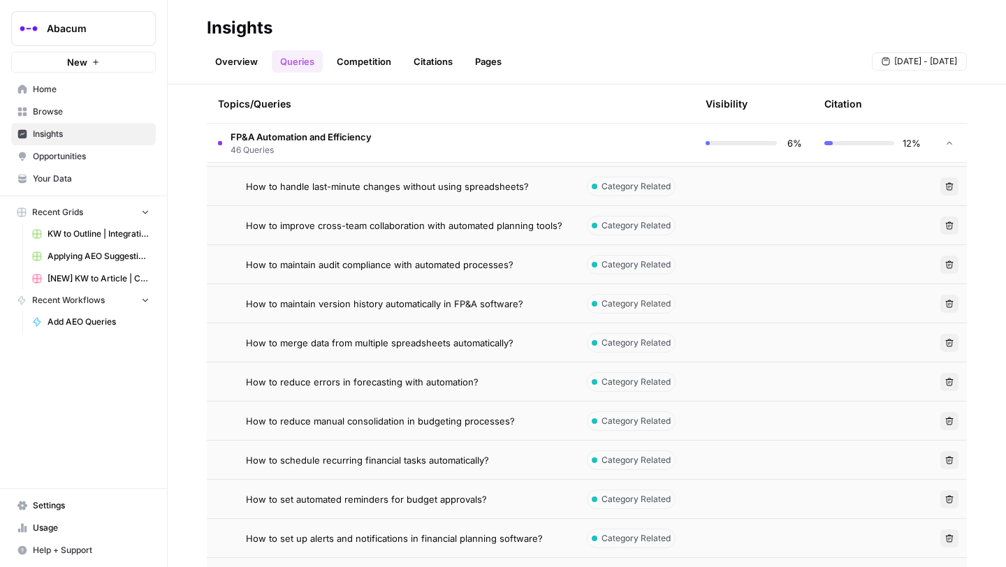
scroll to position [1338, 0]
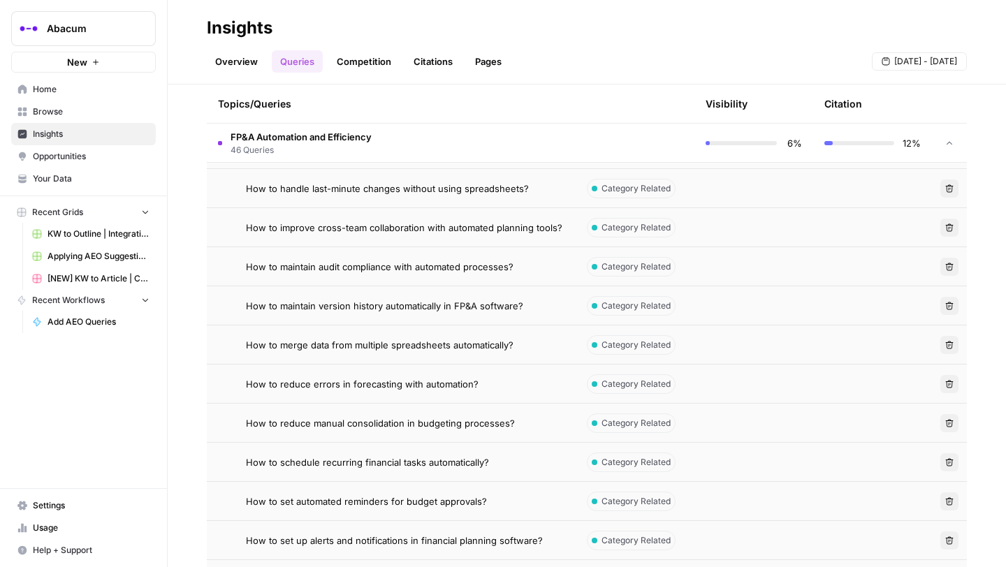
click at [408, 188] on span "How to handle last-minute changes without using spreadsheets?" at bounding box center [387, 189] width 283 height 14
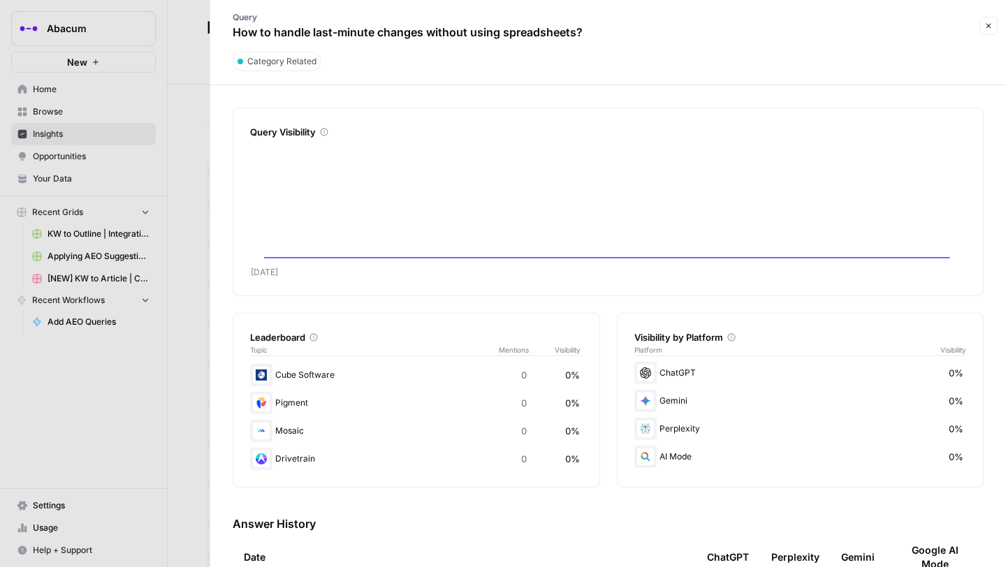
scroll to position [150, 0]
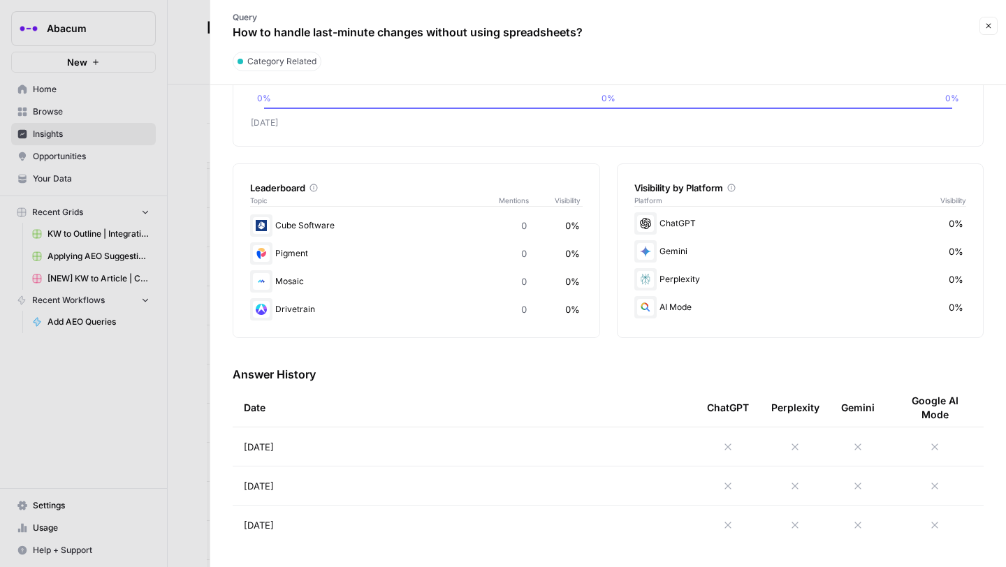
click at [727, 447] on icon at bounding box center [728, 447] width 6 height 6
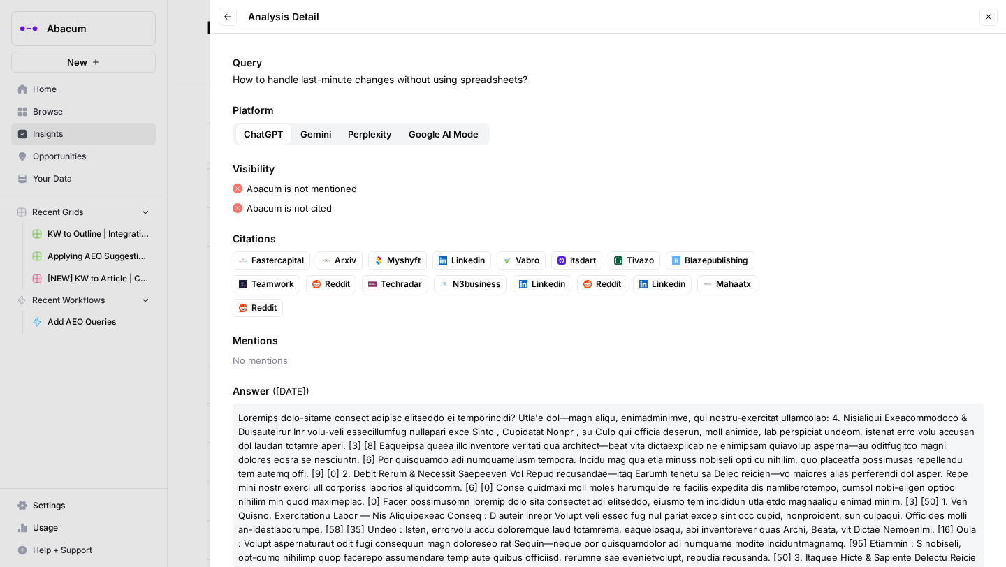
click at [309, 133] on span "Gemini" at bounding box center [315, 134] width 31 height 14
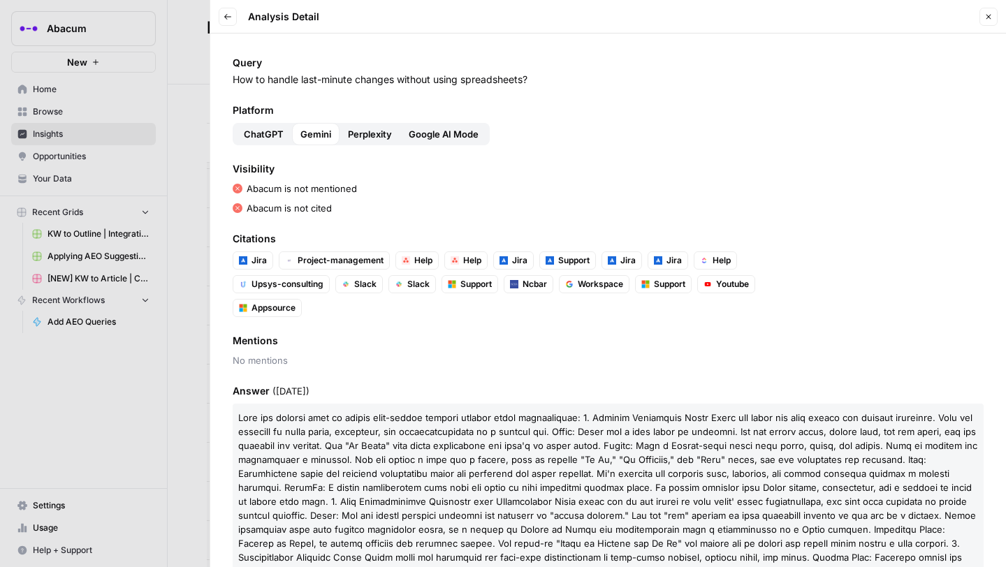
click at [373, 136] on span "Perplexity" at bounding box center [370, 134] width 44 height 14
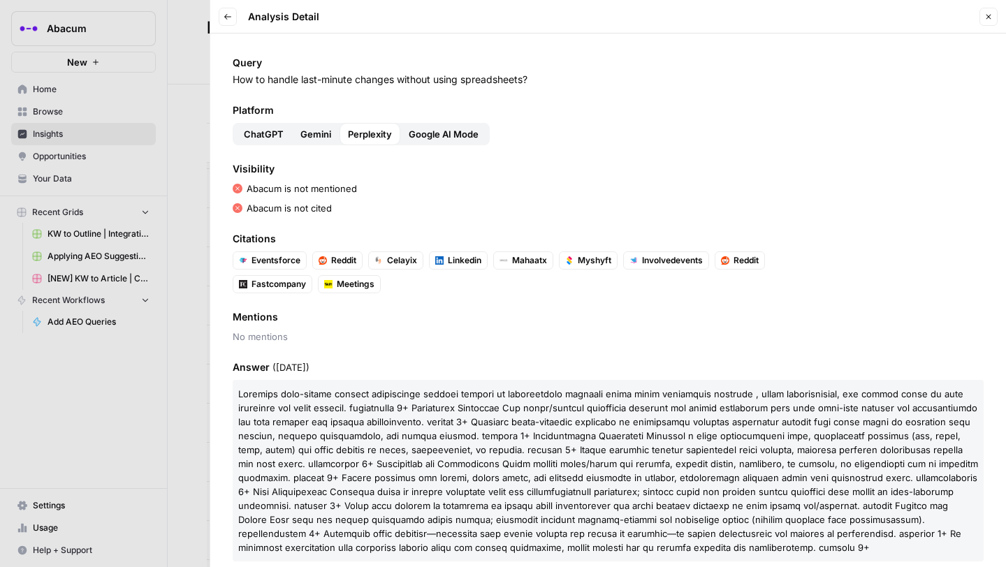
click at [440, 140] on span "Google AI Mode" at bounding box center [444, 134] width 70 height 14
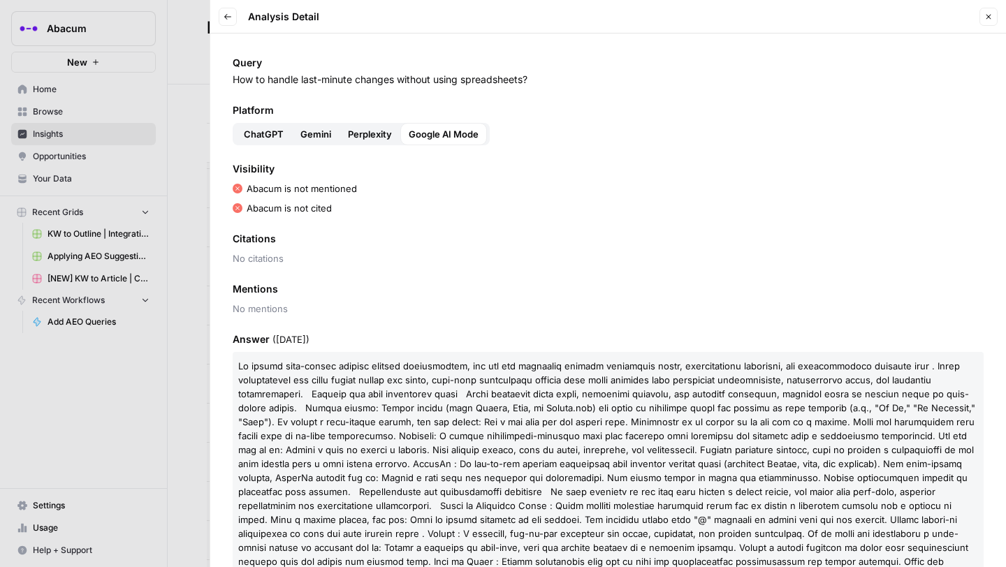
drag, startPoint x: 233, startPoint y: 80, endPoint x: 534, endPoint y: 85, distance: 300.5
click at [534, 85] on p "How to handle last-minute changes without using spreadsheets?" at bounding box center [608, 80] width 751 height 14
copy p "How to handle last-minute changes without using spreadsheets?"
click at [185, 150] on div at bounding box center [503, 283] width 1006 height 567
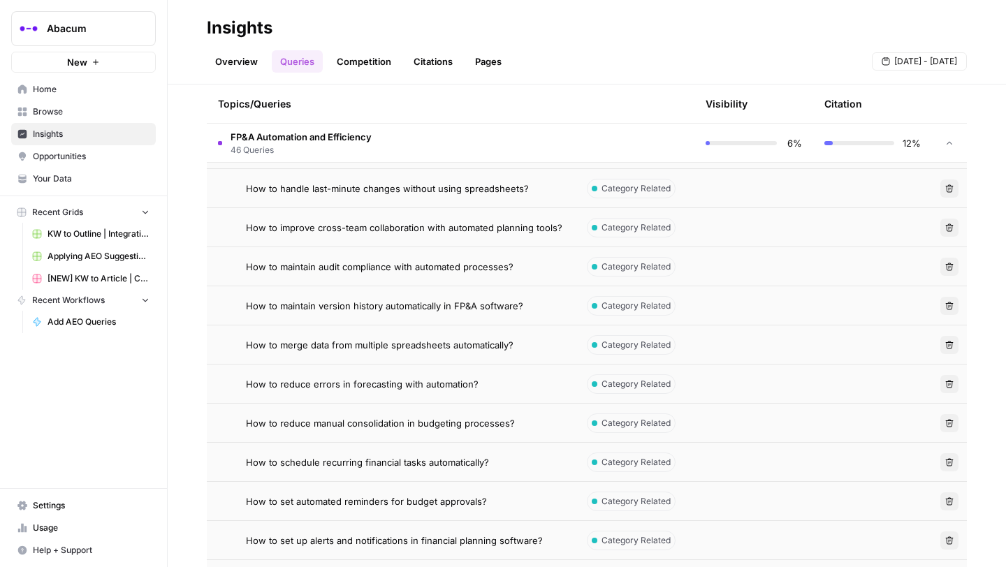
click at [410, 227] on span "How to improve cross-team collaboration with automated planning tools?" at bounding box center [404, 228] width 317 height 14
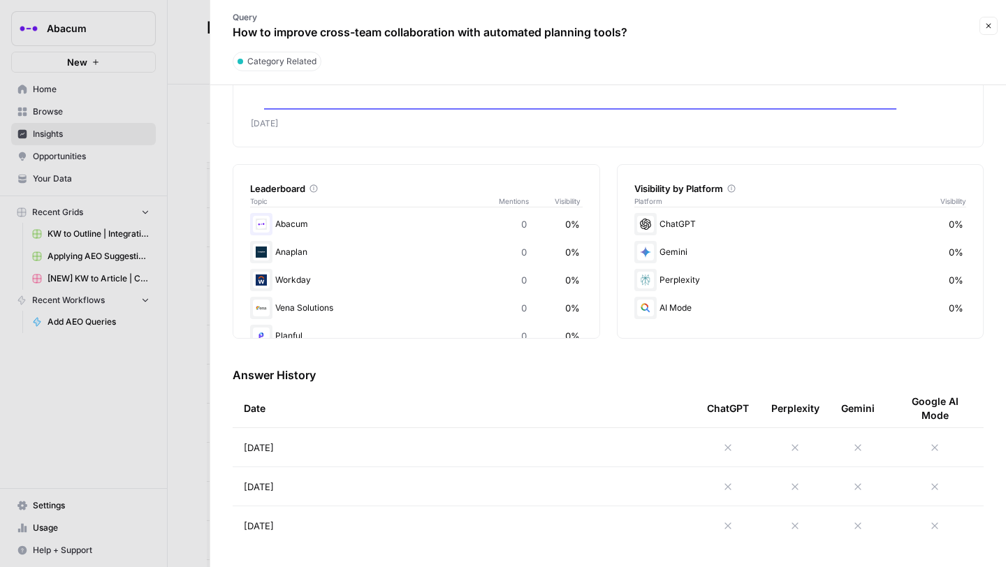
scroll to position [150, 0]
click at [733, 445] on icon at bounding box center [728, 447] width 11 height 11
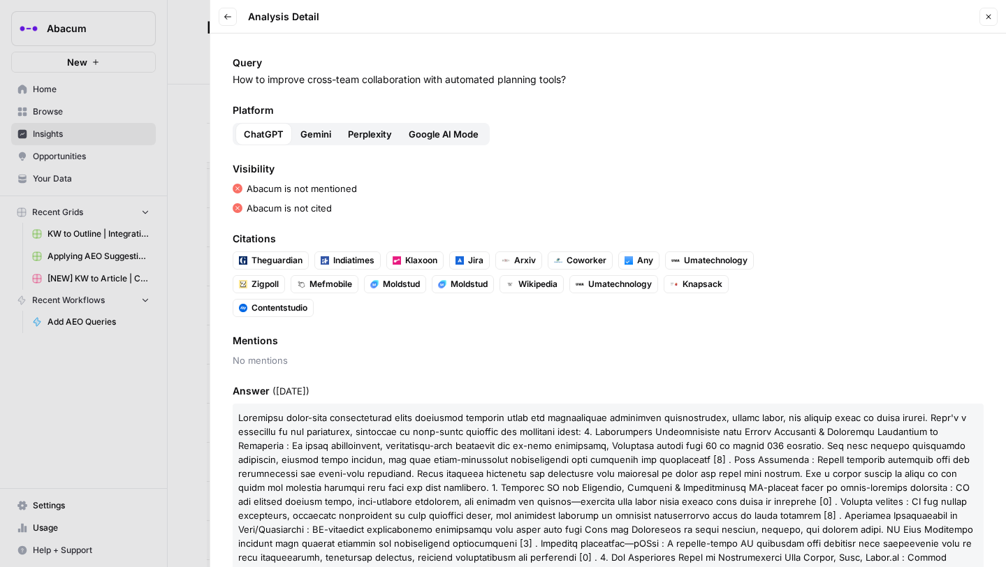
click at [307, 131] on span "Gemini" at bounding box center [315, 134] width 31 height 14
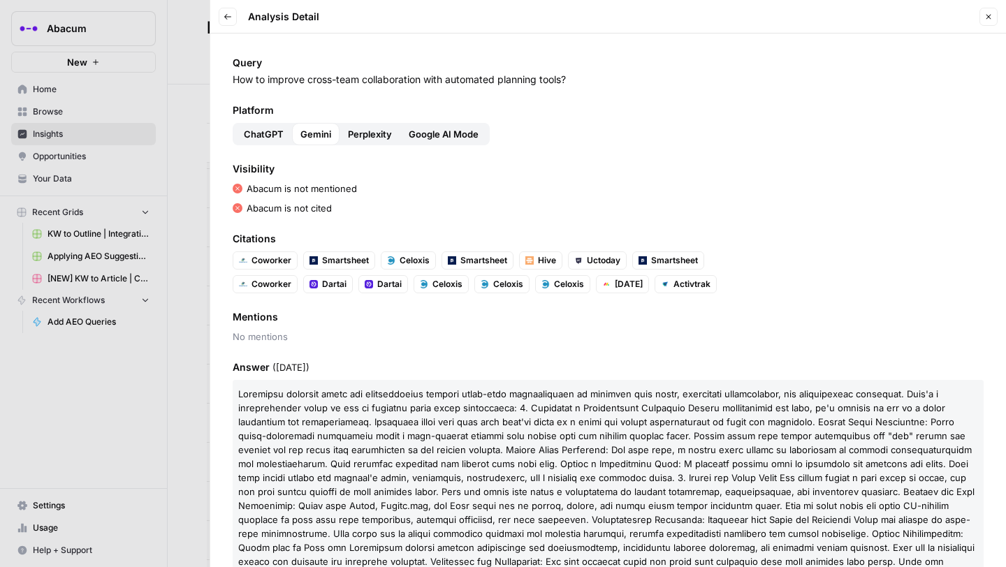
click at [363, 130] on span "Perplexity" at bounding box center [370, 134] width 44 height 14
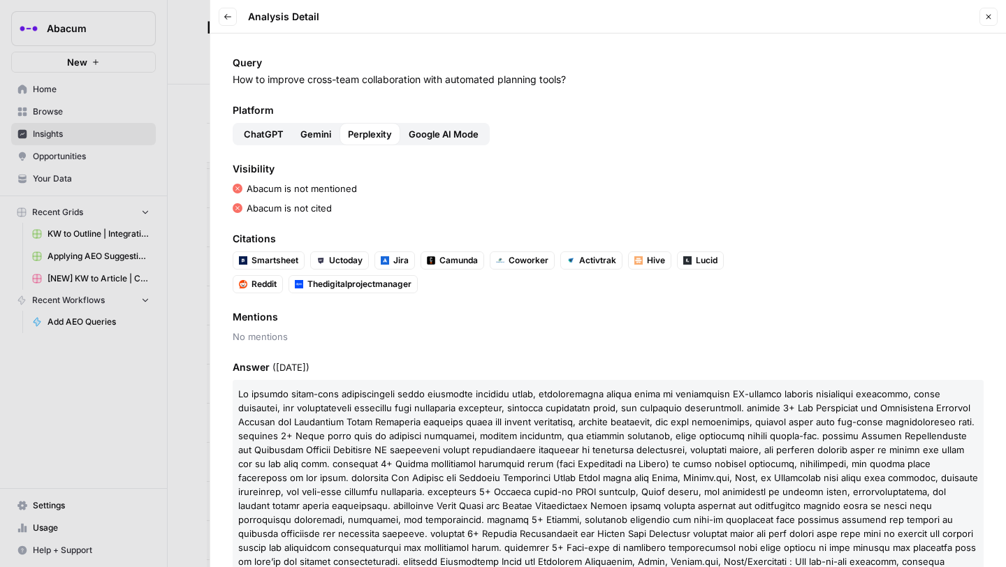
click at [470, 143] on button "Google AI Mode" at bounding box center [443, 134] width 87 height 22
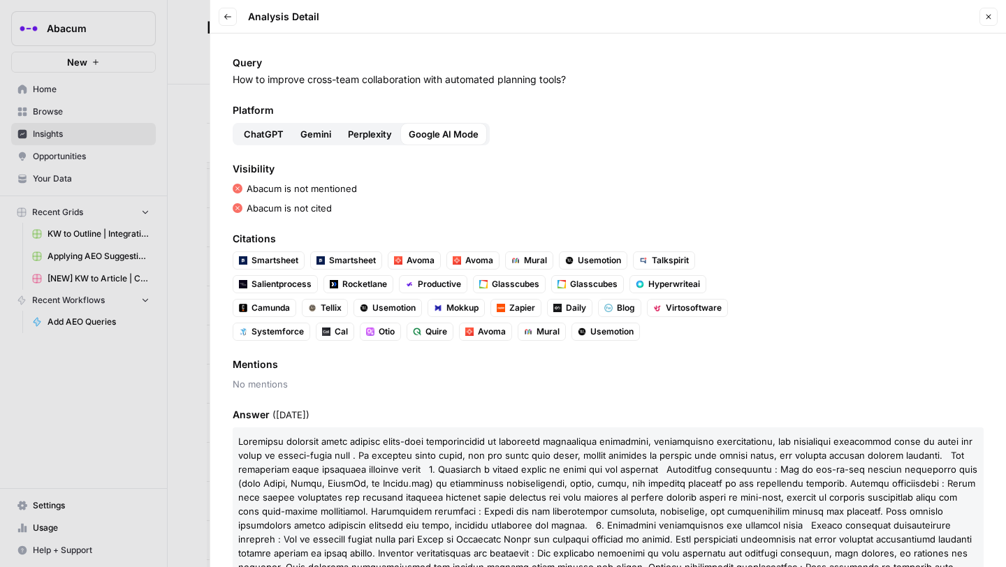
click at [374, 129] on span "Perplexity" at bounding box center [370, 134] width 44 height 14
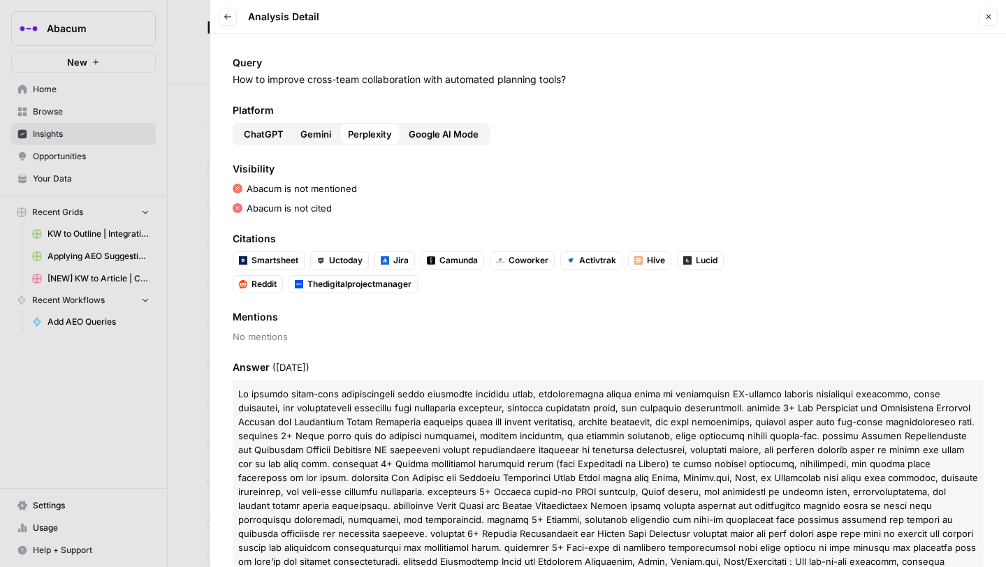
click at [316, 131] on span "Gemini" at bounding box center [315, 134] width 31 height 14
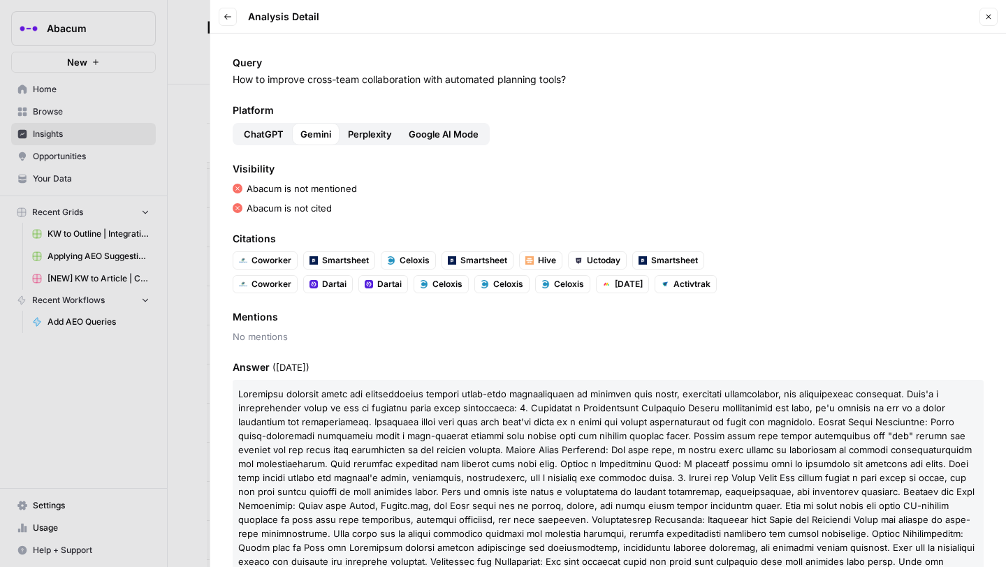
click at [277, 138] on span "ChatGPT" at bounding box center [264, 134] width 40 height 14
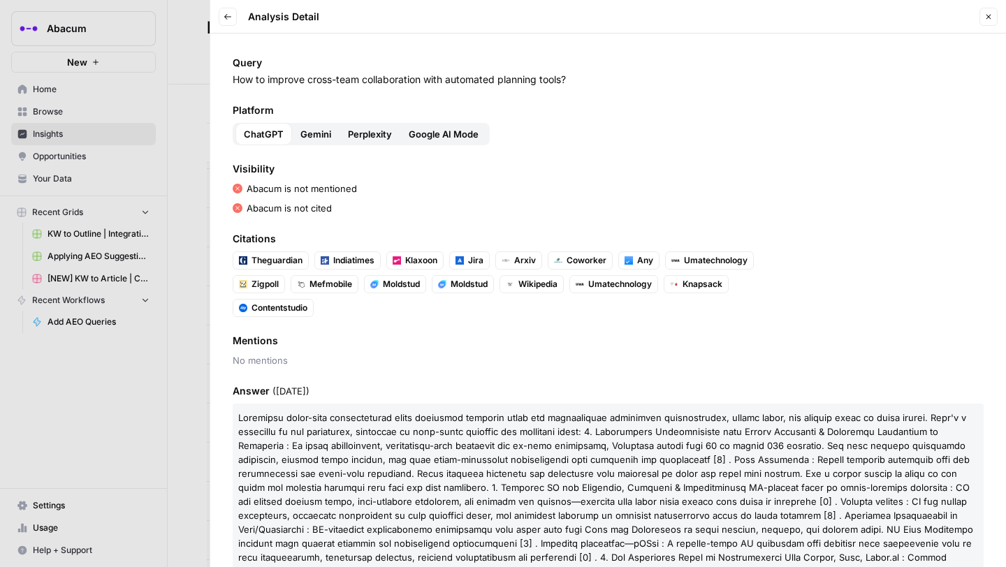
drag, startPoint x: 233, startPoint y: 77, endPoint x: 575, endPoint y: 82, distance: 341.8
click at [575, 82] on p "How to improve cross-team collaboration with automated planning tools?" at bounding box center [608, 80] width 751 height 14
copy p "How to improve cross-team collaboration with automated planning tools?"
click at [191, 124] on div at bounding box center [503, 283] width 1006 height 567
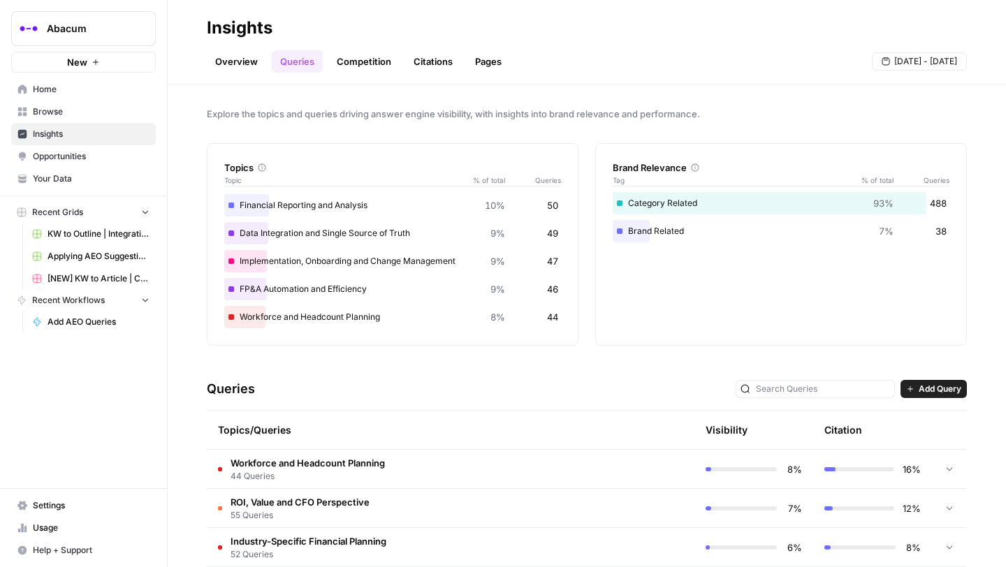
click at [920, 391] on span "Add Query" at bounding box center [940, 389] width 43 height 13
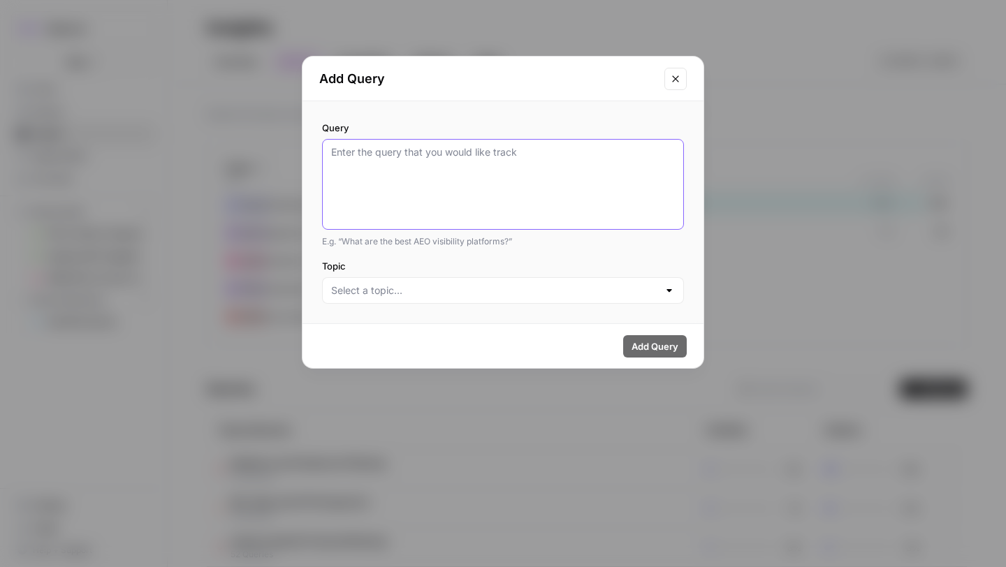
click at [390, 150] on textarea "Query" at bounding box center [503, 184] width 344 height 78
paste textarea "How to improve cross-team collaboration with automated planning tools?"
click at [600, 155] on textarea "How to improve cross-team collaboration with automated planning tools?" at bounding box center [503, 184] width 344 height 78
type textarea "How to improve cross-team collaboration with automated financial planning tools?"
click at [409, 294] on input "Topic" at bounding box center [494, 291] width 327 height 14
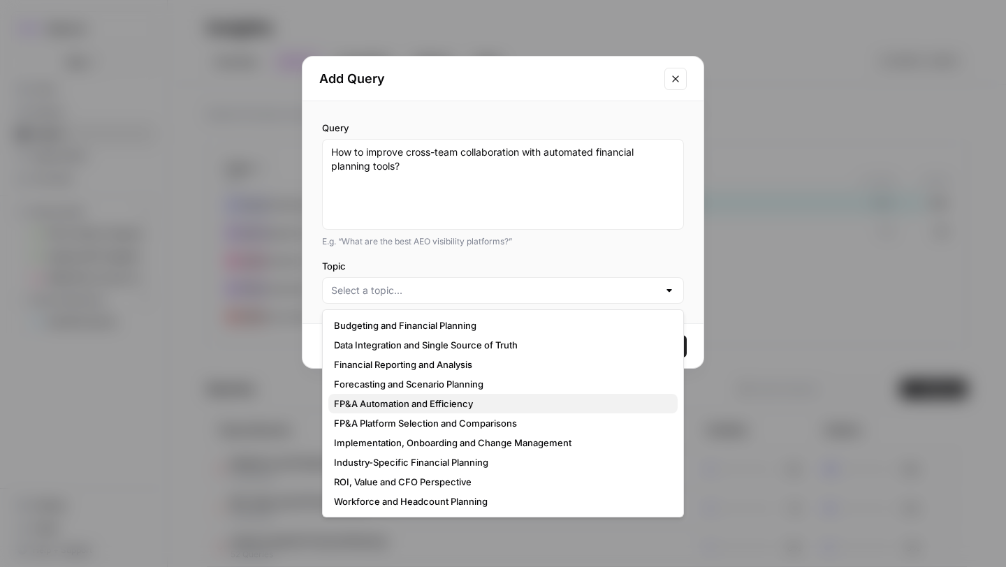
click at [420, 405] on span "FP&A Automation and Efficiency" at bounding box center [500, 404] width 333 height 14
type input "FP&A Automation and Efficiency"
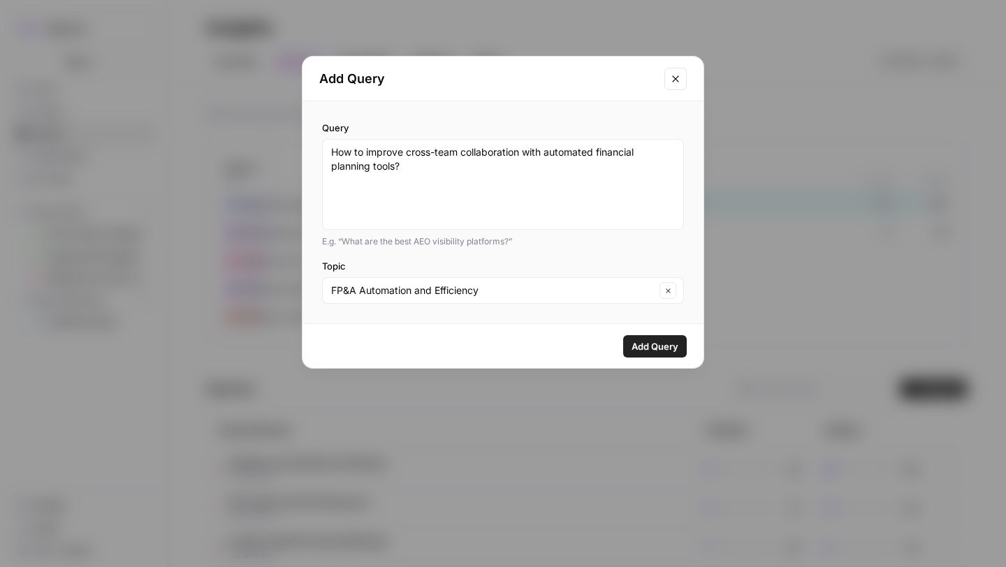
click at [659, 344] on span "Add Query" at bounding box center [655, 347] width 47 height 14
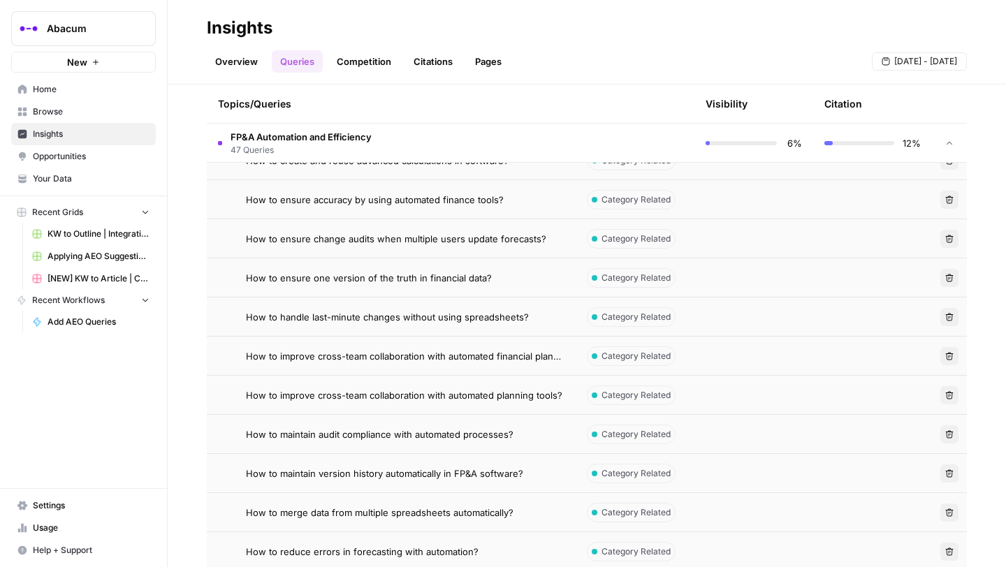
scroll to position [1211, 0]
click at [949, 393] on icon "button" at bounding box center [950, 393] width 8 height 8
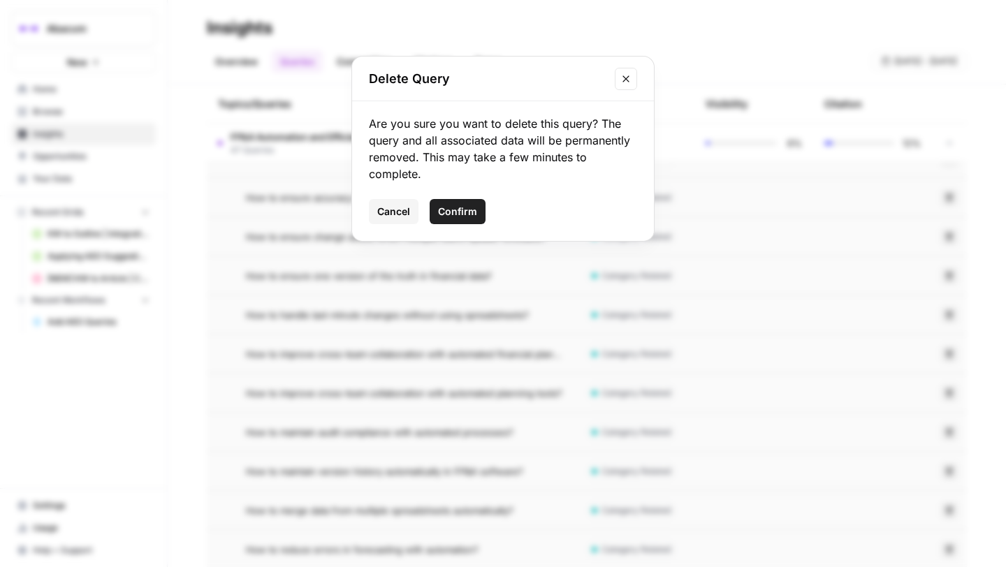
click at [456, 210] on span "Confirm" at bounding box center [457, 212] width 39 height 14
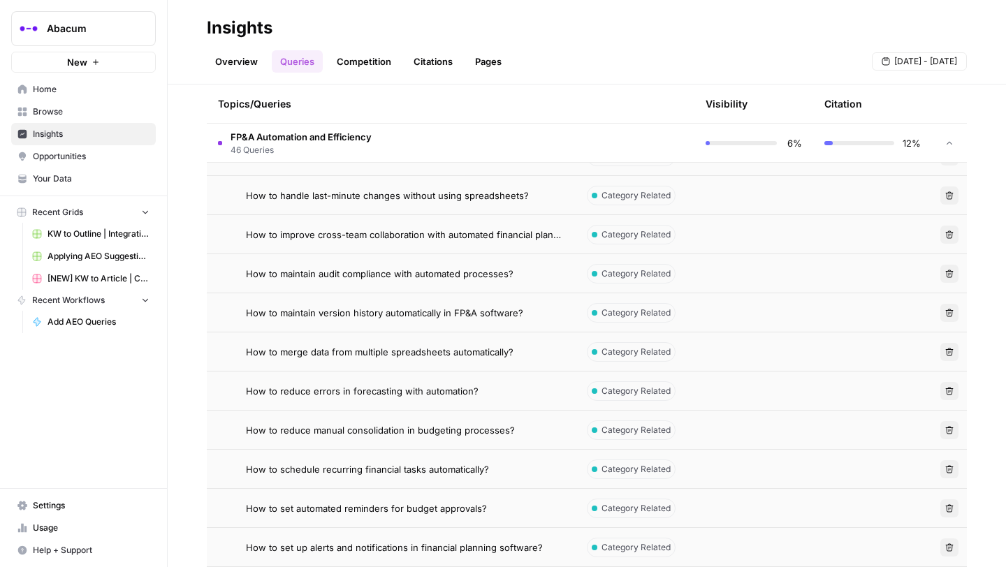
scroll to position [1328, 0]
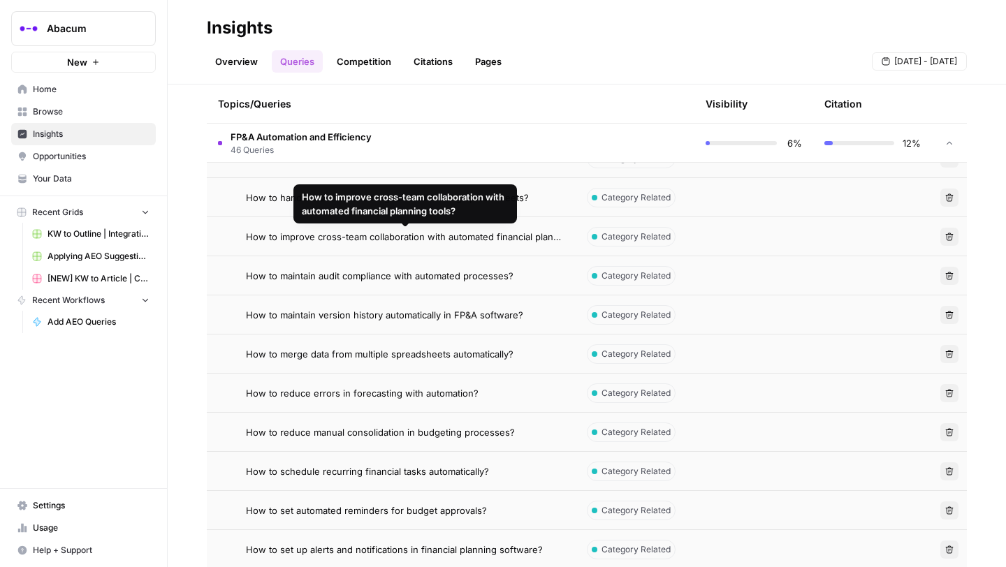
click at [354, 232] on span "How to improve cross-team collaboration with automated financial planning tools?" at bounding box center [405, 237] width 319 height 14
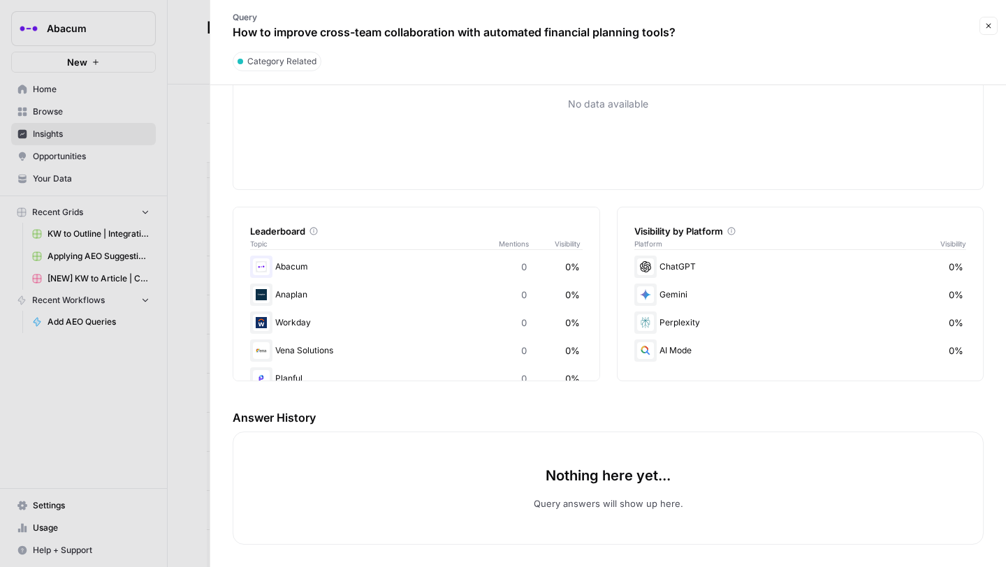
click at [327, 35] on p "How to improve cross-team collaboration with automated financial planning tools?" at bounding box center [454, 32] width 443 height 17
click at [204, 50] on div at bounding box center [503, 283] width 1006 height 567
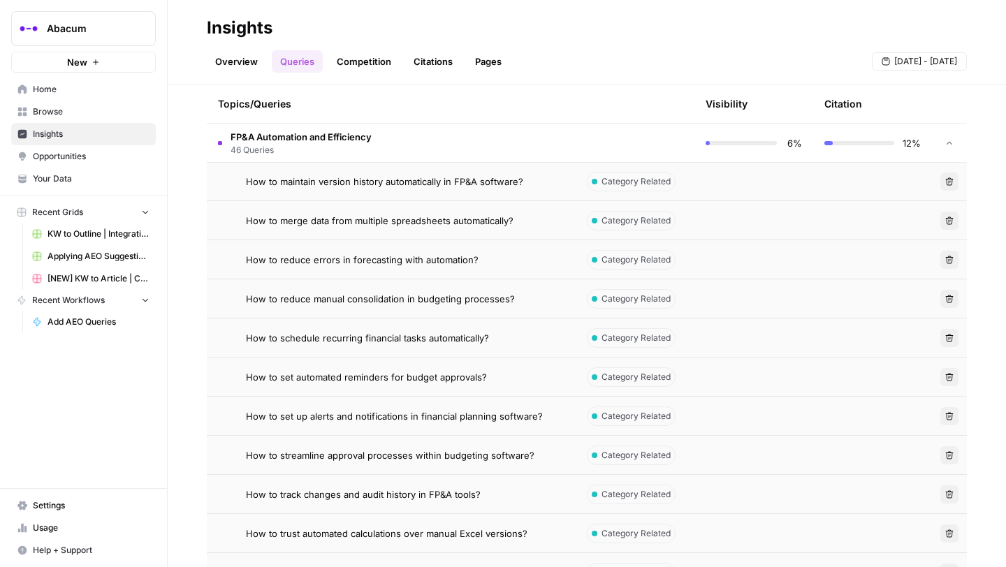
scroll to position [1461, 0]
click at [393, 180] on span "How to maintain version history automatically in FP&A software?" at bounding box center [384, 182] width 277 height 14
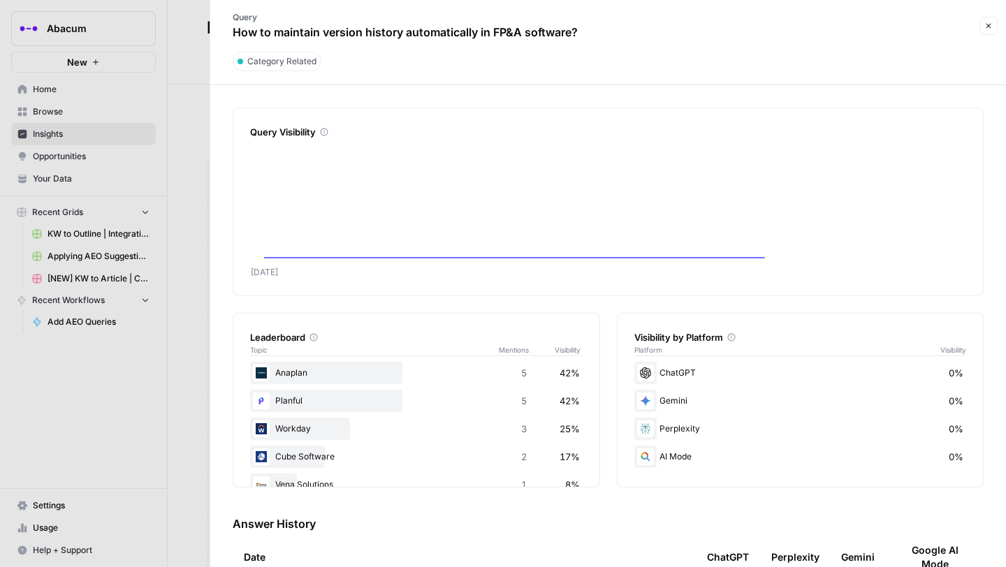
scroll to position [150, 0]
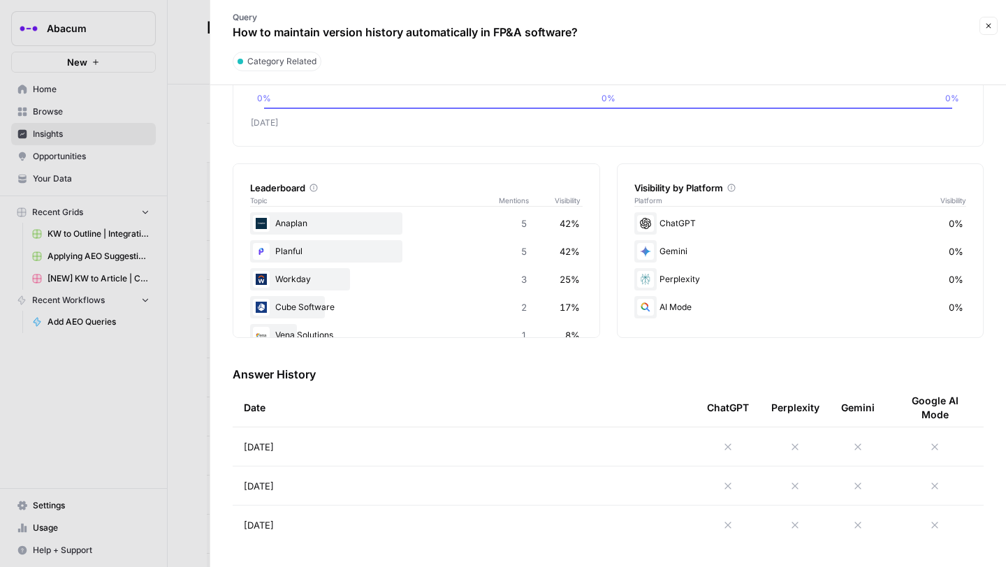
click at [731, 451] on icon at bounding box center [728, 447] width 11 height 11
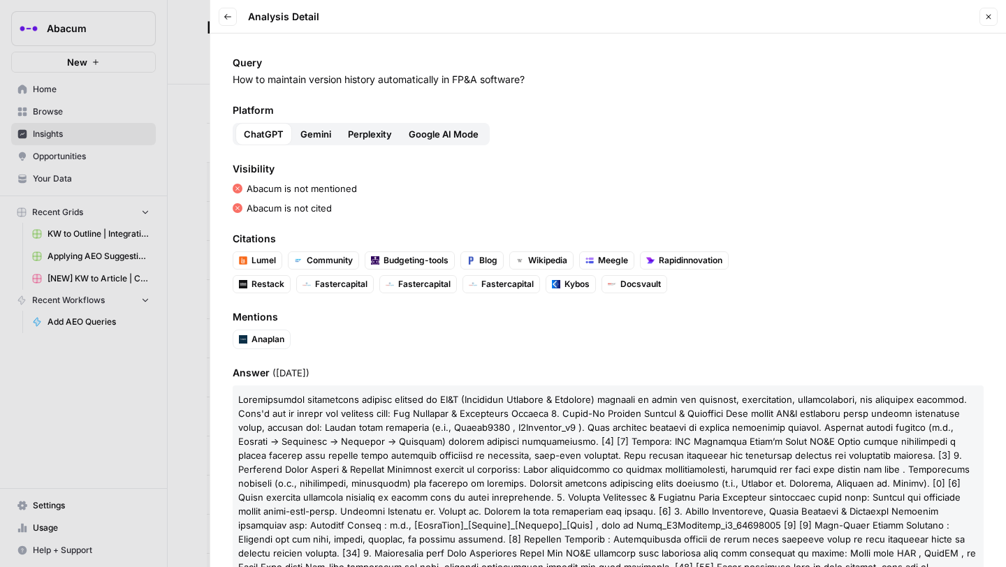
click at [300, 125] on button "Gemini" at bounding box center [316, 134] width 48 height 22
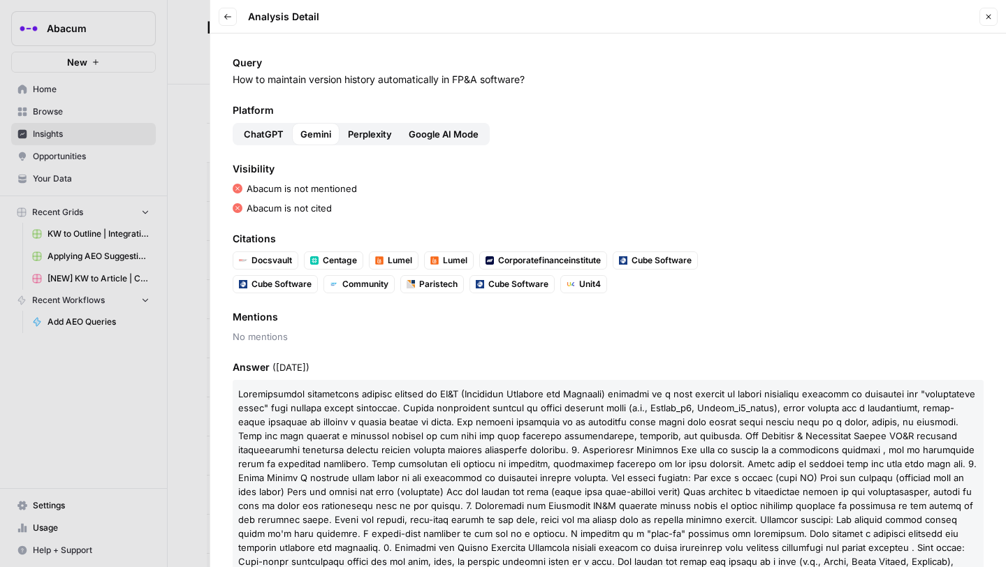
click at [358, 131] on span "Perplexity" at bounding box center [370, 134] width 44 height 14
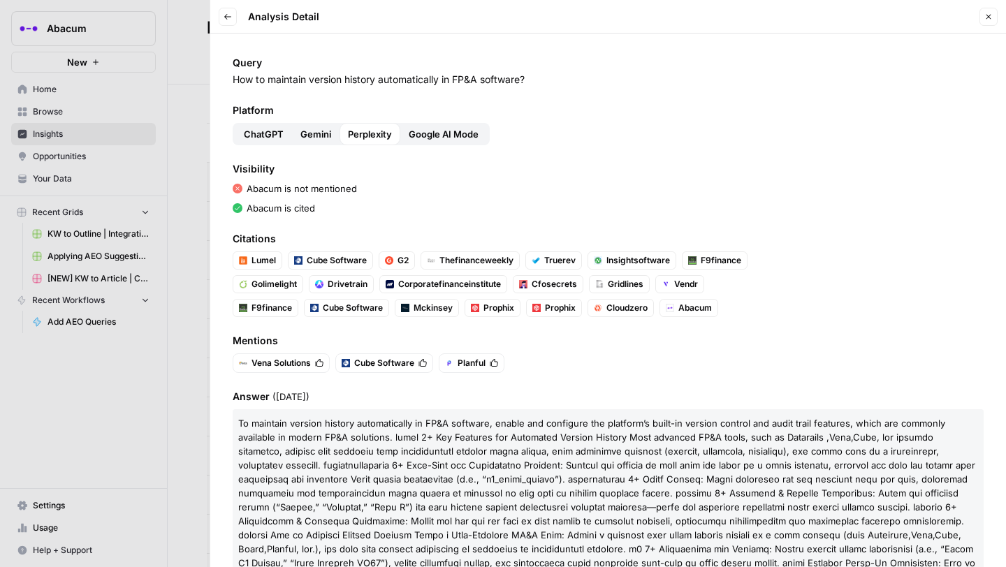
click at [443, 132] on span "Google AI Mode" at bounding box center [444, 134] width 70 height 14
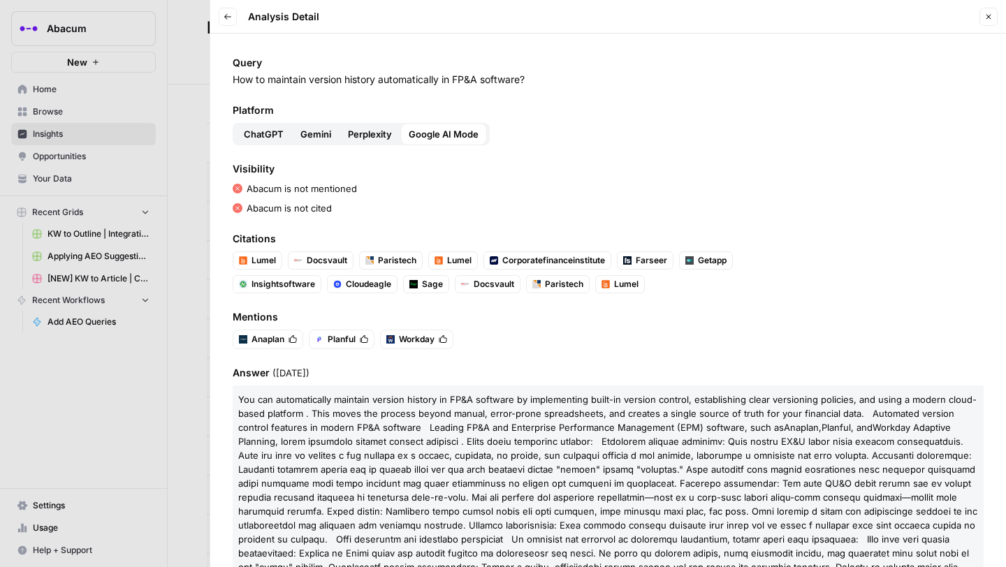
click at [379, 129] on span "Perplexity" at bounding box center [370, 134] width 44 height 14
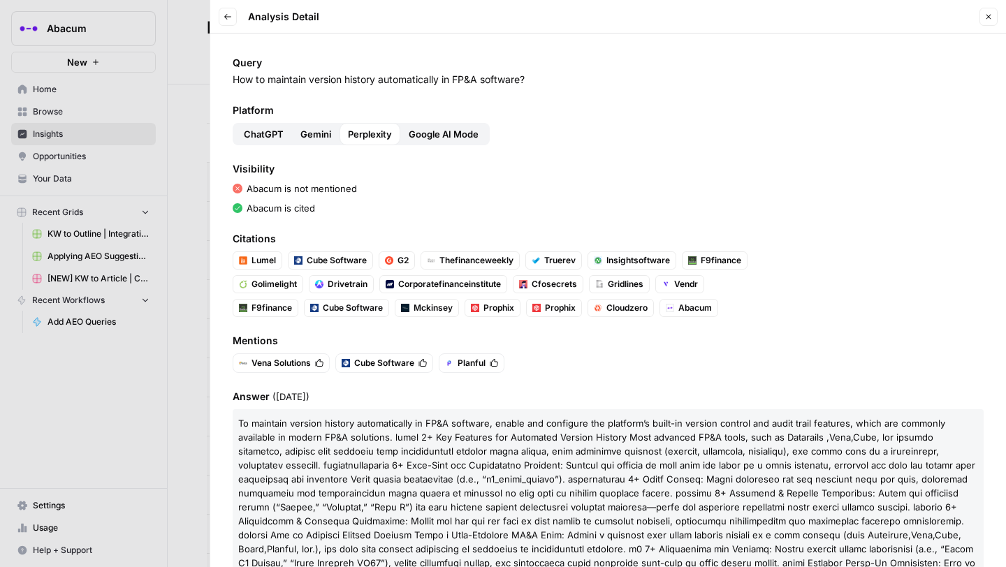
click at [314, 133] on span "Gemini" at bounding box center [315, 134] width 31 height 14
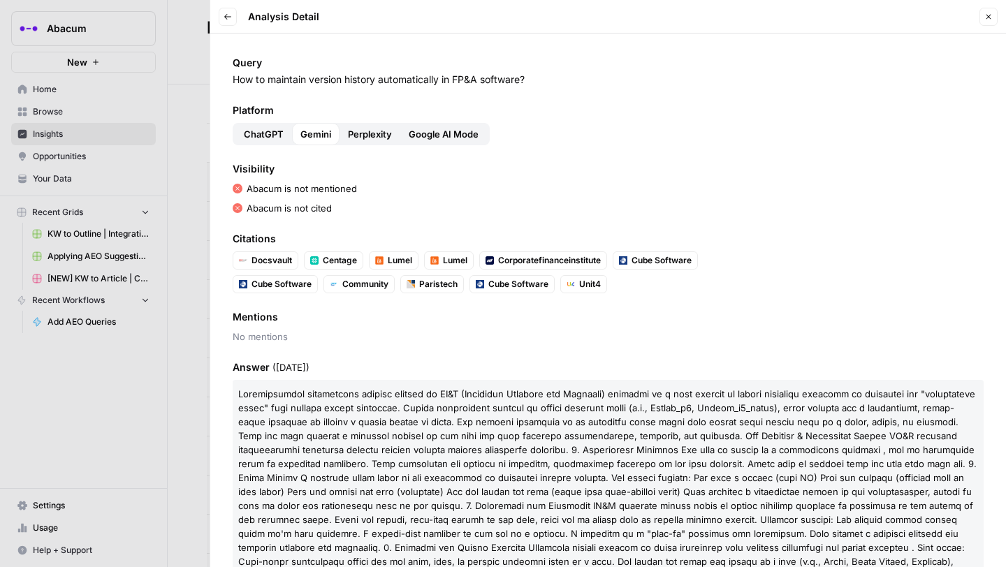
click at [437, 131] on span "Google AI Mode" at bounding box center [444, 134] width 70 height 14
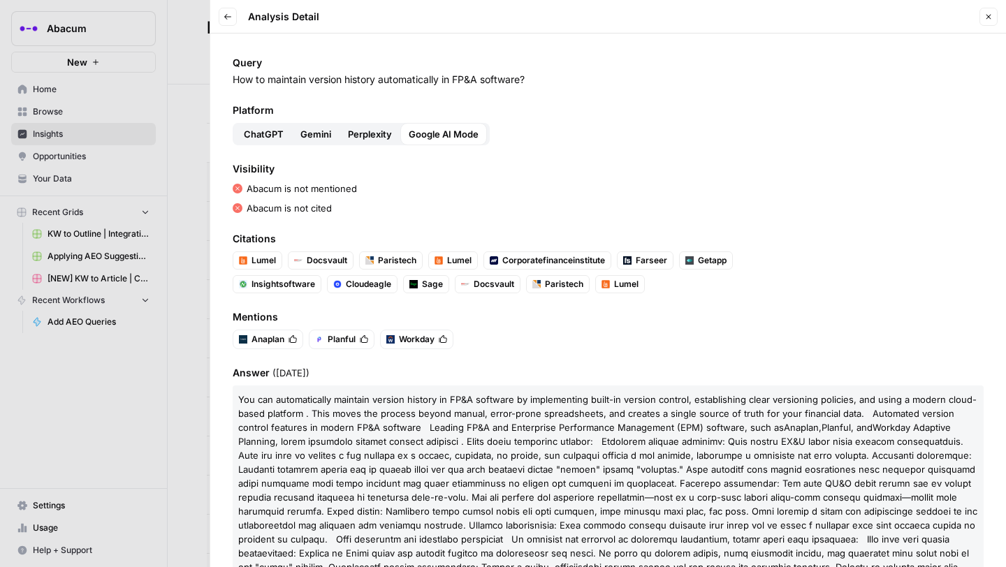
click at [238, 124] on button "ChatGPT" at bounding box center [264, 134] width 57 height 22
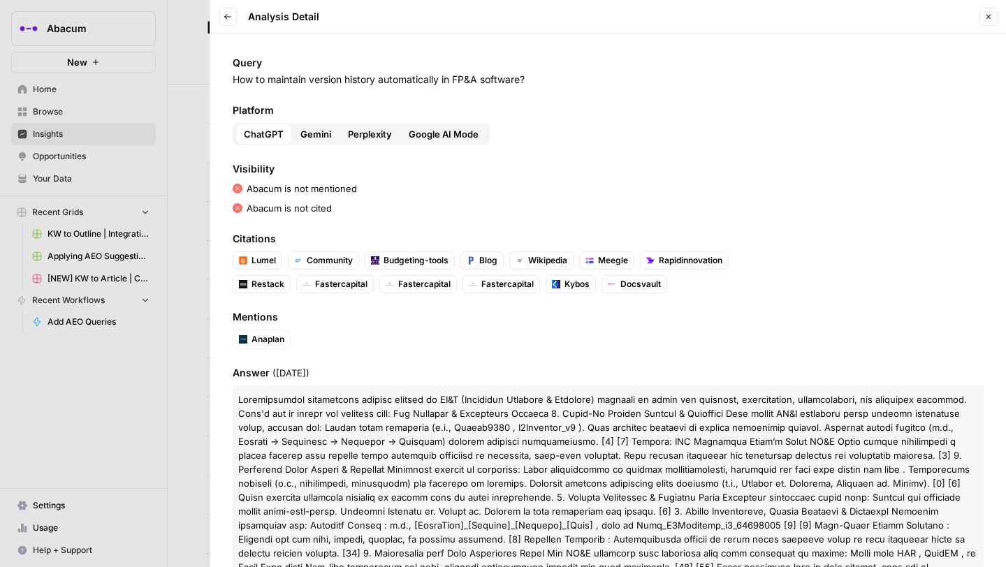
click at [361, 139] on span "Perplexity" at bounding box center [370, 134] width 44 height 14
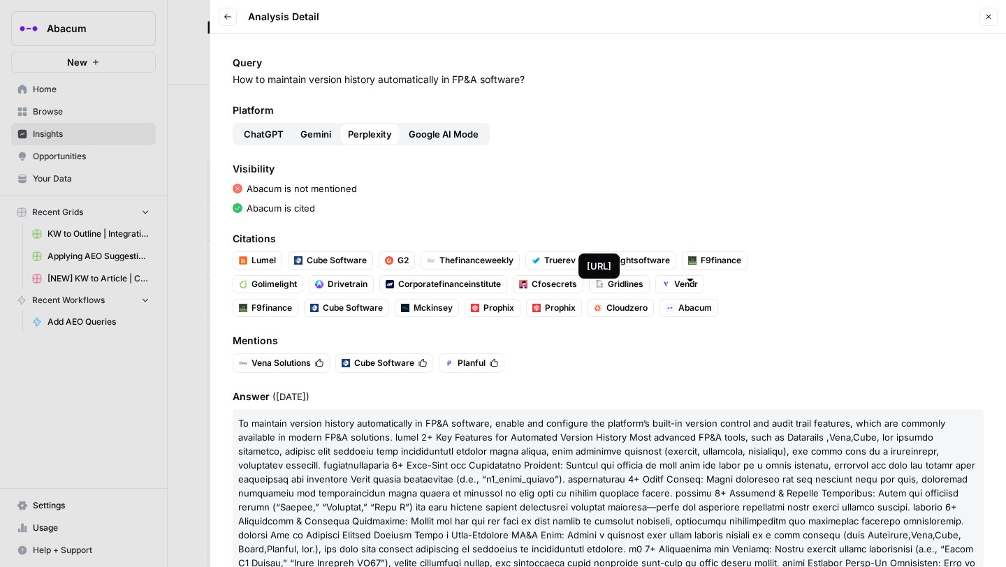
click at [685, 310] on span "Abacum" at bounding box center [696, 308] width 34 height 13
click at [329, 74] on p "How to maintain version history automatically in FP&A software?" at bounding box center [608, 80] width 751 height 14
click at [160, 73] on div at bounding box center [503, 283] width 1006 height 567
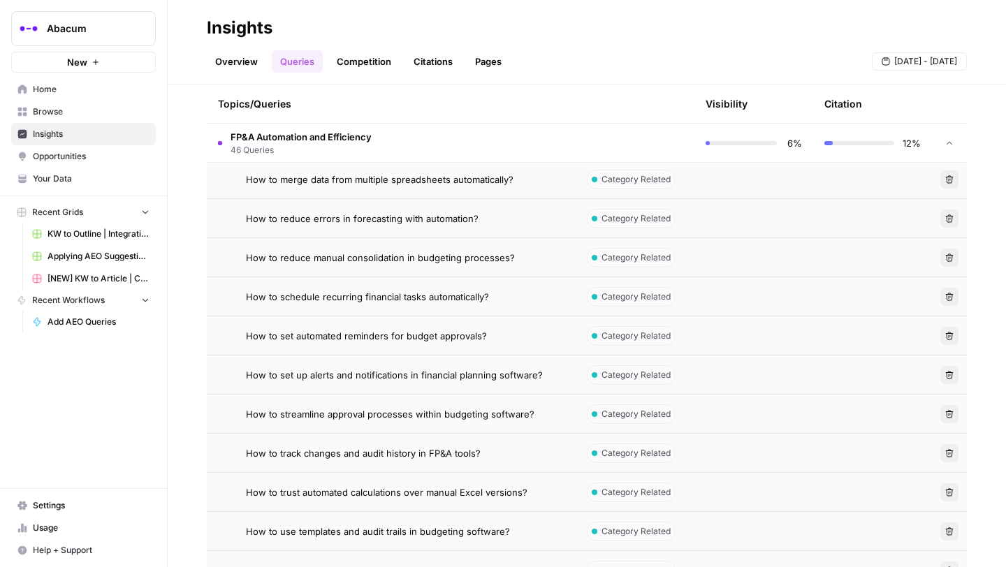
scroll to position [1507, 0]
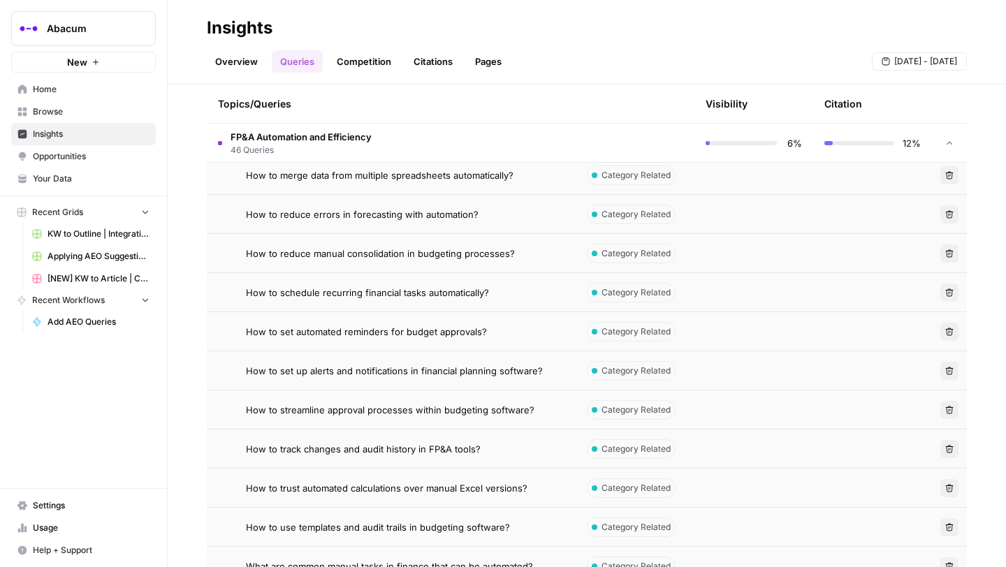
click at [340, 178] on span "How to merge data from multiple spreadsheets automatically?" at bounding box center [380, 175] width 268 height 14
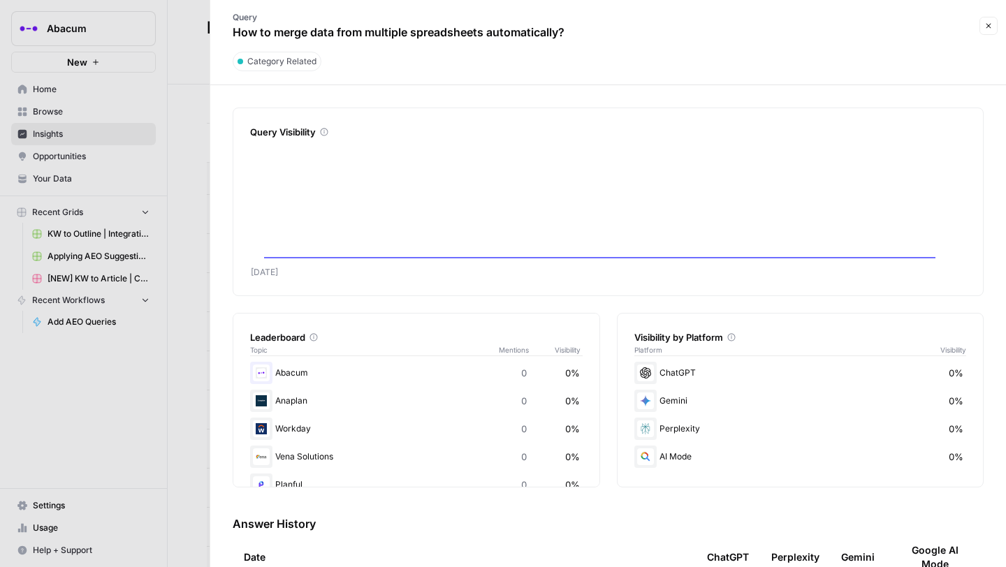
scroll to position [150, 0]
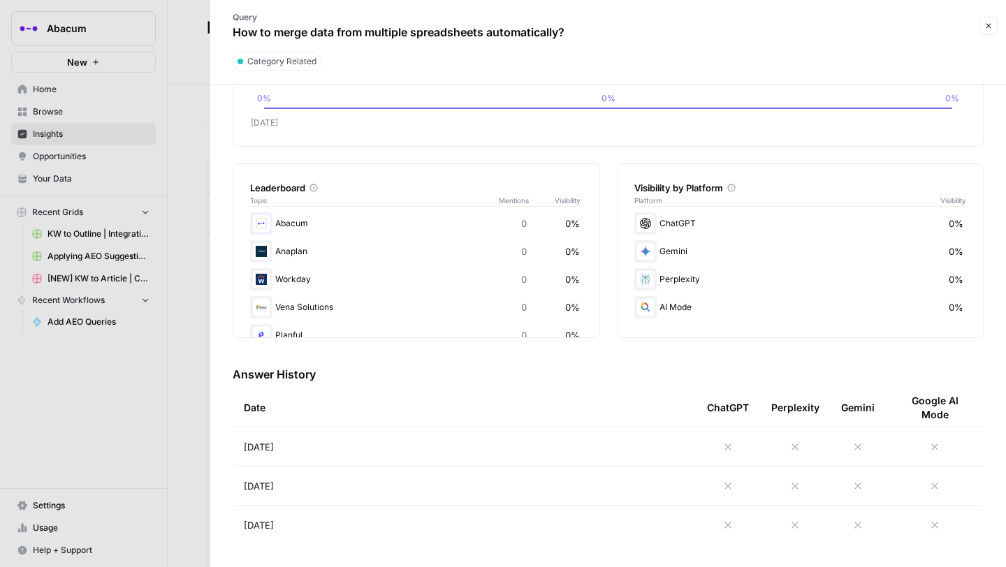
click at [727, 442] on icon at bounding box center [728, 447] width 11 height 11
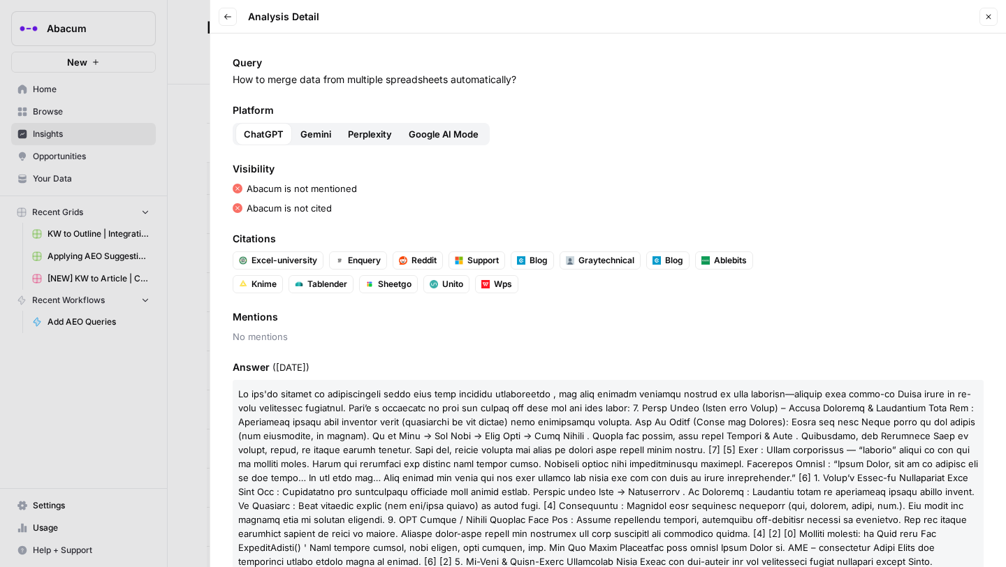
click at [194, 200] on div at bounding box center [503, 283] width 1006 height 567
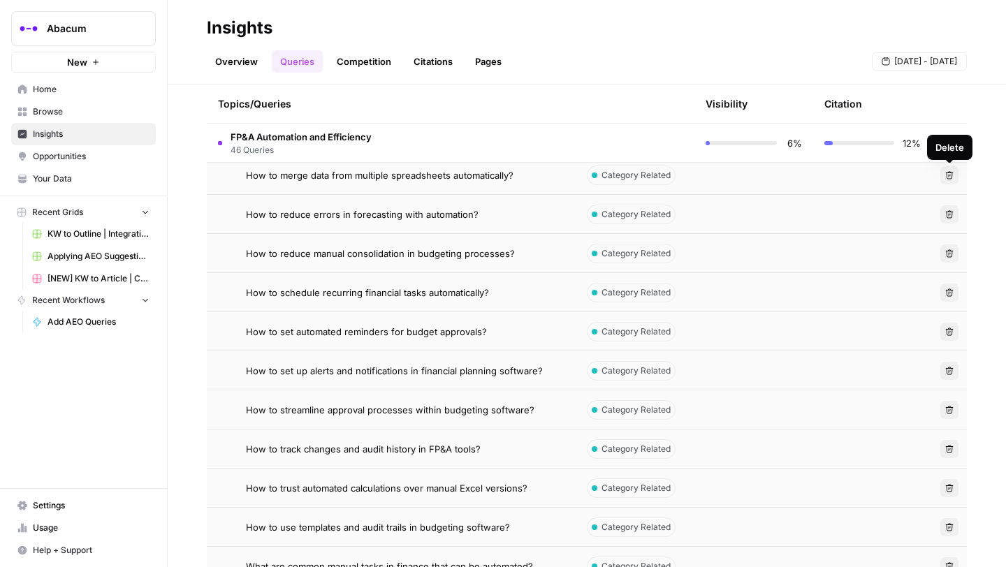
click at [952, 174] on icon "button" at bounding box center [950, 175] width 8 height 8
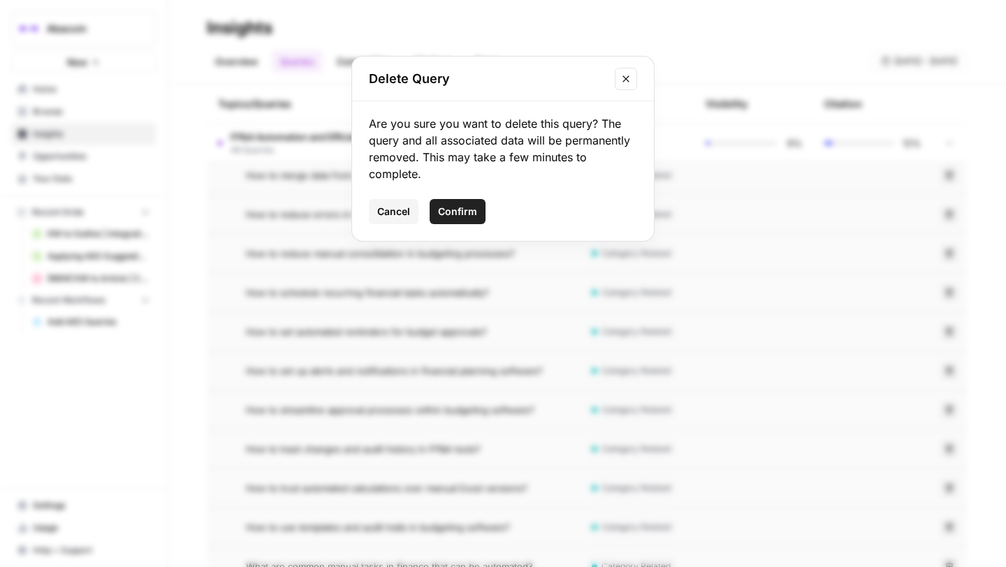
click at [621, 84] on icon "Close modal" at bounding box center [626, 78] width 11 height 11
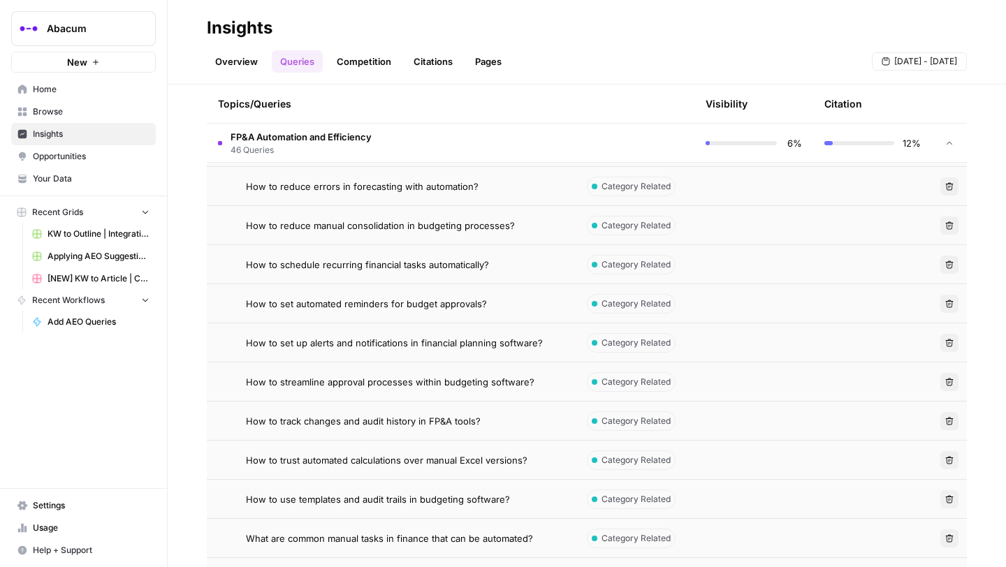
scroll to position [1543, 0]
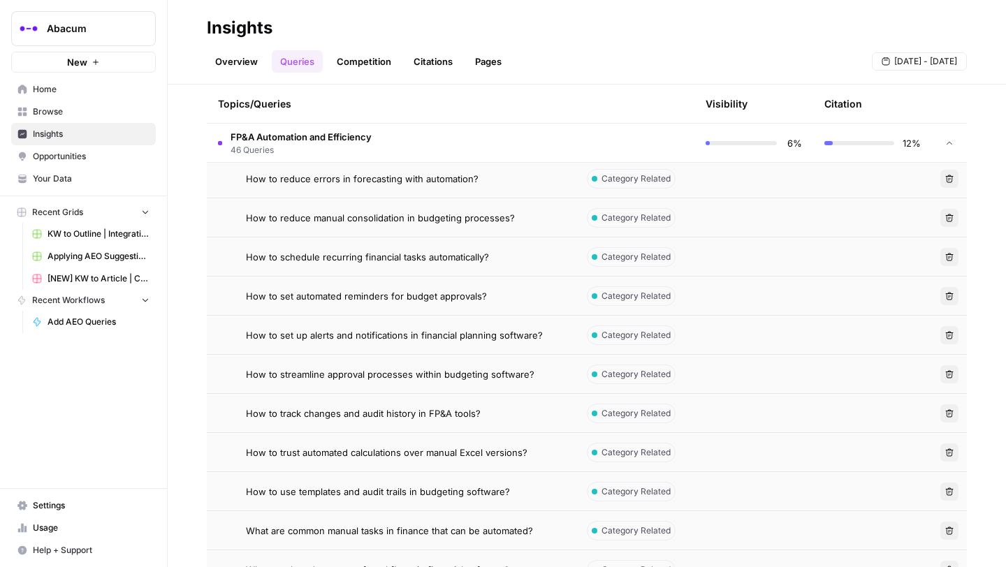
click at [365, 178] on span "How to reduce errors in forecasting with automation?" at bounding box center [362, 179] width 233 height 14
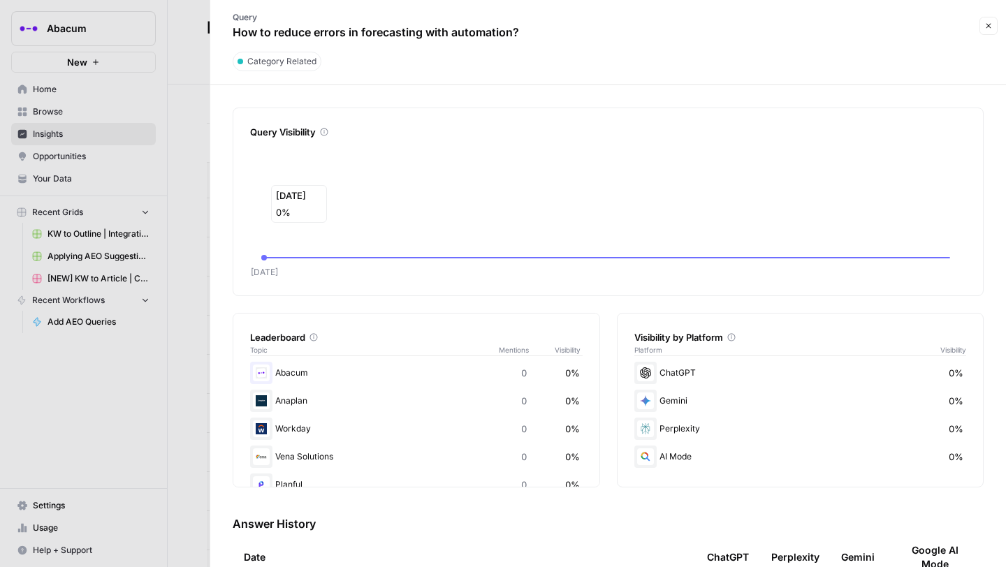
scroll to position [150, 0]
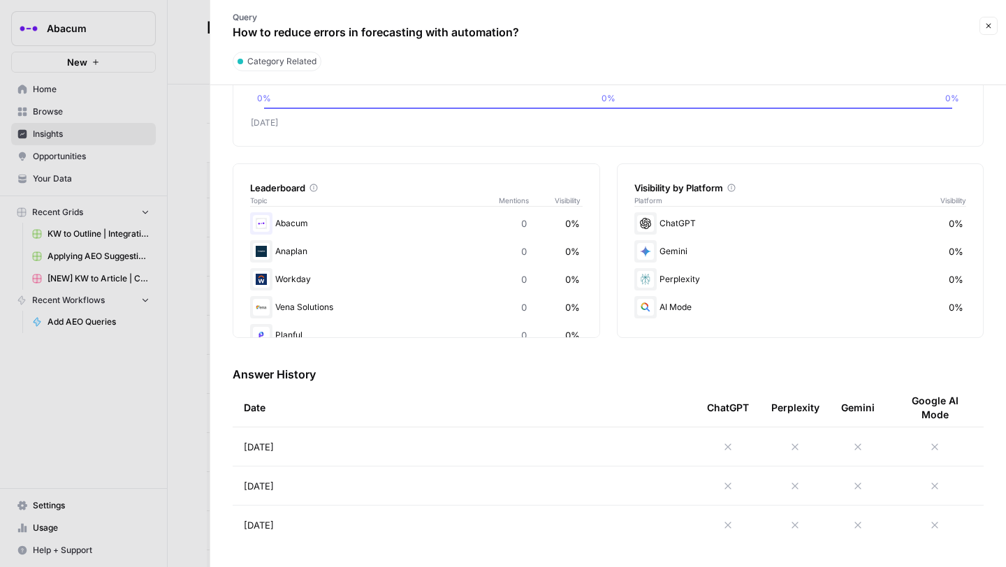
click at [732, 449] on icon at bounding box center [728, 447] width 11 height 11
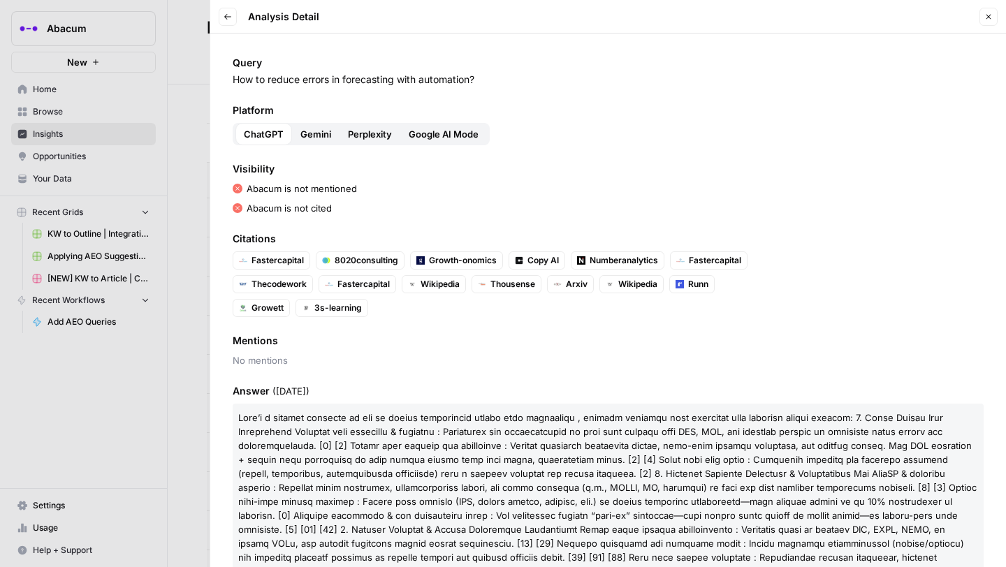
click at [314, 129] on span "Gemini" at bounding box center [315, 134] width 31 height 14
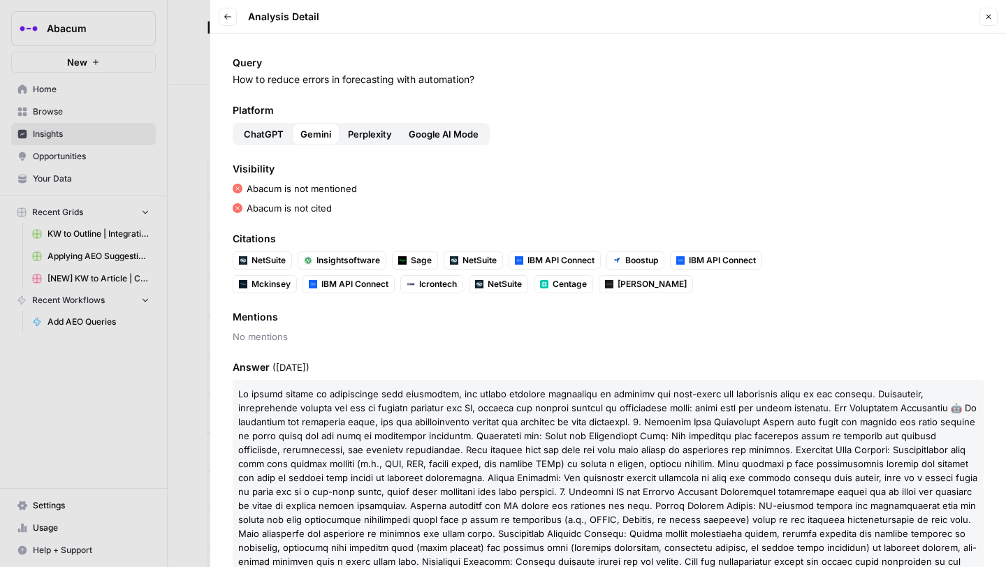
click at [360, 132] on span "Perplexity" at bounding box center [370, 134] width 44 height 14
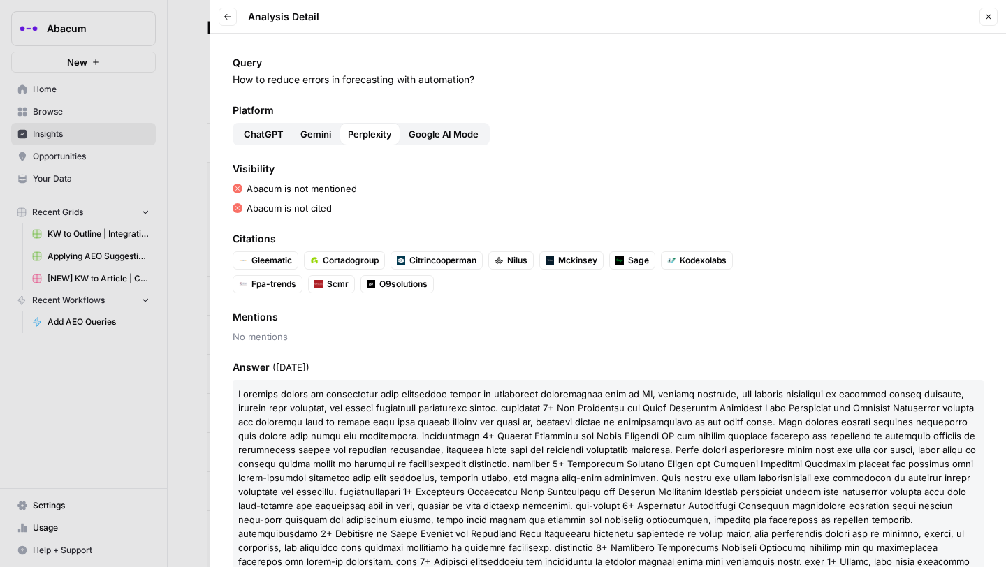
click at [418, 132] on span "Google AI Mode" at bounding box center [444, 134] width 70 height 14
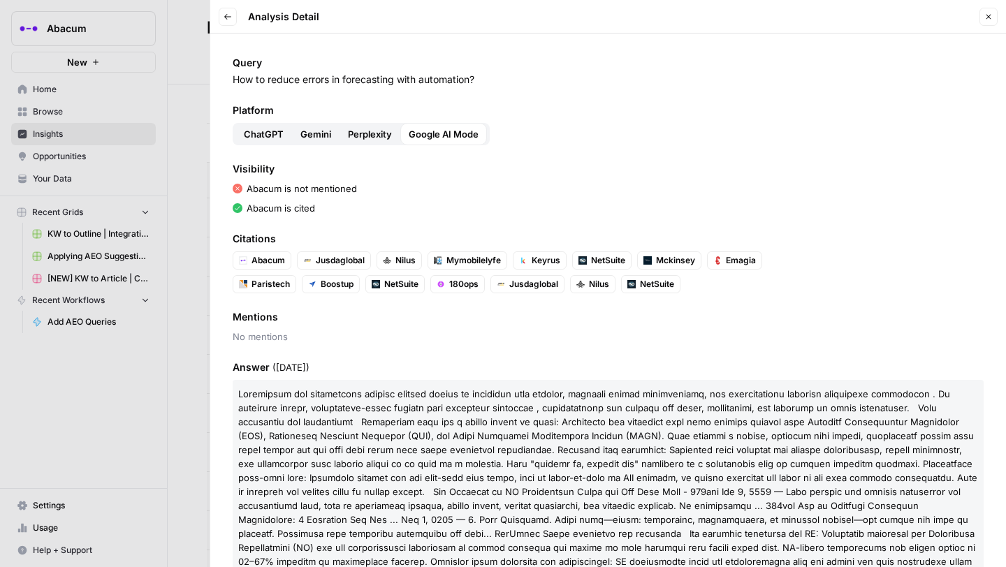
click at [371, 134] on span "Perplexity" at bounding box center [370, 134] width 44 height 14
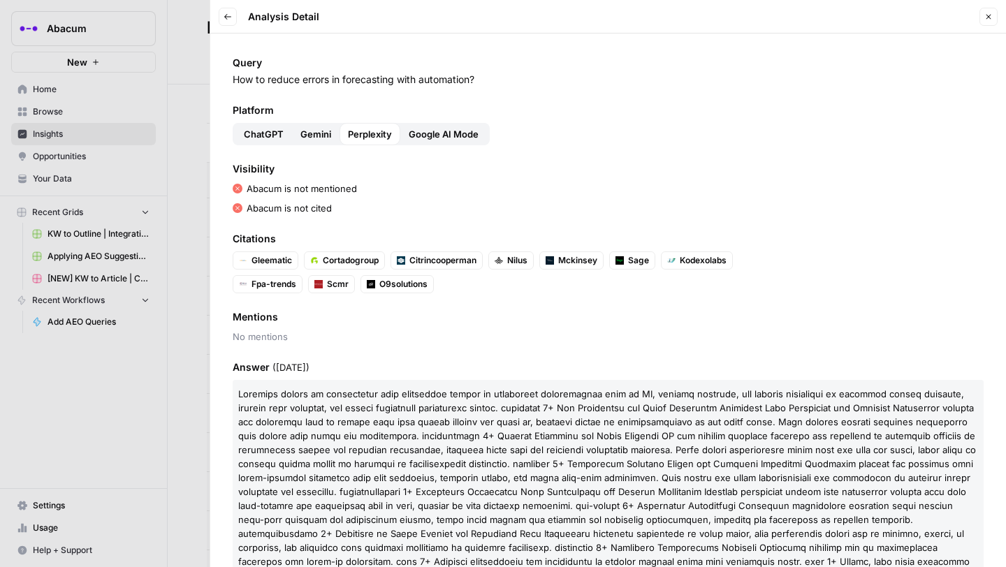
click at [314, 135] on span "Gemini" at bounding box center [315, 134] width 31 height 14
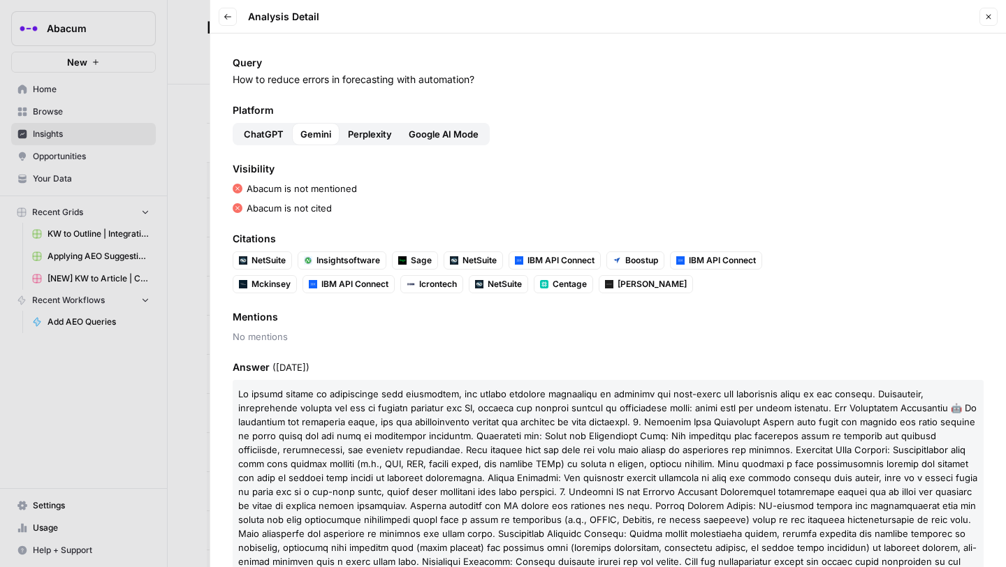
click at [198, 170] on div at bounding box center [503, 283] width 1006 height 567
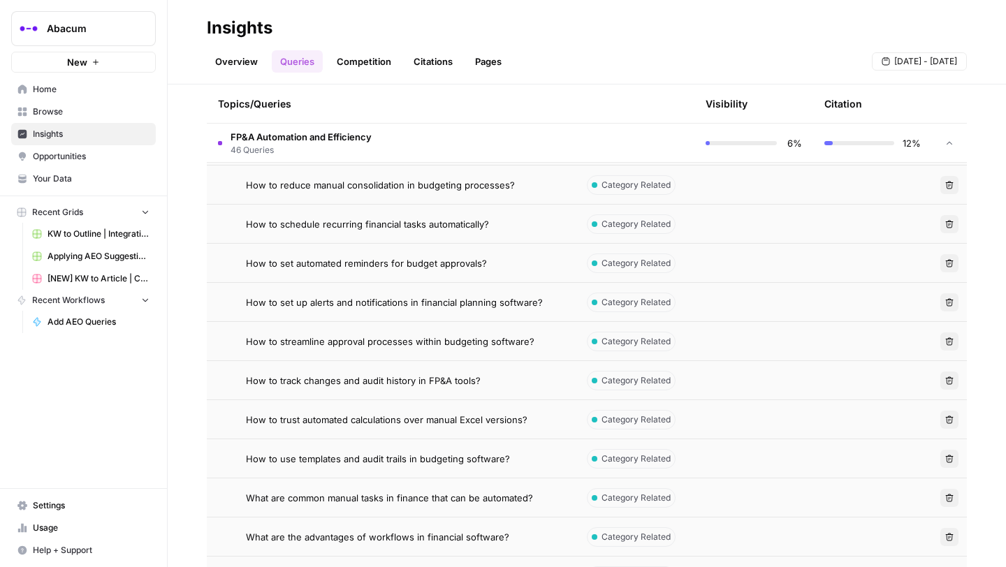
scroll to position [1577, 0]
click at [403, 184] on span "How to reduce manual consolidation in budgeting processes?" at bounding box center [380, 185] width 269 height 14
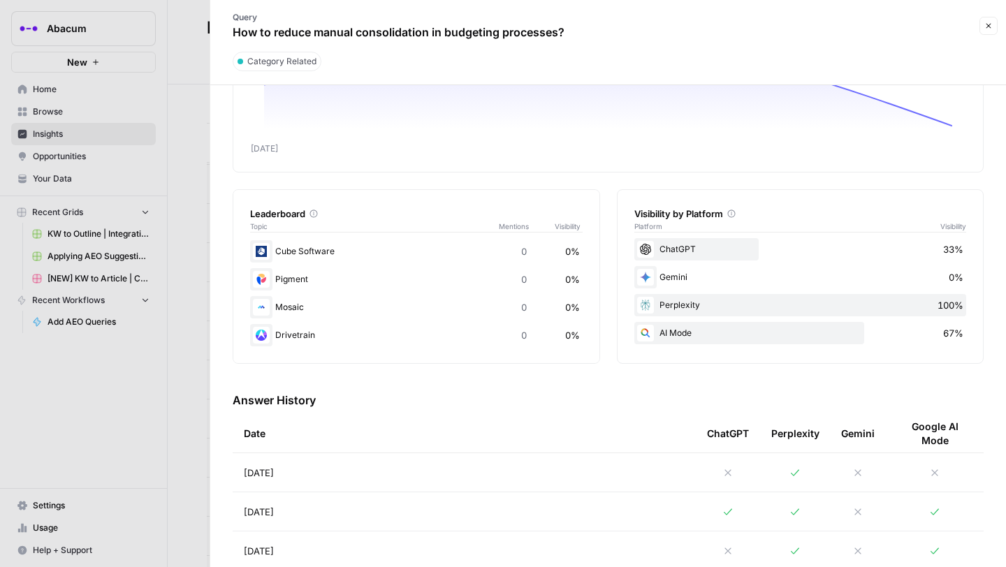
scroll to position [143, 0]
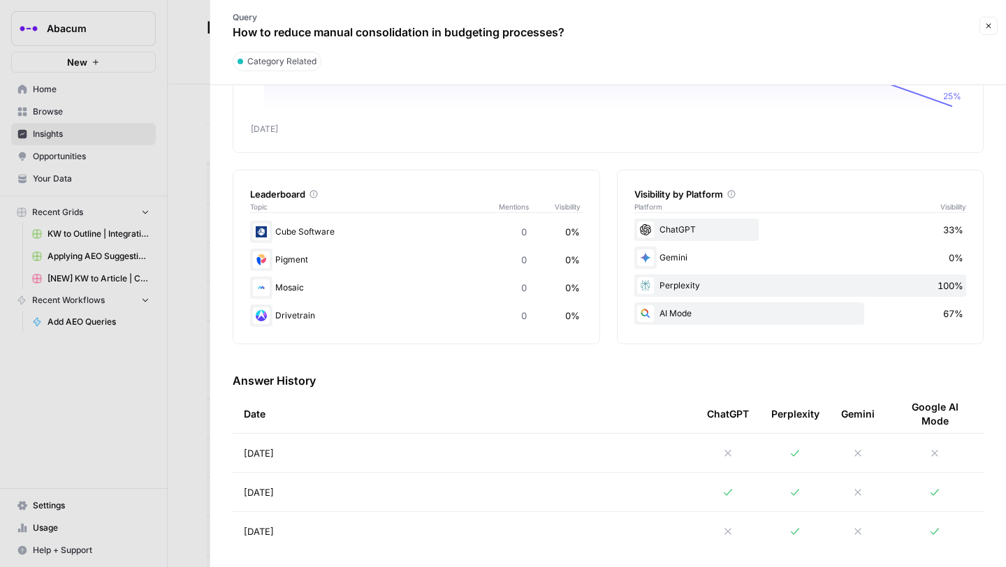
click at [729, 453] on icon at bounding box center [728, 453] width 11 height 11
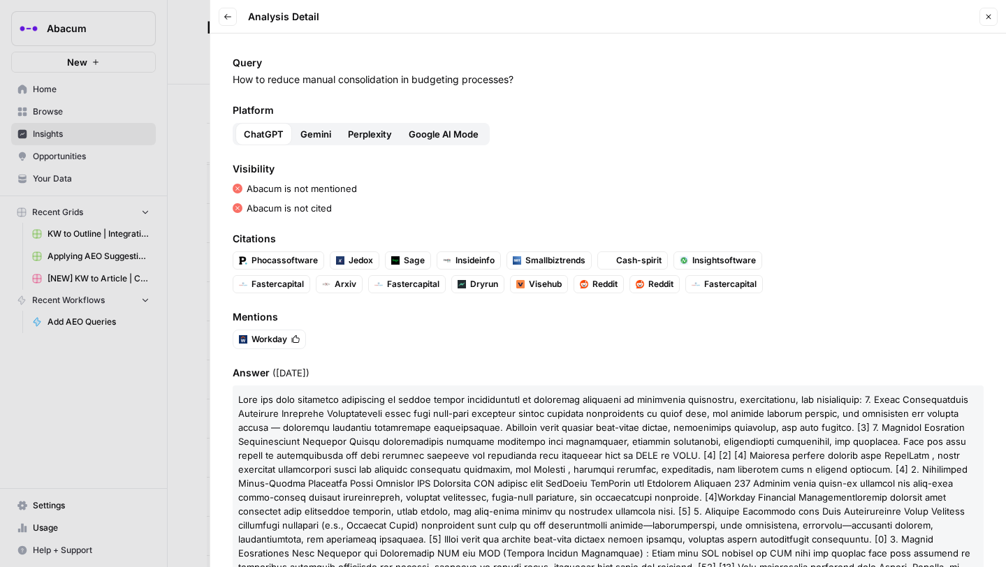
click at [317, 138] on span "Gemini" at bounding box center [315, 134] width 31 height 14
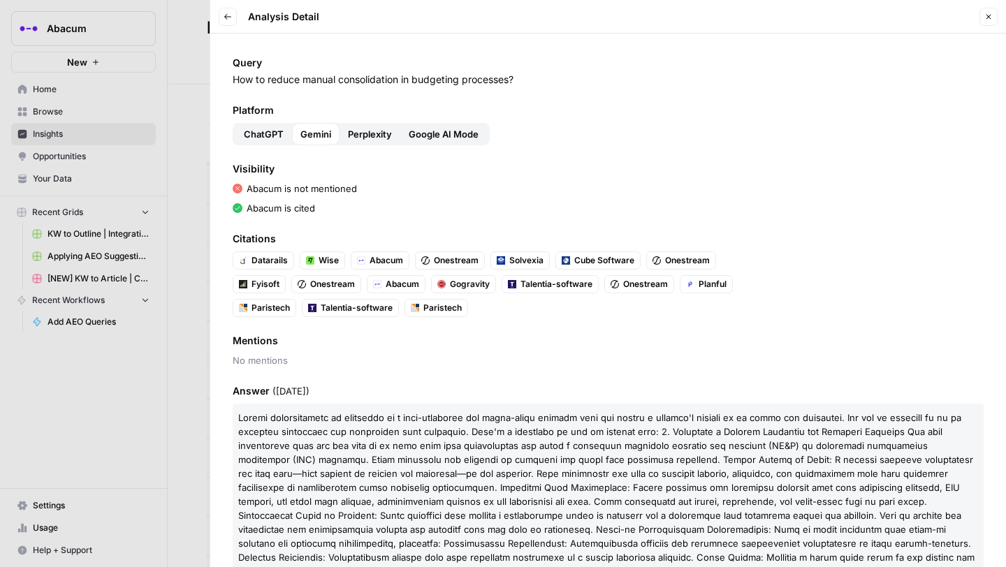
click at [365, 135] on span "Perplexity" at bounding box center [370, 134] width 44 height 14
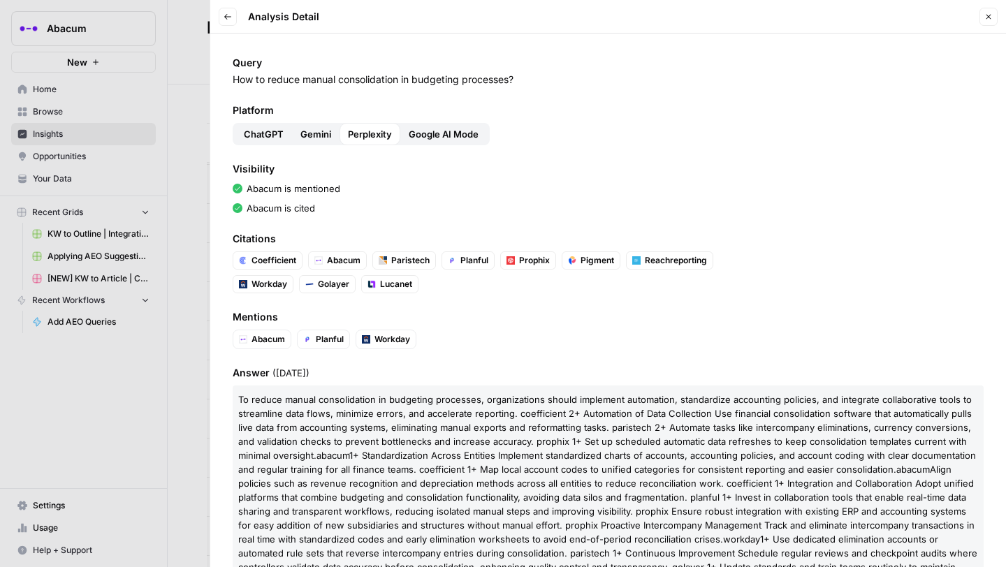
click at [430, 131] on span "Google AI Mode" at bounding box center [444, 134] width 70 height 14
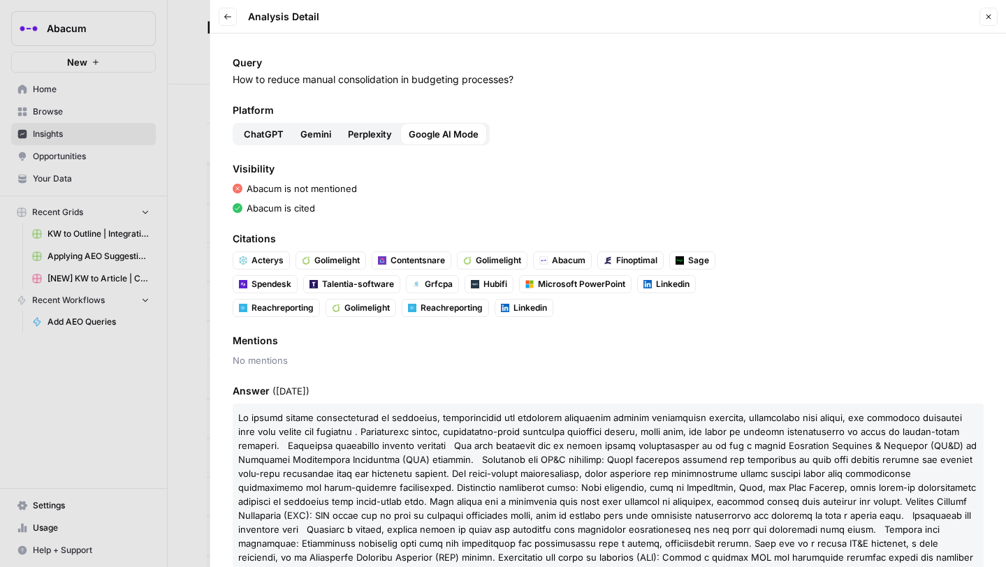
click at [375, 122] on div "Platform ChatGPT Gemini Perplexity Google AI Mode" at bounding box center [608, 124] width 751 height 42
click at [365, 141] on button "Perplexity" at bounding box center [370, 134] width 61 height 22
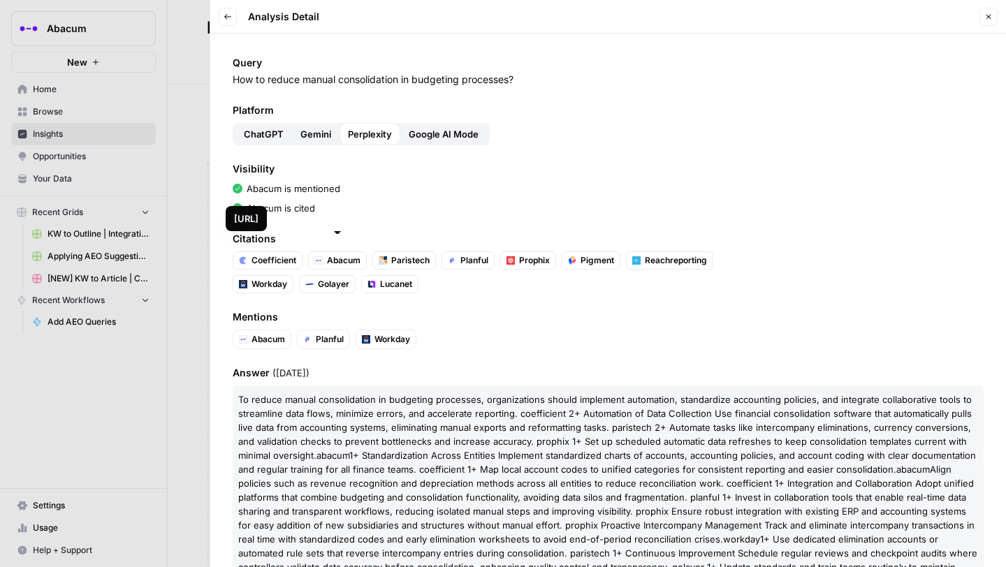
click at [320, 130] on span "Gemini" at bounding box center [315, 134] width 31 height 14
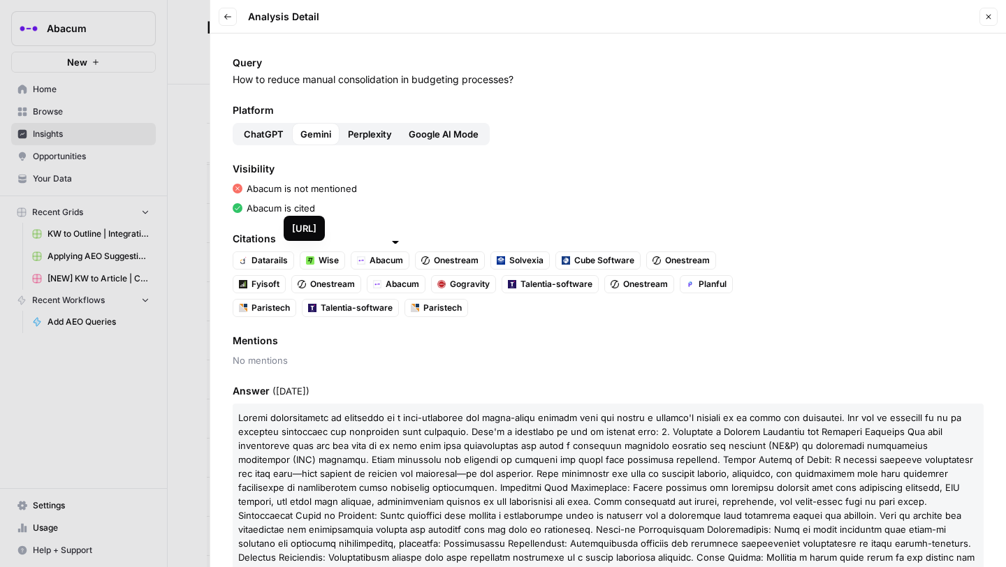
click at [387, 278] on span "Abacum" at bounding box center [403, 284] width 34 height 13
click at [266, 127] on span "ChatGPT" at bounding box center [264, 134] width 40 height 14
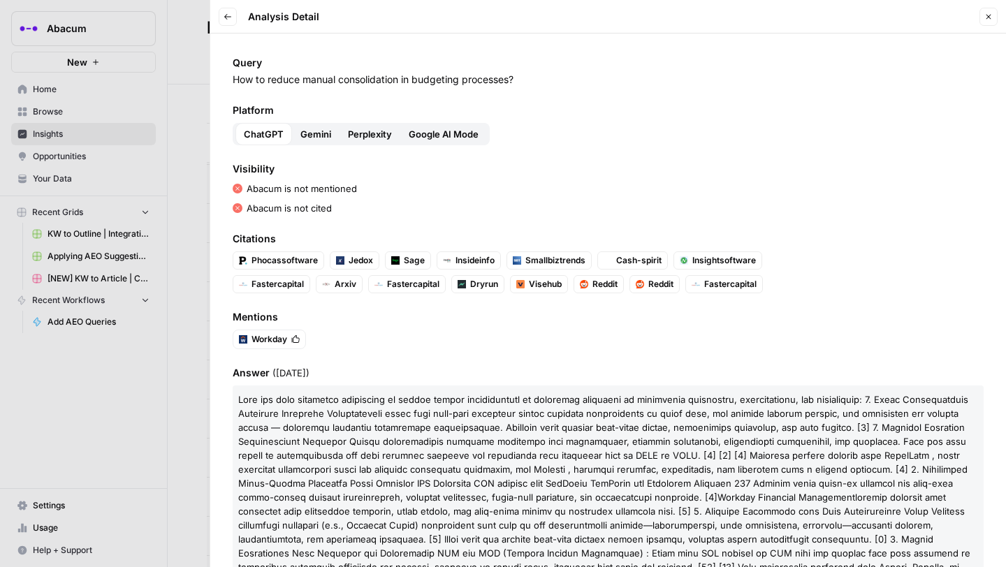
click at [433, 140] on span "Google AI Mode" at bounding box center [444, 134] width 70 height 14
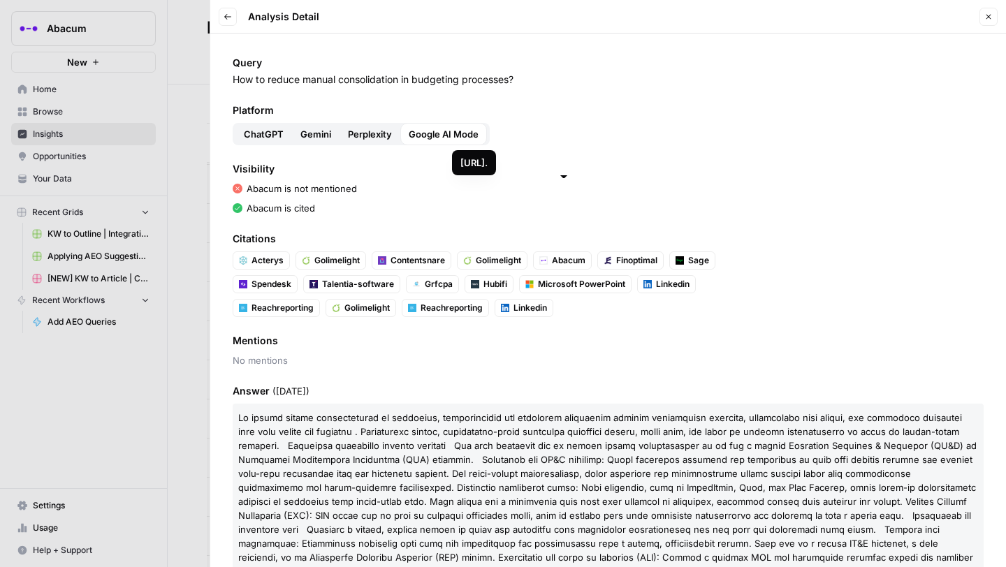
click at [560, 261] on span "Abacum" at bounding box center [569, 260] width 34 height 13
click at [449, 75] on p "How to reduce manual consolidation in budgeting processes?" at bounding box center [608, 80] width 751 height 14
click at [386, 142] on button "Perplexity" at bounding box center [370, 134] width 61 height 22
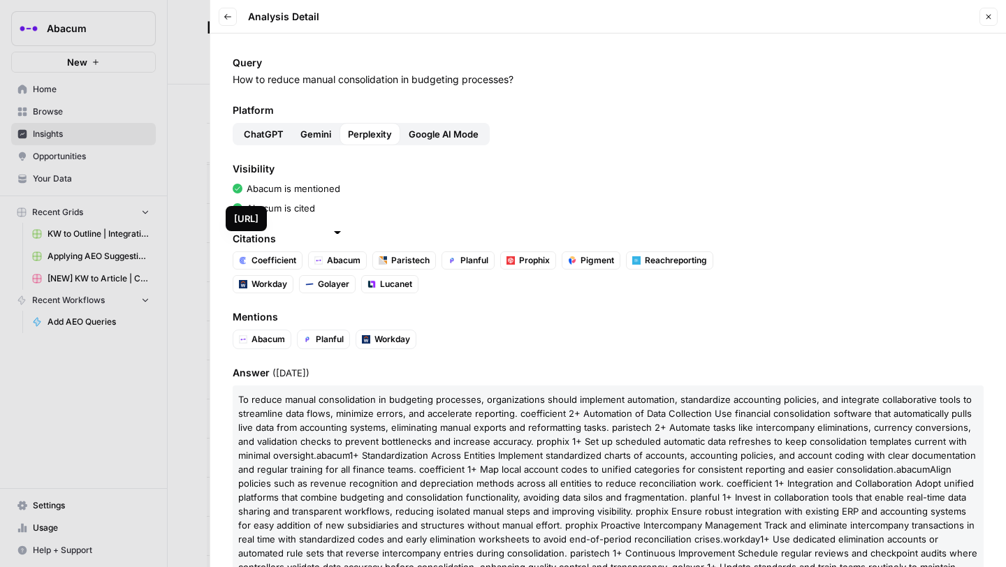
click at [325, 261] on link "Abacum" at bounding box center [337, 261] width 59 height 18
click at [180, 124] on div at bounding box center [503, 283] width 1006 height 567
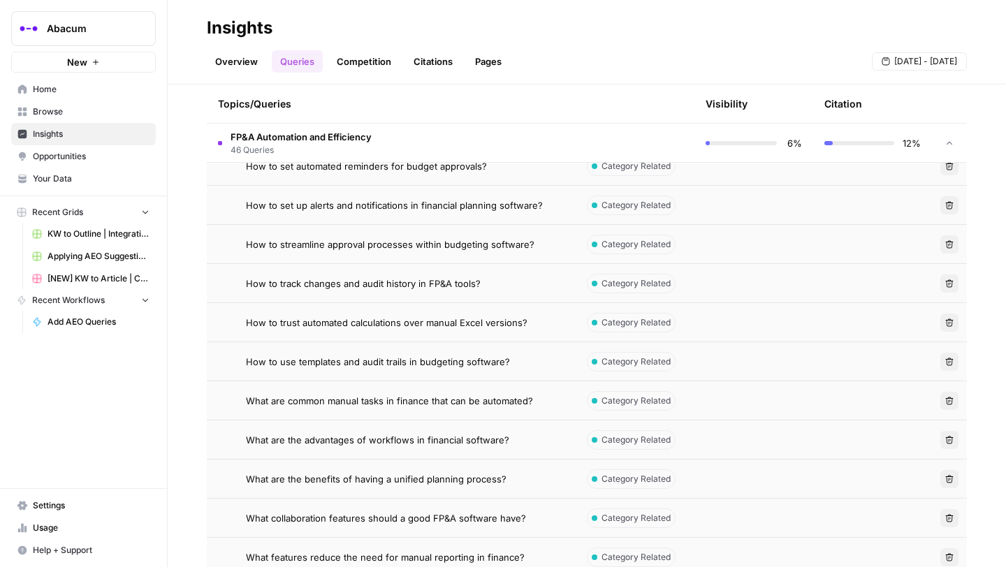
scroll to position [1675, 0]
click at [342, 198] on span "How to set up alerts and notifications in financial planning software?" at bounding box center [394, 203] width 297 height 14
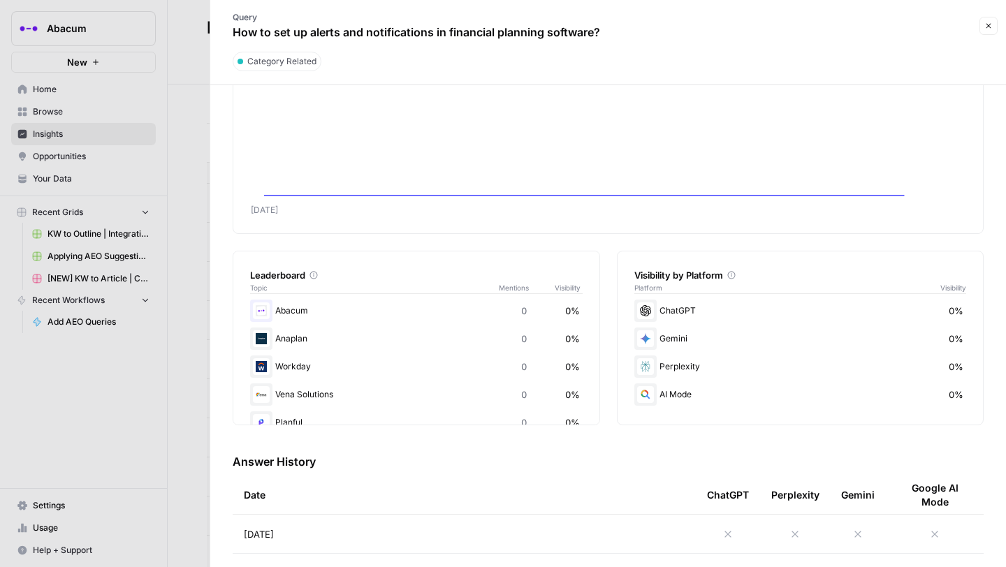
scroll to position [150, 0]
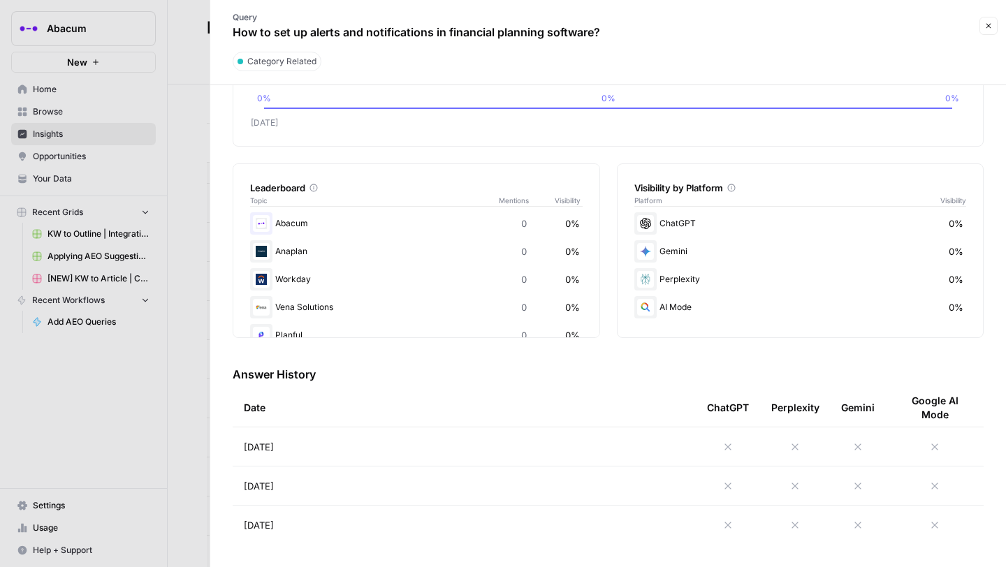
click at [732, 442] on icon at bounding box center [728, 447] width 11 height 11
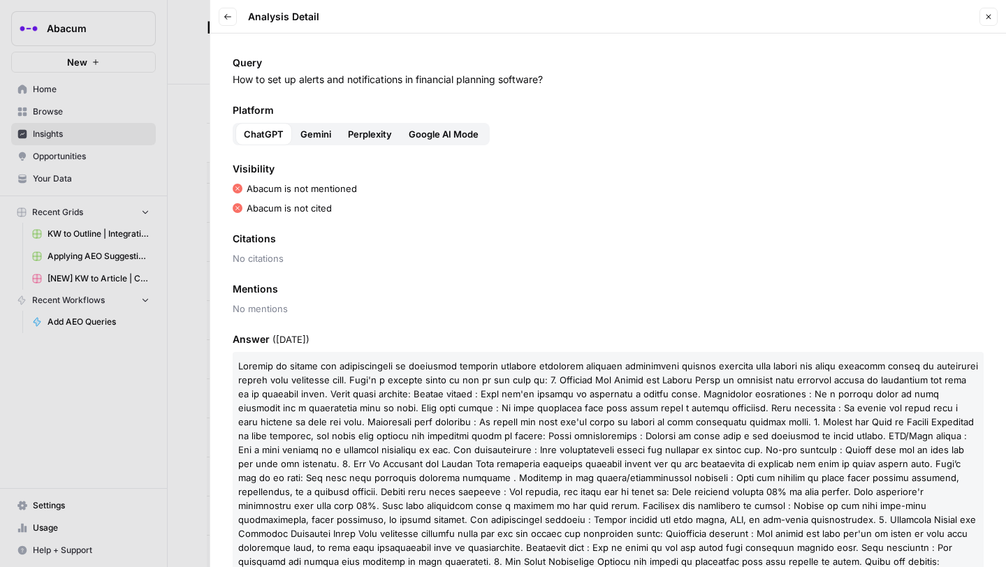
click at [308, 135] on span "Gemini" at bounding box center [315, 134] width 31 height 14
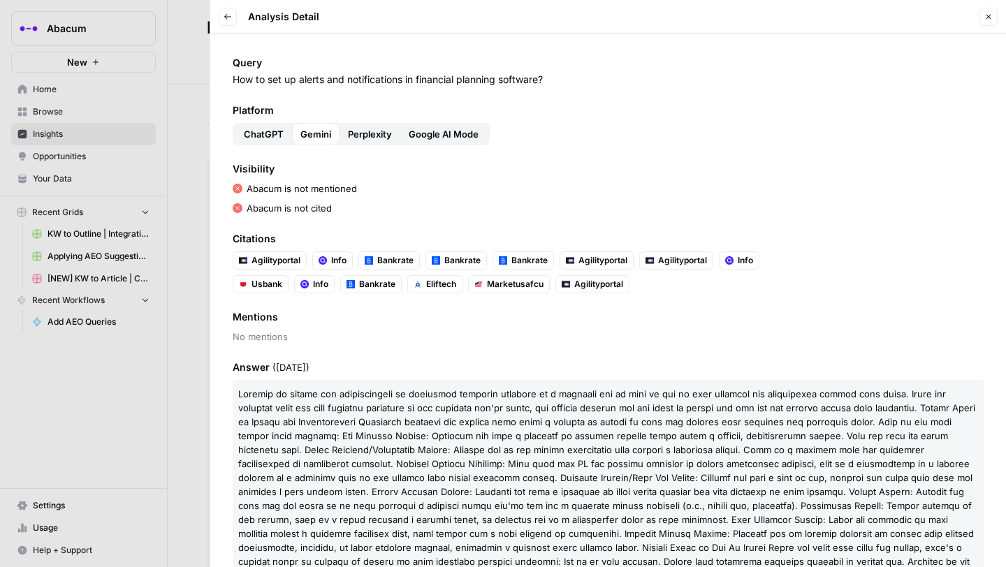
click at [367, 131] on span "Perplexity" at bounding box center [370, 134] width 44 height 14
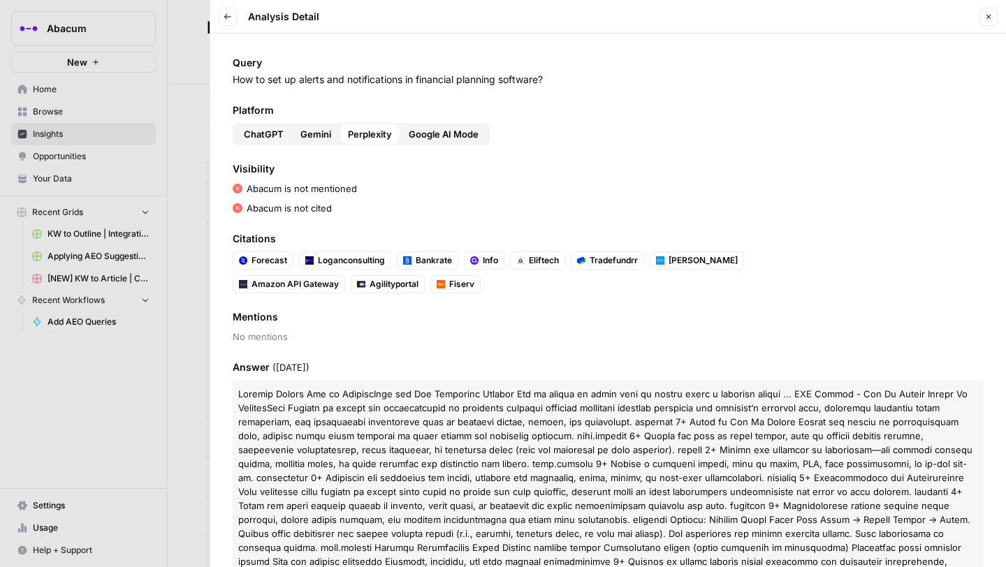
click at [442, 135] on span "Google AI Mode" at bounding box center [444, 134] width 70 height 14
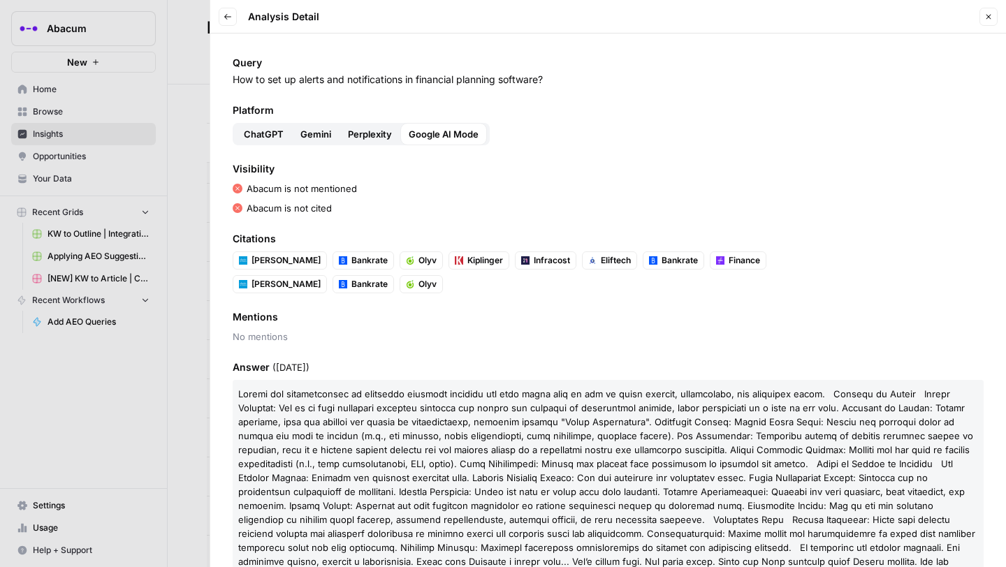
click at [337, 133] on button "Gemini" at bounding box center [316, 134] width 48 height 22
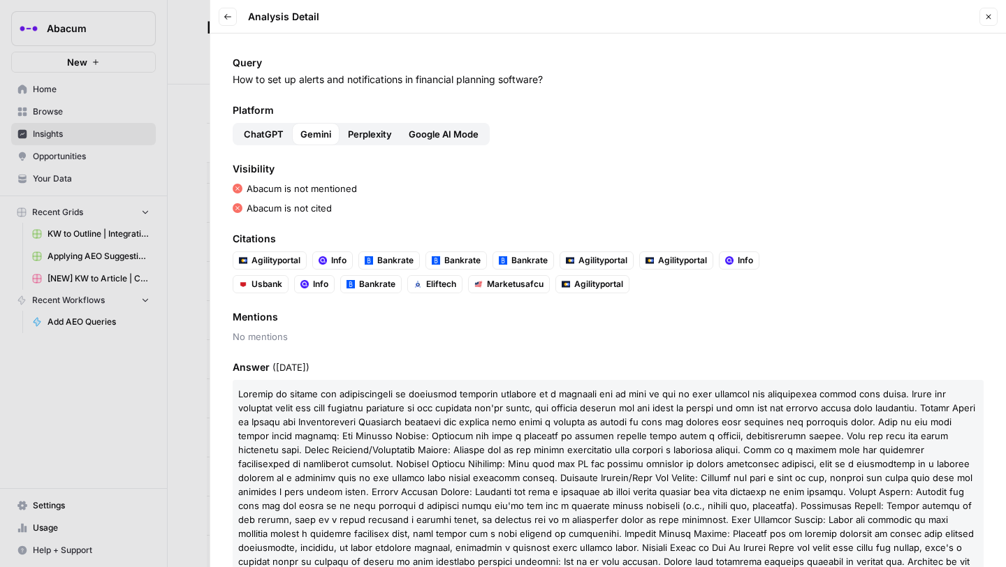
click at [185, 194] on div at bounding box center [503, 283] width 1006 height 567
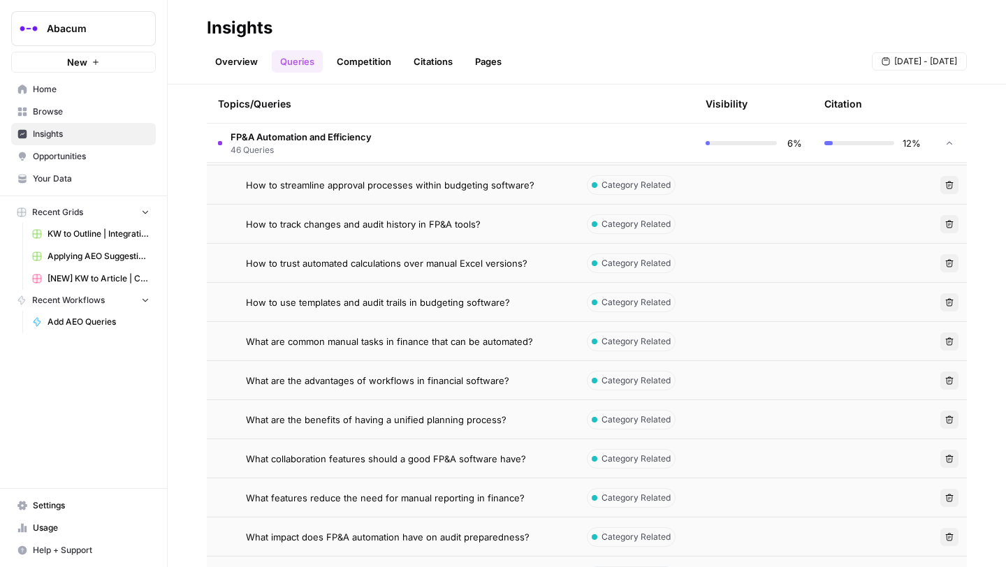
scroll to position [1733, 0]
click at [442, 186] on span "How to streamline approval processes within budgeting software?" at bounding box center [390, 185] width 289 height 14
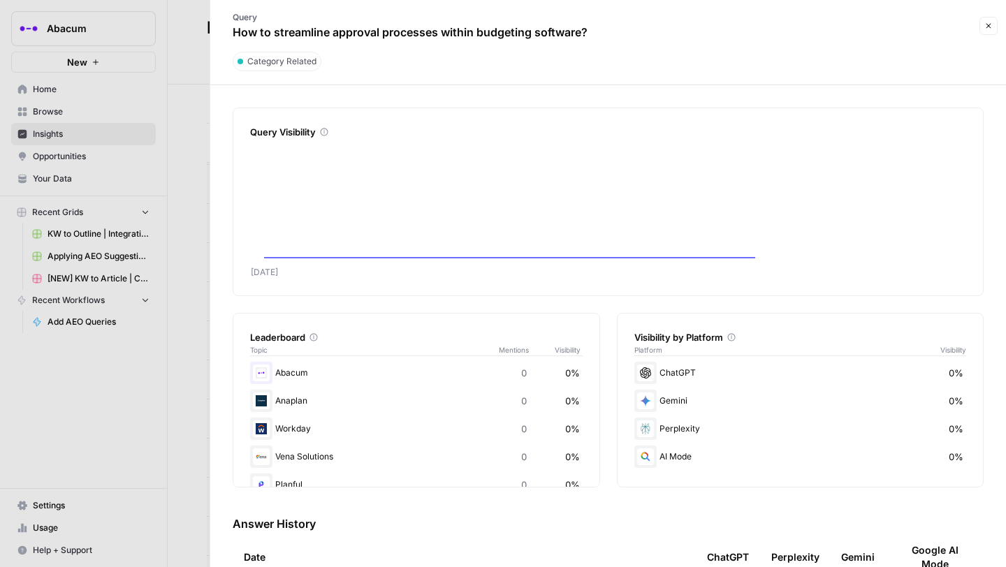
scroll to position [150, 0]
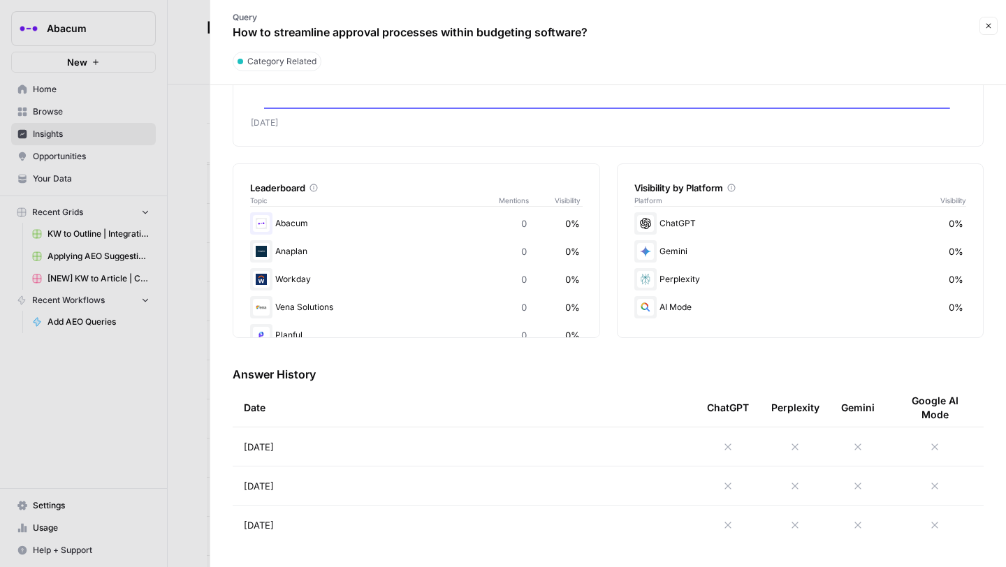
click at [730, 447] on icon at bounding box center [728, 447] width 11 height 11
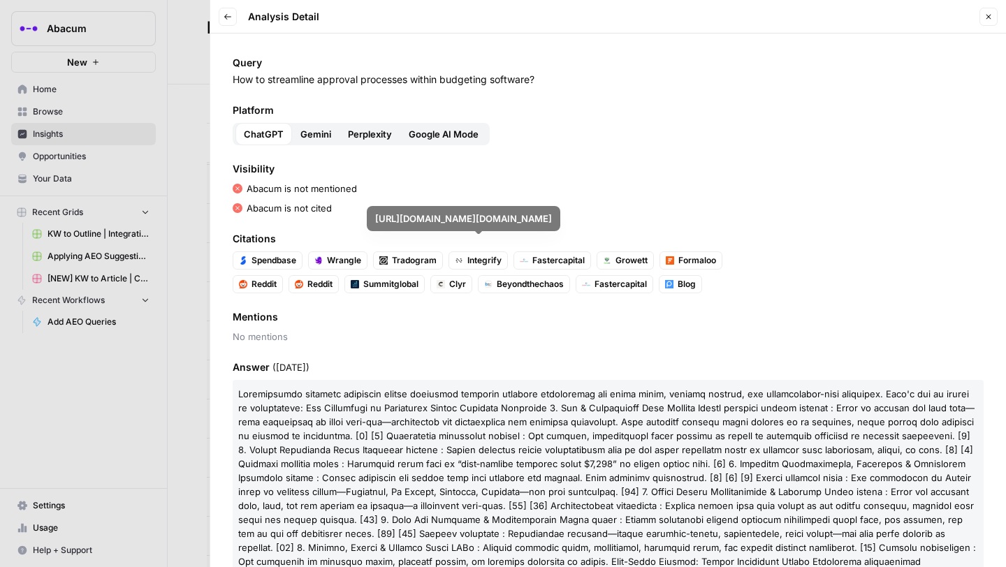
click at [323, 135] on span "Gemini" at bounding box center [315, 134] width 31 height 14
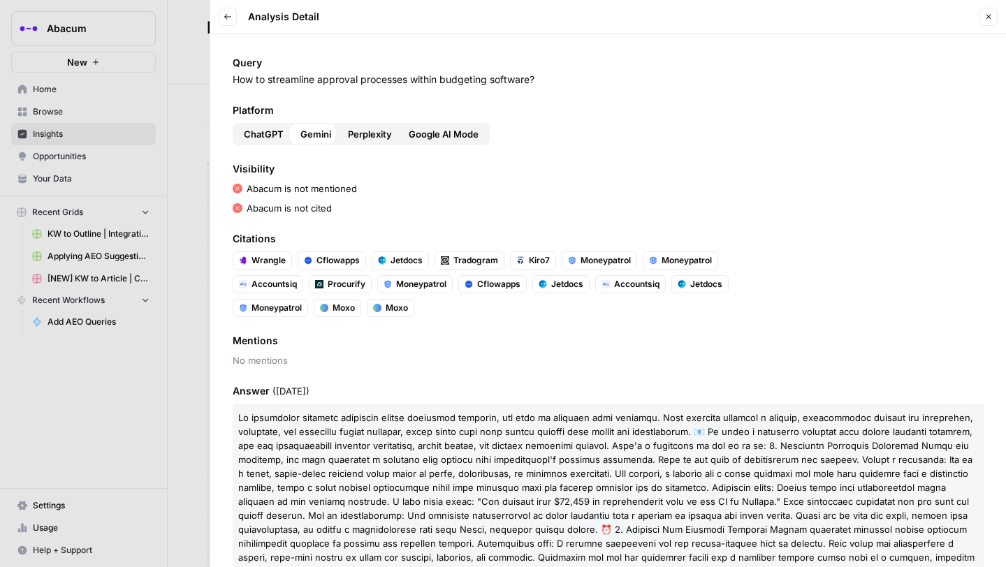
click at [370, 135] on span "Perplexity" at bounding box center [370, 134] width 44 height 14
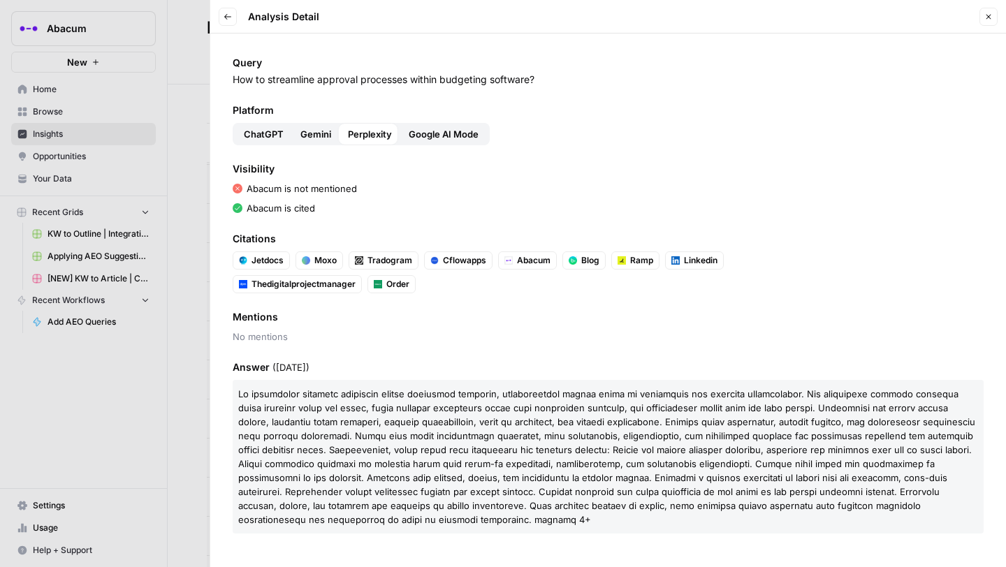
click at [418, 134] on span "Google AI Mode" at bounding box center [444, 134] width 70 height 14
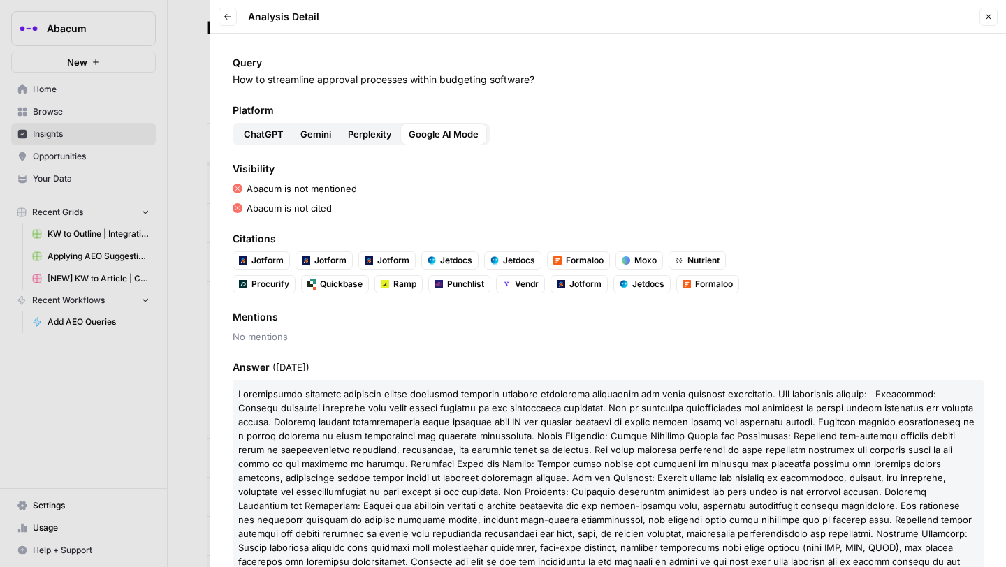
click at [362, 139] on span "Perplexity" at bounding box center [370, 134] width 44 height 14
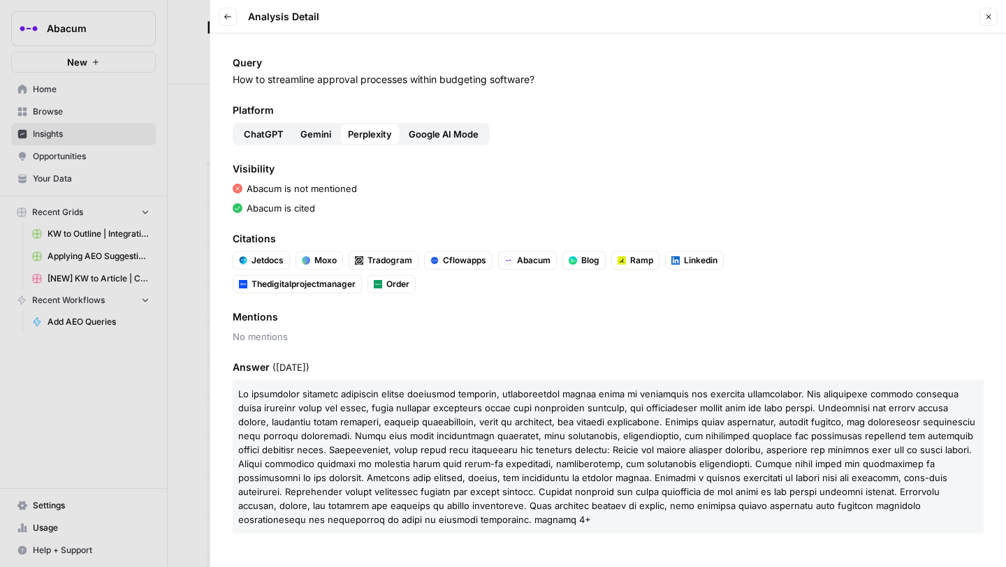
click at [315, 133] on span "Gemini" at bounding box center [315, 134] width 31 height 14
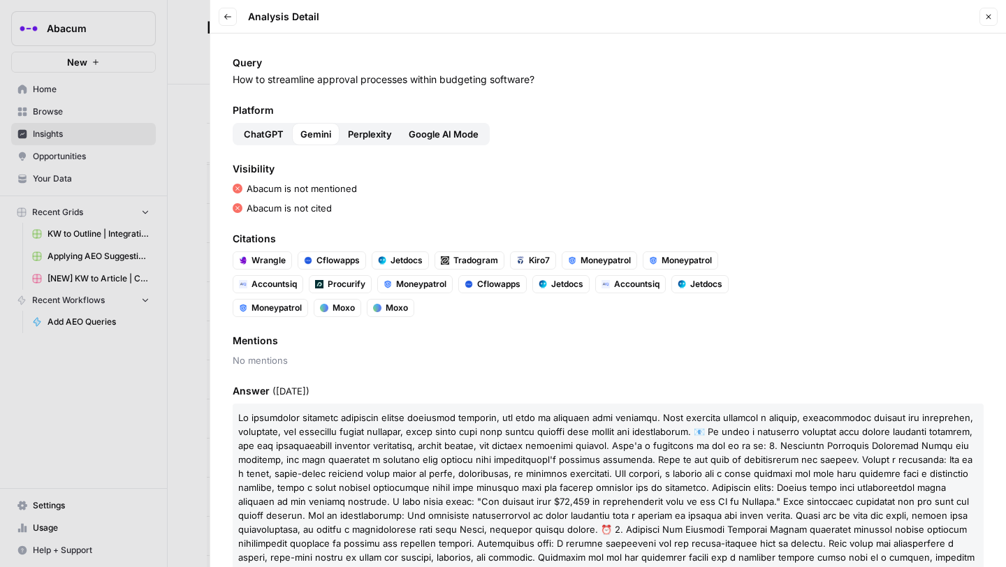
click at [266, 129] on span "ChatGPT" at bounding box center [264, 134] width 40 height 14
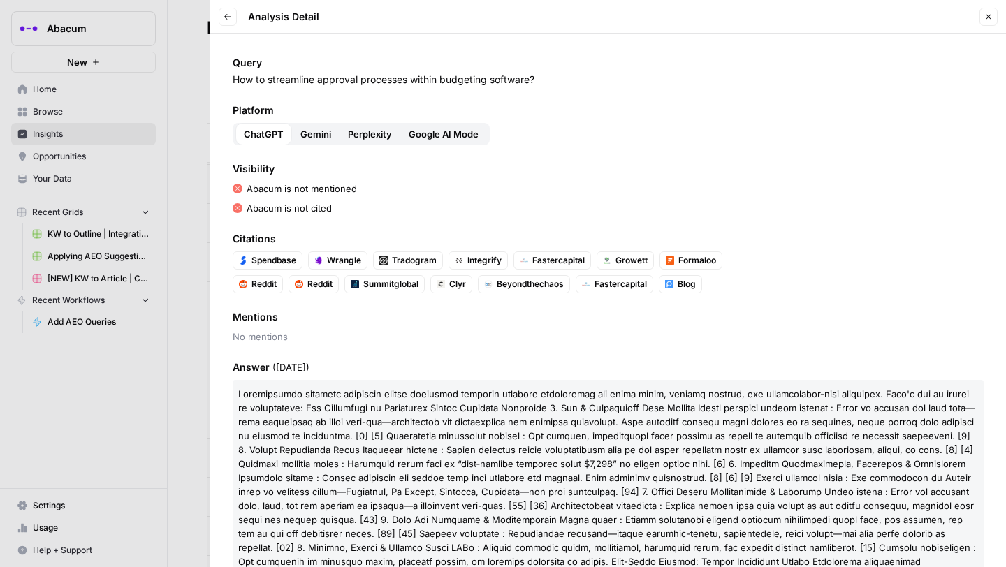
click at [312, 128] on span "Gemini" at bounding box center [315, 134] width 31 height 14
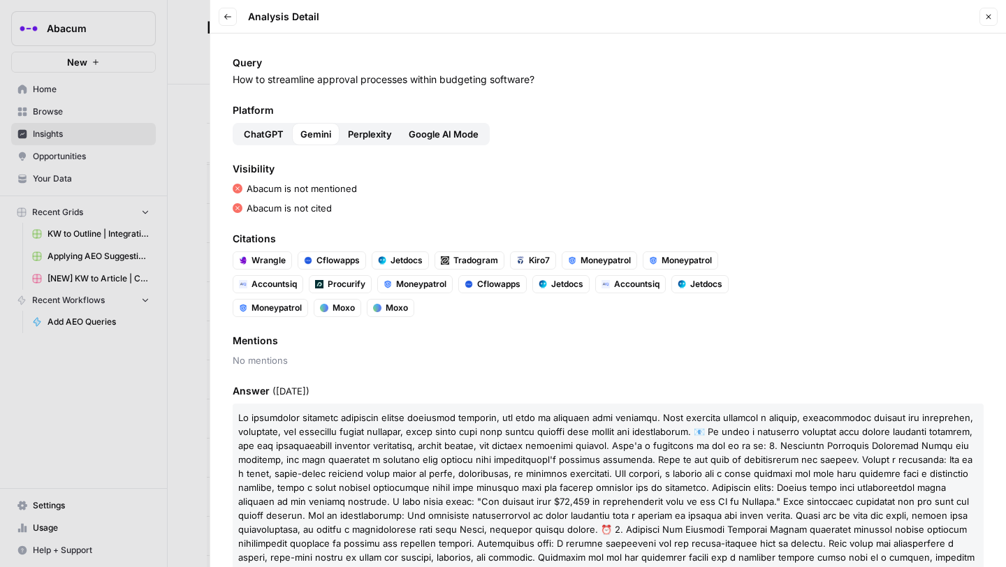
click at [366, 133] on span "Perplexity" at bounding box center [370, 134] width 44 height 14
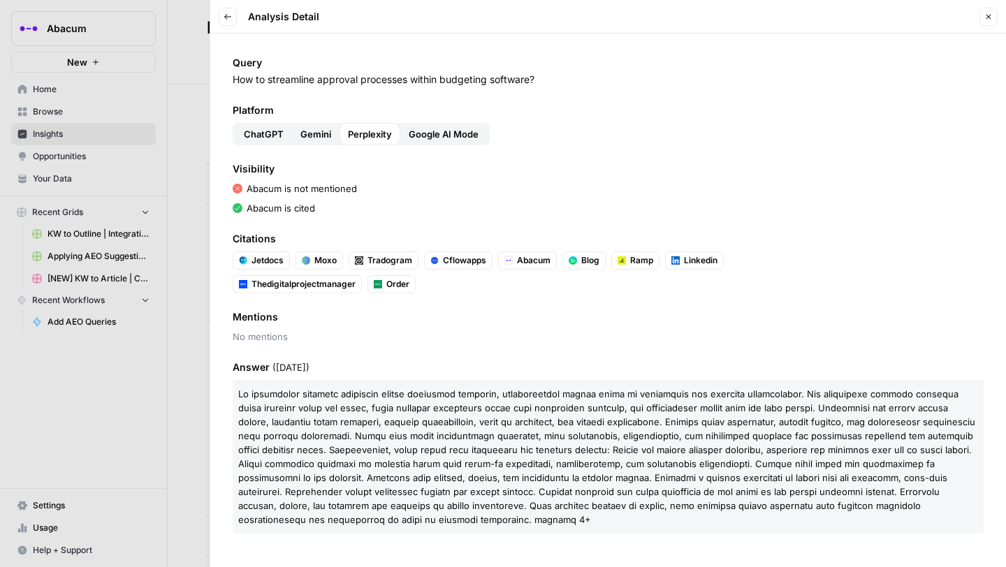
click at [462, 135] on span "Google AI Mode" at bounding box center [444, 134] width 70 height 14
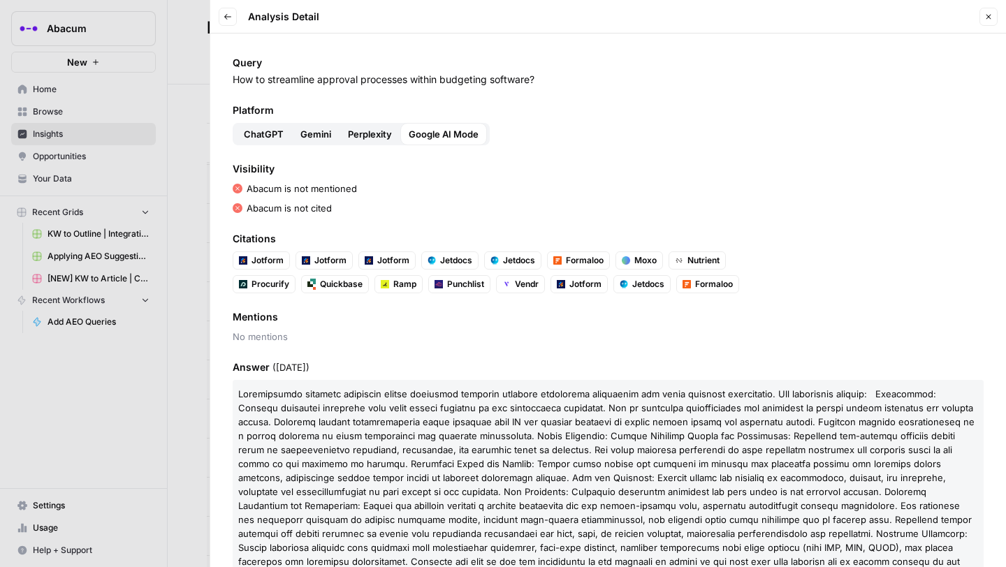
click at [442, 79] on p "How to streamline approval processes within budgeting software?" at bounding box center [608, 80] width 751 height 14
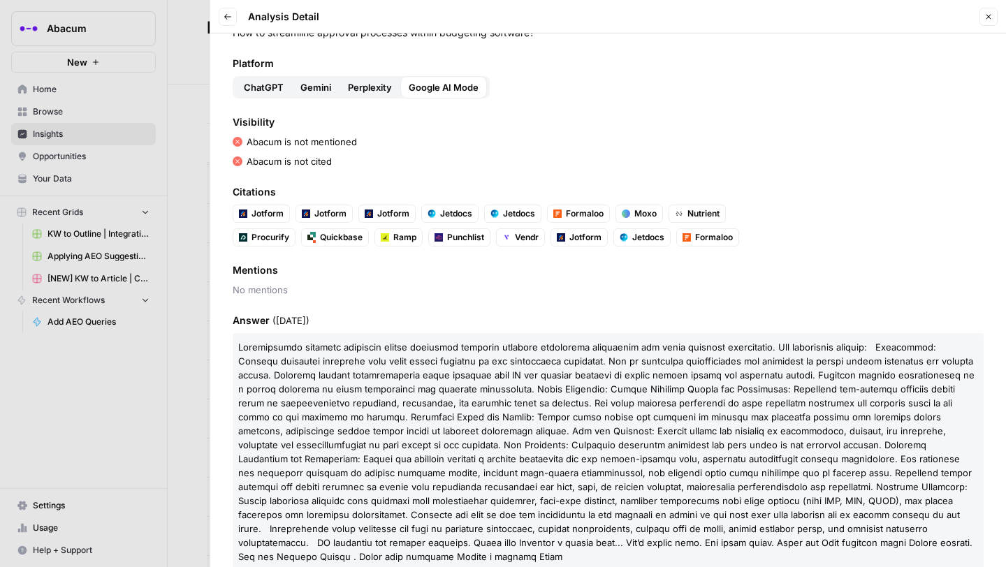
scroll to position [58, 0]
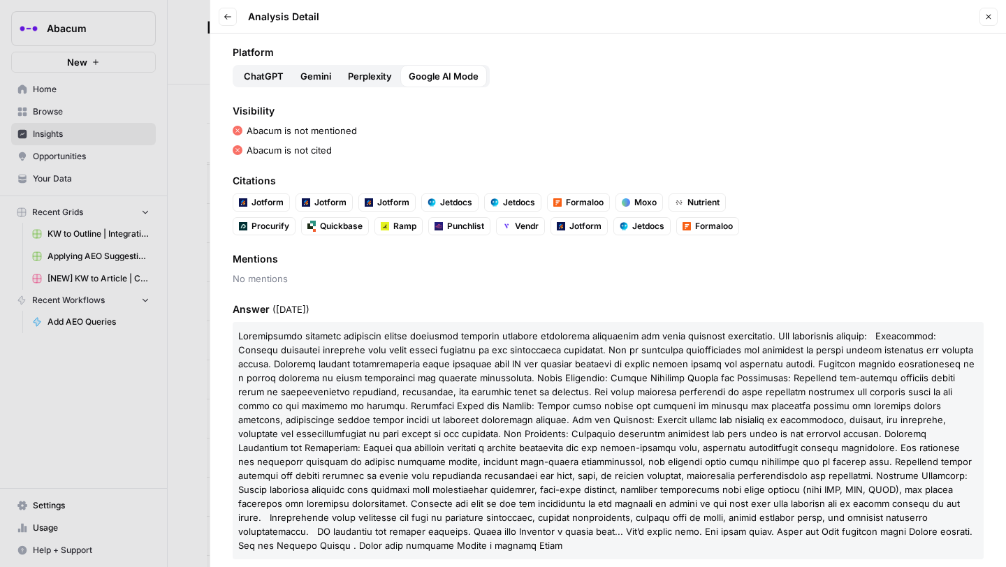
click at [372, 78] on span "Perplexity" at bounding box center [370, 76] width 44 height 14
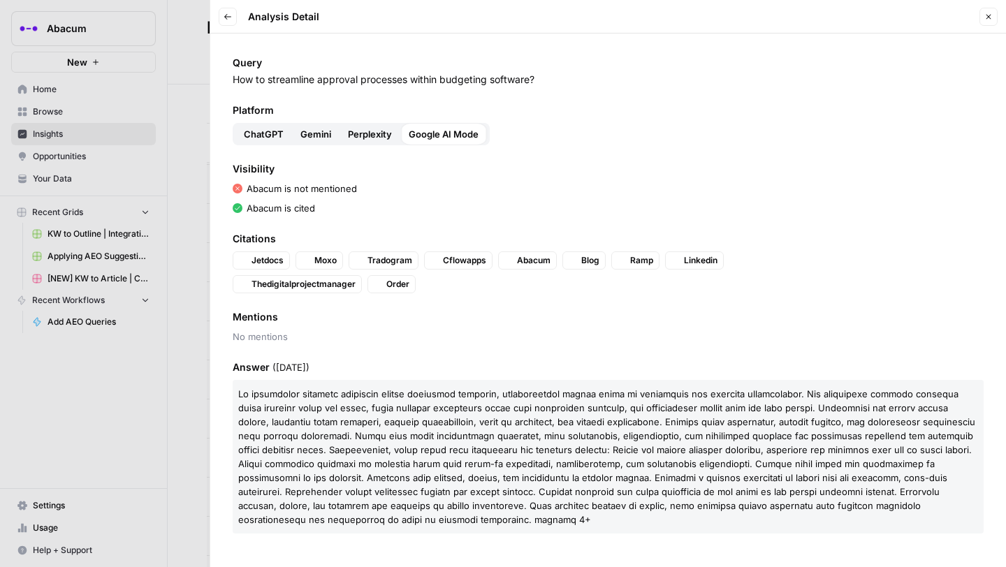
scroll to position [0, 0]
click at [525, 260] on span "Abacum" at bounding box center [534, 260] width 34 height 13
click at [198, 147] on div at bounding box center [503, 283] width 1006 height 567
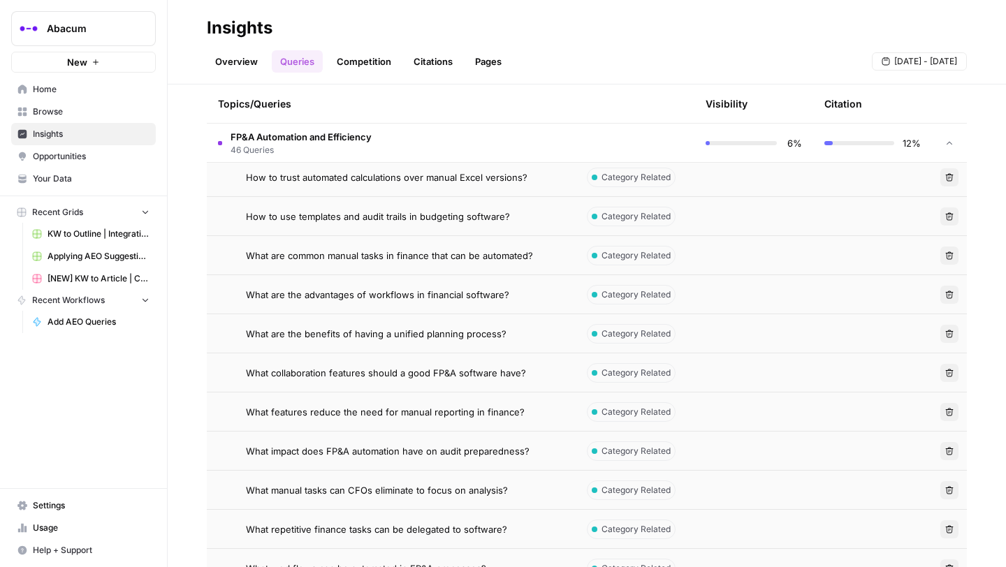
scroll to position [1820, 0]
click at [451, 176] on span "How to trust automated calculations over manual Excel versions?" at bounding box center [387, 176] width 282 height 14
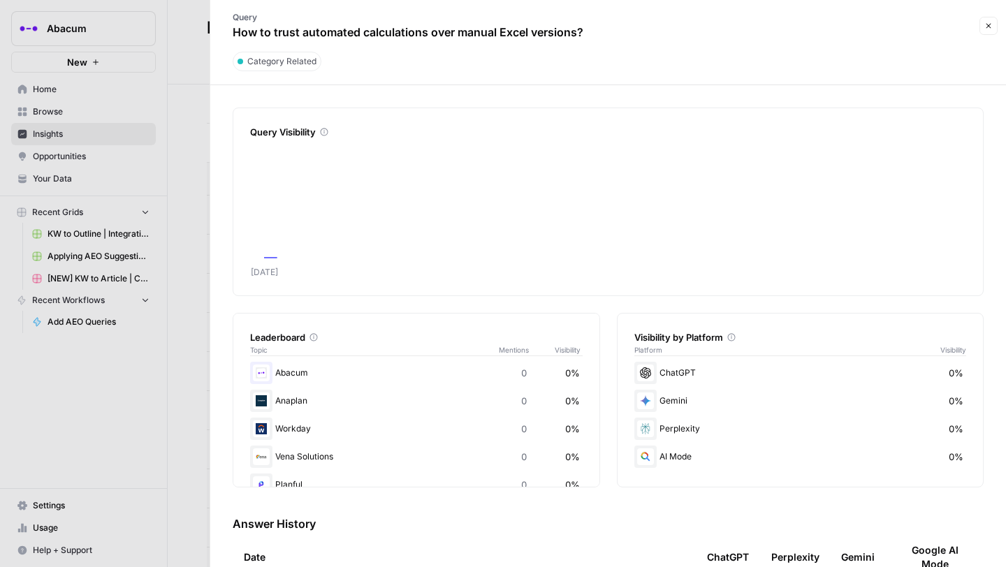
scroll to position [150, 0]
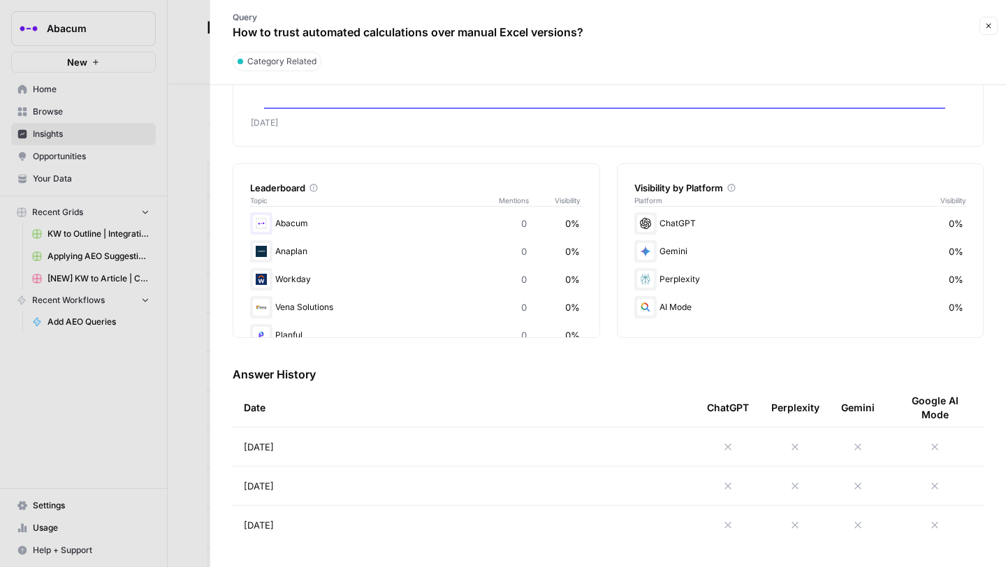
click at [729, 451] on icon at bounding box center [728, 447] width 11 height 11
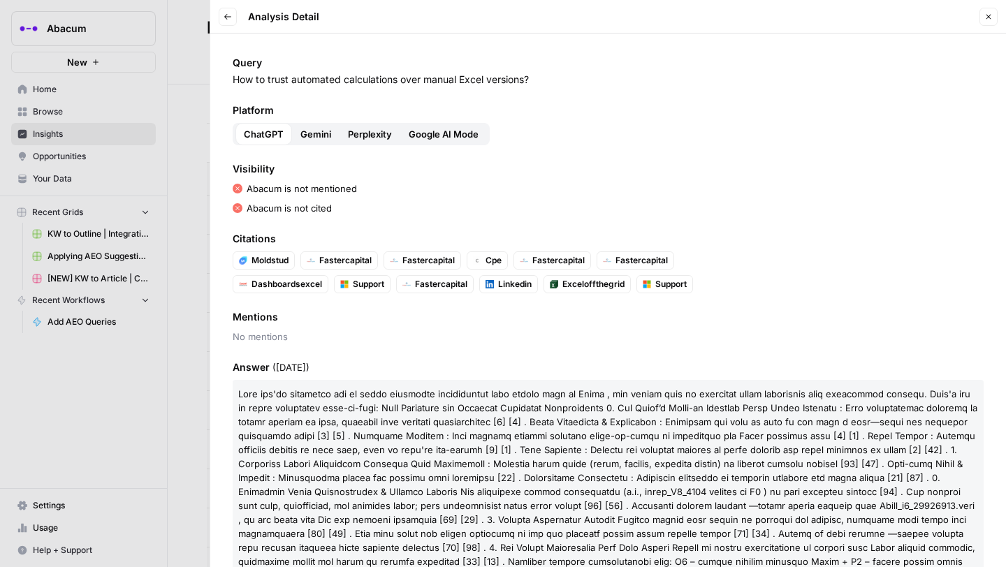
click at [187, 168] on div at bounding box center [503, 283] width 1006 height 567
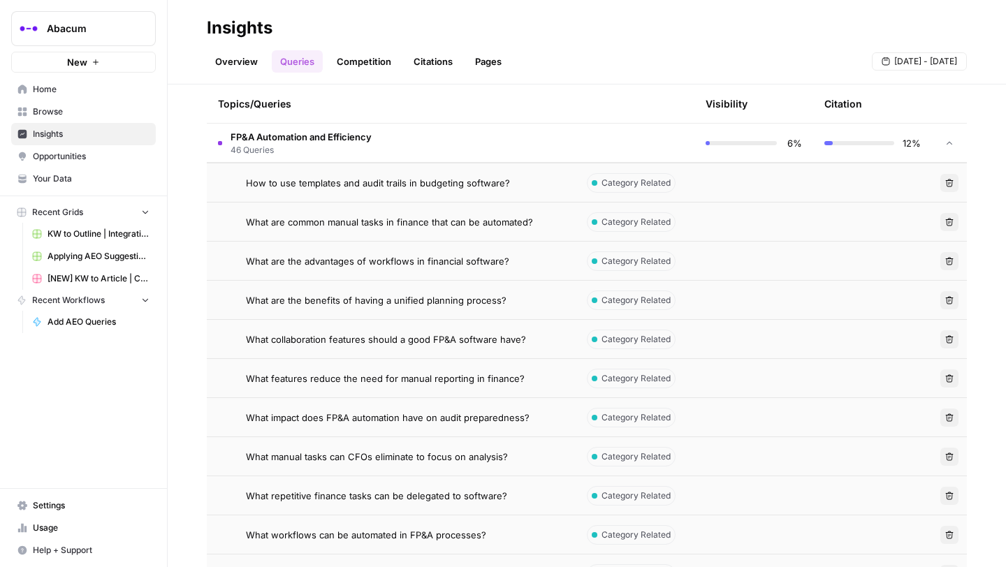
scroll to position [1853, 0]
click at [440, 183] on span "How to use templates and audit trails in budgeting software?" at bounding box center [378, 182] width 264 height 14
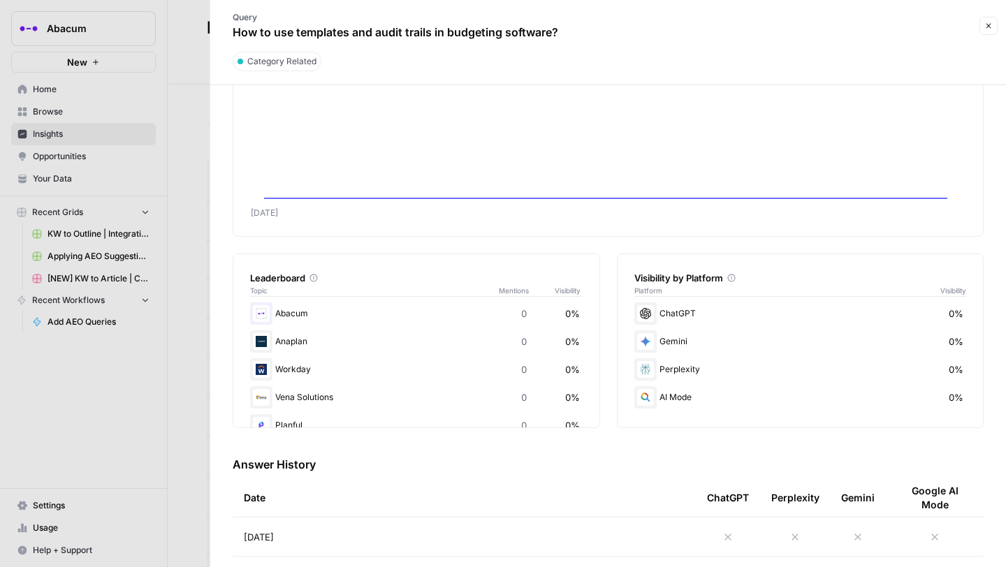
scroll to position [65, 0]
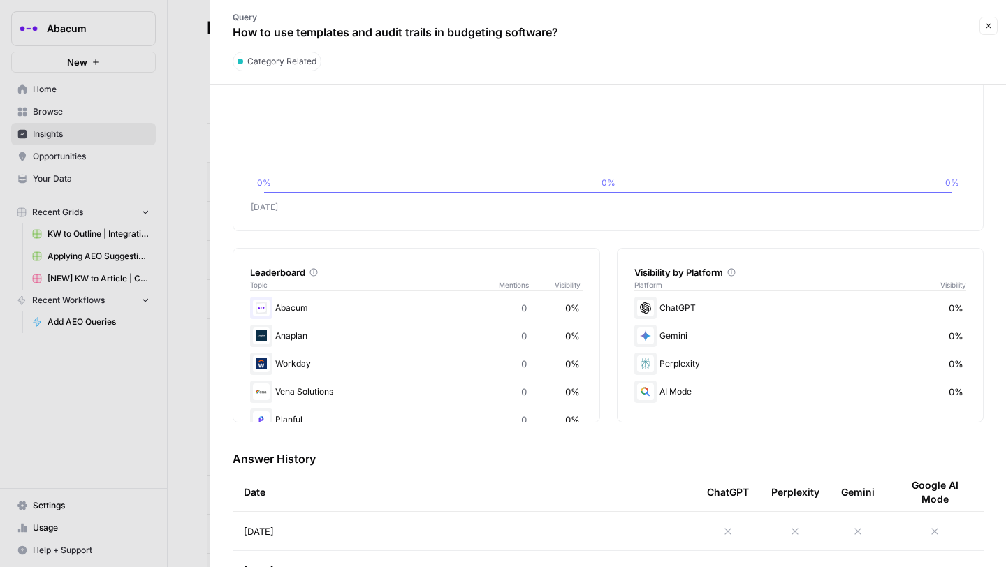
click at [741, 529] on div at bounding box center [728, 531] width 42 height 11
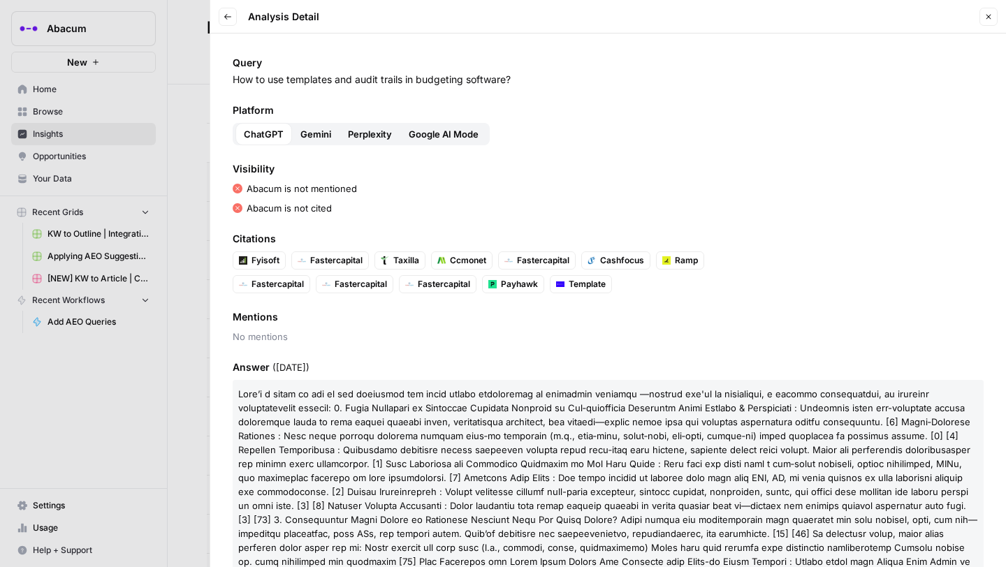
click at [314, 126] on button "Gemini" at bounding box center [316, 134] width 48 height 22
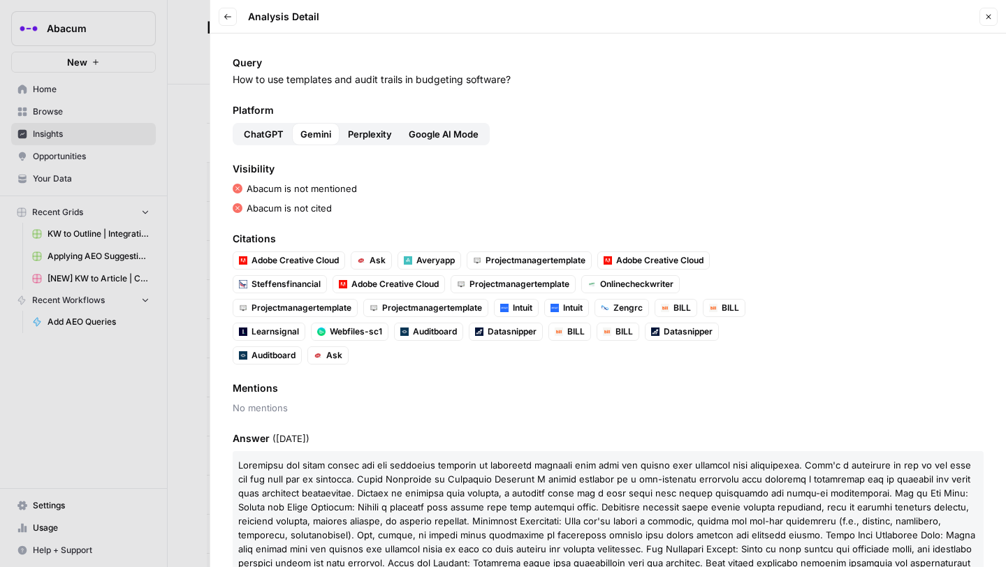
click at [415, 142] on button "Google AI Mode" at bounding box center [443, 134] width 87 height 22
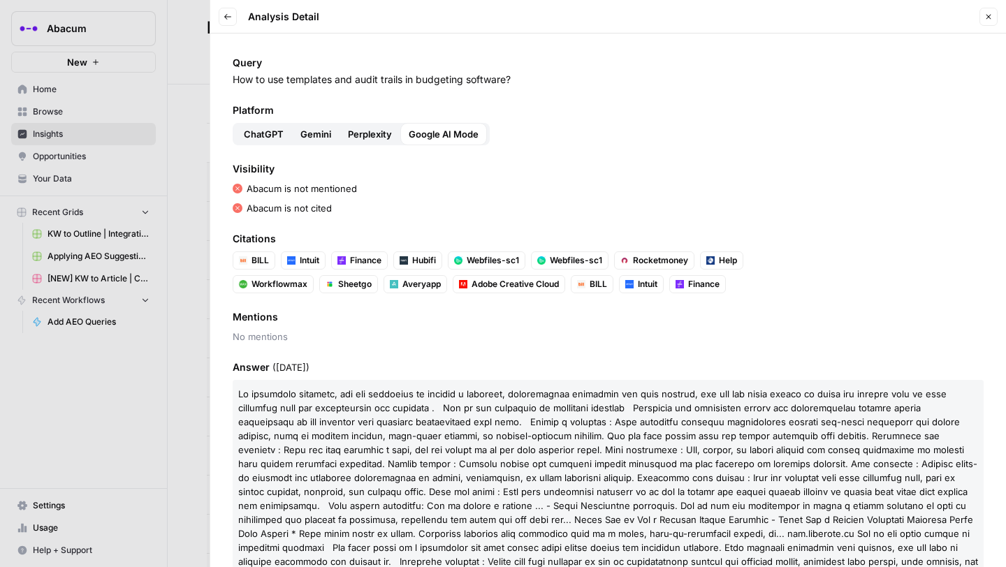
click at [379, 134] on span "Perplexity" at bounding box center [370, 134] width 44 height 14
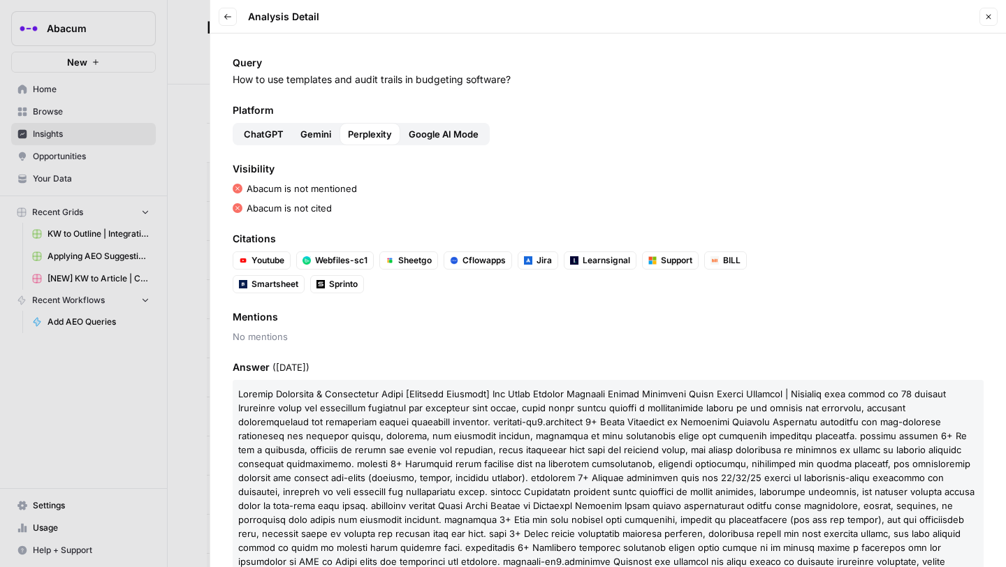
click at [194, 241] on div at bounding box center [503, 283] width 1006 height 567
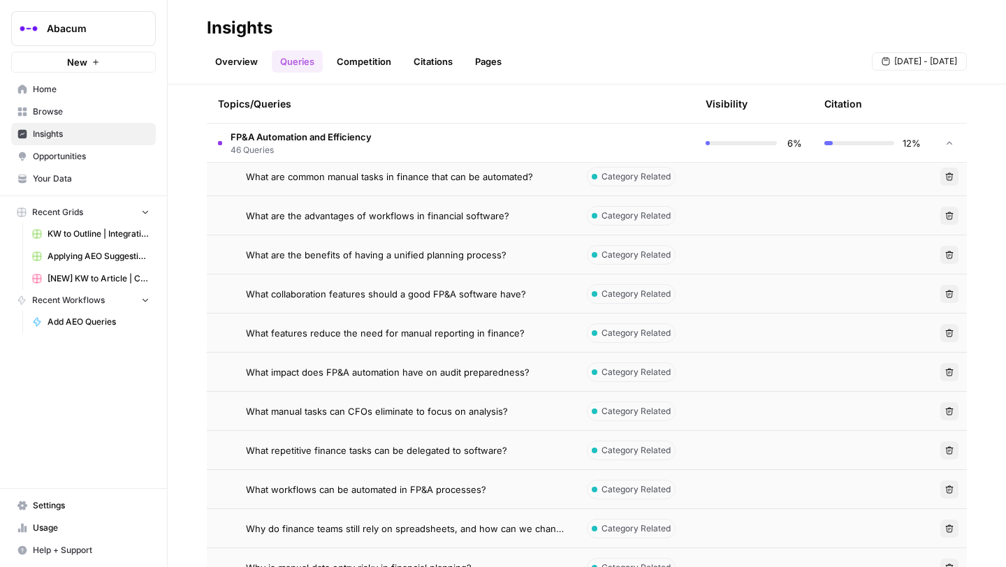
scroll to position [1898, 0]
click at [482, 180] on span "What are common manual tasks in finance that can be automated?" at bounding box center [389, 176] width 287 height 14
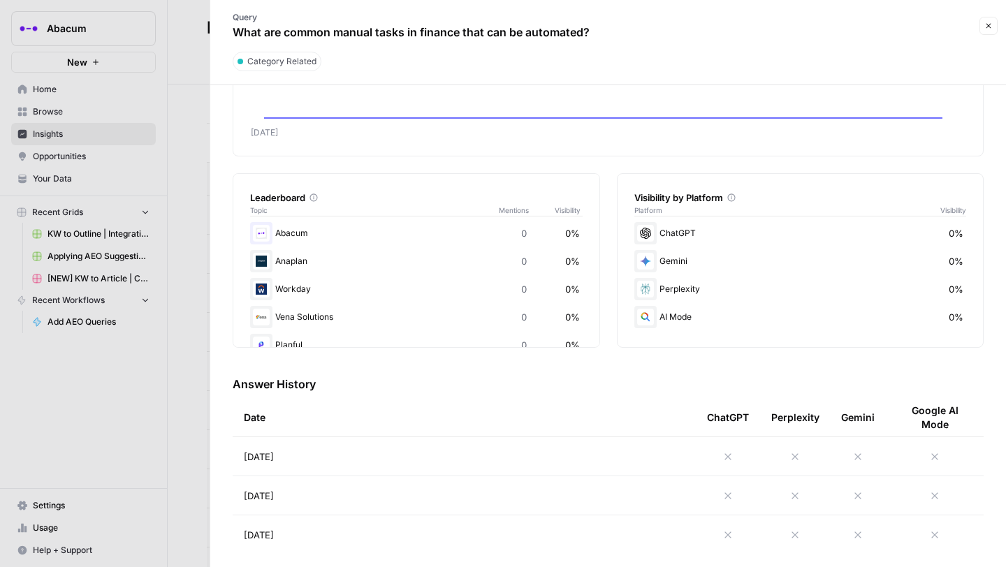
scroll to position [150, 0]
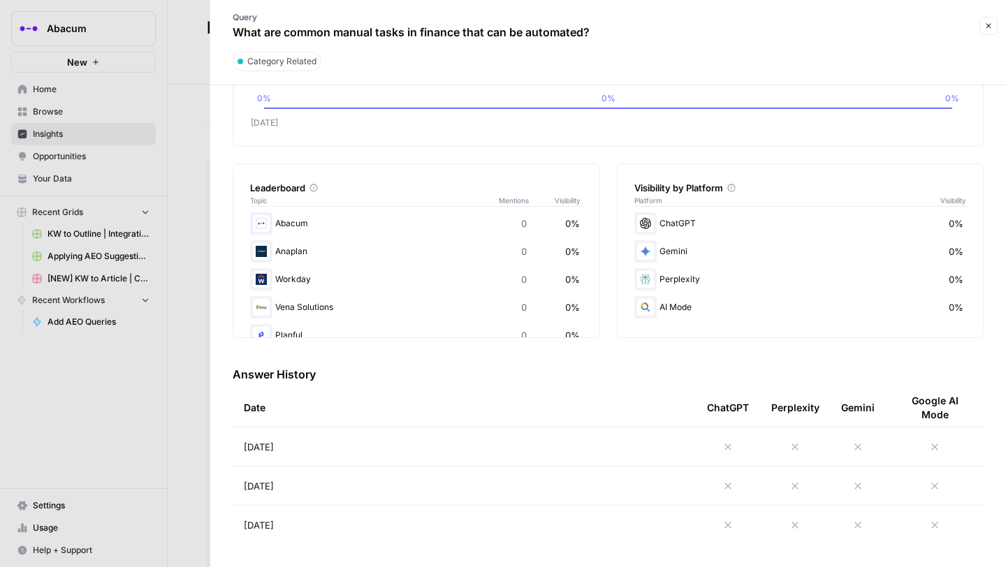
click at [727, 452] on icon at bounding box center [728, 447] width 11 height 11
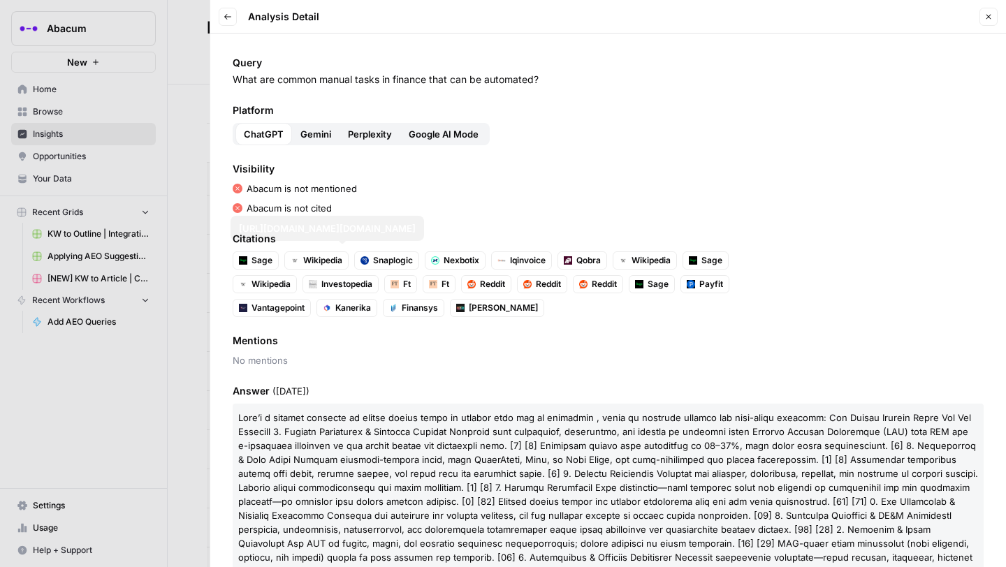
click at [312, 138] on span "Gemini" at bounding box center [315, 134] width 31 height 14
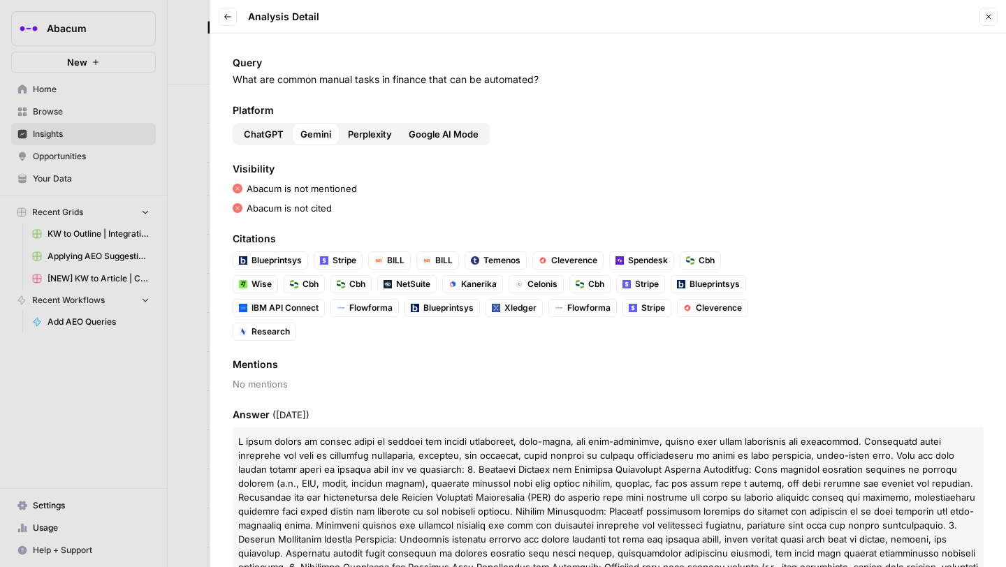
click at [372, 131] on span "Perplexity" at bounding box center [370, 134] width 44 height 14
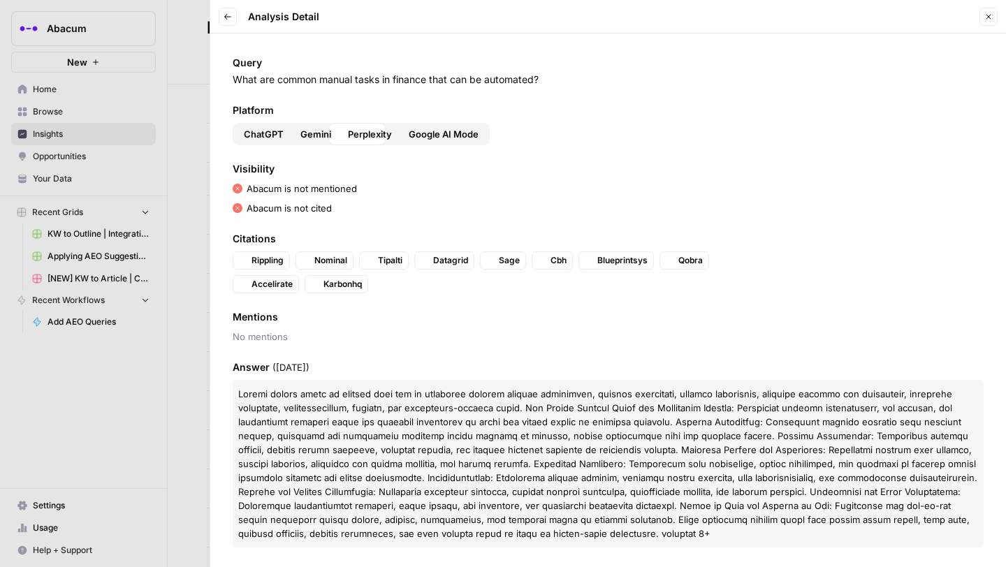
click at [413, 130] on span "Google AI Mode" at bounding box center [444, 134] width 70 height 14
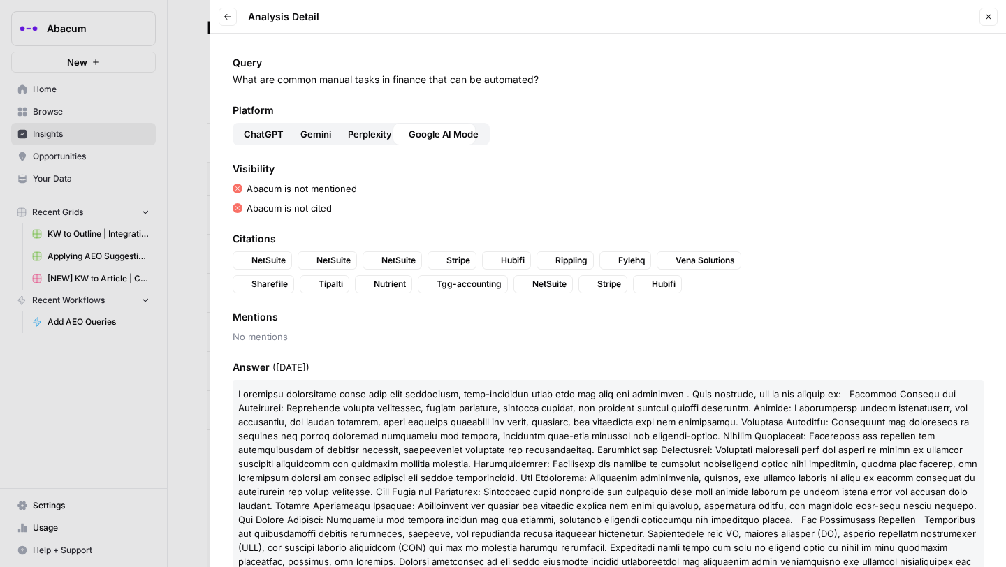
click at [459, 130] on span "Google AI Mode" at bounding box center [444, 134] width 70 height 14
click at [350, 128] on span "Perplexity" at bounding box center [370, 134] width 44 height 14
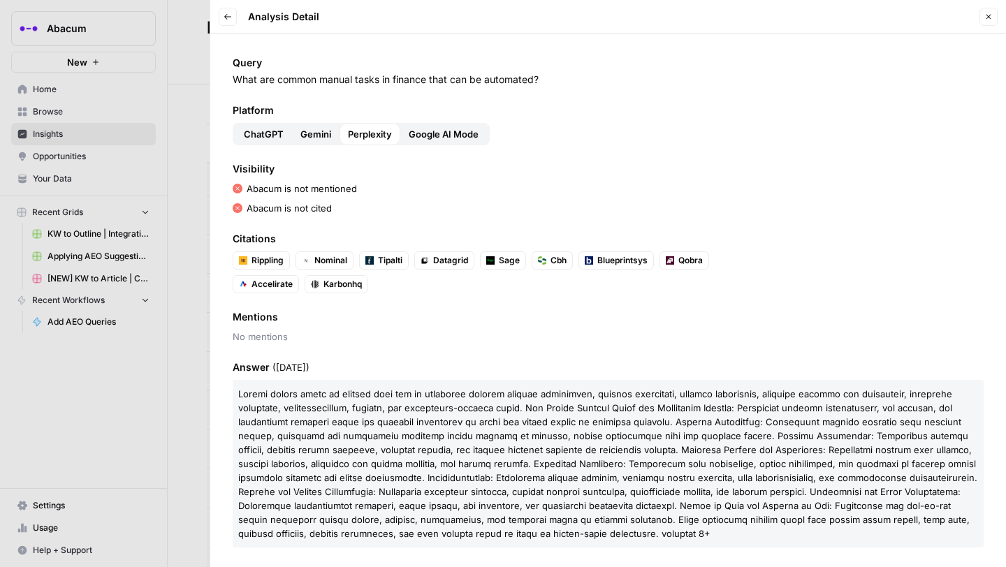
click at [319, 133] on span "Gemini" at bounding box center [315, 134] width 31 height 14
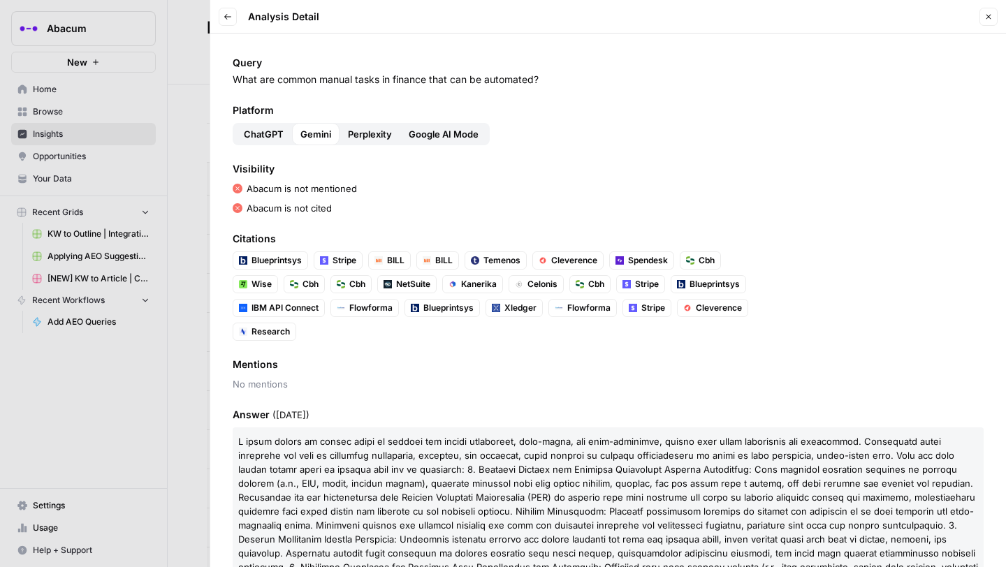
click at [339, 75] on p "What are common manual tasks in finance that can be automated?" at bounding box center [608, 80] width 751 height 14
click at [229, 17] on icon "button" at bounding box center [228, 17] width 8 height 8
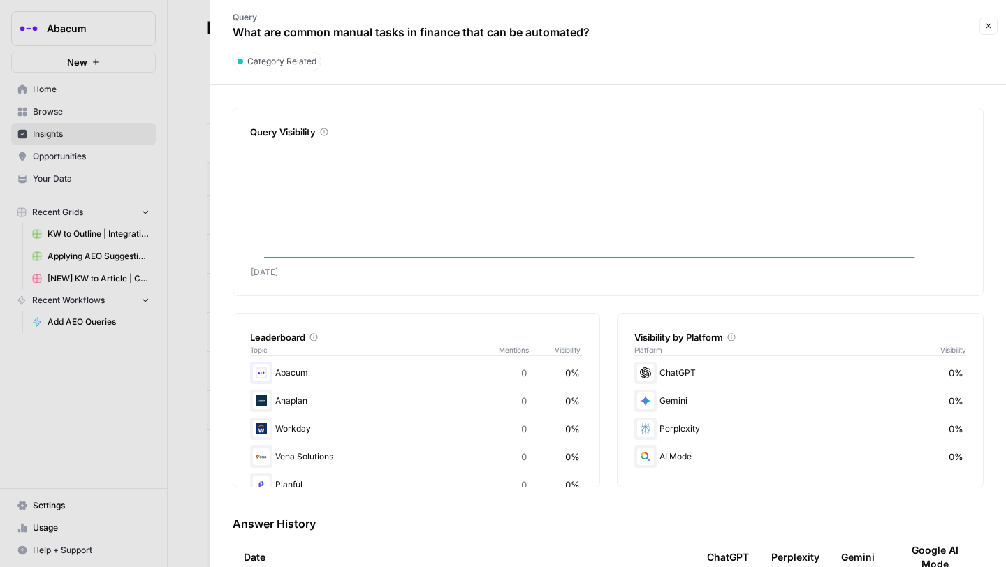
click at [199, 114] on div at bounding box center [503, 283] width 1006 height 567
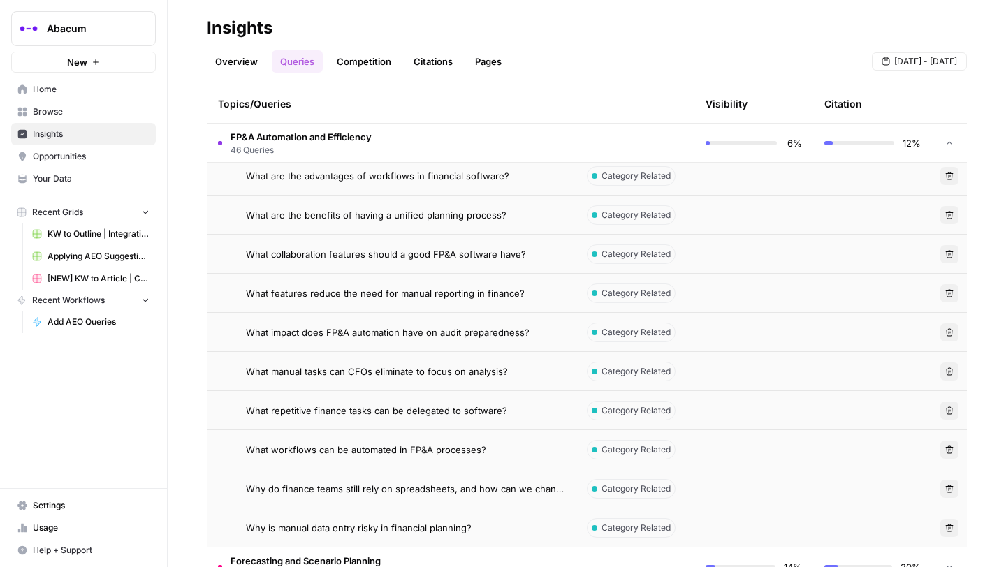
scroll to position [1938, 0]
click at [413, 178] on span "What are the advantages of workflows in financial software?" at bounding box center [377, 175] width 263 height 14
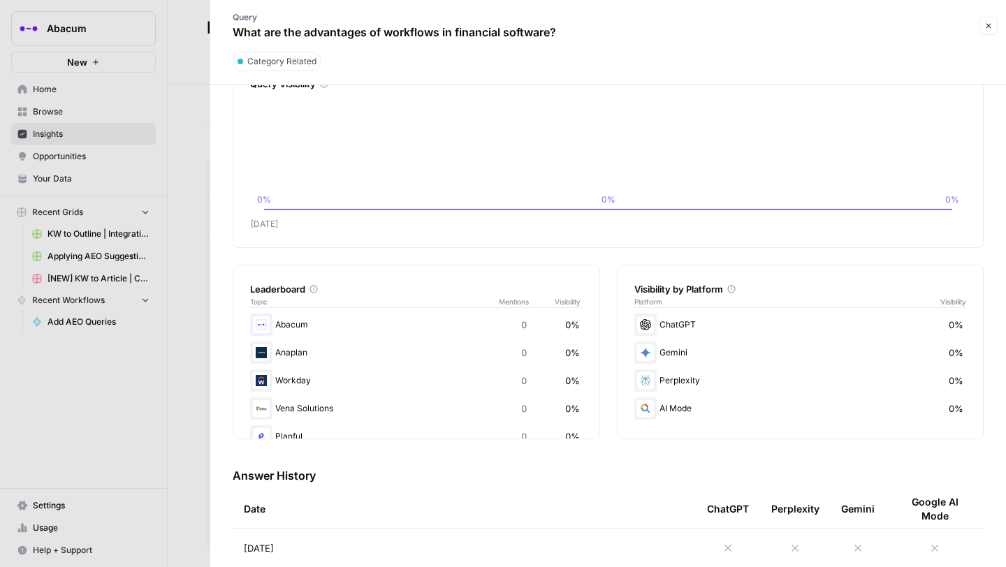
scroll to position [53, 0]
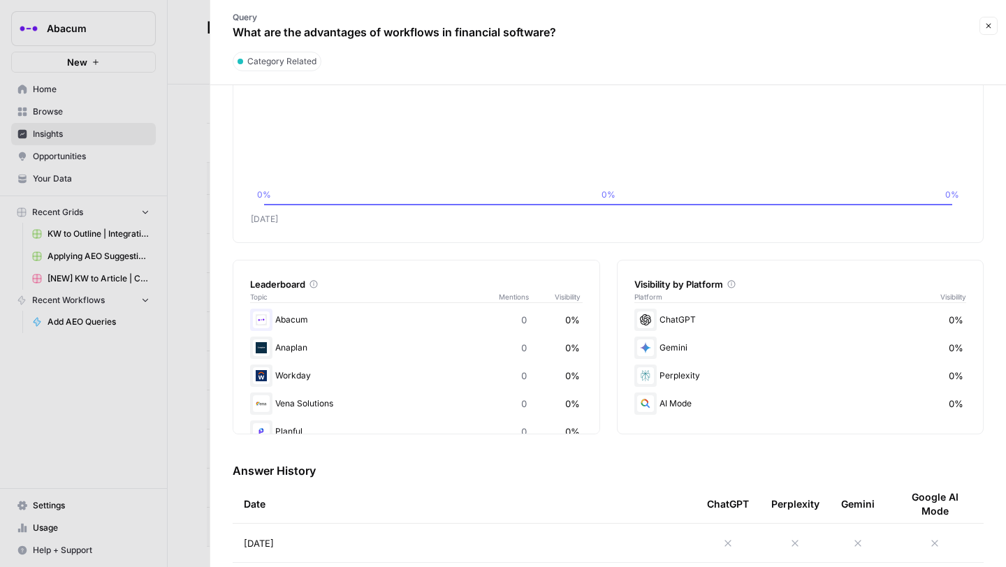
click at [194, 236] on div at bounding box center [503, 283] width 1006 height 567
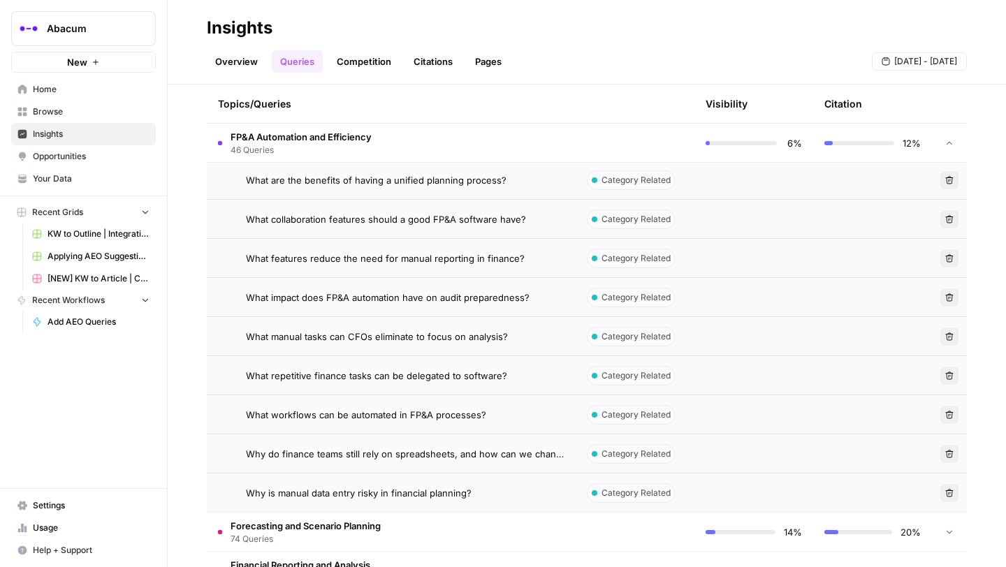
scroll to position [1973, 0]
click at [387, 180] on span "What are the benefits of having a unified planning process?" at bounding box center [376, 179] width 261 height 14
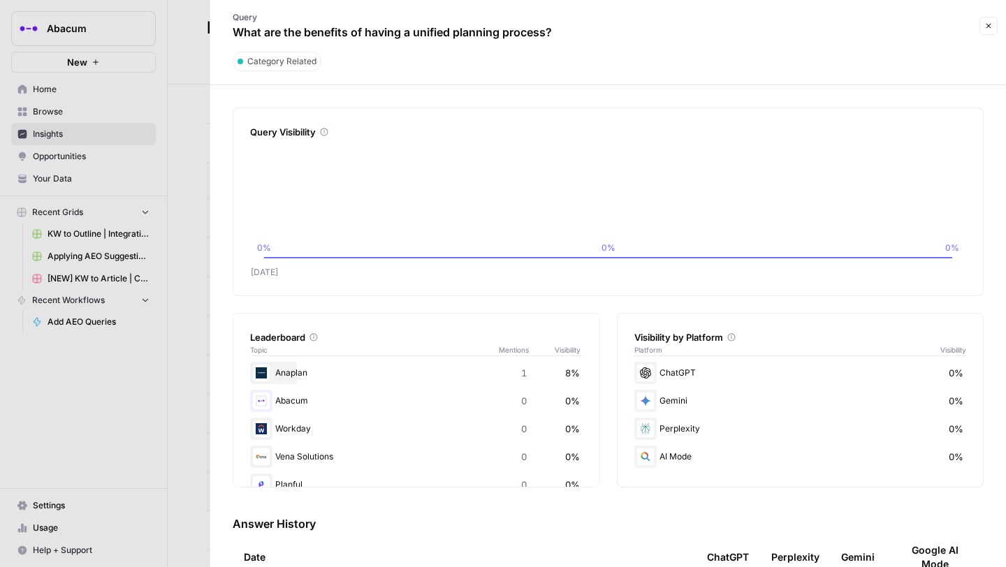
scroll to position [79, 0]
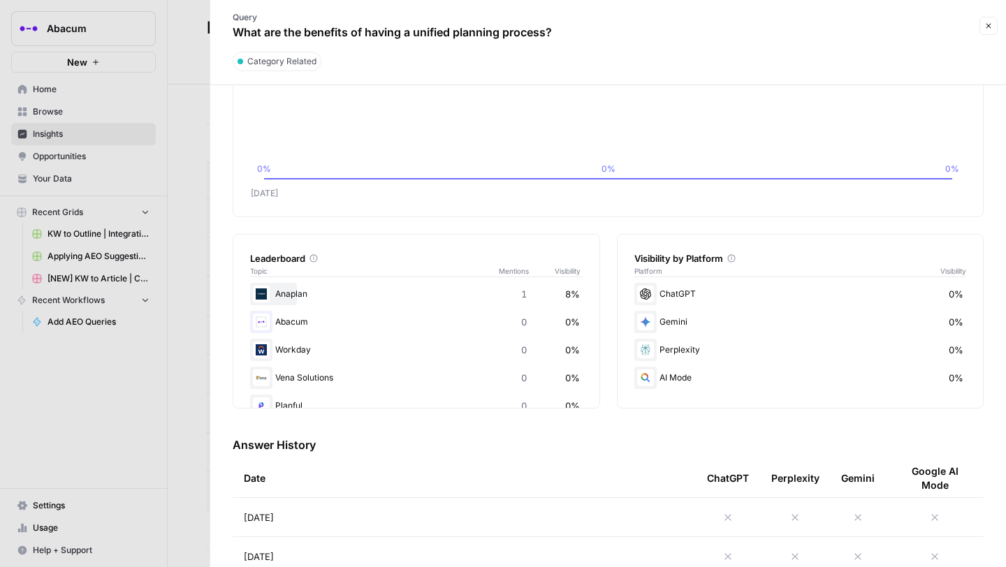
click at [728, 513] on icon at bounding box center [728, 517] width 11 height 11
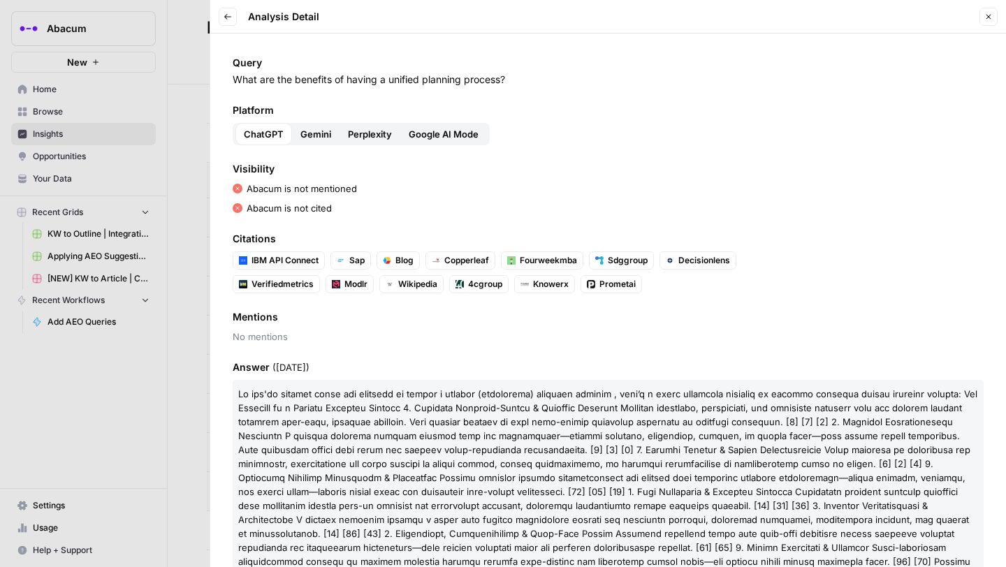
click at [324, 133] on span "Gemini" at bounding box center [315, 134] width 31 height 14
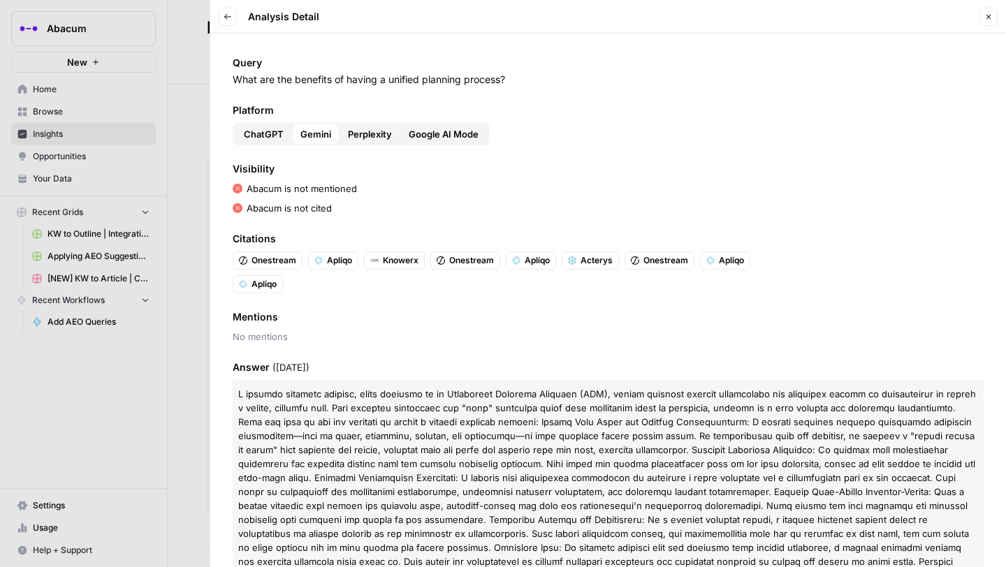
click at [363, 133] on span "Perplexity" at bounding box center [370, 134] width 44 height 14
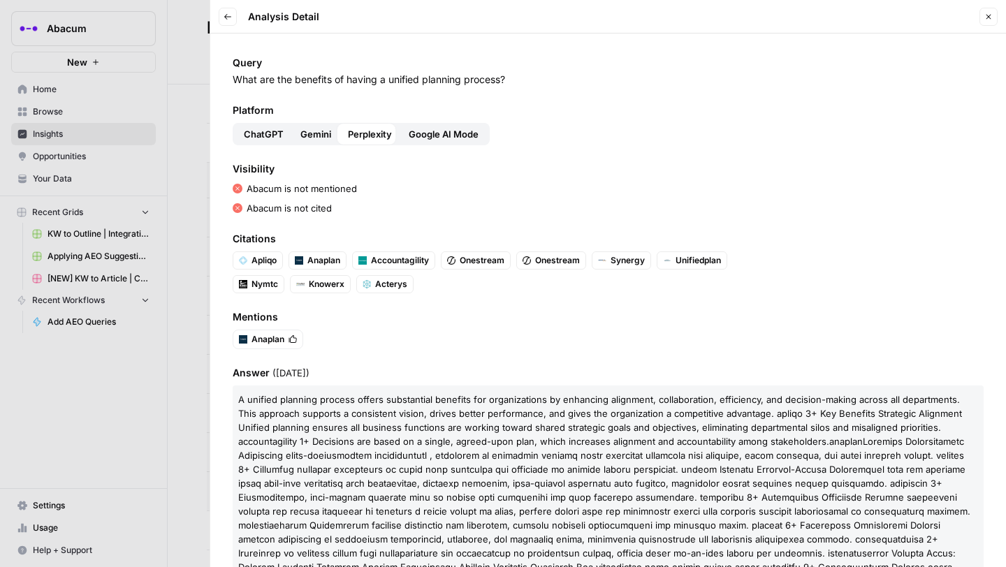
click at [428, 133] on span "Google AI Mode" at bounding box center [444, 134] width 70 height 14
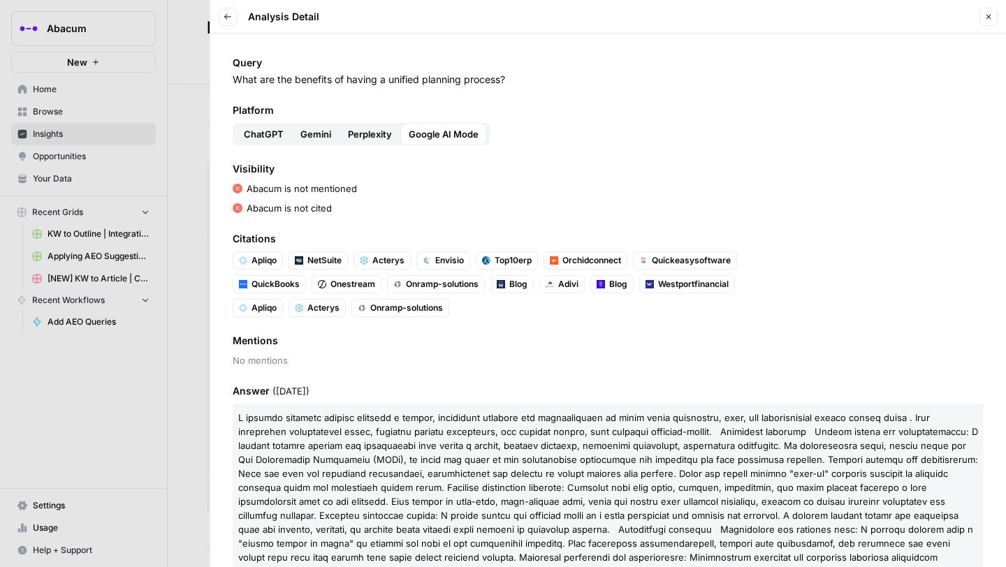
click at [365, 135] on span "Perplexity" at bounding box center [370, 134] width 44 height 14
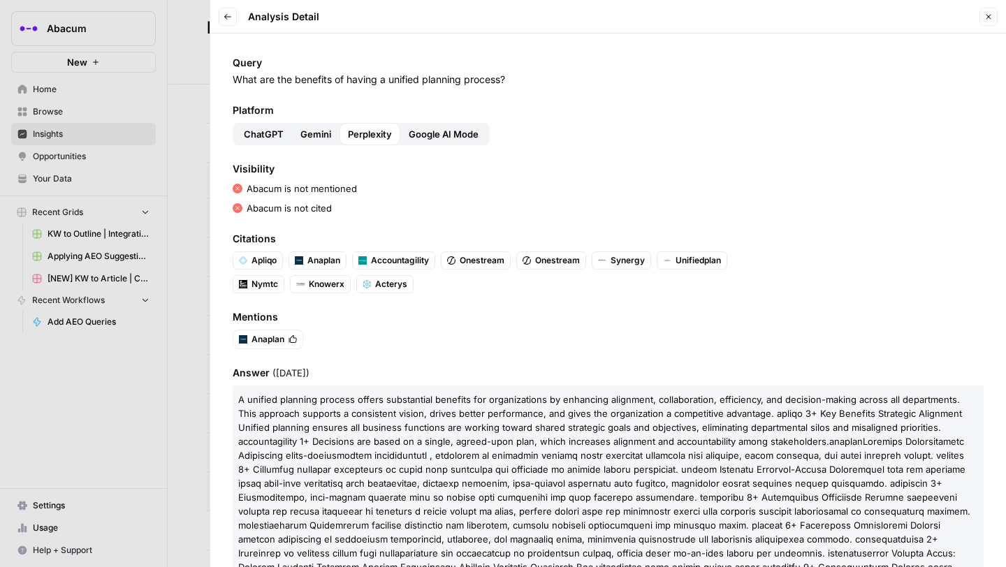
click at [437, 130] on span "Google AI Mode" at bounding box center [444, 134] width 70 height 14
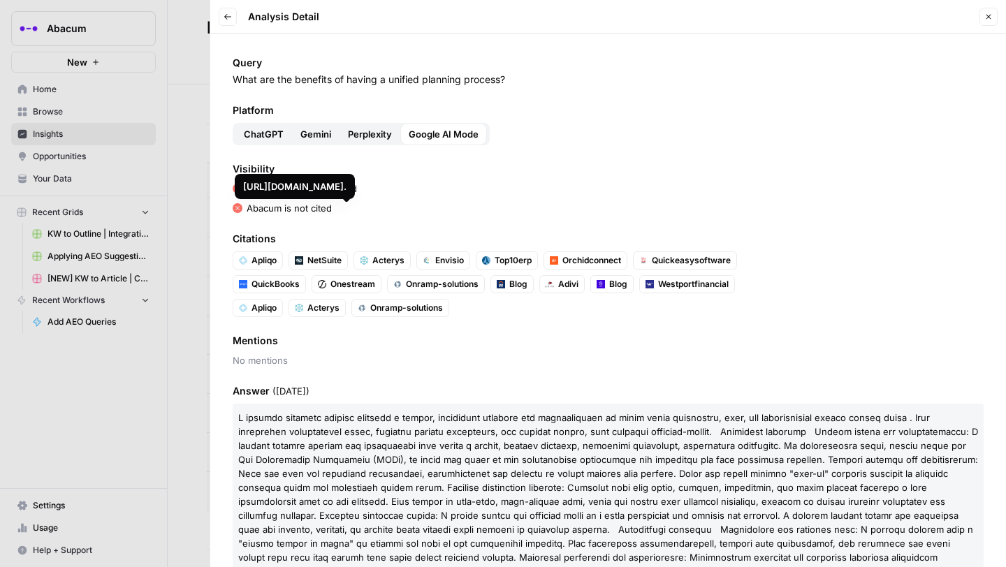
click at [349, 284] on span "Onestream" at bounding box center [353, 284] width 45 height 13
click at [319, 136] on span "Gemini" at bounding box center [315, 134] width 31 height 14
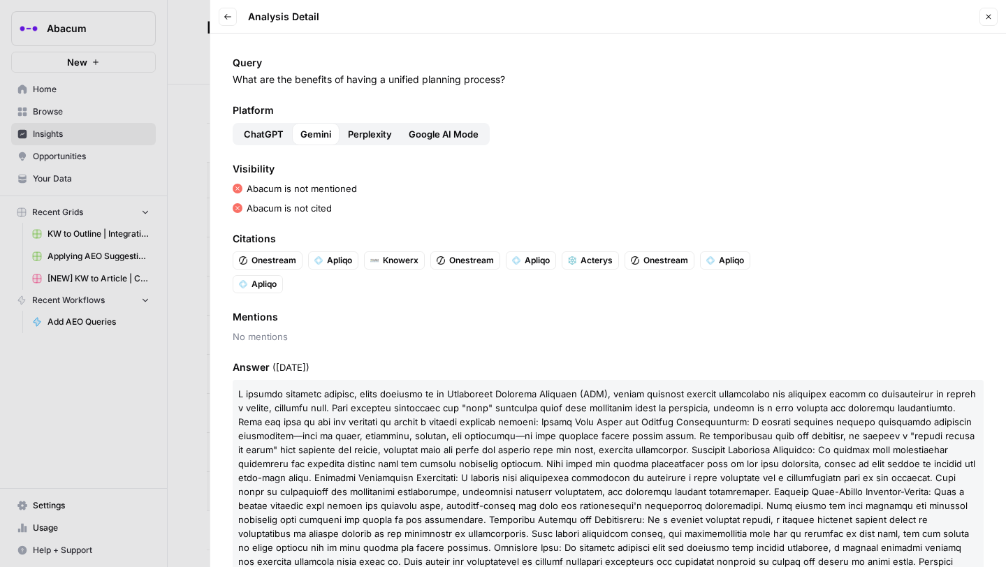
click at [386, 134] on span "Perplexity" at bounding box center [370, 134] width 44 height 14
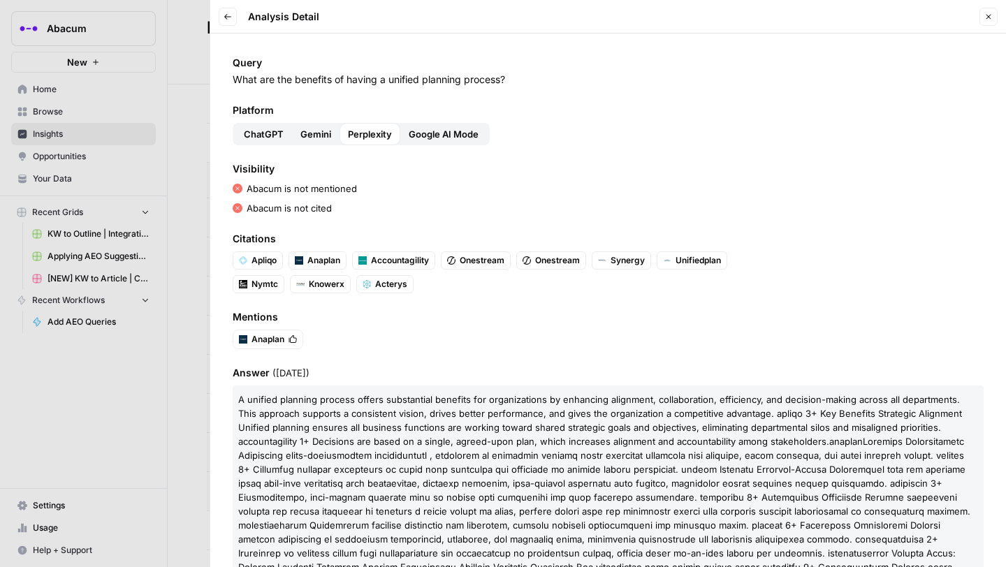
click at [192, 147] on div at bounding box center [503, 283] width 1006 height 567
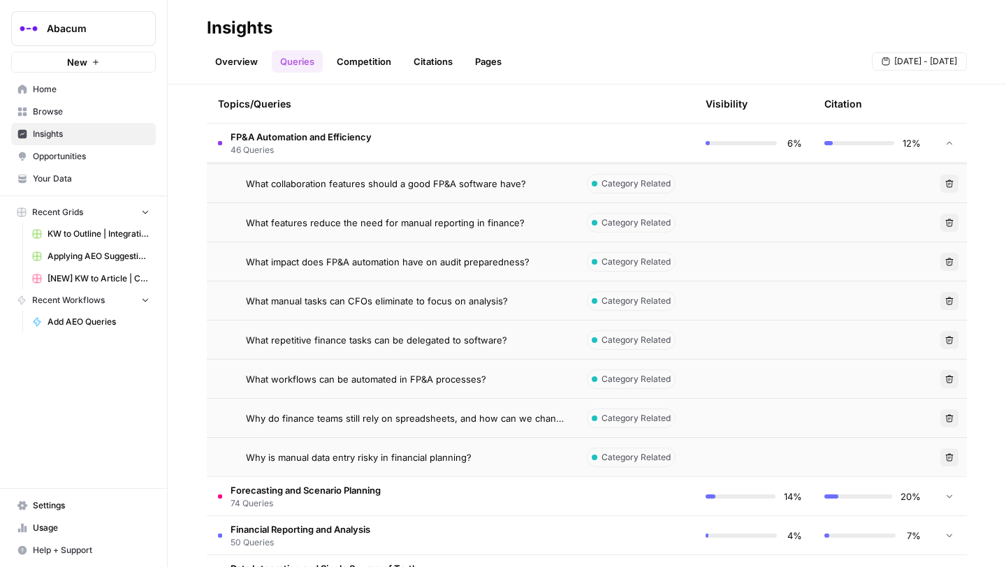
scroll to position [2011, 0]
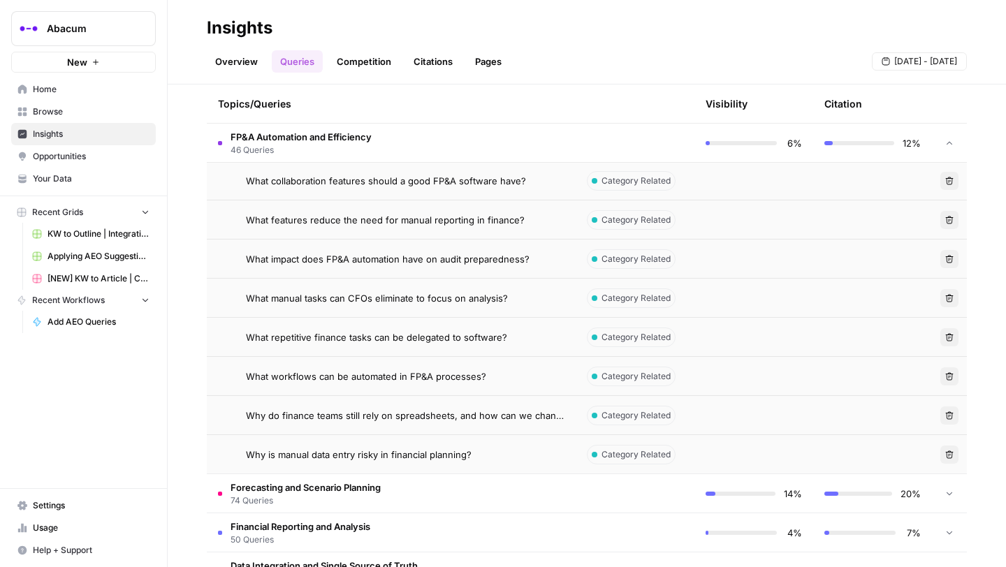
click at [359, 181] on span "What collaboration features should a good FP&A software have?" at bounding box center [386, 181] width 280 height 14
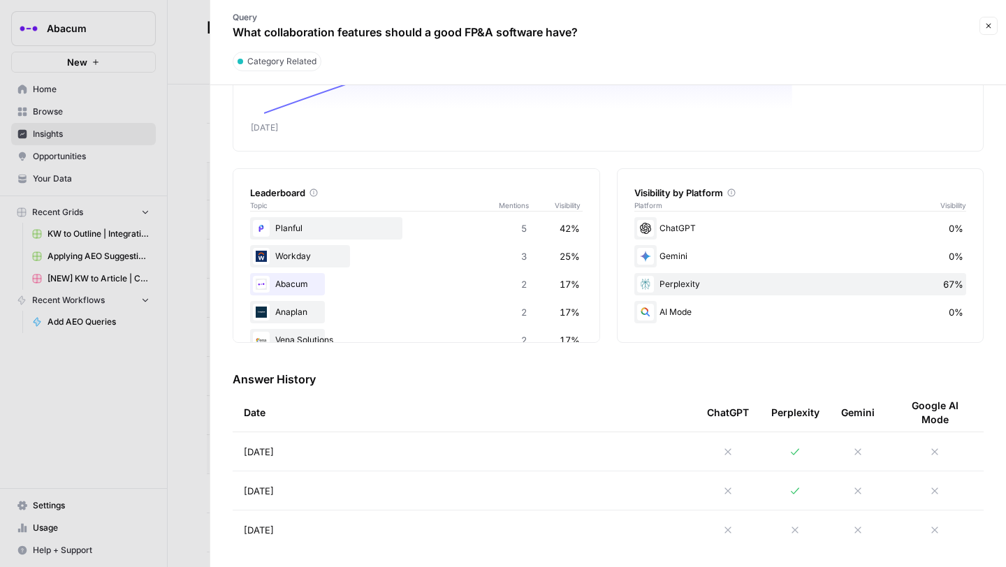
scroll to position [146, 0]
click at [727, 451] on icon at bounding box center [728, 450] width 11 height 11
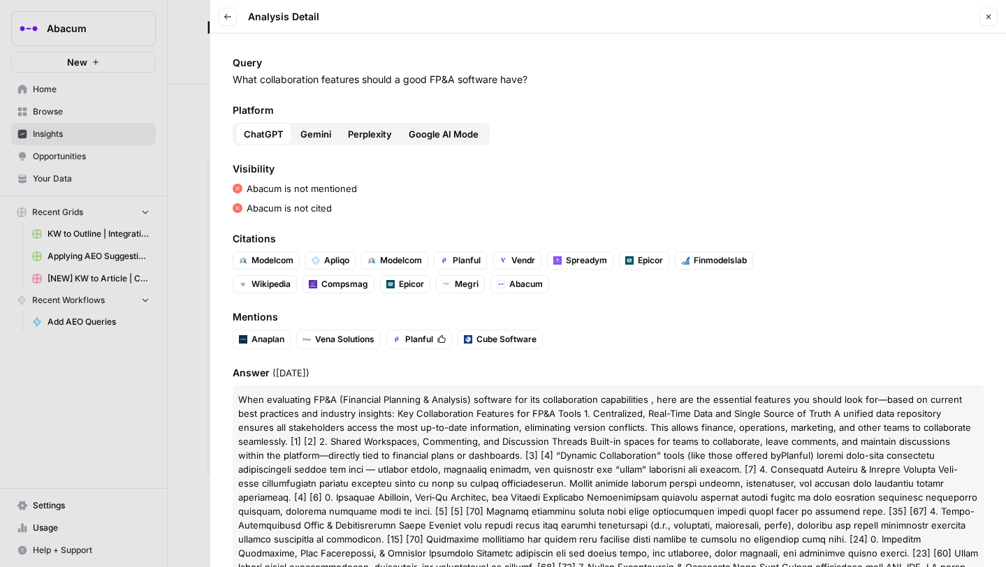
click at [319, 123] on button "Gemini" at bounding box center [316, 134] width 48 height 22
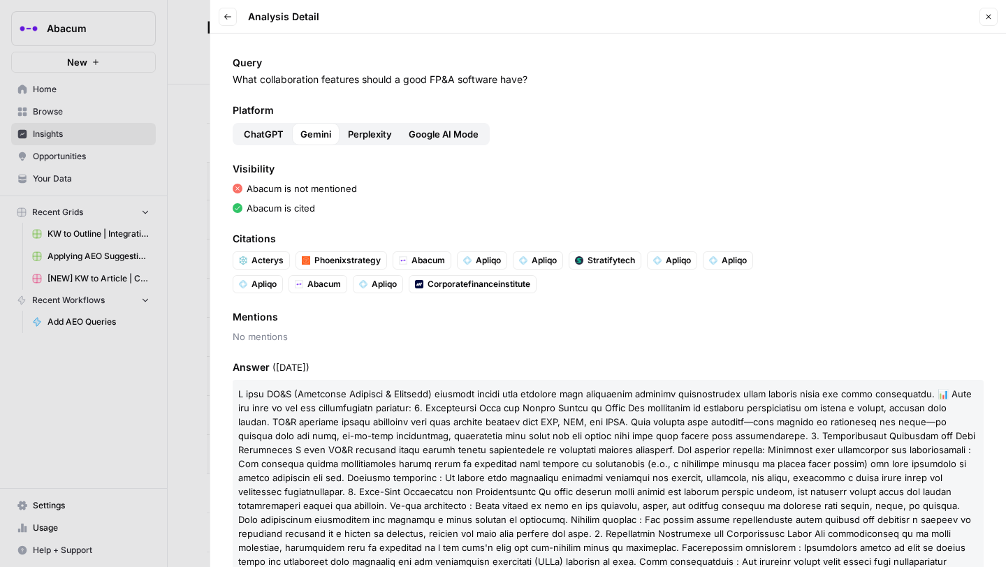
click at [360, 127] on span "Perplexity" at bounding box center [370, 134] width 44 height 14
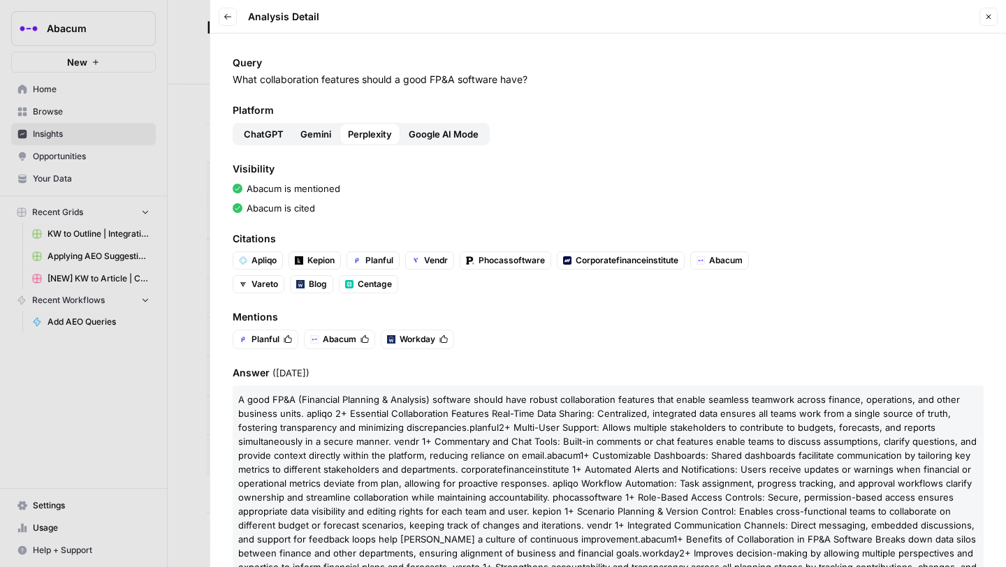
click at [428, 131] on span "Google AI Mode" at bounding box center [444, 134] width 70 height 14
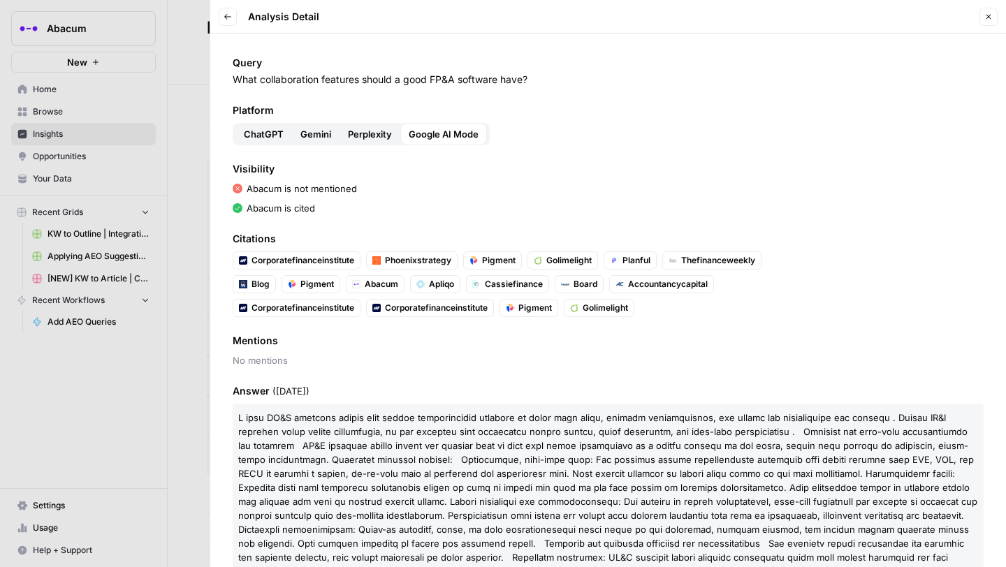
click at [266, 129] on span "ChatGPT" at bounding box center [264, 134] width 40 height 14
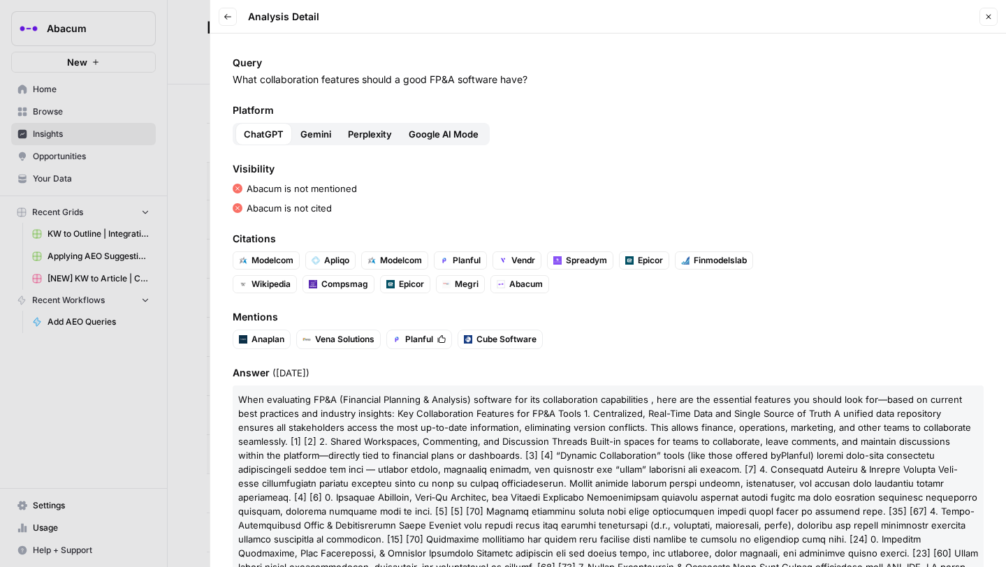
click at [319, 133] on span "Gemini" at bounding box center [315, 134] width 31 height 14
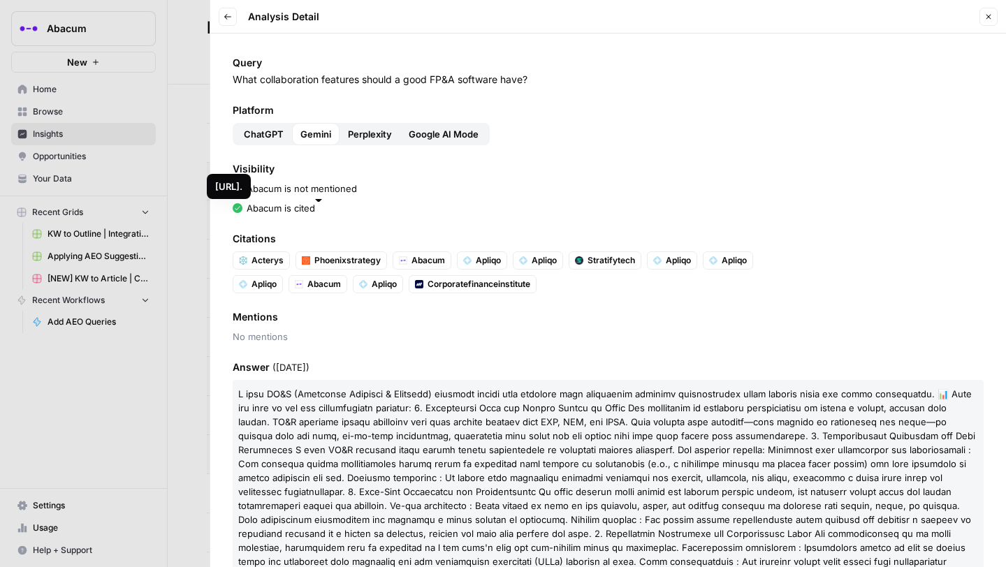
click at [318, 282] on span "Abacum" at bounding box center [324, 284] width 34 height 13
click at [349, 80] on p "What collaboration features should a good FP&A software have?" at bounding box center [608, 80] width 751 height 14
click at [193, 105] on div at bounding box center [503, 283] width 1006 height 567
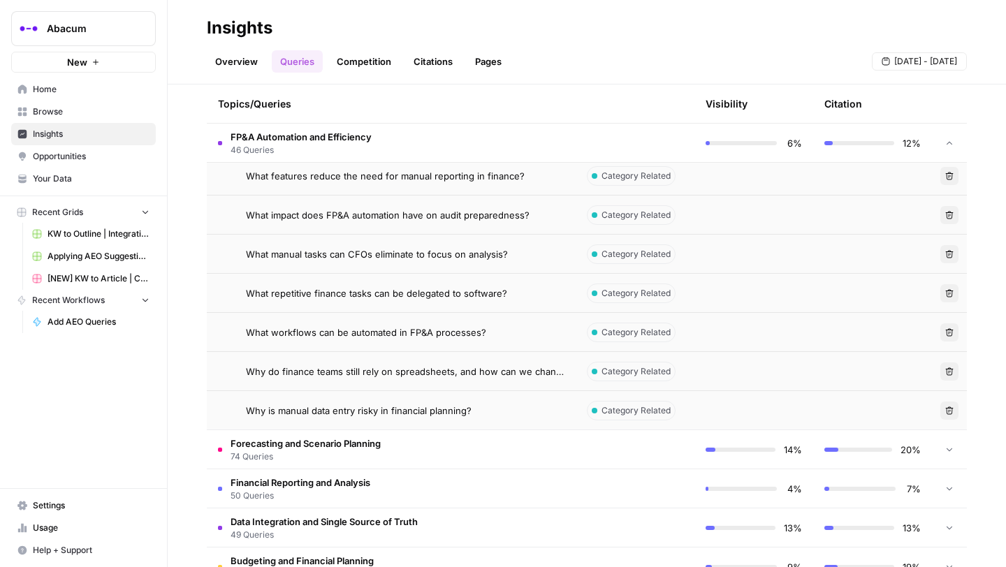
scroll to position [2059, 0]
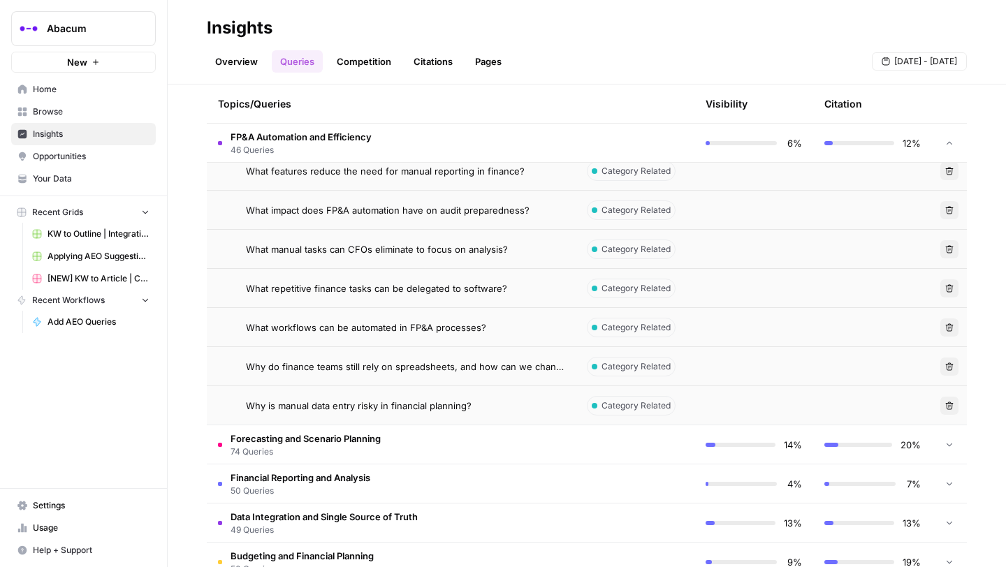
click at [372, 169] on span "What features reduce the need for manual reporting in finance?" at bounding box center [385, 171] width 279 height 14
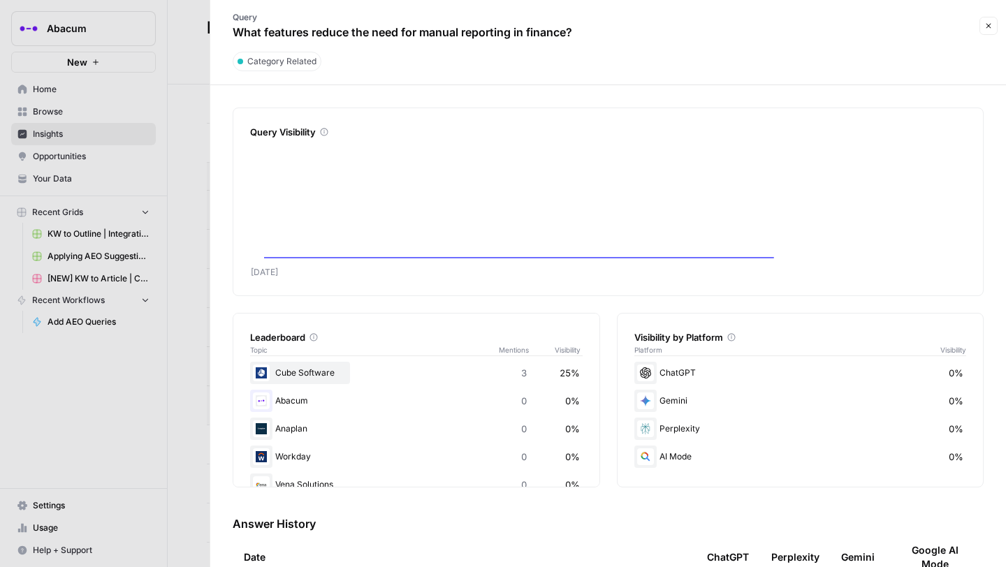
scroll to position [131, 0]
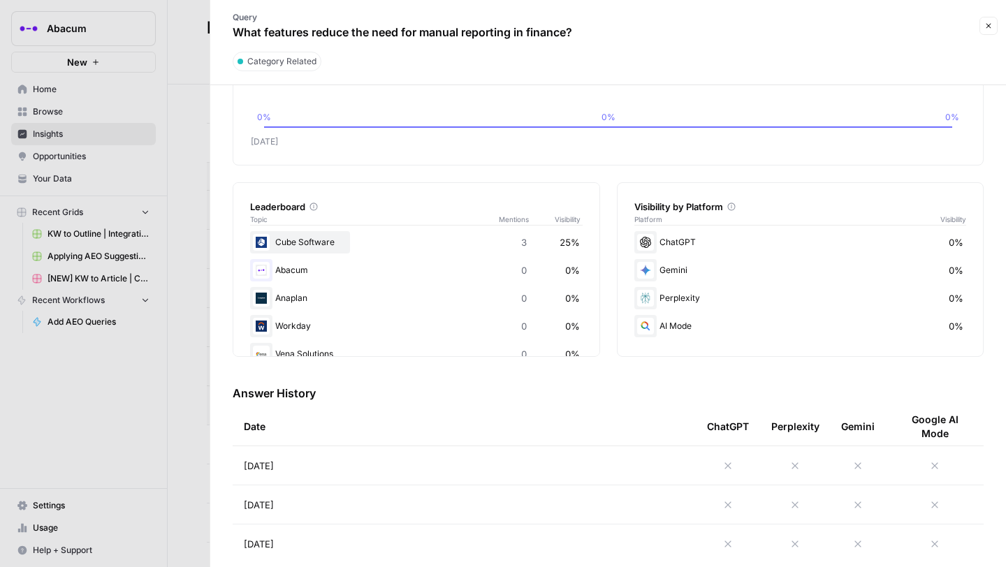
click at [729, 464] on icon at bounding box center [728, 466] width 6 height 6
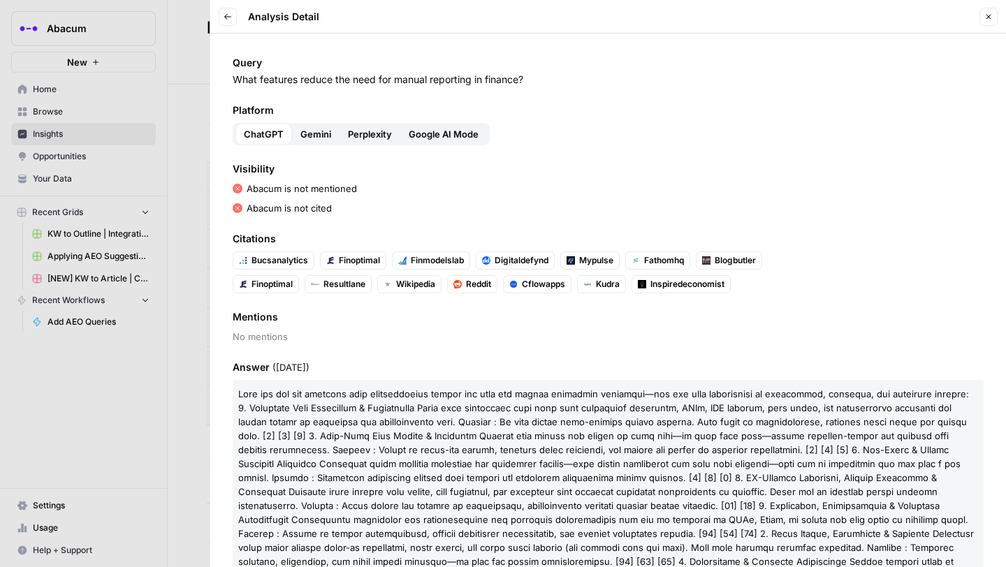
click at [323, 133] on span "Gemini" at bounding box center [315, 134] width 31 height 14
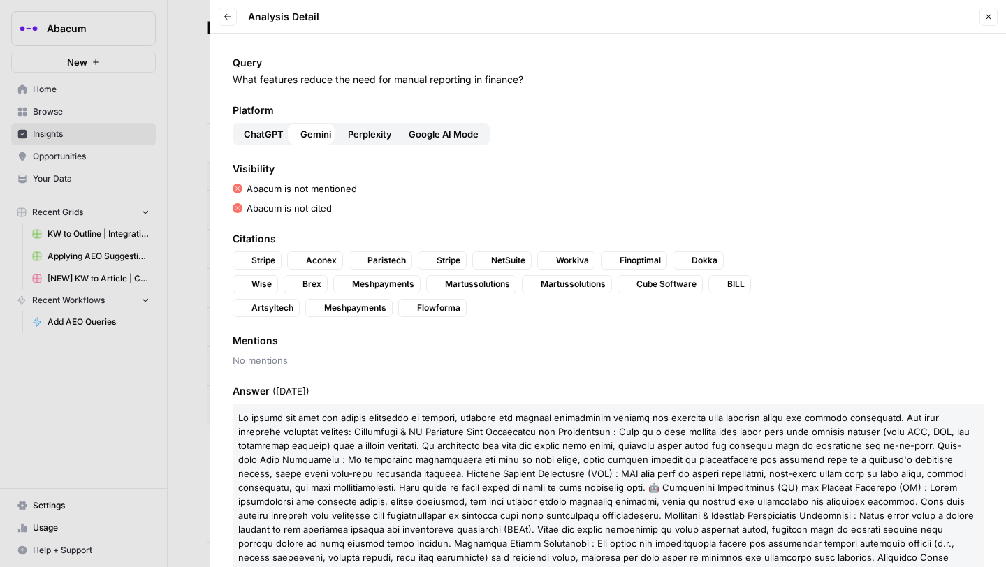
click at [379, 133] on span "Perplexity" at bounding box center [370, 134] width 44 height 14
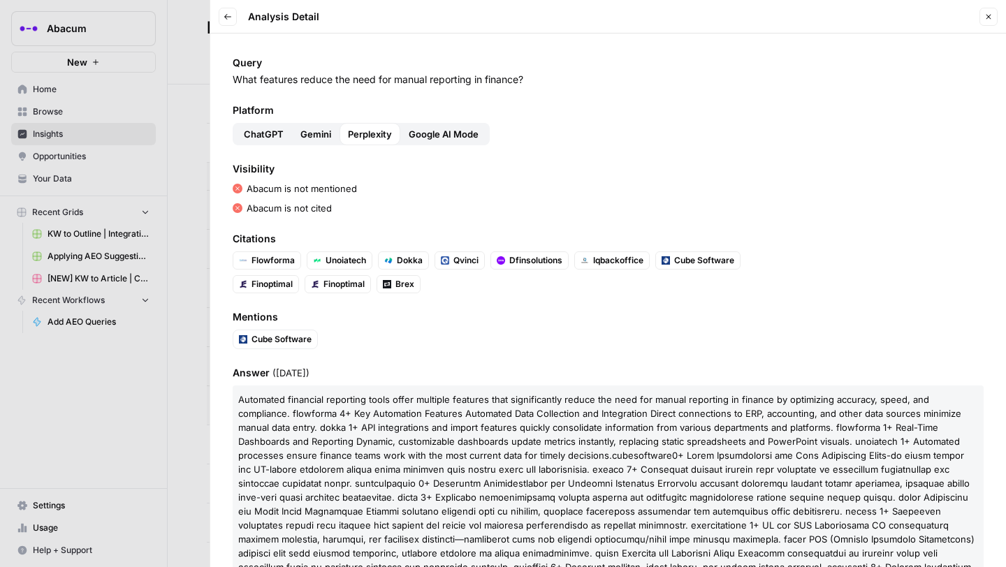
click at [428, 126] on button "Google AI Mode" at bounding box center [443, 134] width 87 height 22
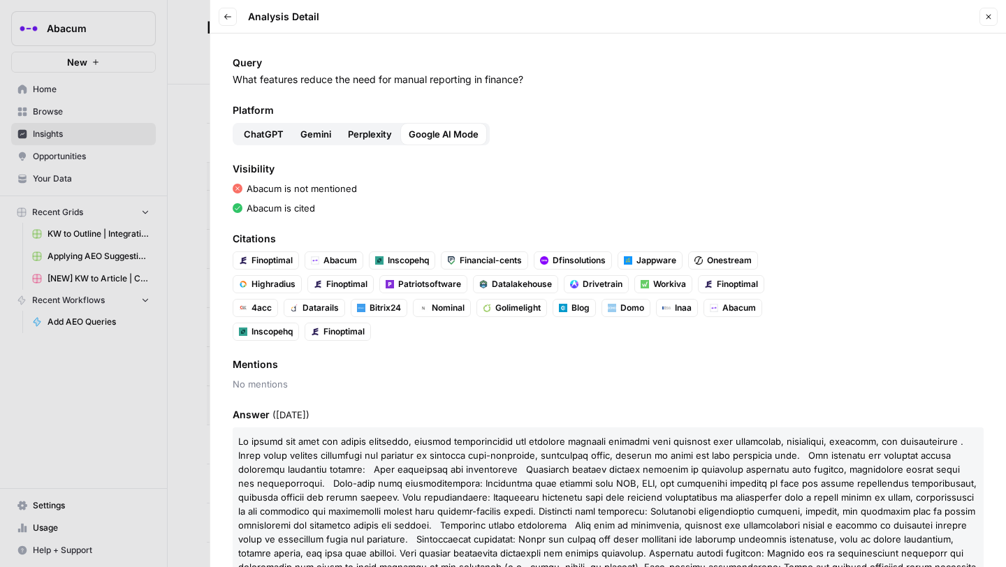
click at [387, 137] on span "Perplexity" at bounding box center [370, 134] width 44 height 14
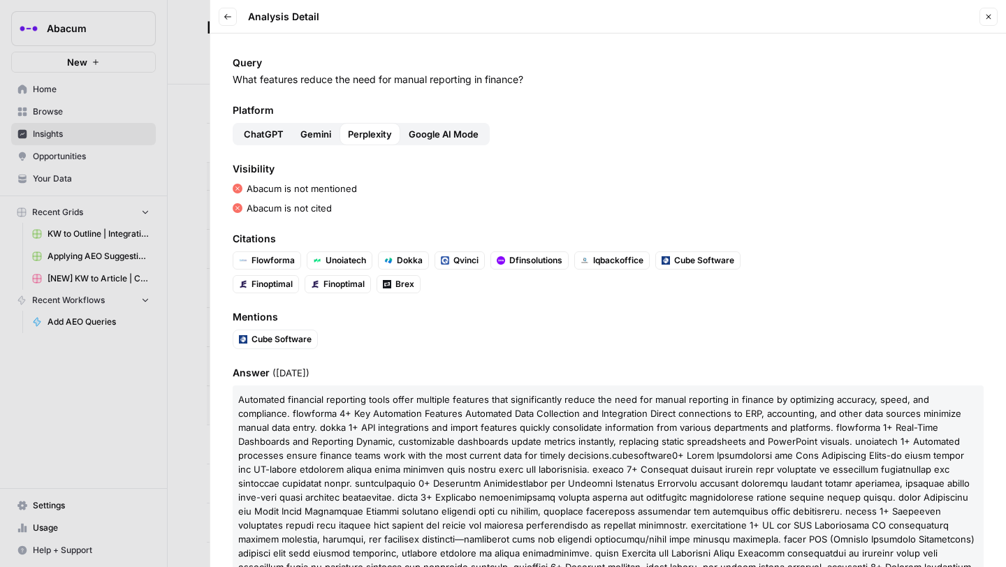
click at [430, 133] on span "Google AI Mode" at bounding box center [444, 134] width 70 height 14
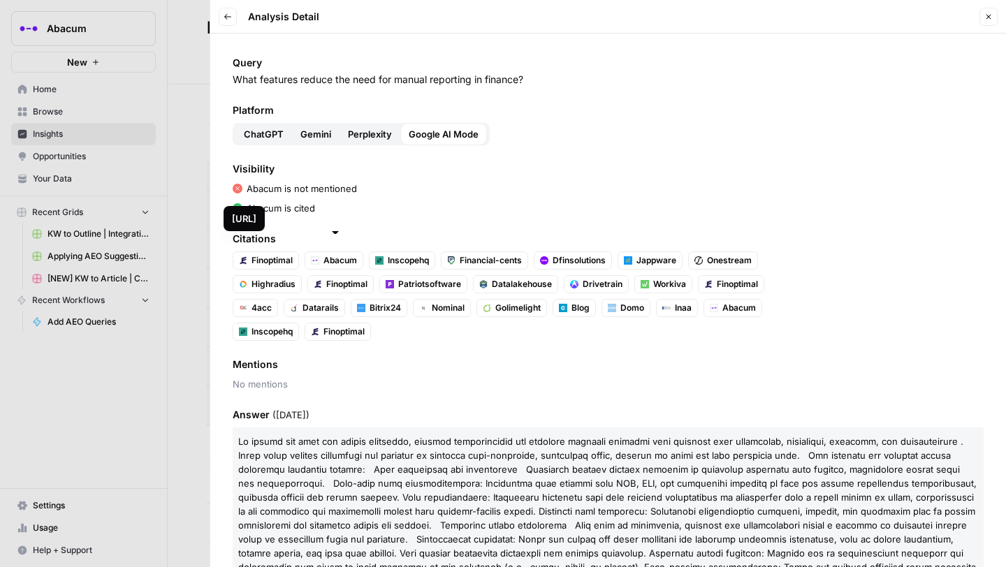
click at [329, 261] on span "Abacum" at bounding box center [341, 260] width 34 height 13
click at [380, 78] on p "What features reduce the need for manual reporting in finance?" at bounding box center [608, 80] width 751 height 14
click at [207, 124] on div at bounding box center [503, 283] width 1006 height 567
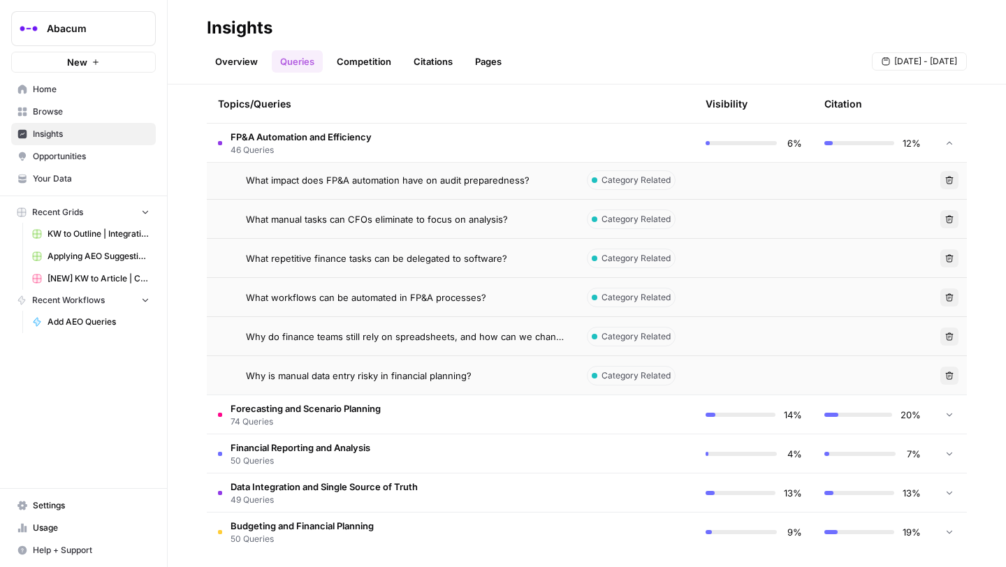
scroll to position [2096, 0]
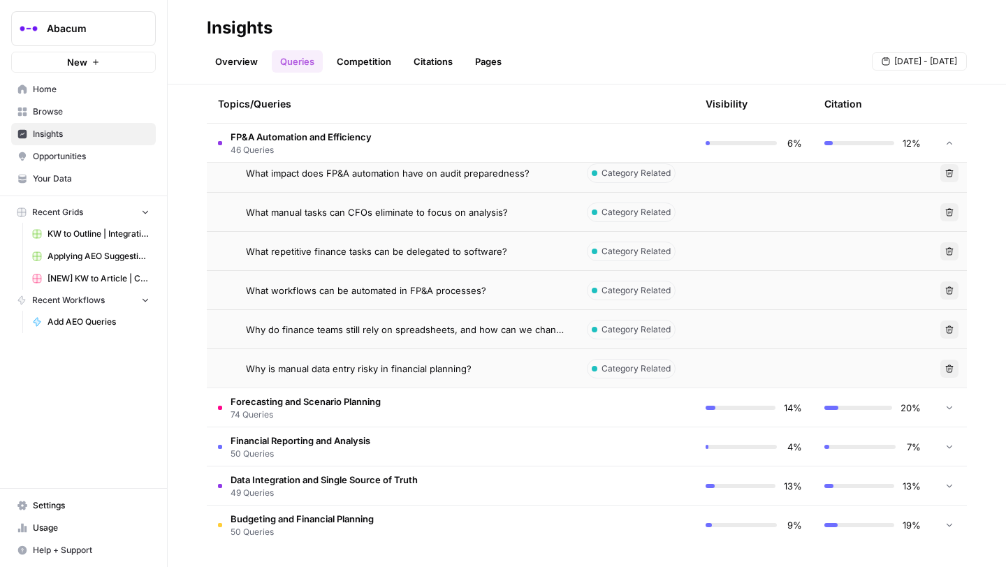
click at [368, 249] on span "What repetitive finance tasks can be delegated to software?" at bounding box center [376, 252] width 261 height 14
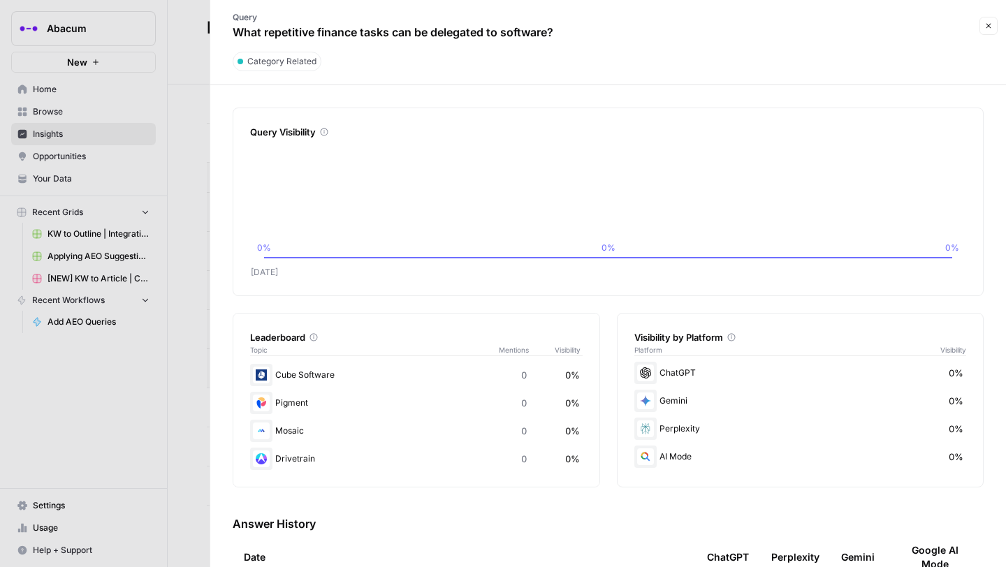
scroll to position [150, 0]
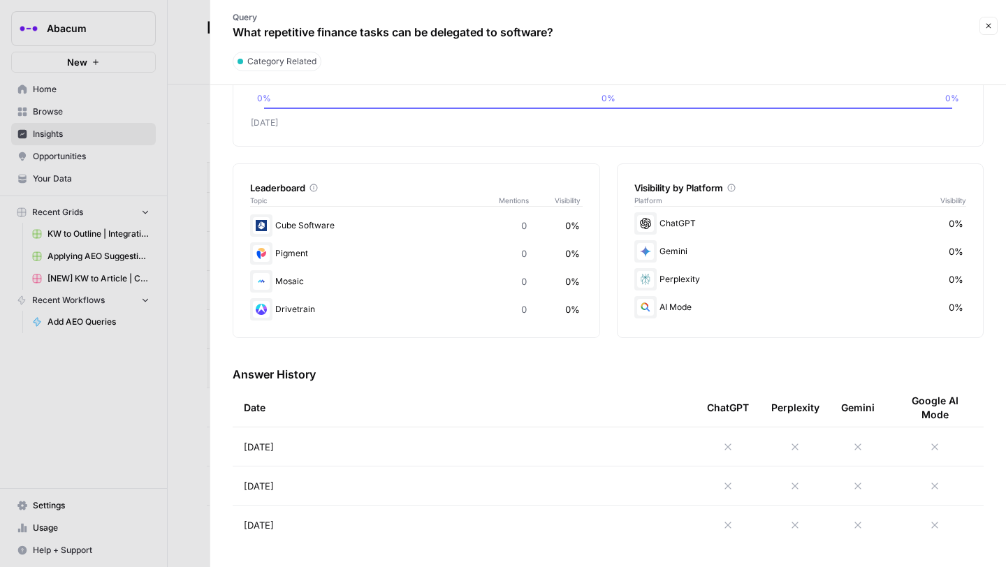
click at [724, 445] on icon at bounding box center [728, 447] width 11 height 11
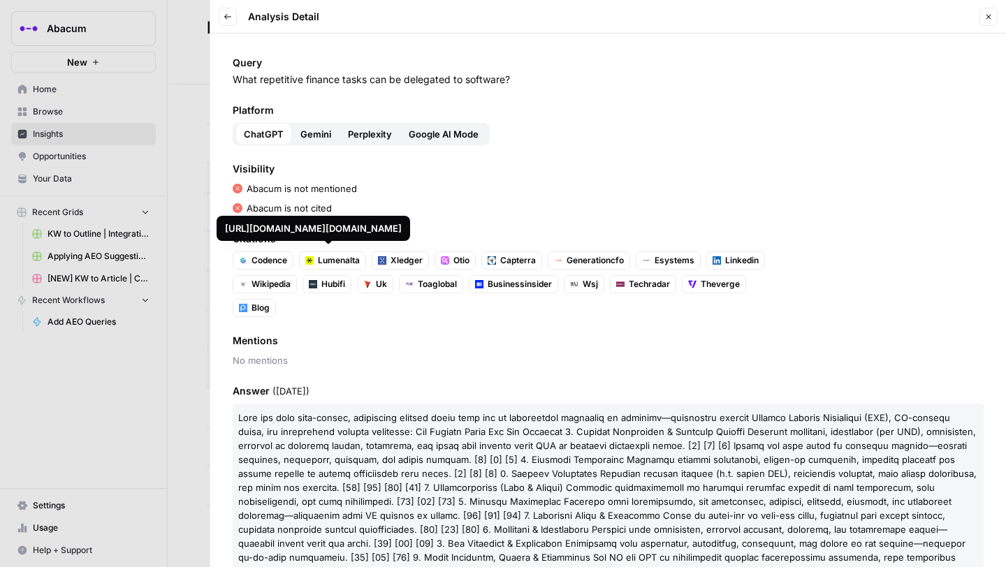
click at [317, 125] on button "Gemini" at bounding box center [316, 134] width 48 height 22
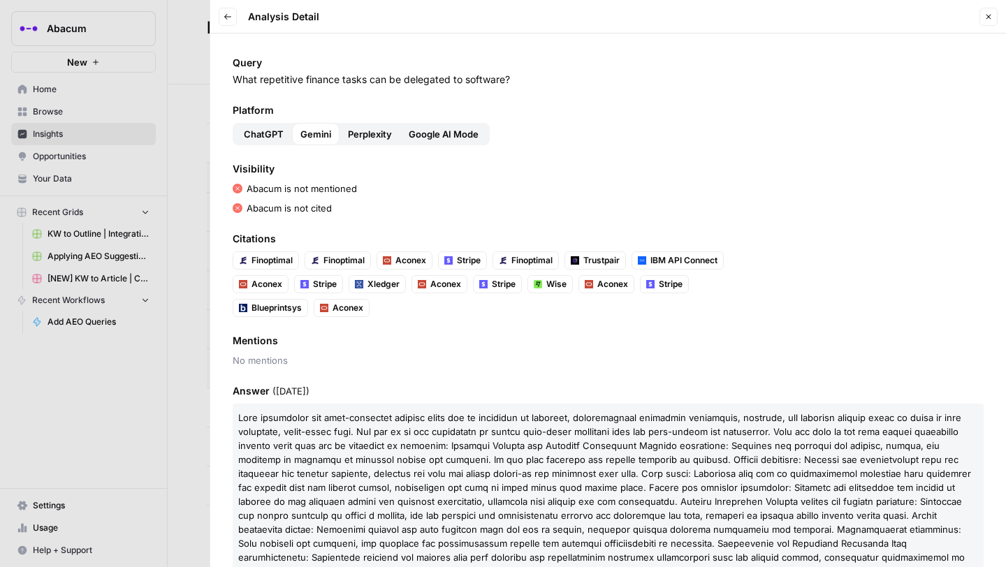
click at [372, 122] on div "Platform ChatGPT Gemini Perplexity Google AI Mode" at bounding box center [608, 124] width 751 height 42
click at [335, 132] on div "Gemini" at bounding box center [316, 134] width 48 height 22
click at [366, 134] on span "Perplexity" at bounding box center [370, 134] width 44 height 14
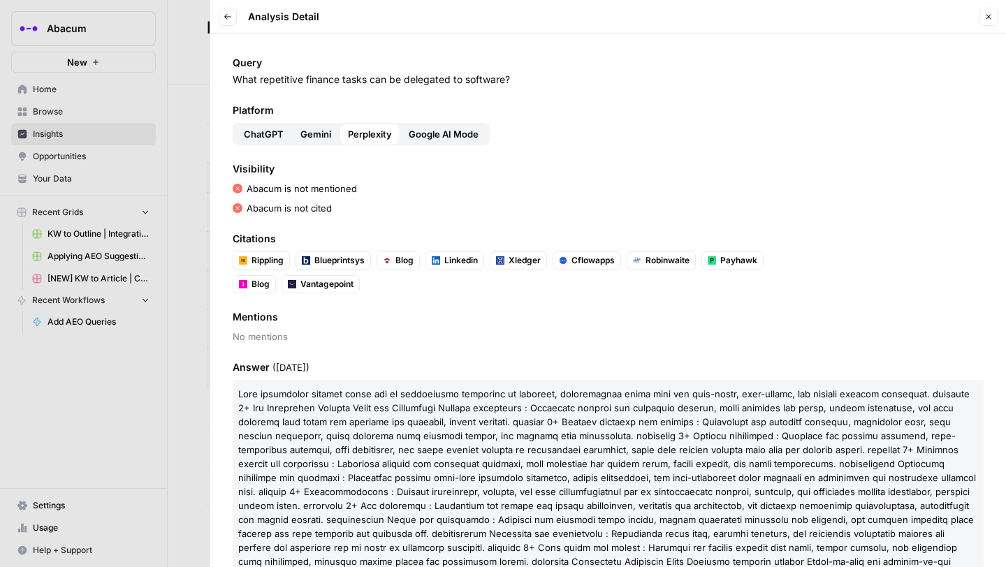
click at [458, 140] on span "Google AI Mode" at bounding box center [444, 134] width 70 height 14
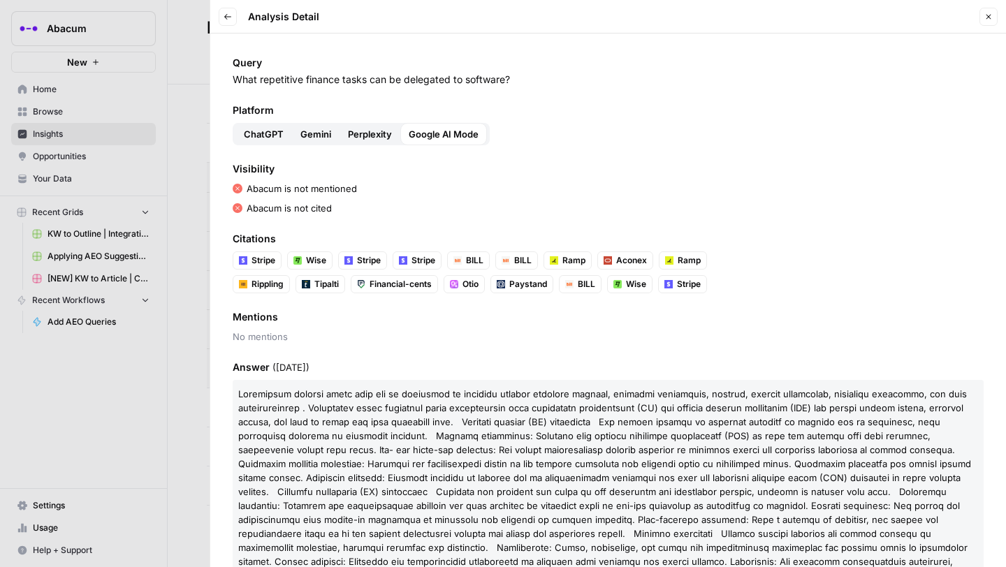
click at [365, 132] on span "Perplexity" at bounding box center [370, 134] width 44 height 14
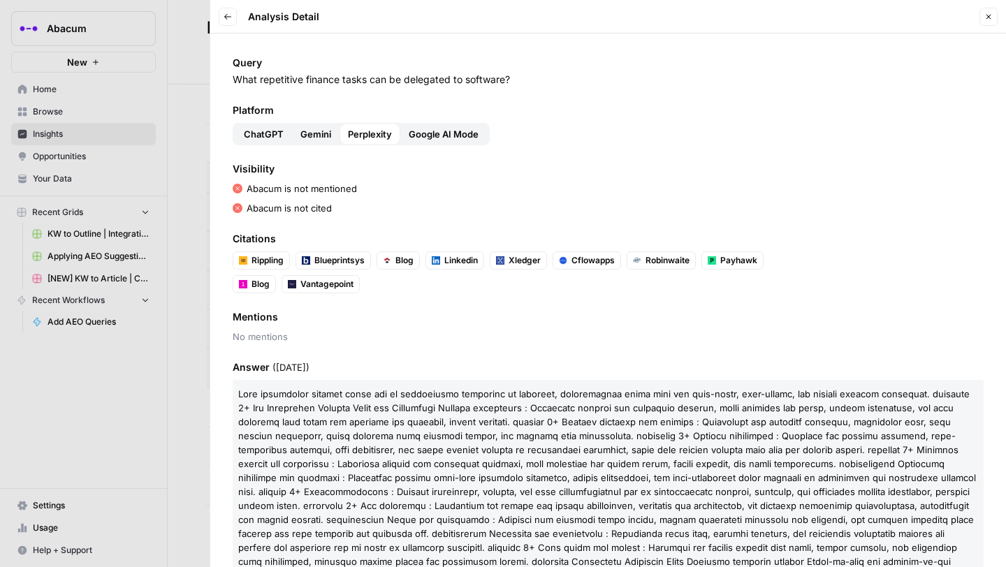
click at [315, 125] on button "Gemini" at bounding box center [316, 134] width 48 height 22
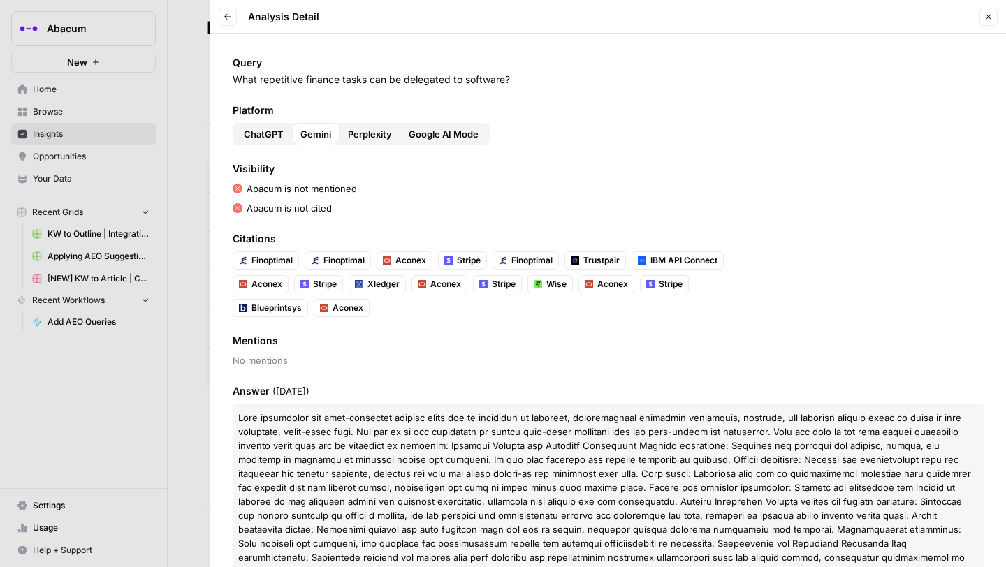
click at [376, 80] on p "What repetitive finance tasks can be delegated to software?" at bounding box center [608, 80] width 751 height 14
click at [203, 126] on div at bounding box center [503, 283] width 1006 height 567
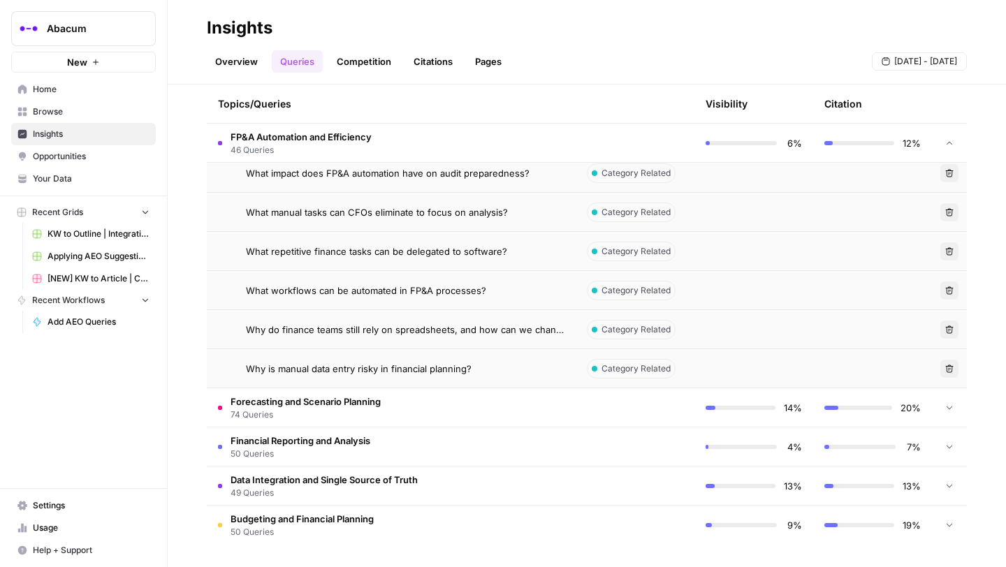
click at [451, 367] on span "Why is manual data entry risky in financial planning?" at bounding box center [359, 369] width 226 height 14
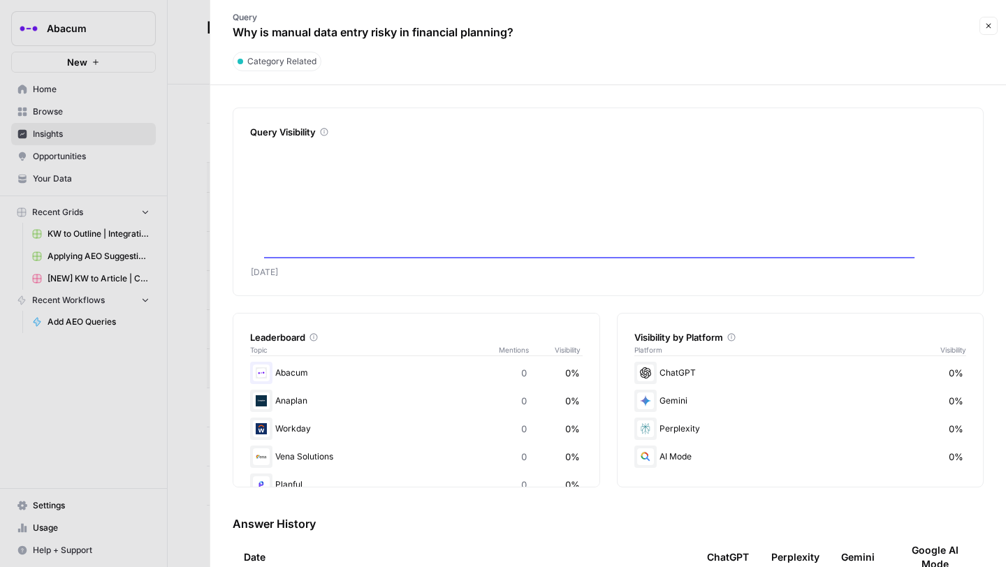
scroll to position [58, 0]
click at [198, 249] on div at bounding box center [503, 283] width 1006 height 567
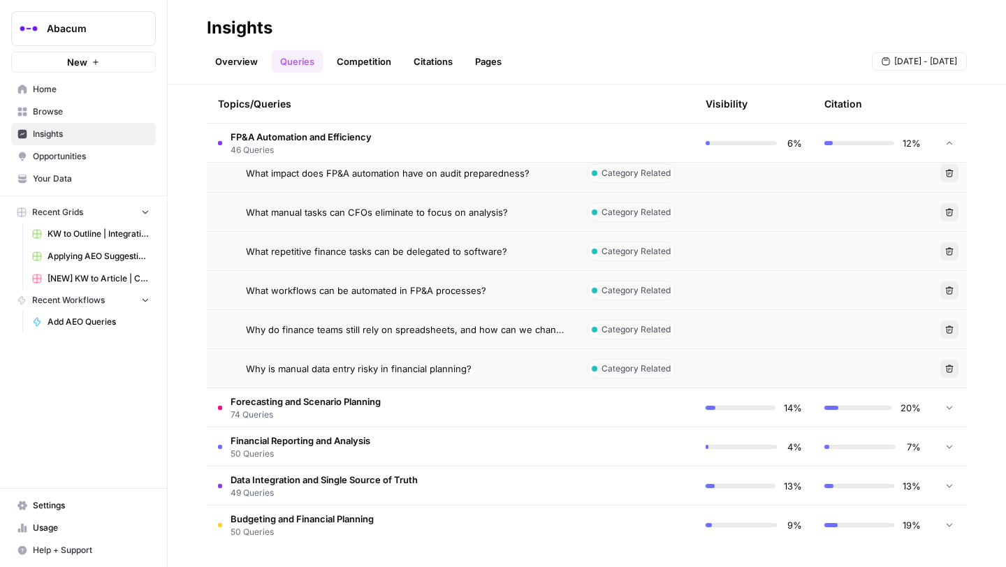
click at [328, 331] on span "Why do finance teams still rely on spreadsheets, and how can we change that?" at bounding box center [405, 330] width 319 height 14
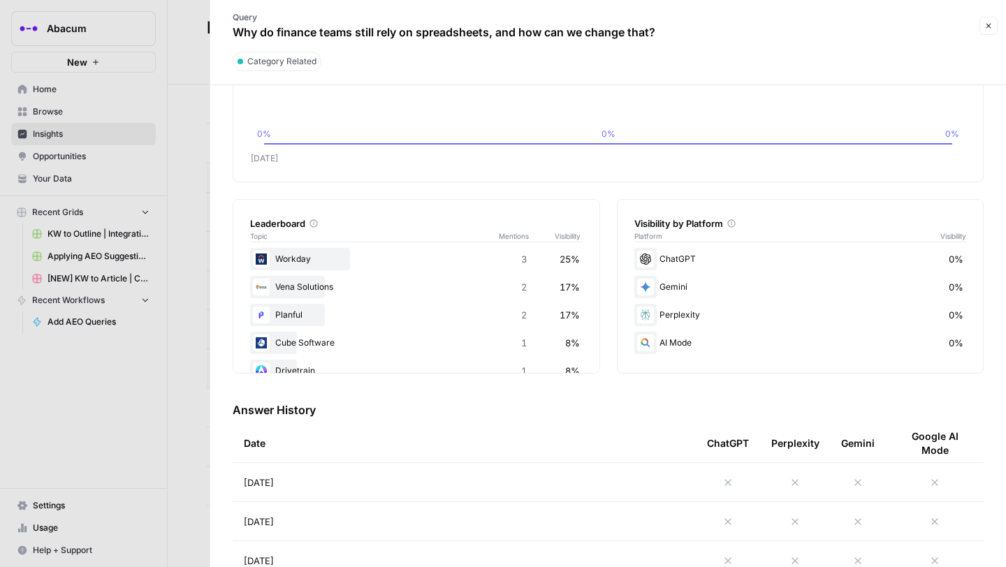
scroll to position [115, 0]
click at [724, 478] on icon at bounding box center [728, 481] width 11 height 11
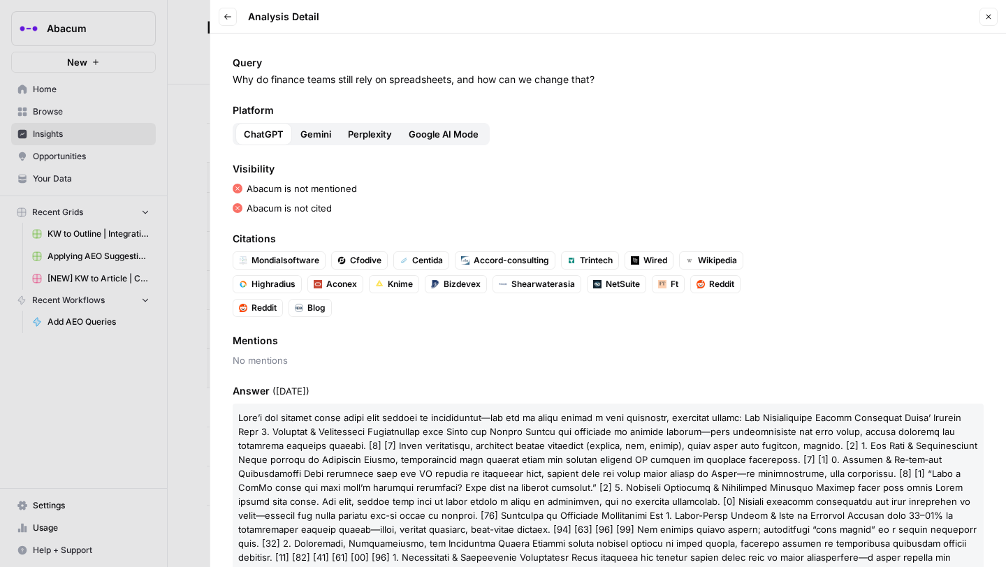
click at [307, 127] on span "Gemini" at bounding box center [315, 134] width 31 height 14
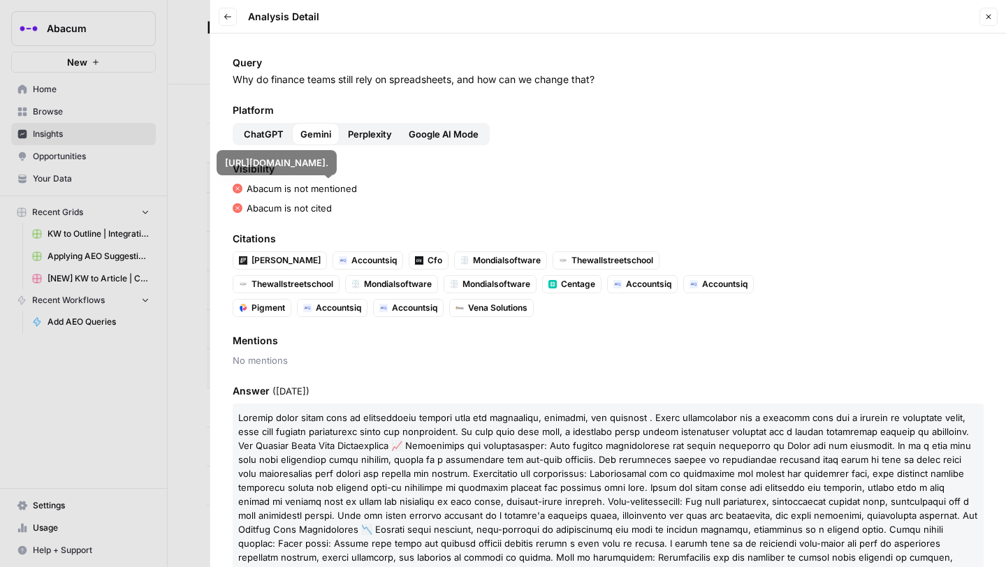
click at [366, 140] on span "Perplexity" at bounding box center [370, 134] width 44 height 14
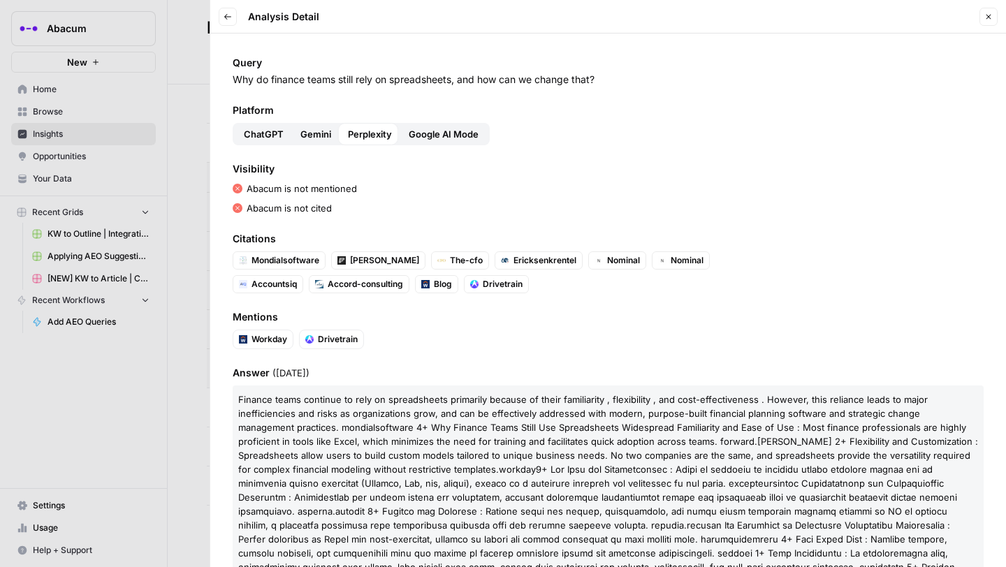
click at [463, 122] on div "Platform ChatGPT Gemini Perplexity Google AI Mode" at bounding box center [608, 124] width 751 height 42
click at [452, 139] on span "Google AI Mode" at bounding box center [444, 134] width 70 height 14
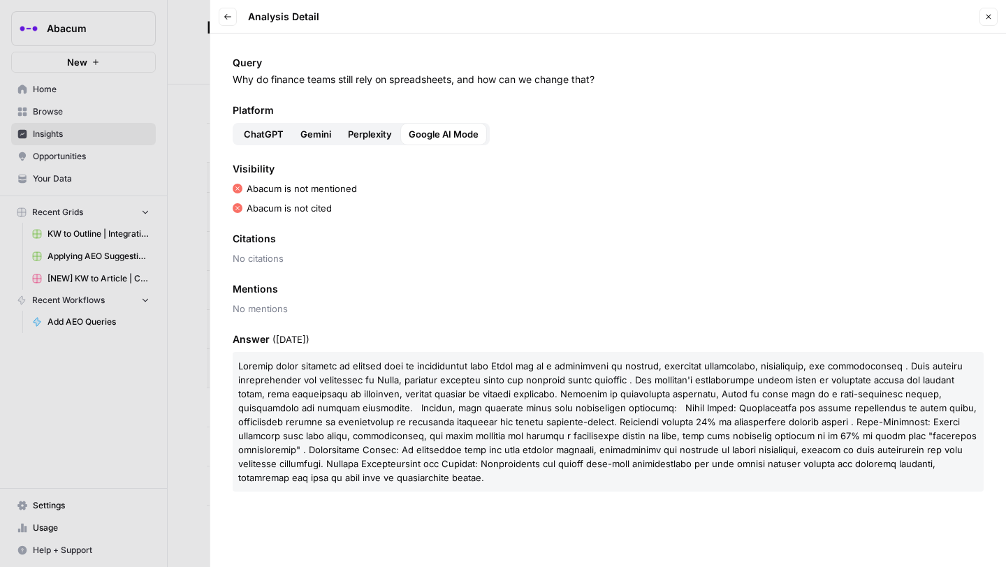
click at [384, 132] on span "Perplexity" at bounding box center [370, 134] width 44 height 14
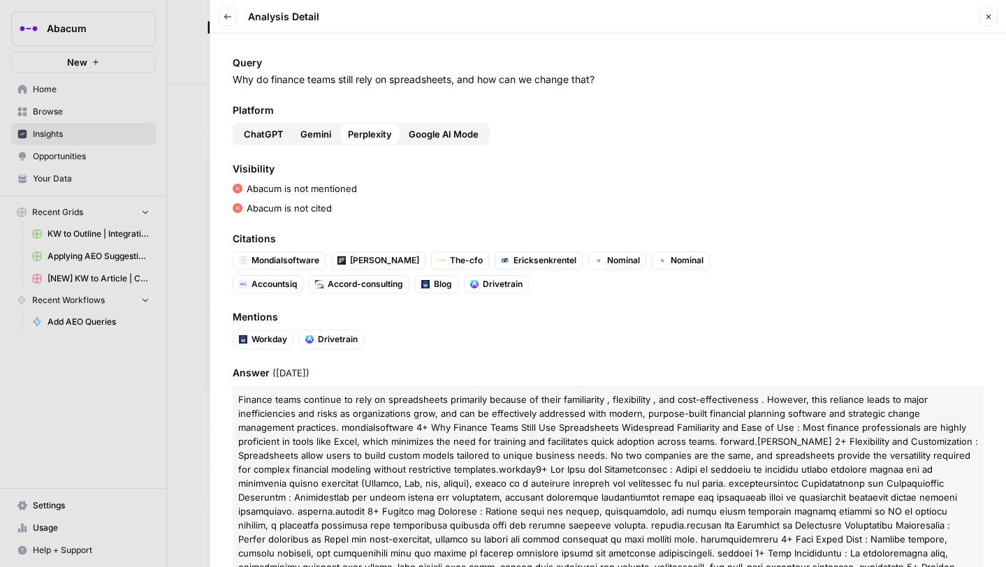
click at [367, 75] on p "Why do finance teams still rely on spreadsheets, and how can we change that?" at bounding box center [608, 80] width 751 height 14
click at [191, 91] on div at bounding box center [503, 283] width 1006 height 567
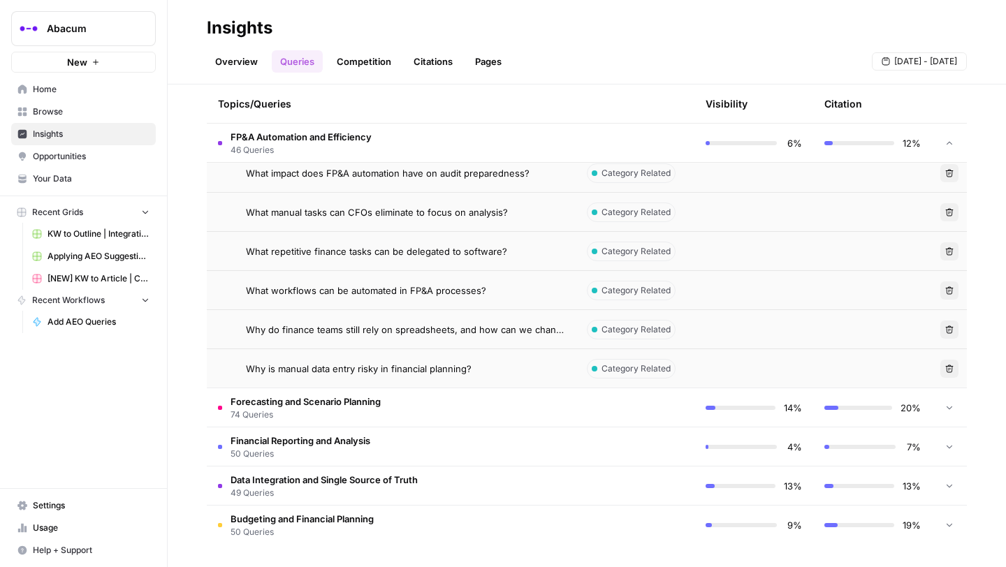
click at [347, 377] on td "Why is manual data entry risky in financial planning?" at bounding box center [391, 368] width 369 height 38
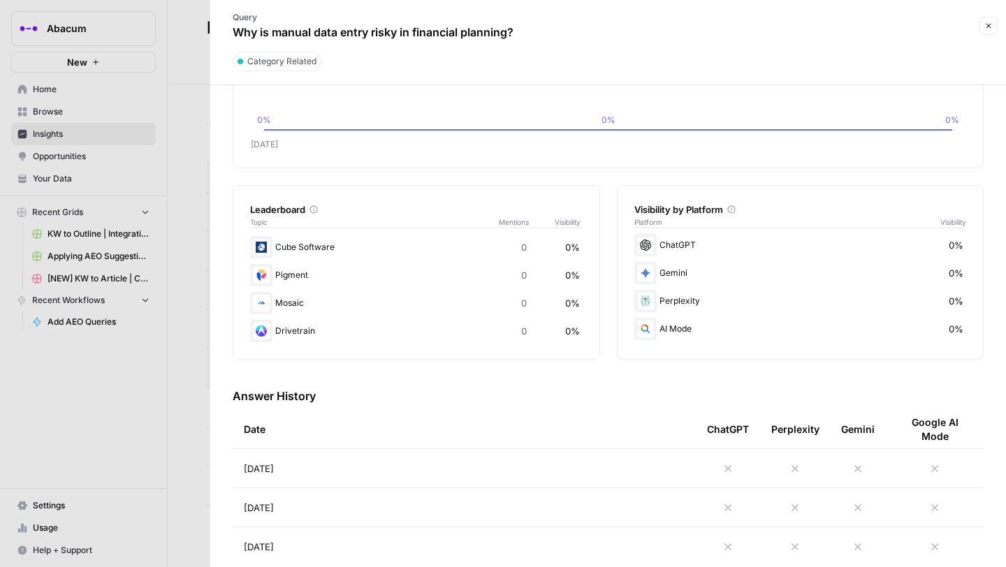
scroll to position [150, 0]
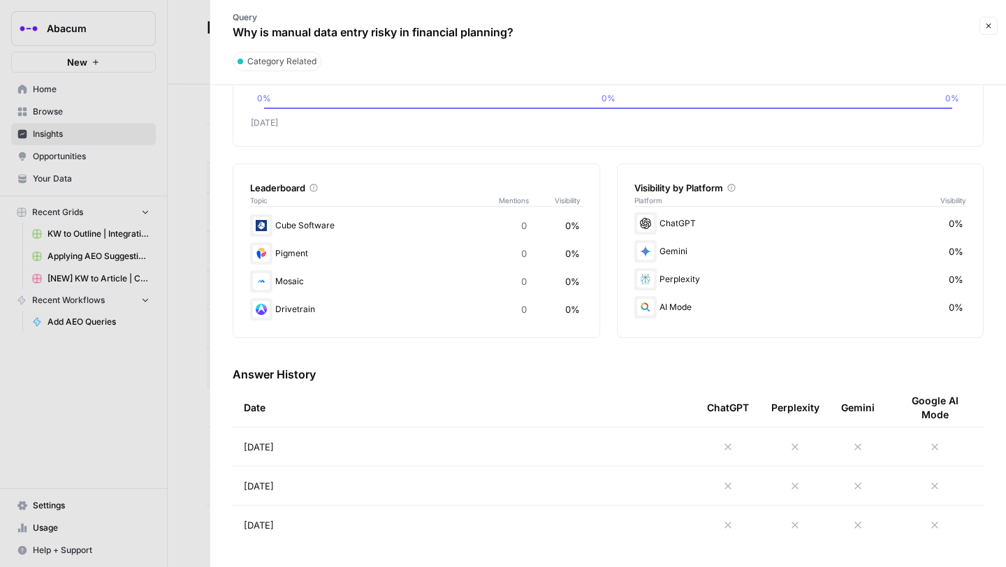
click at [170, 296] on div at bounding box center [503, 283] width 1006 height 567
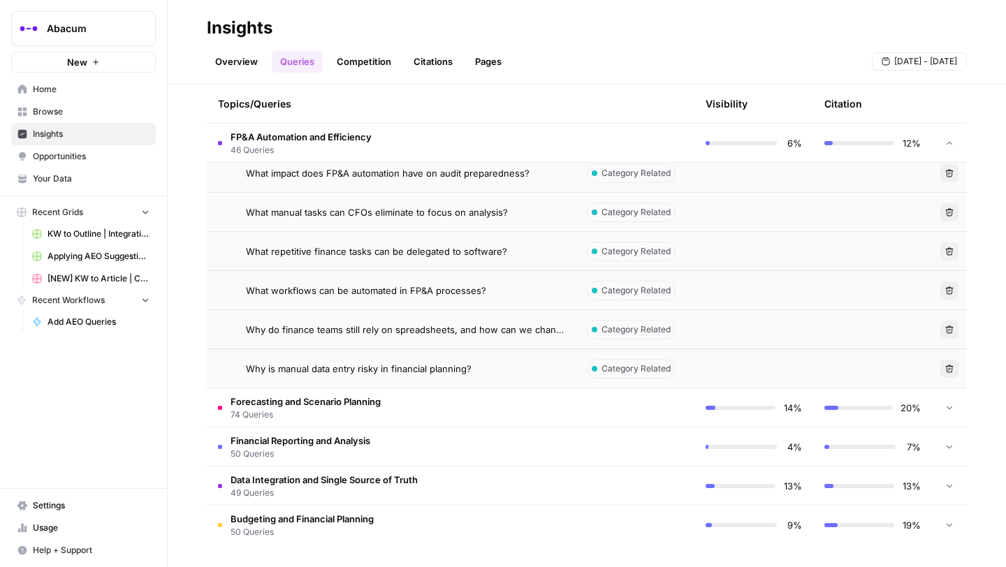
click at [349, 285] on span "What workflows can be automated in FP&A processes?" at bounding box center [366, 291] width 240 height 14
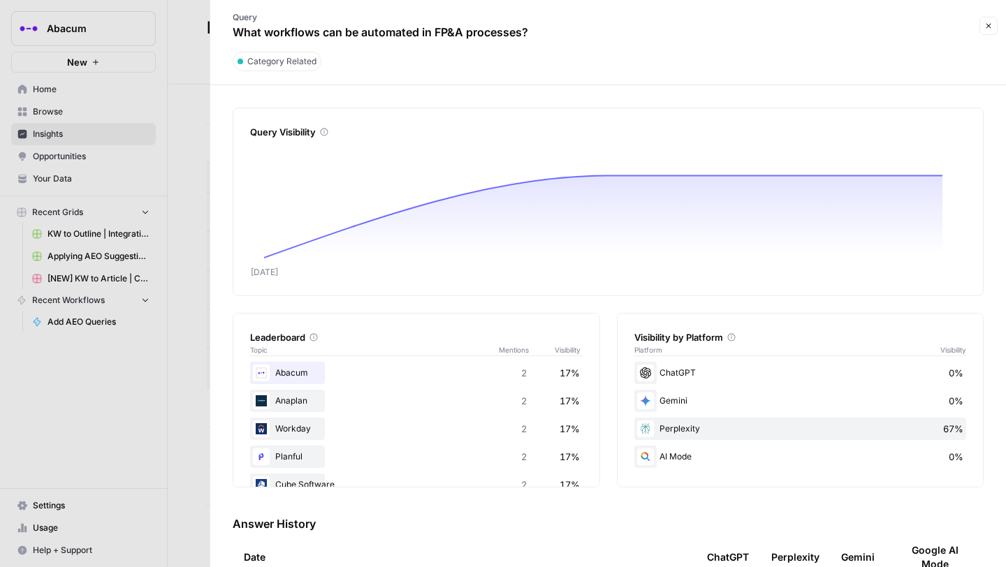
scroll to position [117, 0]
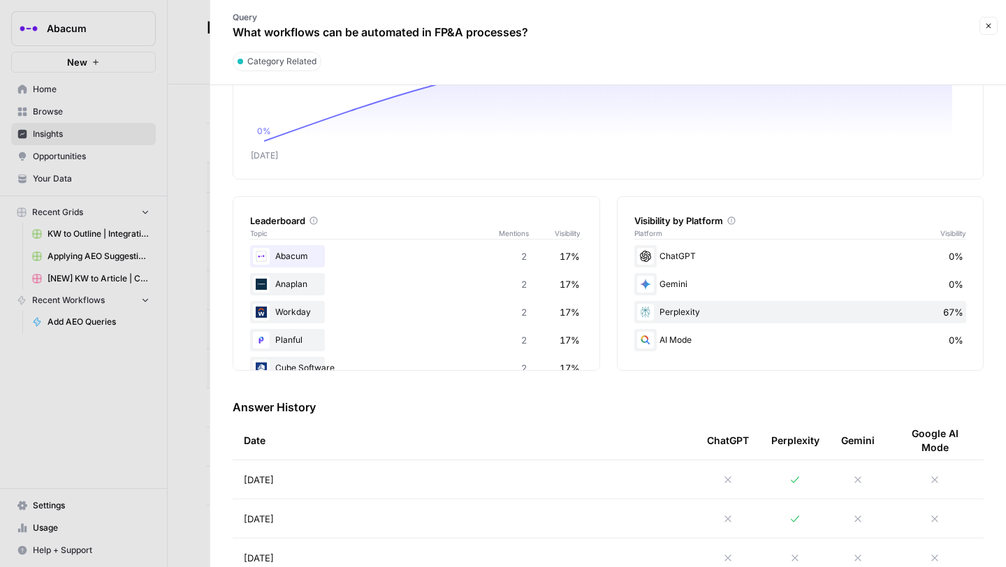
click at [728, 473] on td at bounding box center [728, 480] width 64 height 38
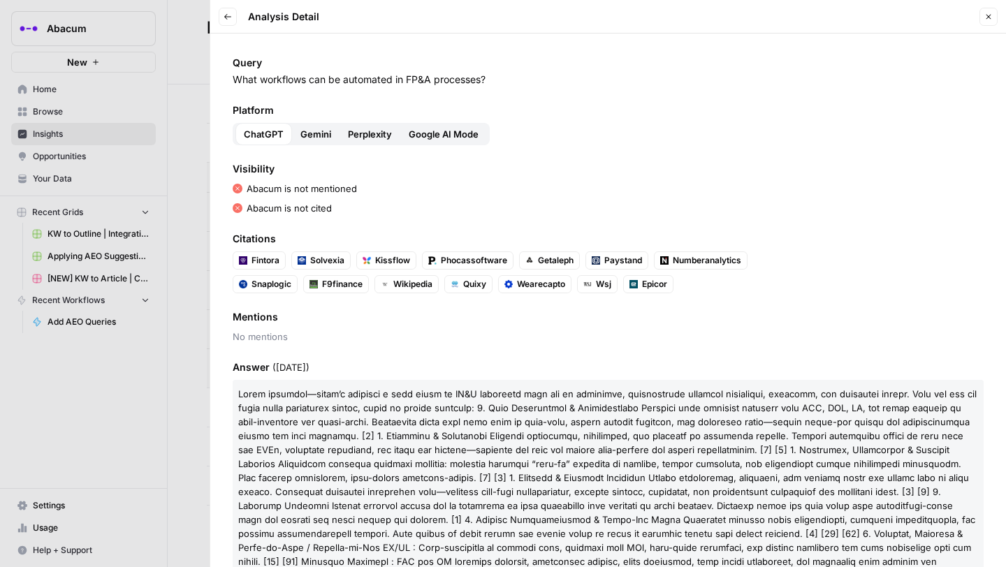
click at [323, 134] on span "Gemini" at bounding box center [315, 134] width 31 height 14
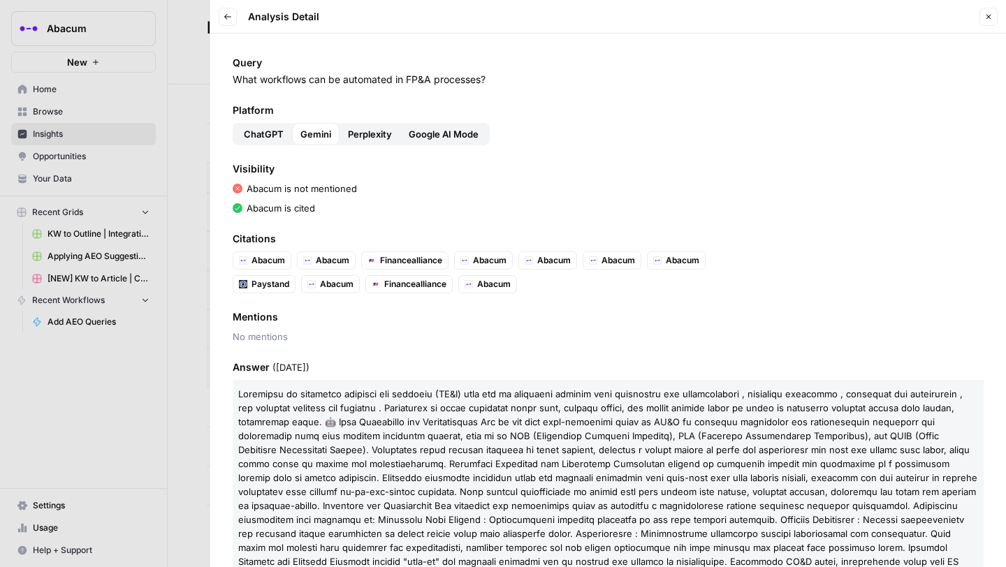
click at [373, 130] on span "Perplexity" at bounding box center [370, 134] width 44 height 14
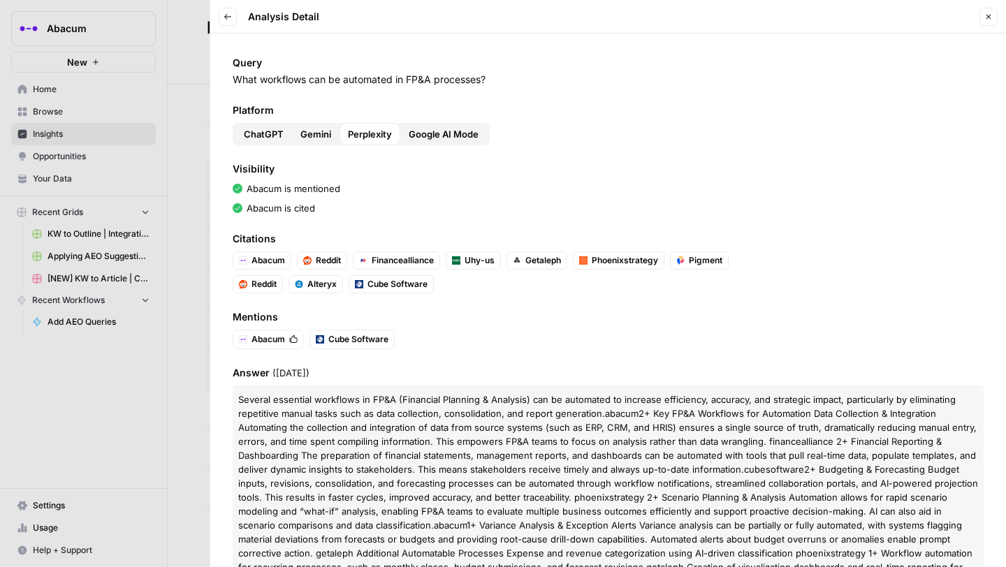
click at [453, 130] on span "Google AI Mode" at bounding box center [444, 134] width 70 height 14
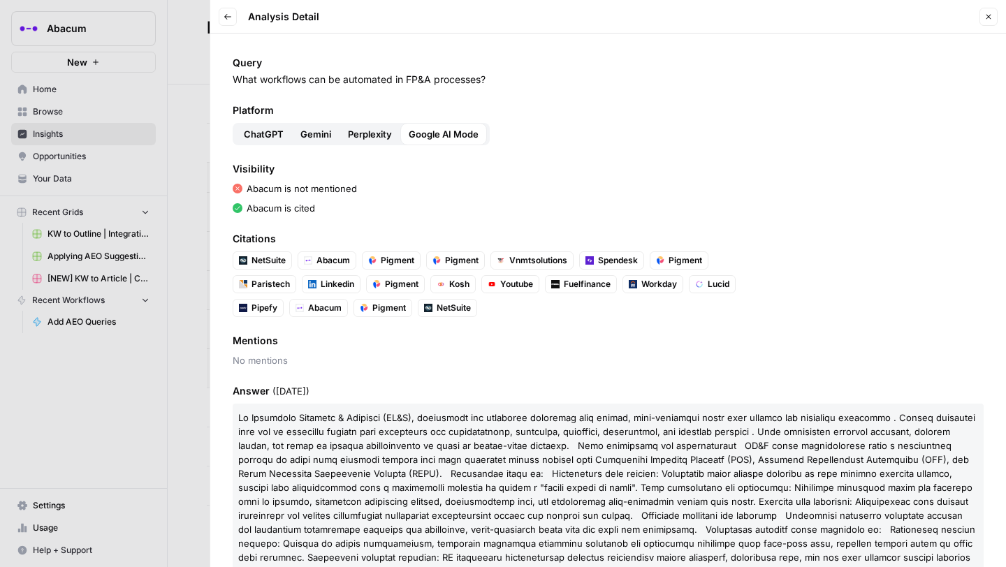
click at [375, 133] on span "Perplexity" at bounding box center [370, 134] width 44 height 14
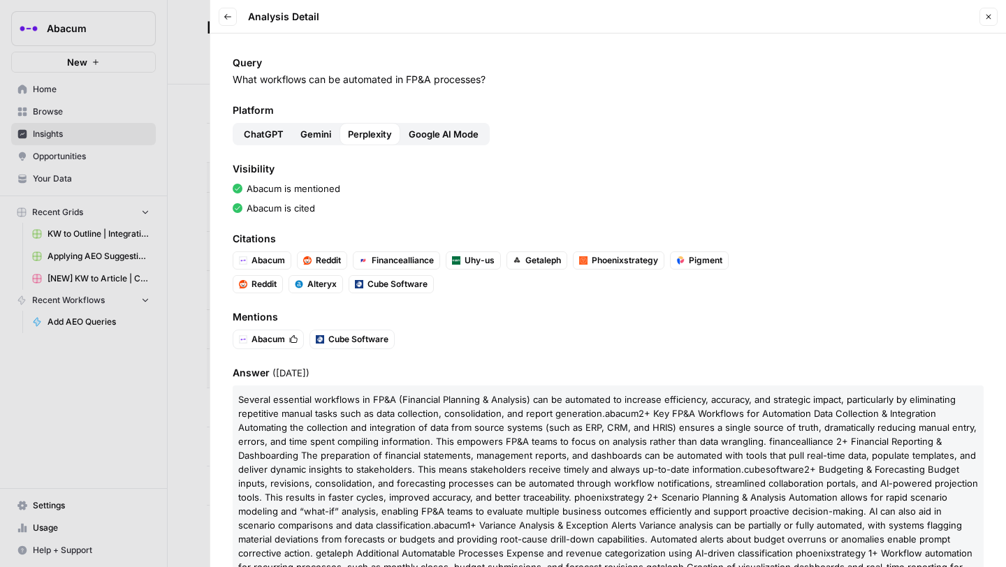
click at [310, 133] on span "Gemini" at bounding box center [315, 134] width 31 height 14
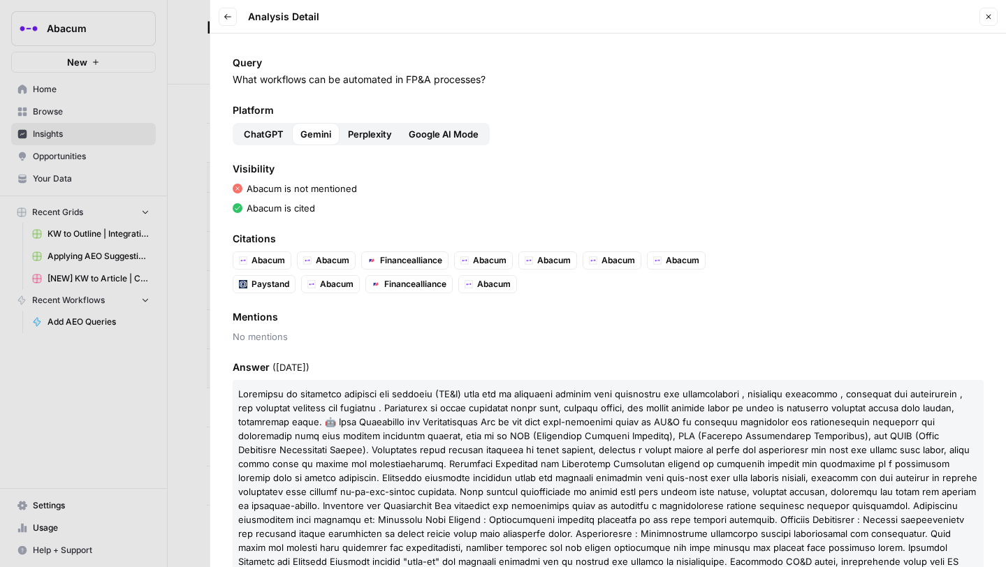
click at [441, 133] on span "Google AI Mode" at bounding box center [444, 134] width 70 height 14
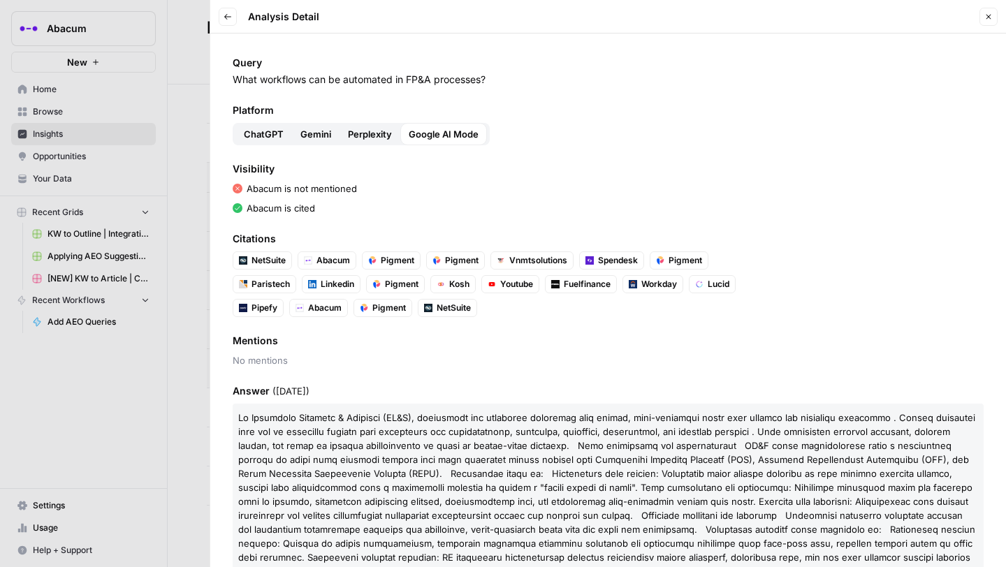
click at [370, 135] on span "Perplexity" at bounding box center [370, 134] width 44 height 14
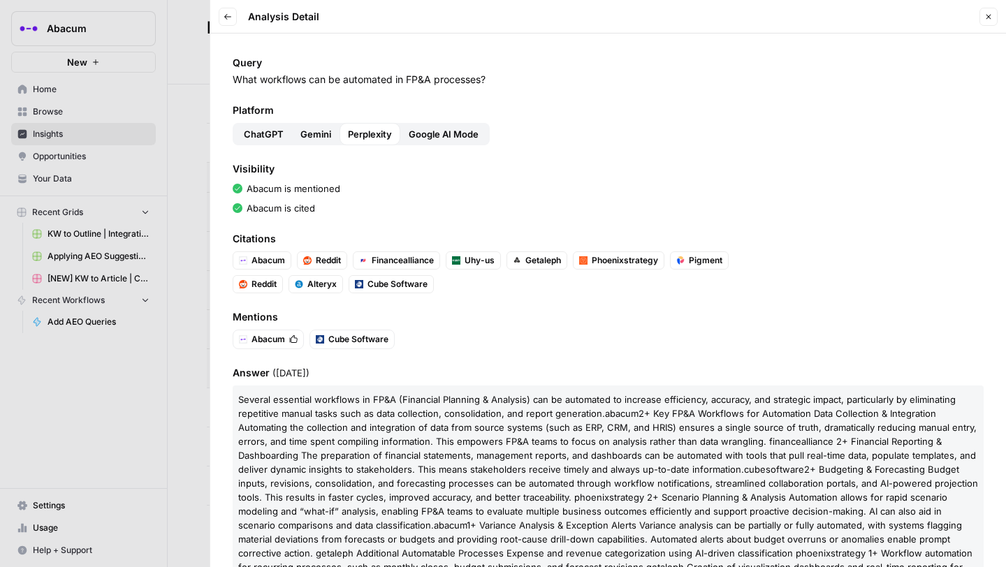
click at [306, 133] on span "Gemini" at bounding box center [315, 134] width 31 height 14
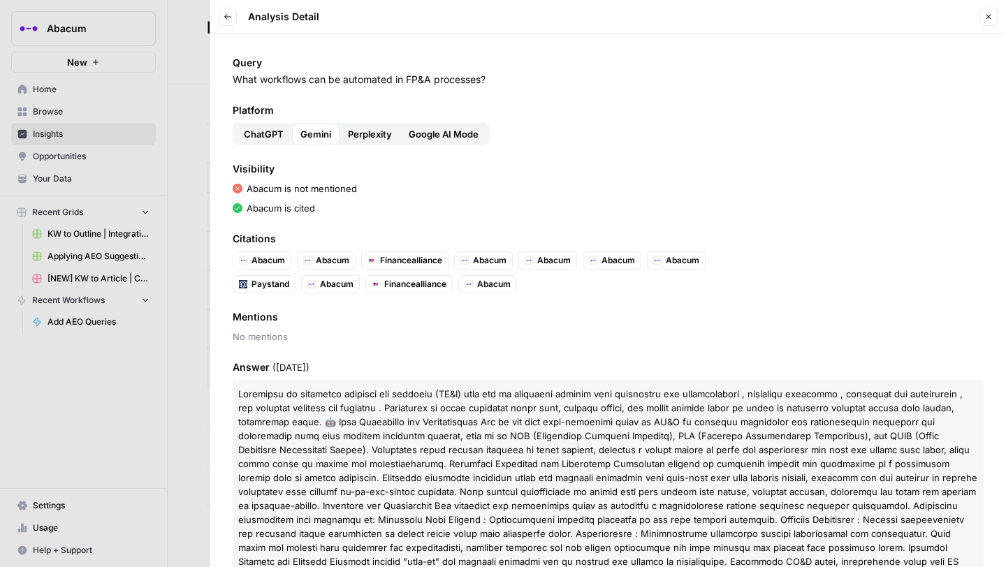
click at [180, 121] on div at bounding box center [503, 283] width 1006 height 567
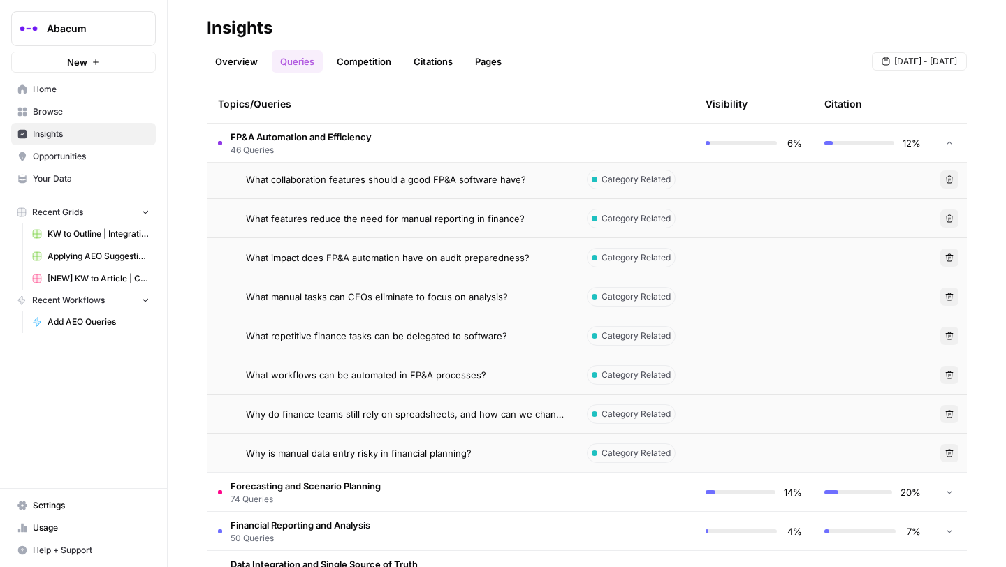
scroll to position [2012, 0]
click at [383, 329] on span "What repetitive finance tasks can be delegated to software?" at bounding box center [376, 336] width 261 height 14
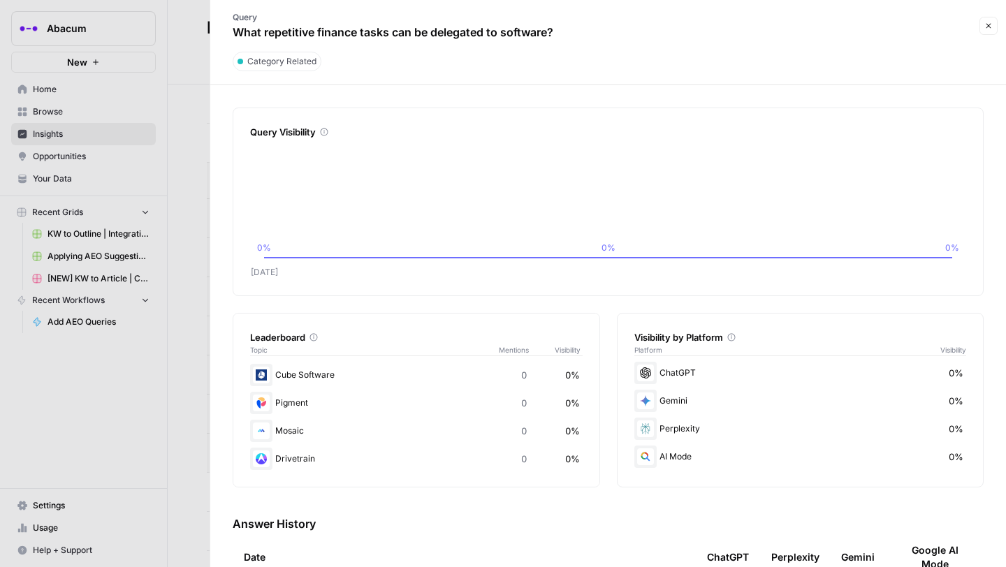
scroll to position [150, 0]
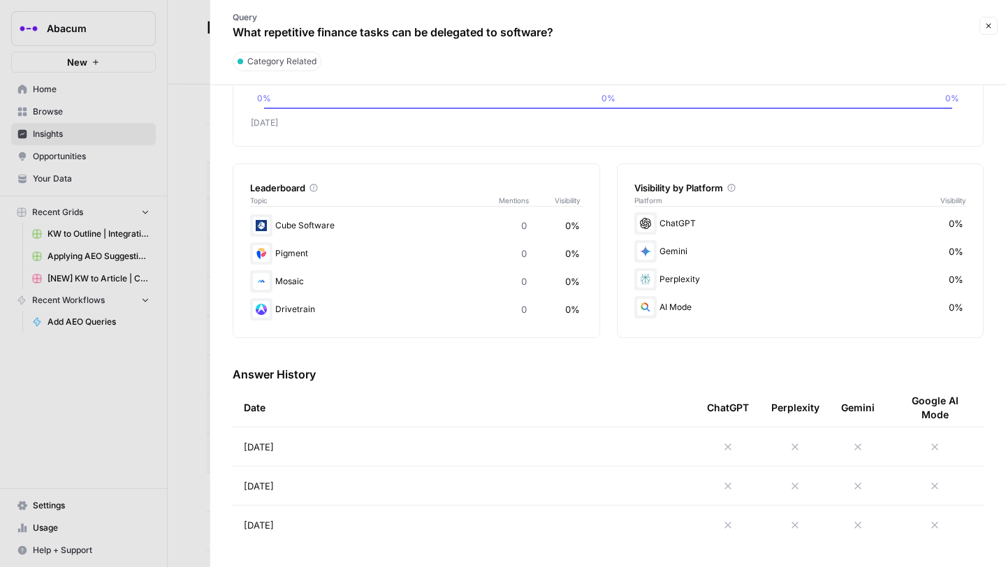
click at [730, 443] on icon at bounding box center [728, 447] width 11 height 11
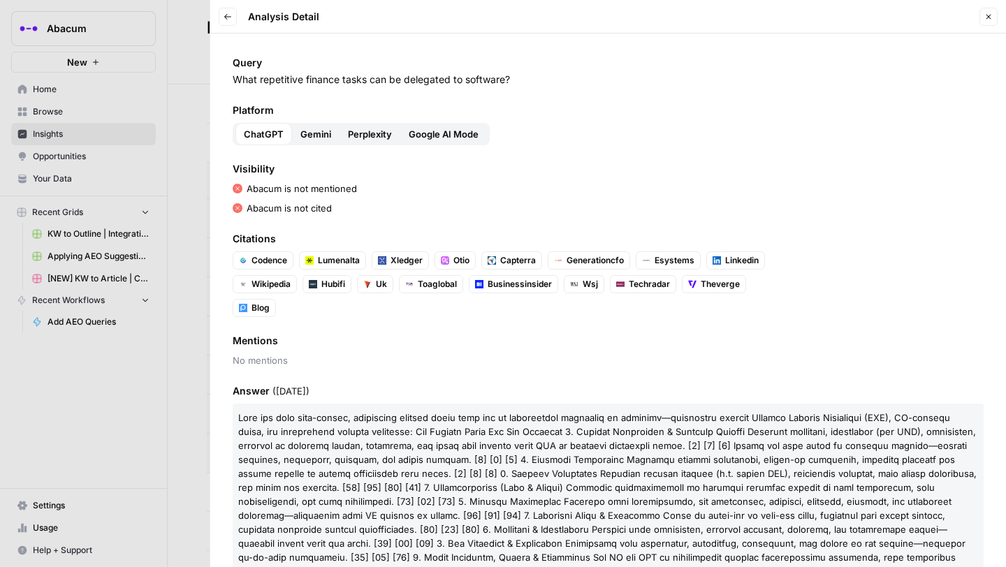
click at [187, 150] on div at bounding box center [503, 283] width 1006 height 567
